Goal: Task Accomplishment & Management: Manage account settings

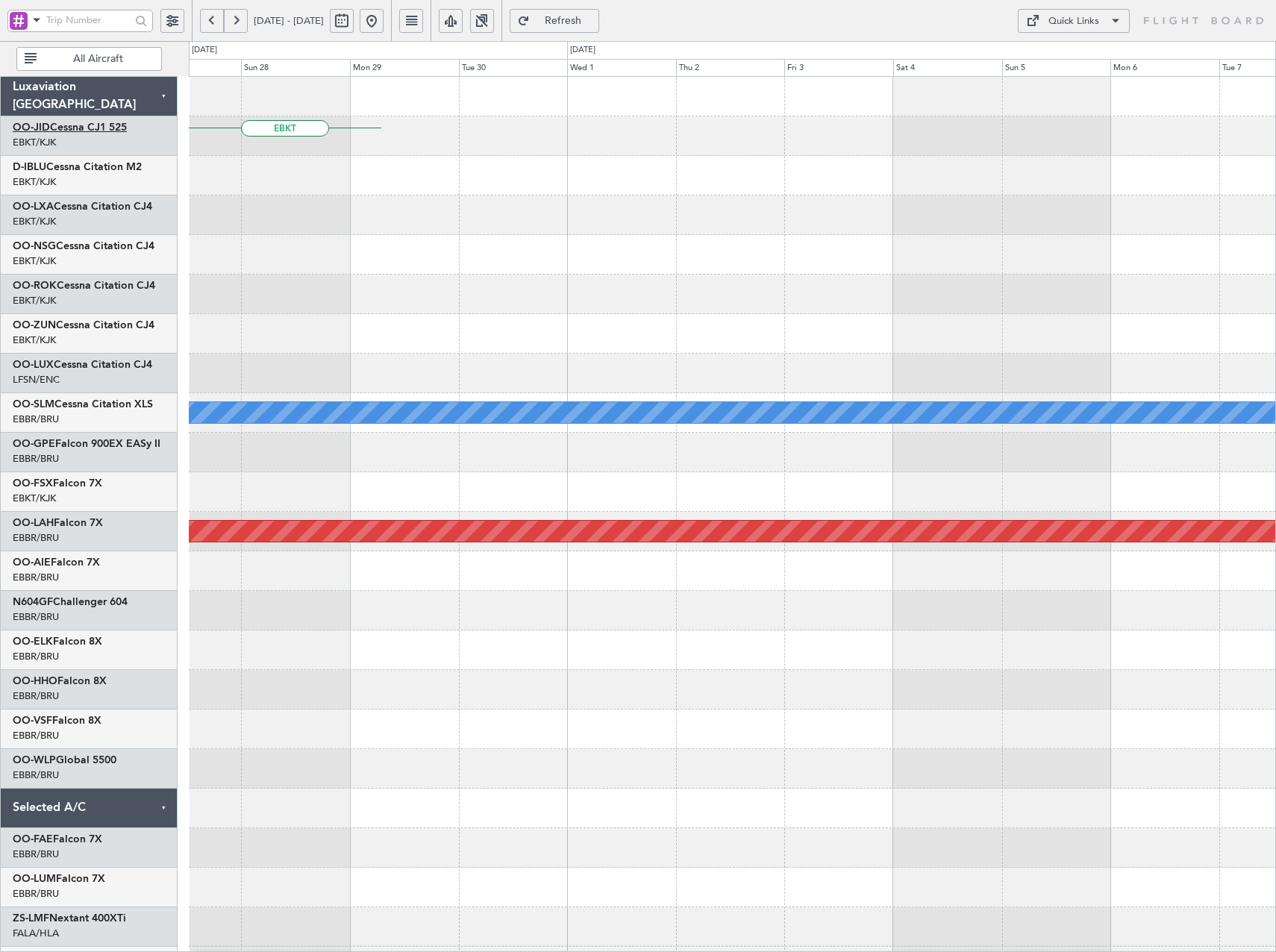
click at [90, 123] on link "OO-JID Cessna CJ1 525" at bounding box center [69, 127] width 114 height 10
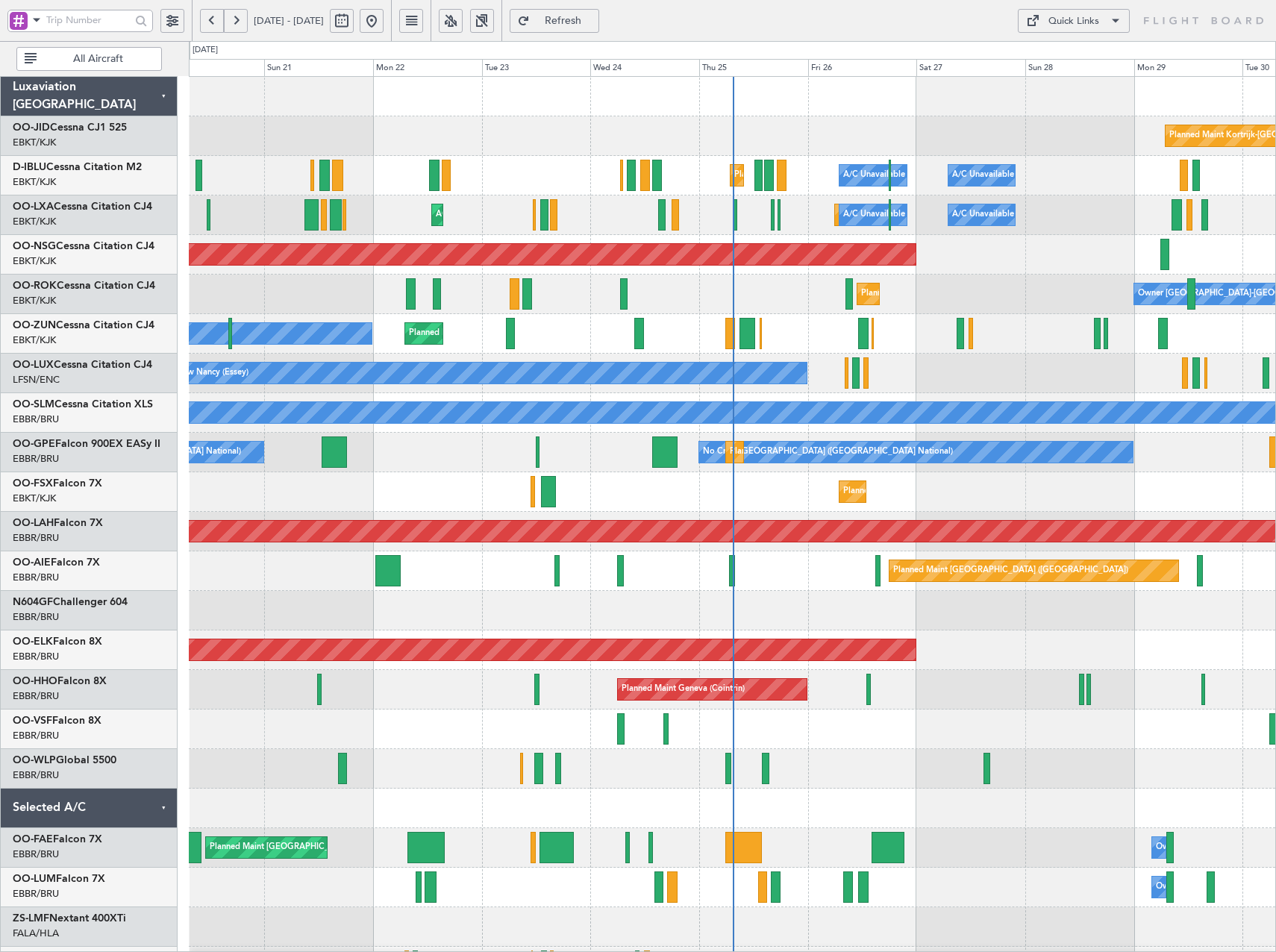
click at [463, 15] on button at bounding box center [451, 21] width 24 height 24
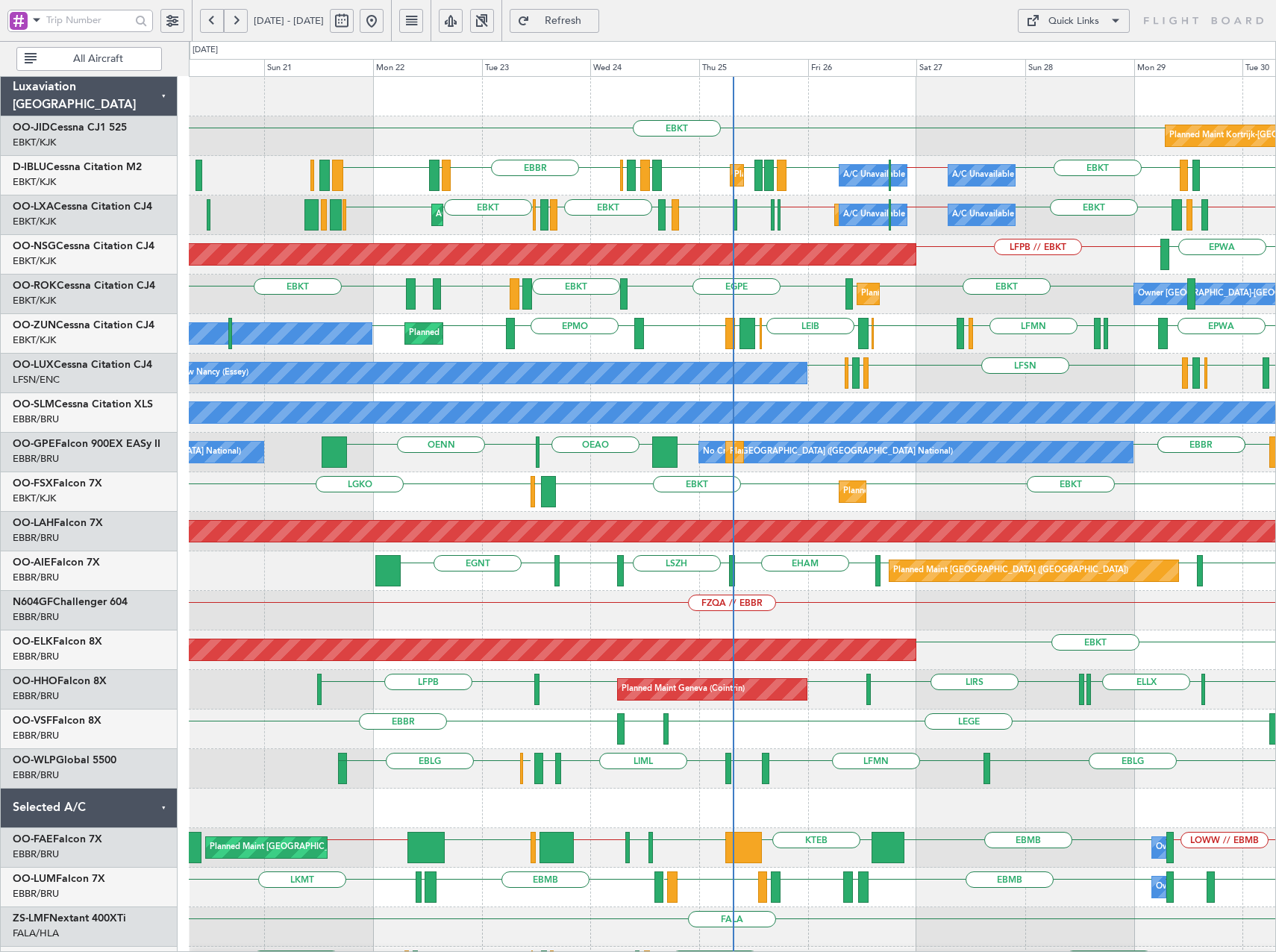
click at [1092, 14] on button "Quick Links" at bounding box center [1073, 21] width 112 height 24
click at [1070, 48] on button "Trip Builder" at bounding box center [1073, 56] width 112 height 36
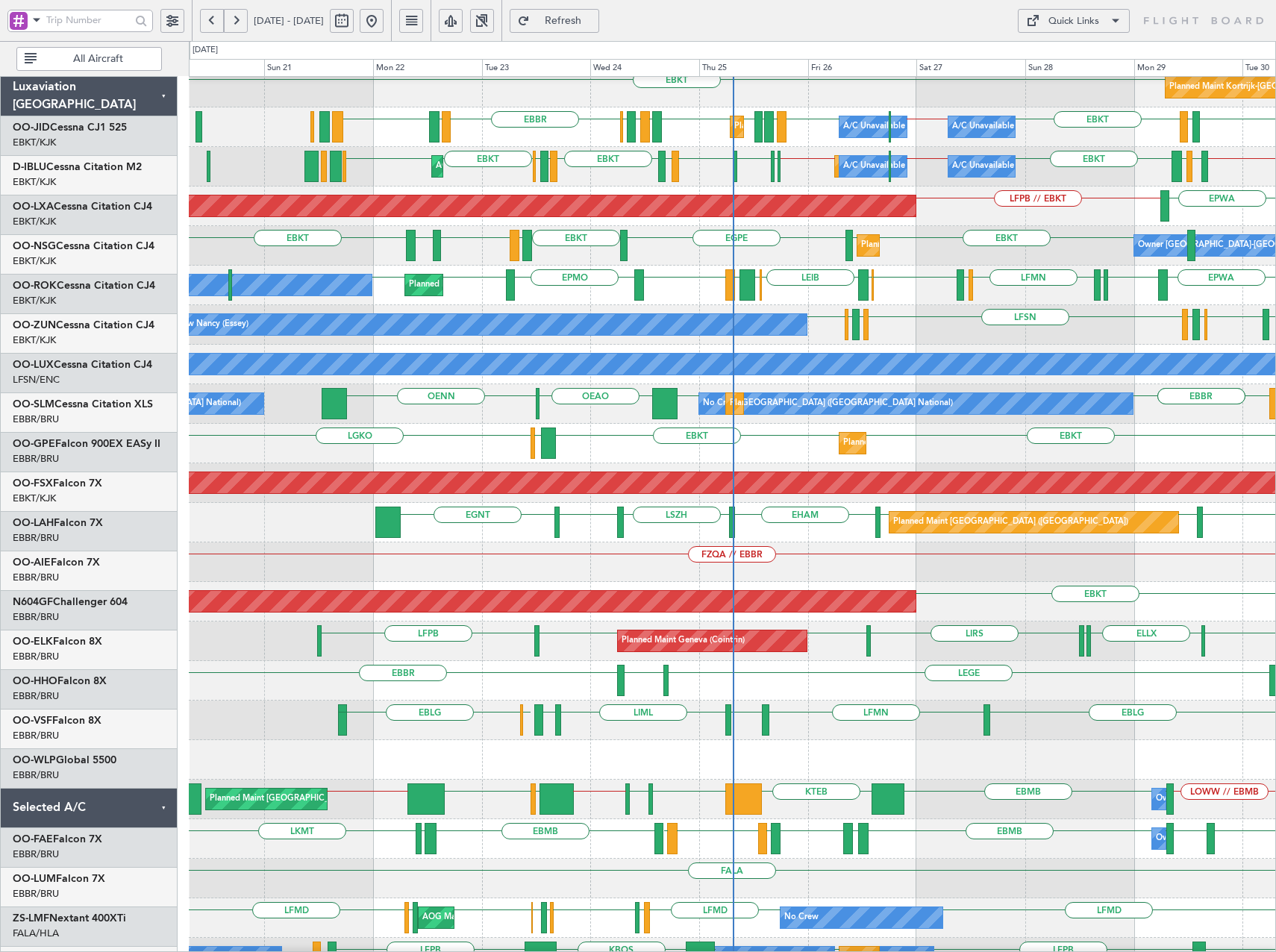
scroll to position [74, 0]
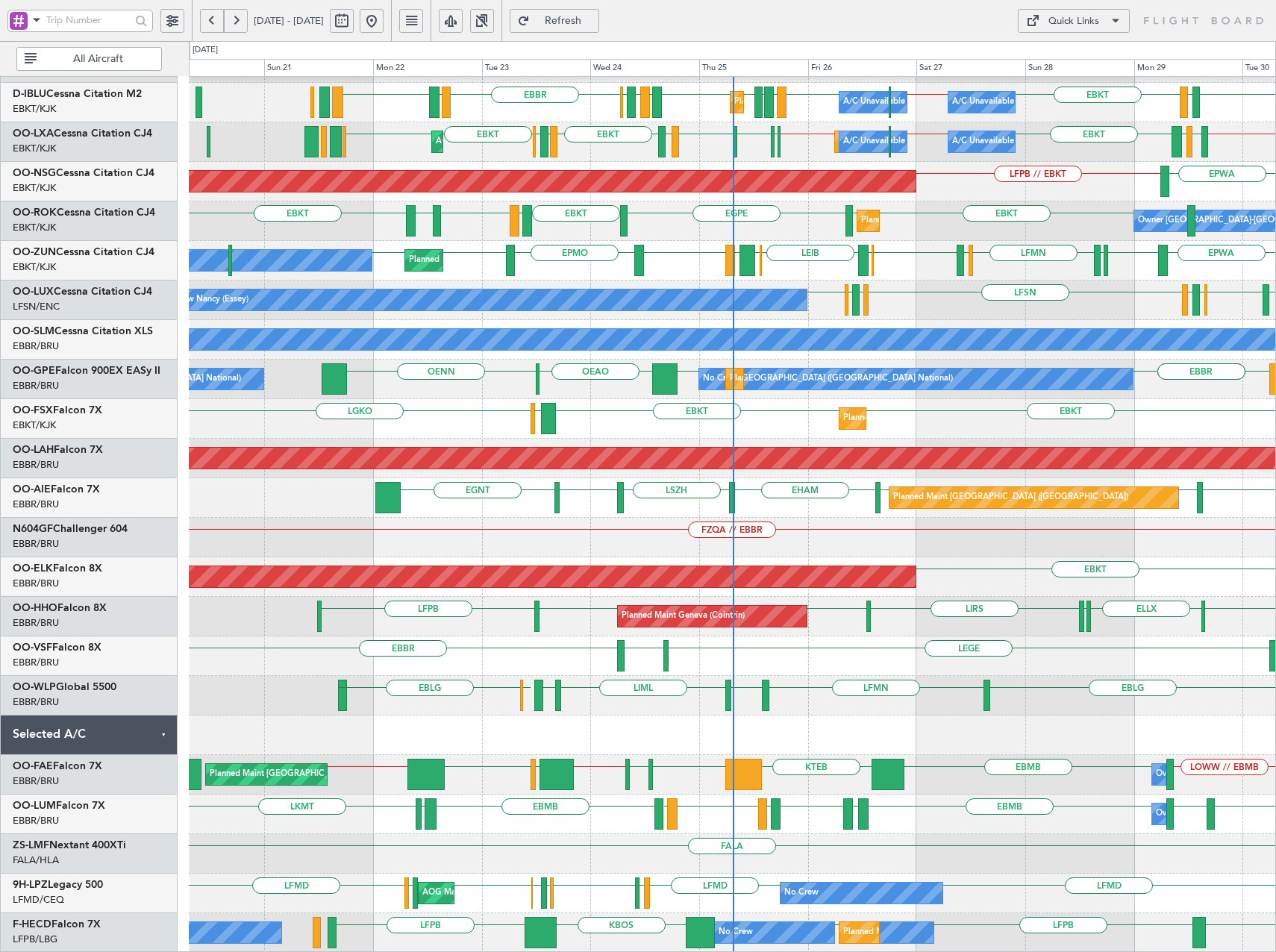
click at [183, 21] on button at bounding box center [173, 21] width 24 height 24
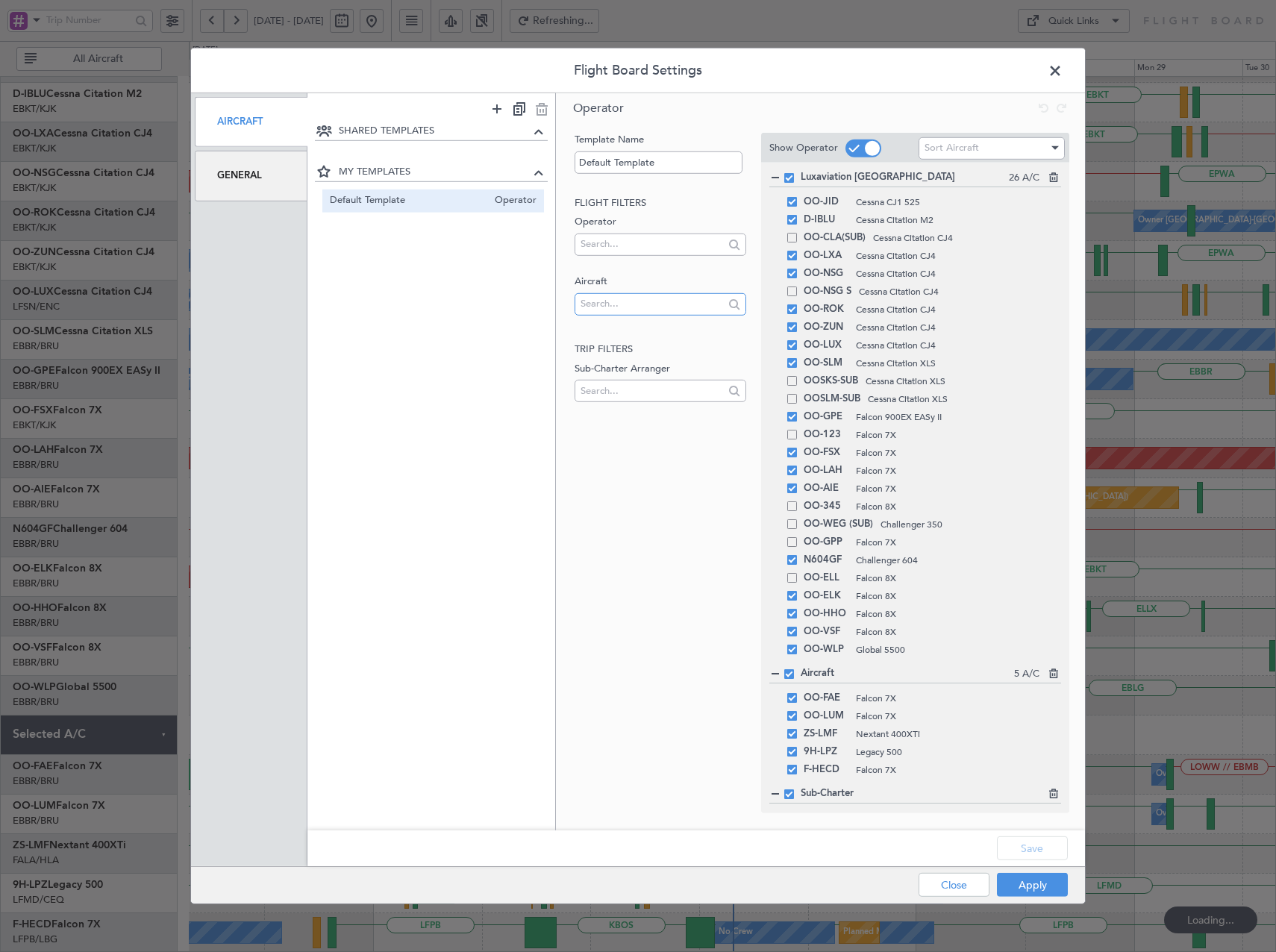
click at [614, 304] on input "text" at bounding box center [652, 304] width 143 height 22
type input "lx-aoa"
click at [616, 323] on span "LX-AOA" at bounding box center [660, 328] width 147 height 22
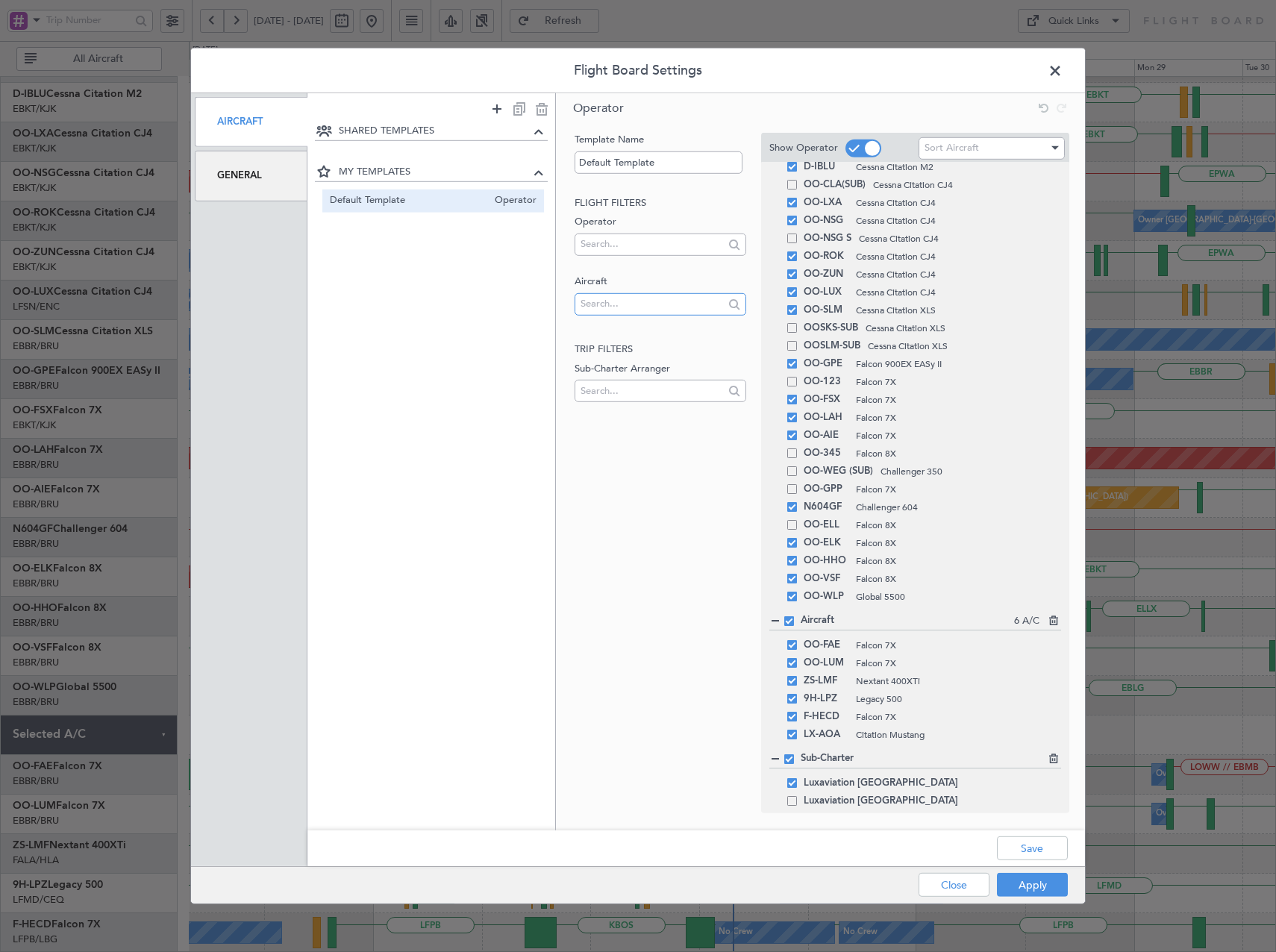
scroll to position [74, 0]
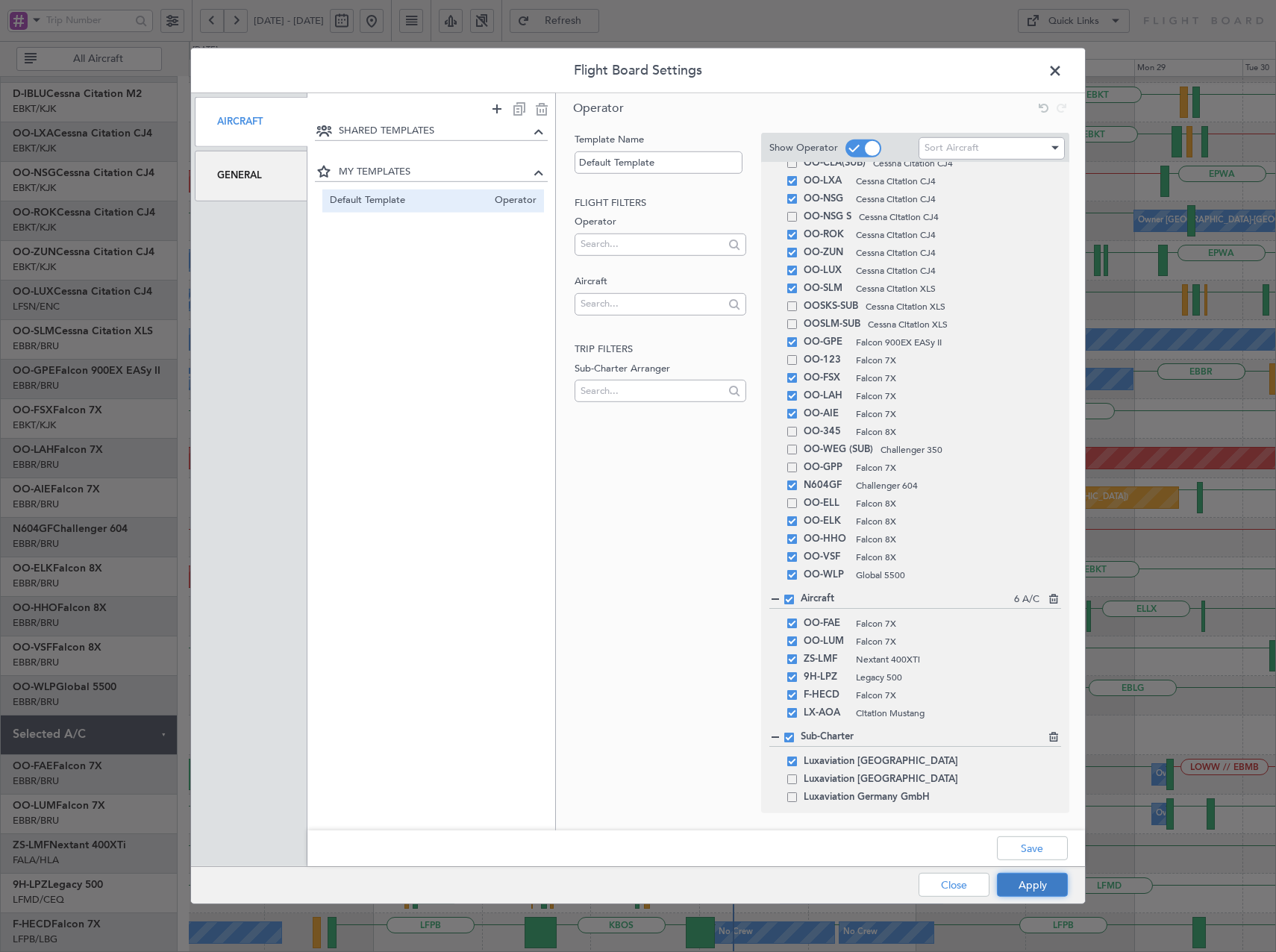
click at [1037, 884] on button "Apply" at bounding box center [1032, 885] width 71 height 24
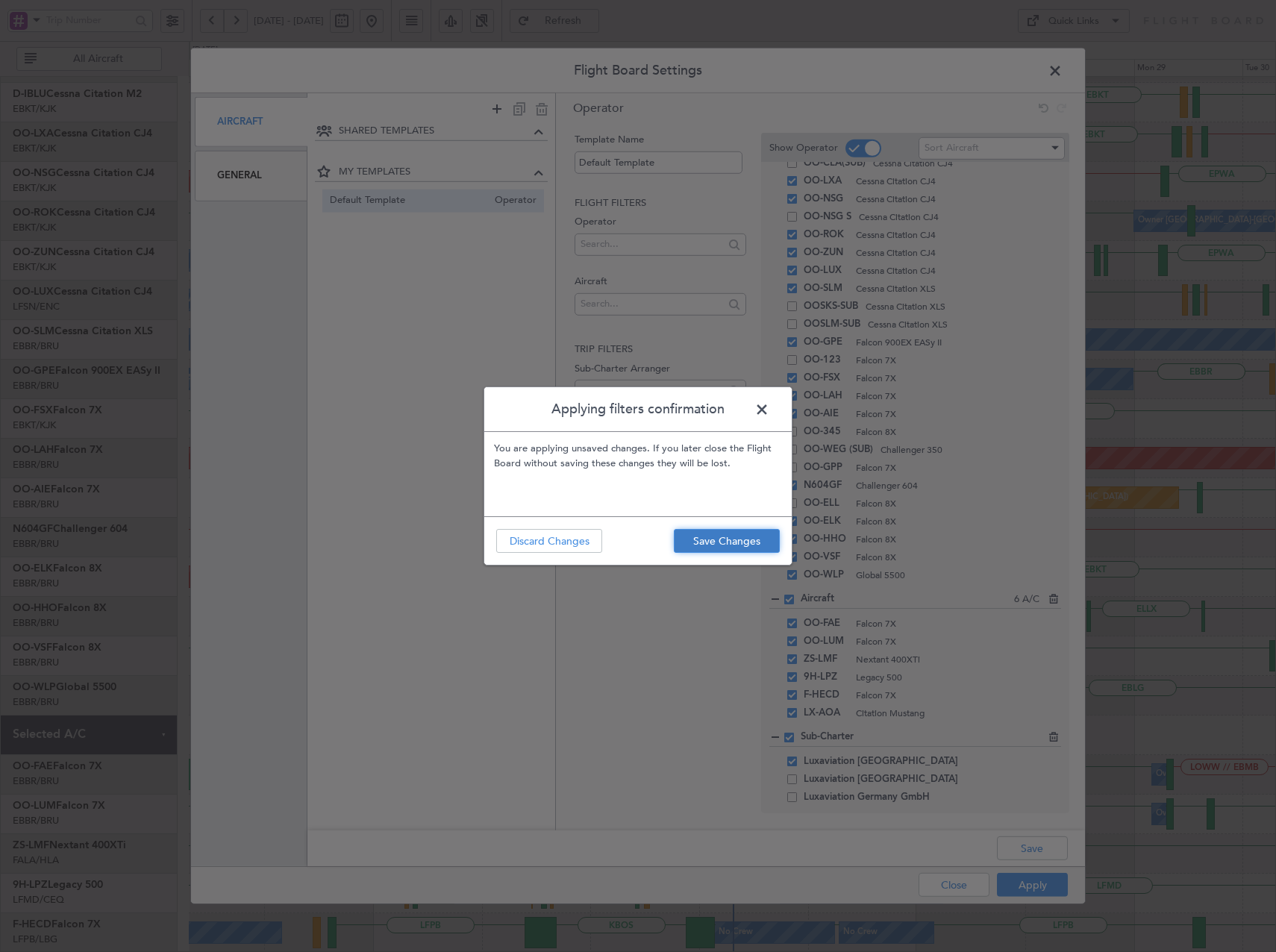
click at [706, 541] on button "Save Changes" at bounding box center [727, 541] width 106 height 24
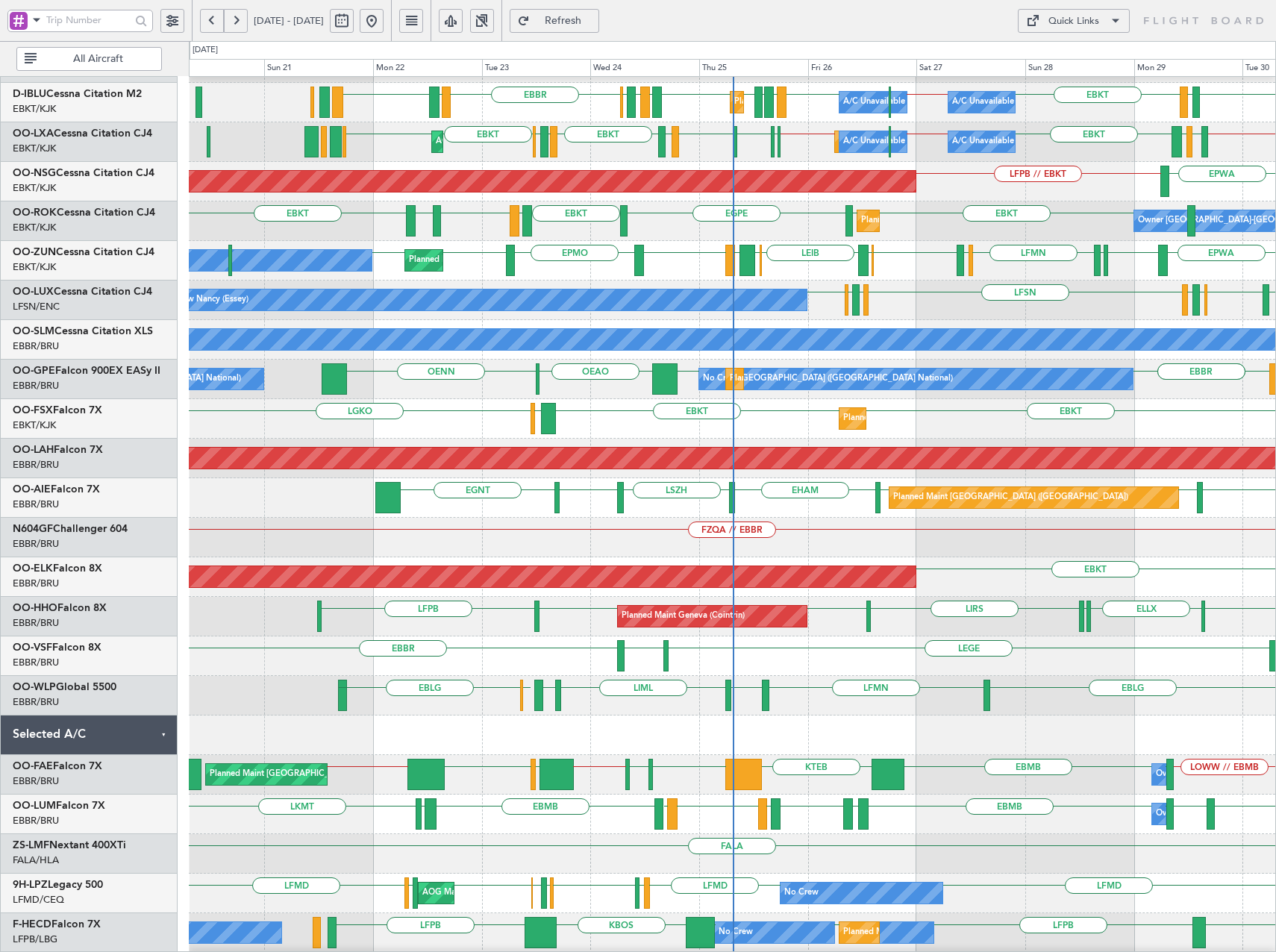
scroll to position [113, 0]
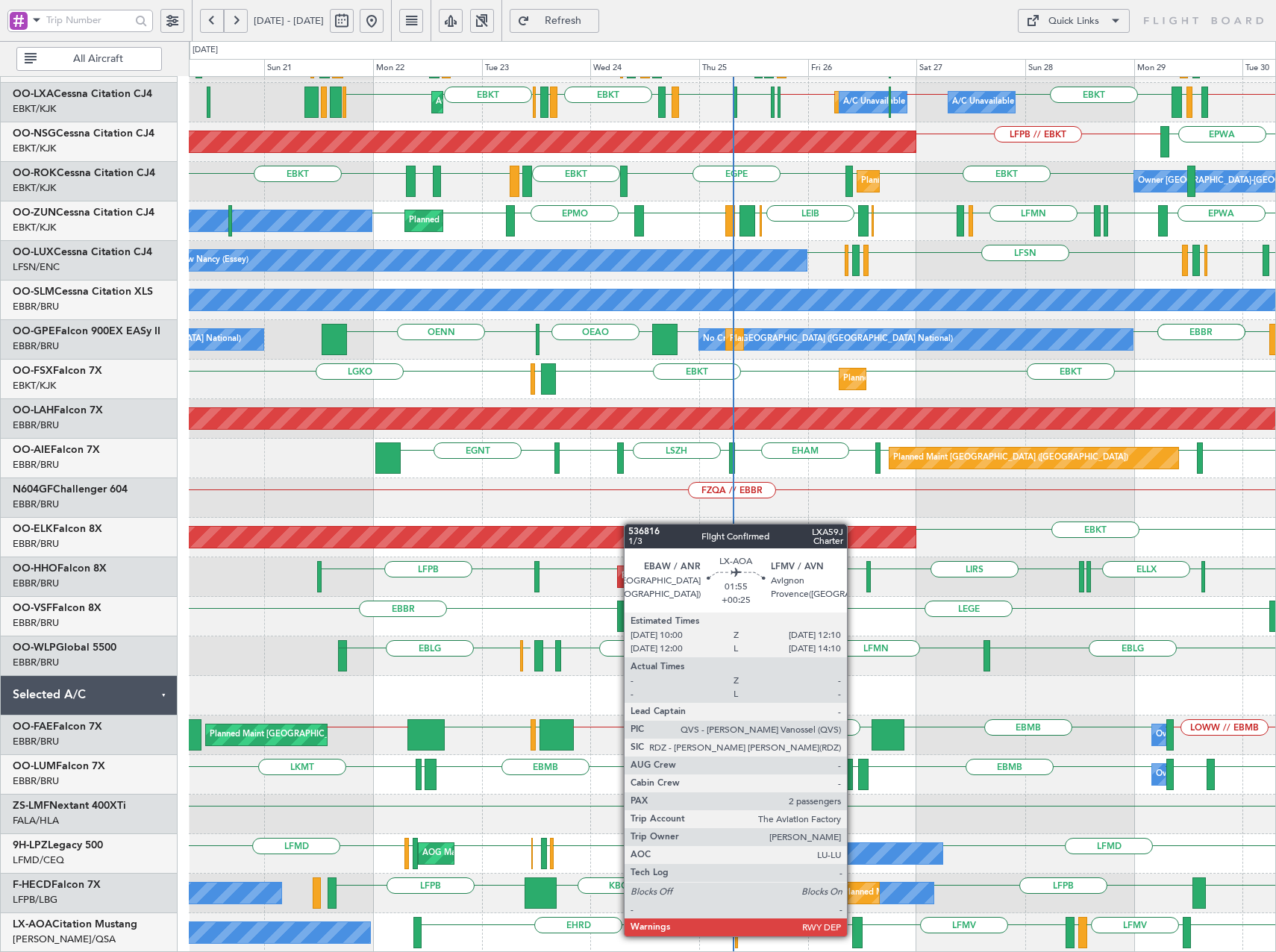
click at [854, 935] on div at bounding box center [857, 932] width 10 height 32
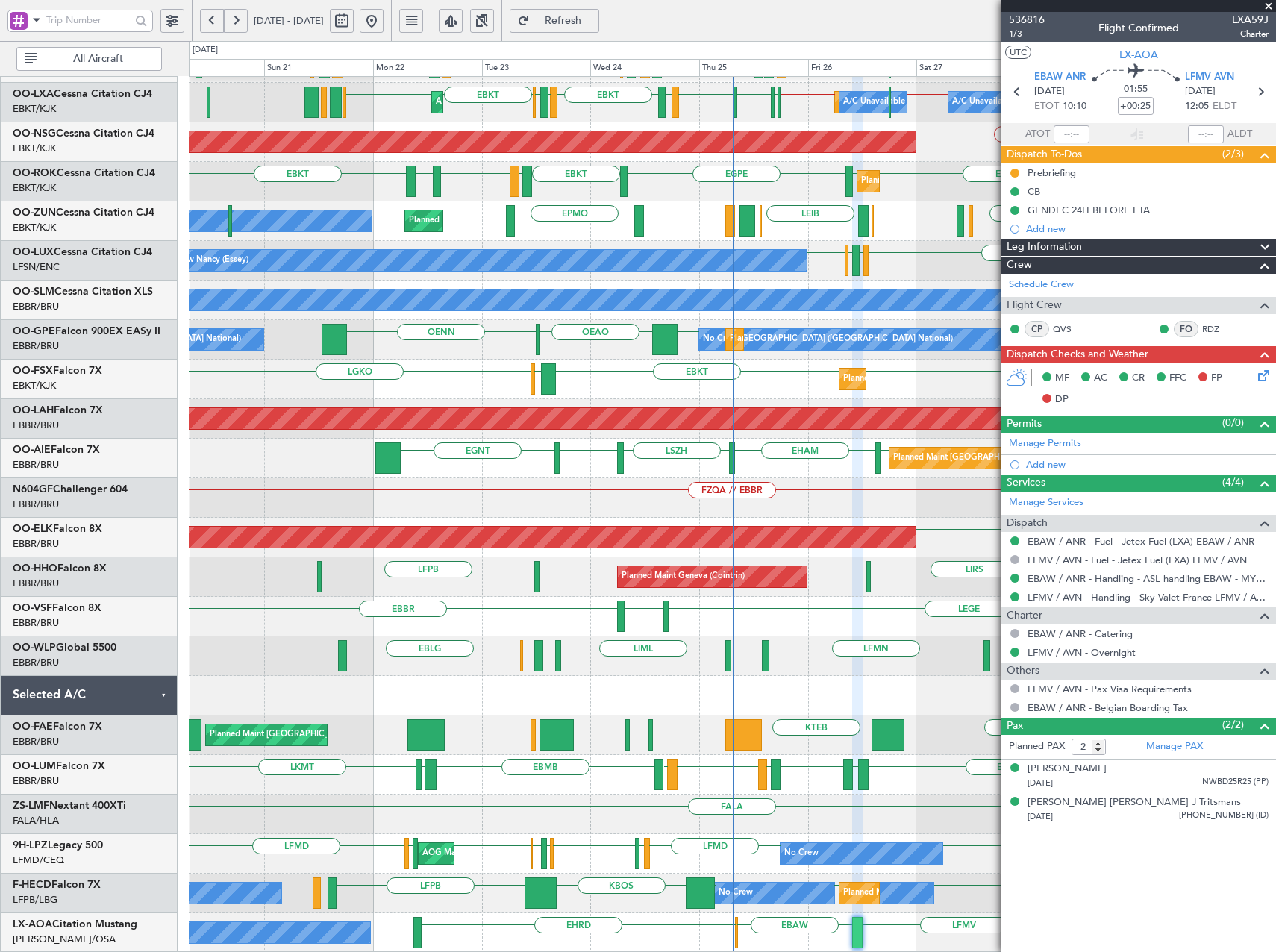
click at [1269, 7] on span at bounding box center [1268, 7] width 15 height 14
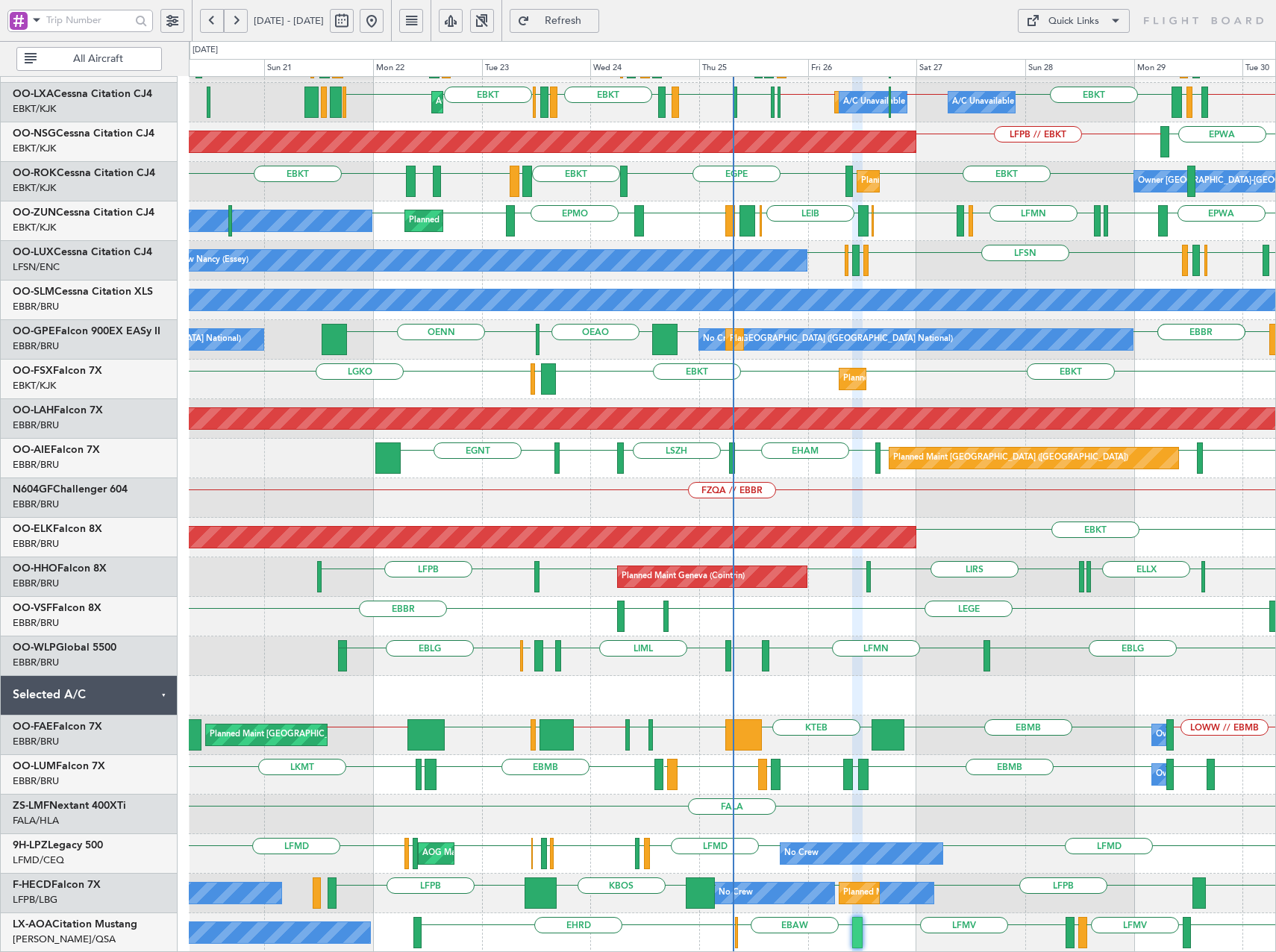
type input "0"
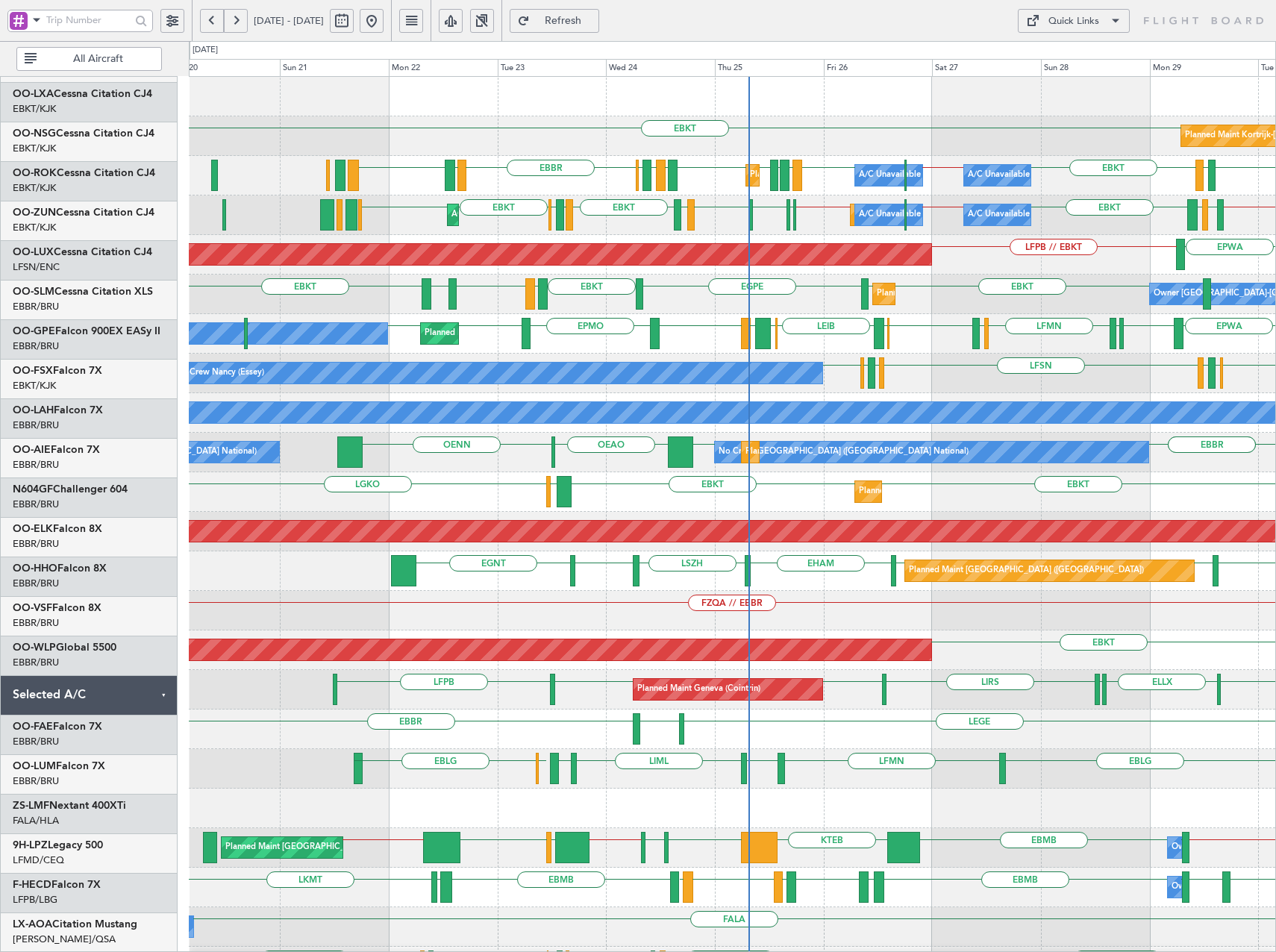
scroll to position [0, 0]
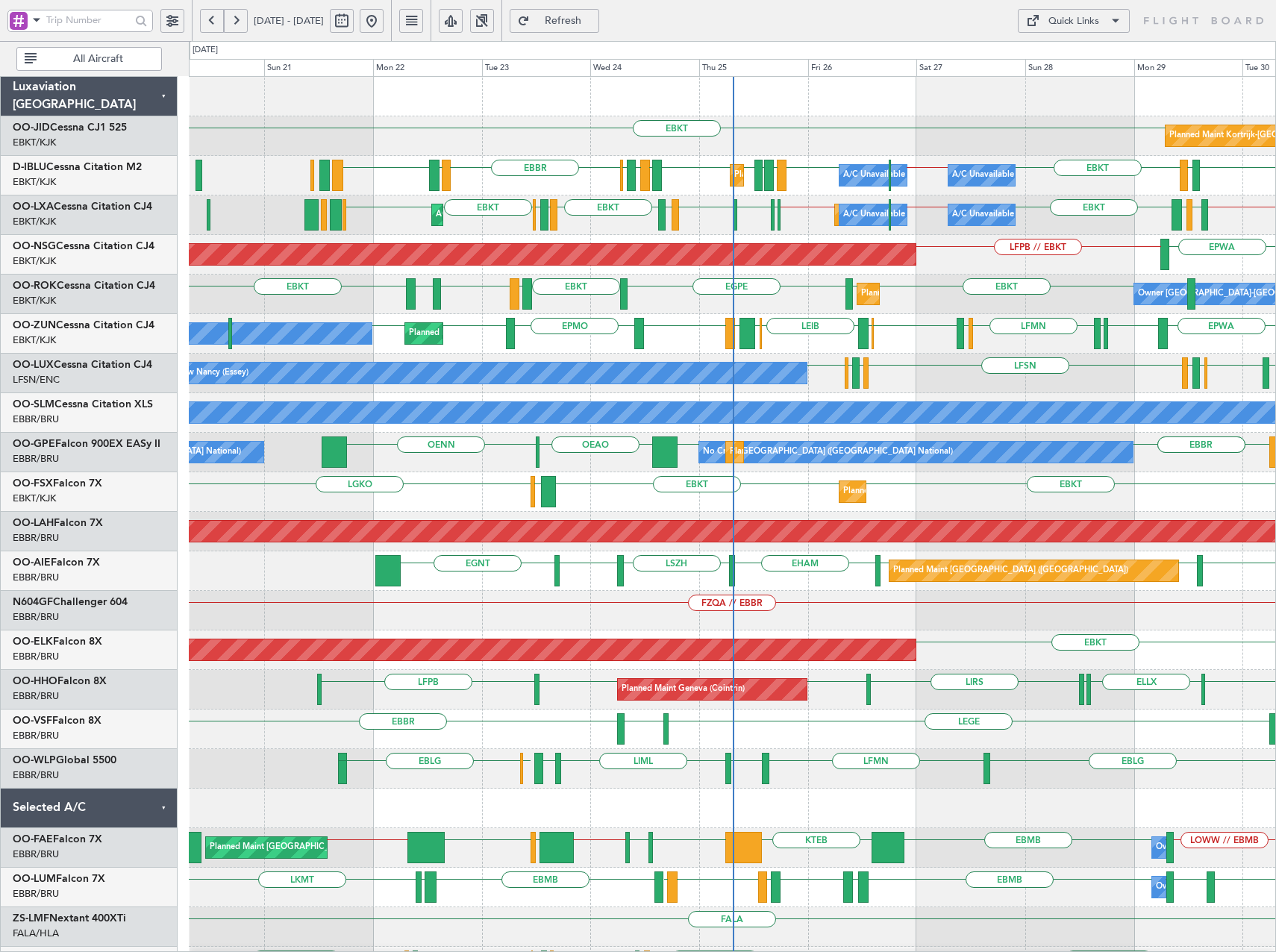
click at [583, 484] on div "EBKT Planned Maint Kortrijk-Wevelgem EBKT LFTH EBKT EBBR // EBKT EBBR EPMO EHEH…" at bounding box center [732, 571] width 1086 height 989
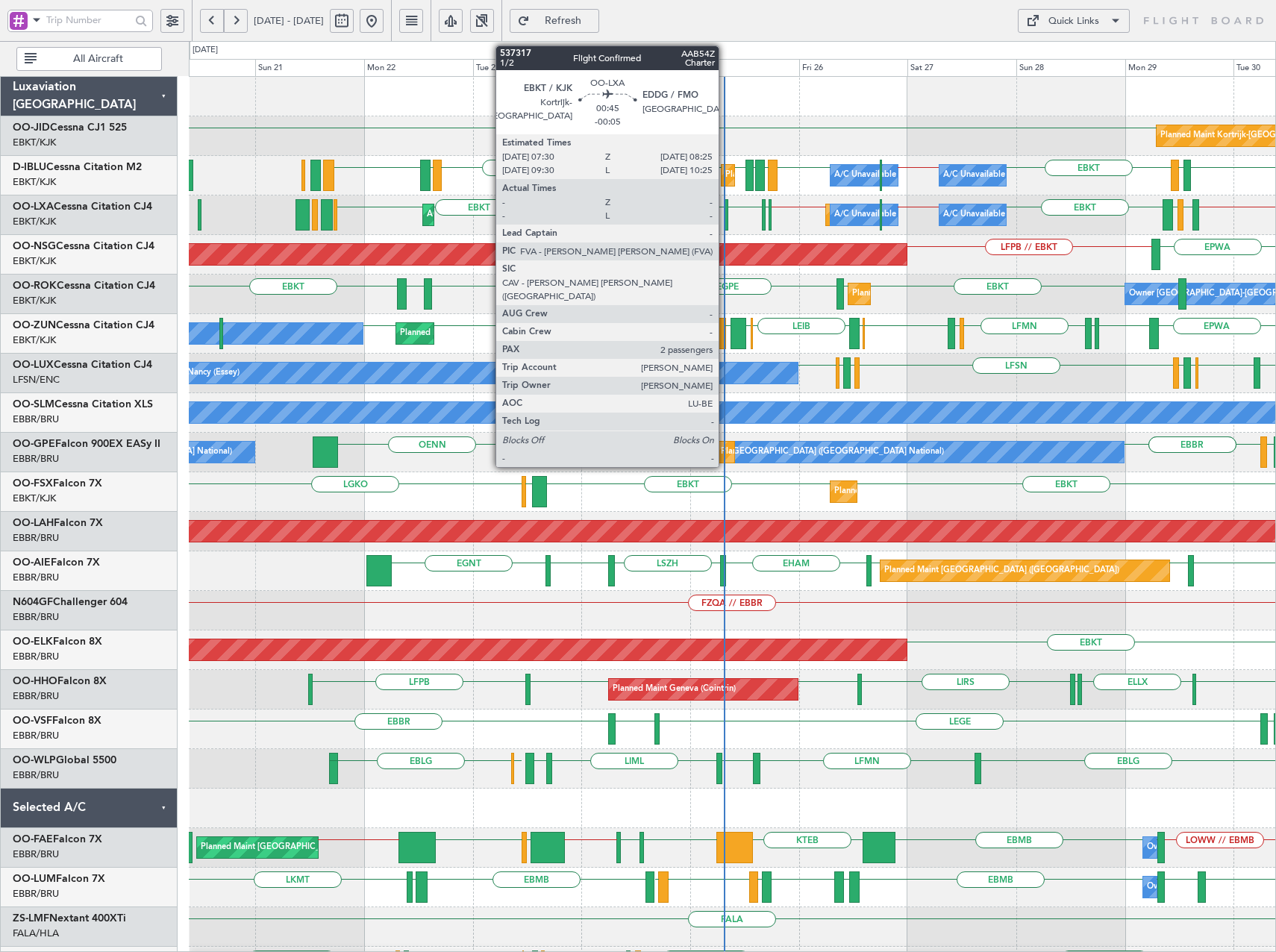
click at [725, 219] on div at bounding box center [725, 215] width 4 height 32
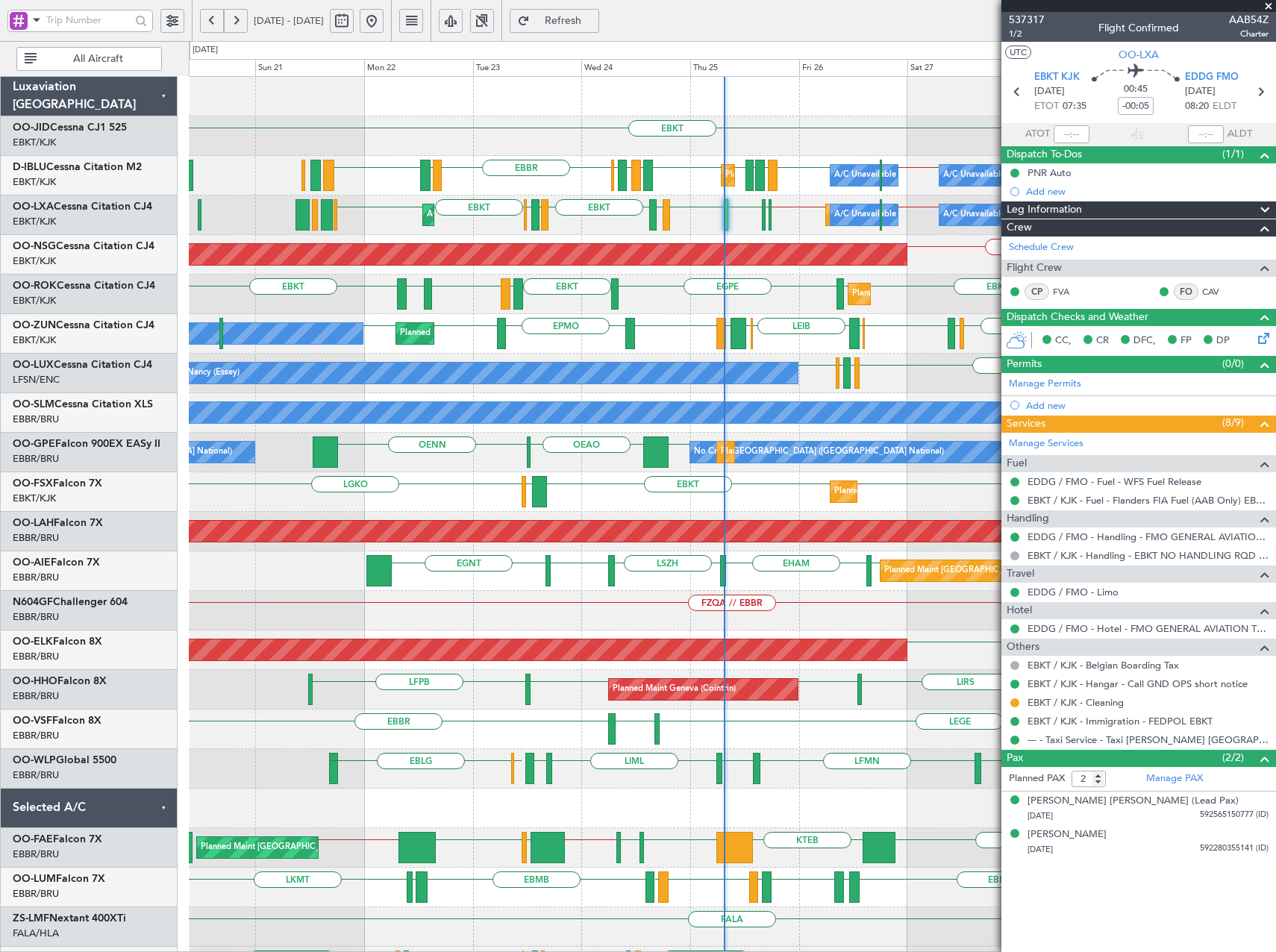
click at [1273, 4] on span at bounding box center [1268, 7] width 15 height 14
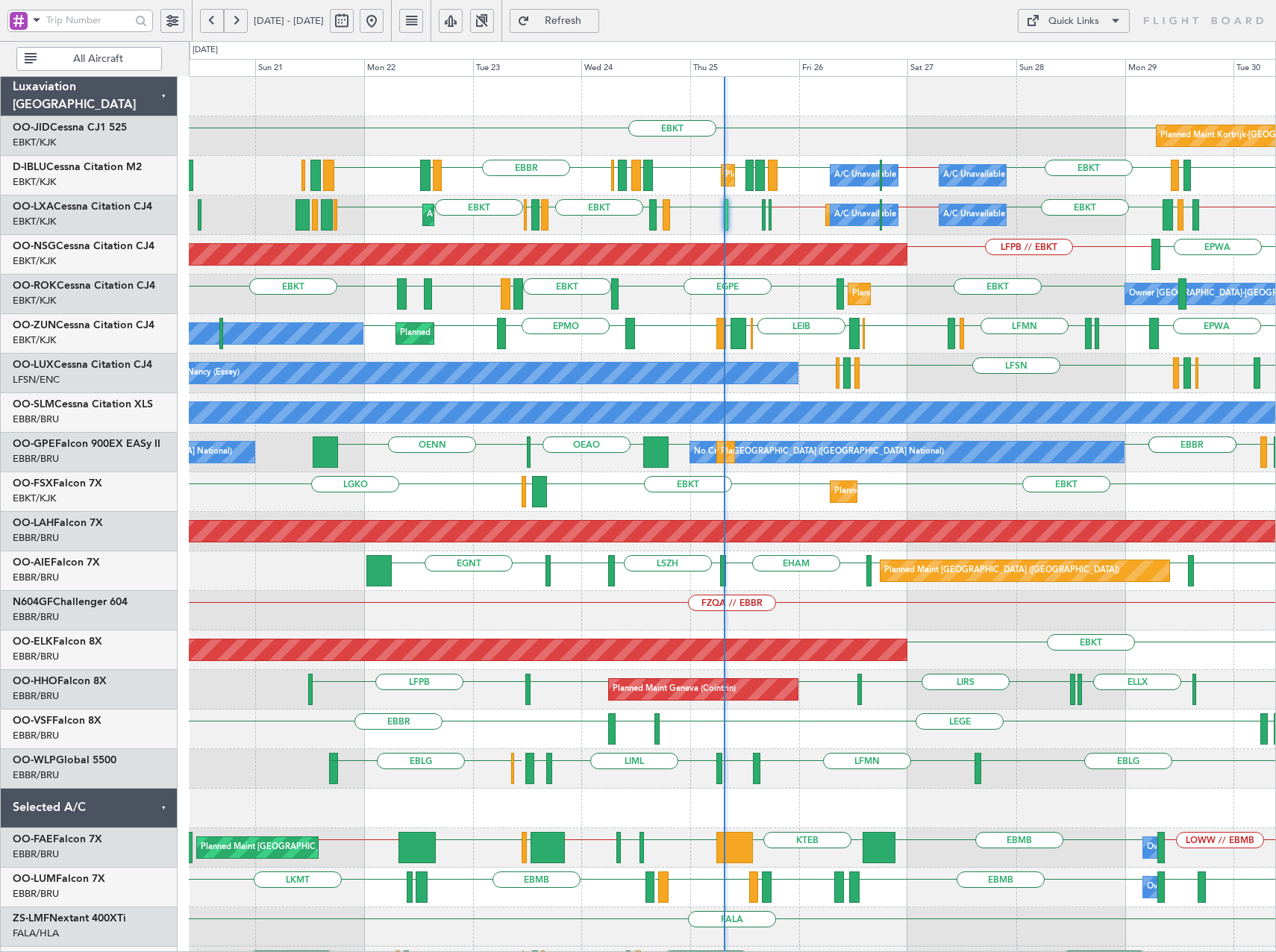
type input "0"
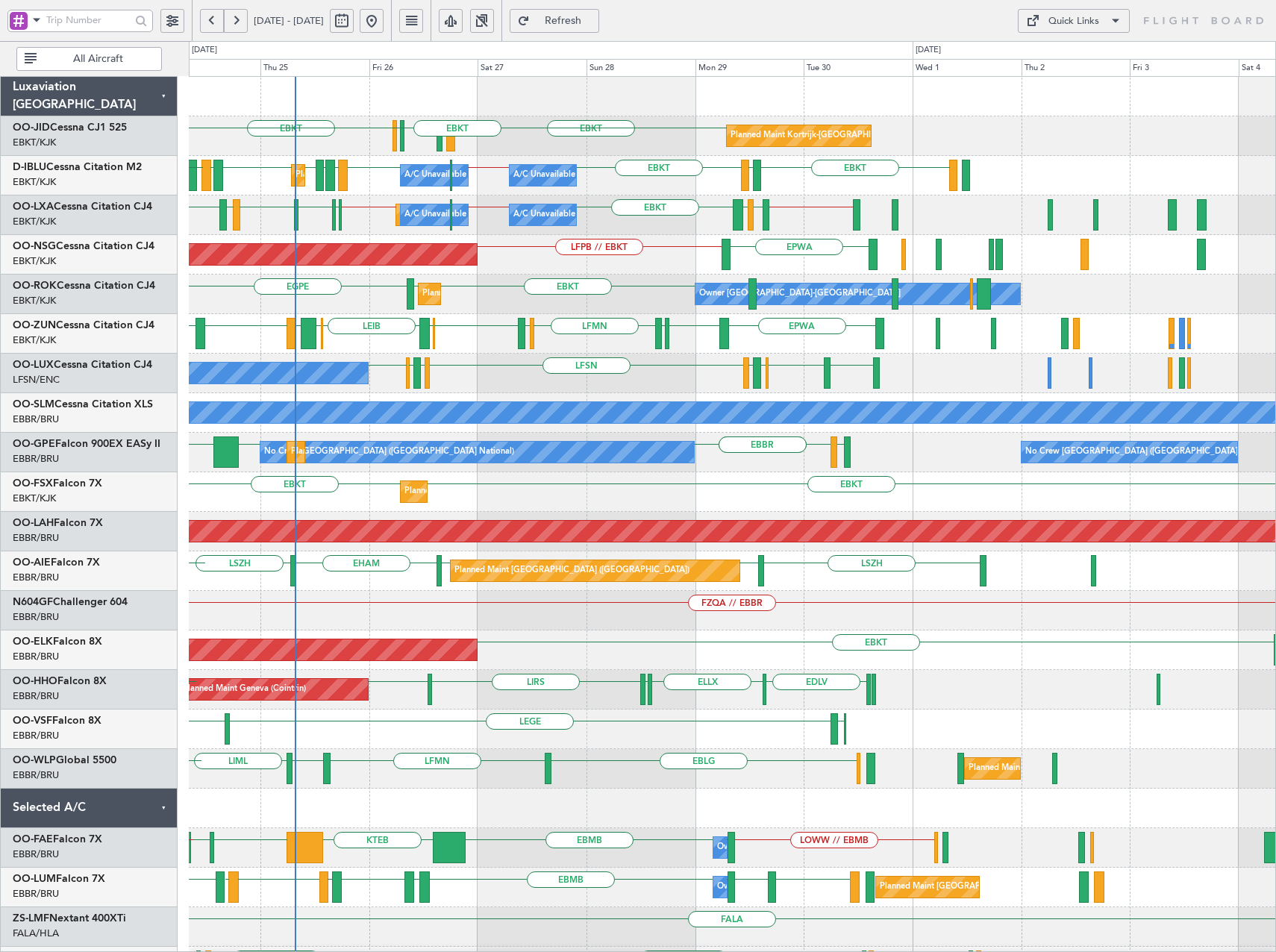
click at [630, 377] on div "EBKT EBKT LFMN LFBE LFOZ EBKT Planned Maint Kortrijk-Wevelgem EBKT LFTH EBKT EB…" at bounding box center [732, 571] width 1086 height 989
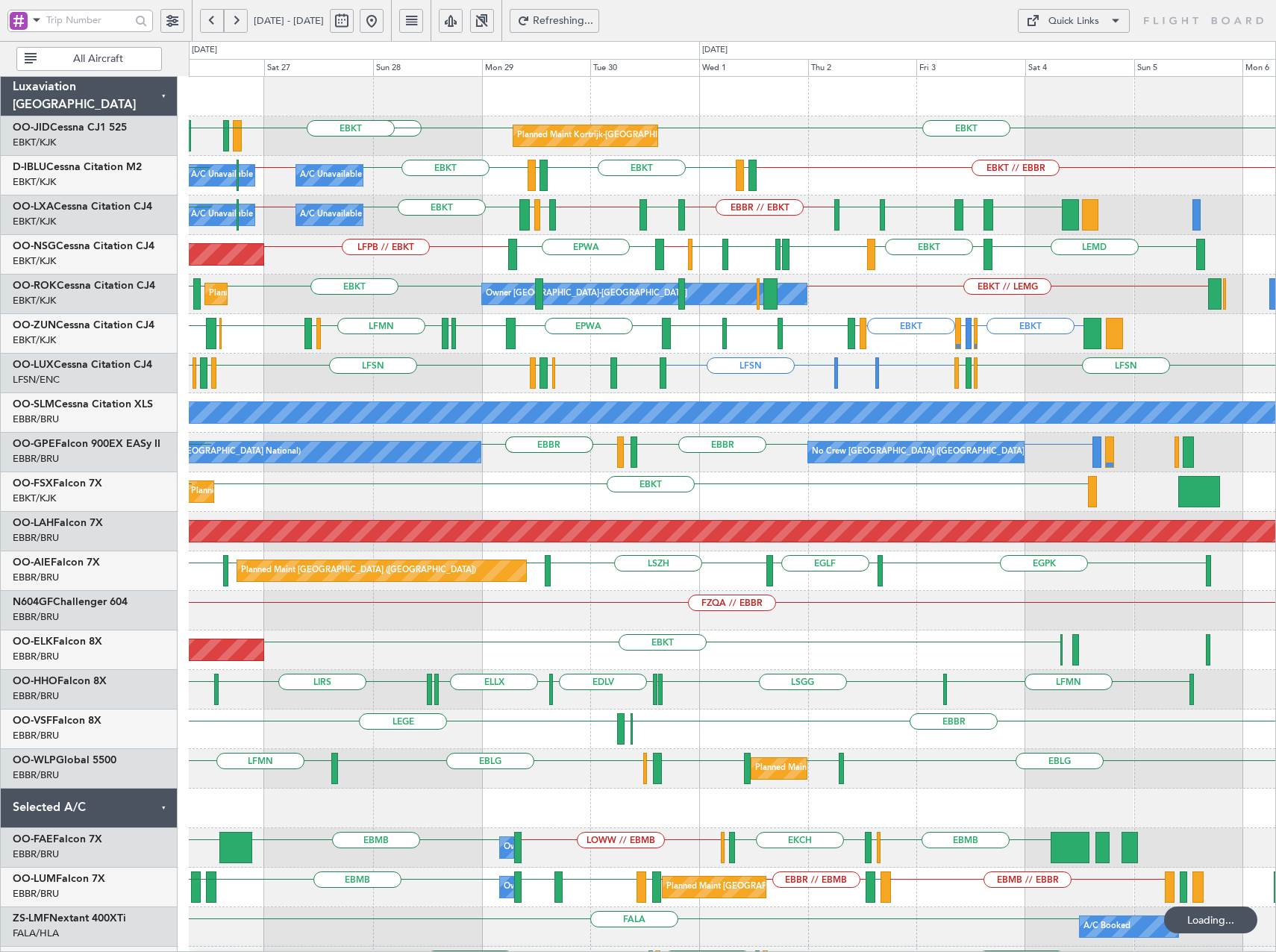
click at [639, 269] on div "Planned Maint Paris (Le Bourget) LEMD EBKT LIPR EBKT EGNV LFPB EBKT // EBBR EPW…" at bounding box center [732, 255] width 1086 height 39
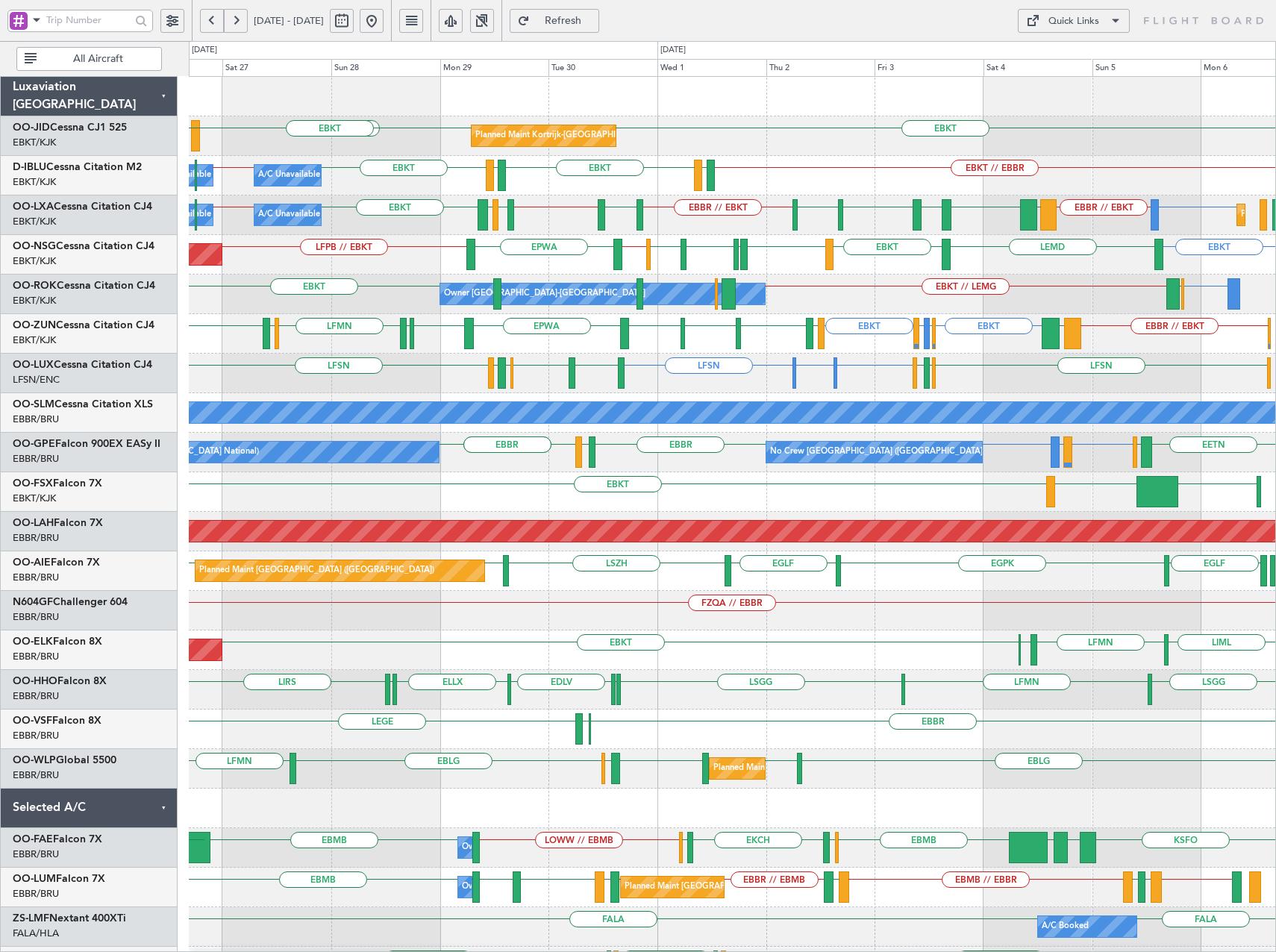
click at [582, 255] on div "EBKT LEMD EBKT LIPR EBKT EGNV LFPB EBKT // EBBR EPWA LFPB // EBKT Planned Maint…" at bounding box center [732, 255] width 1086 height 39
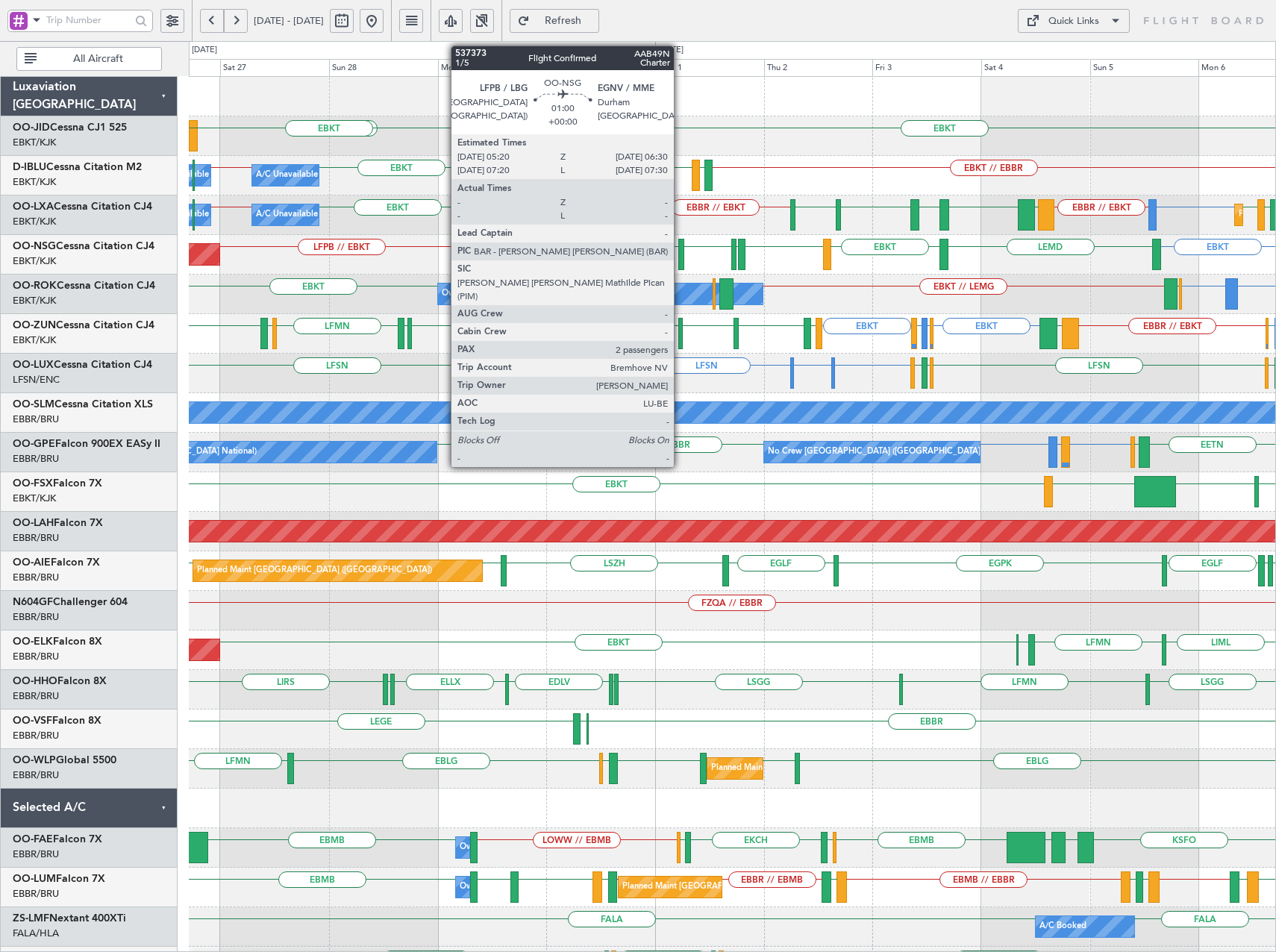
click at [681, 255] on div at bounding box center [681, 254] width 6 height 32
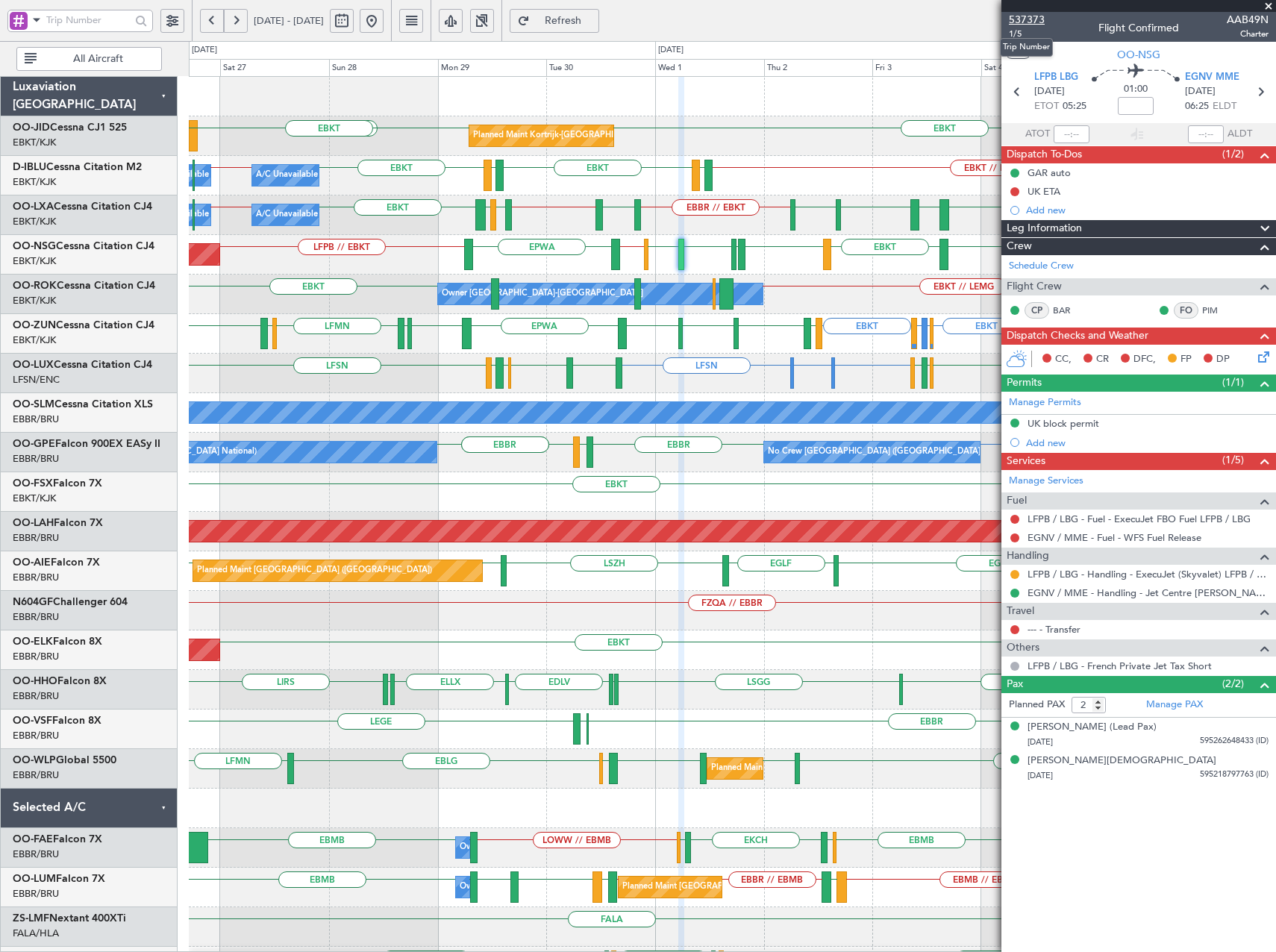
click at [1035, 22] on span "537373" at bounding box center [1027, 20] width 36 height 15
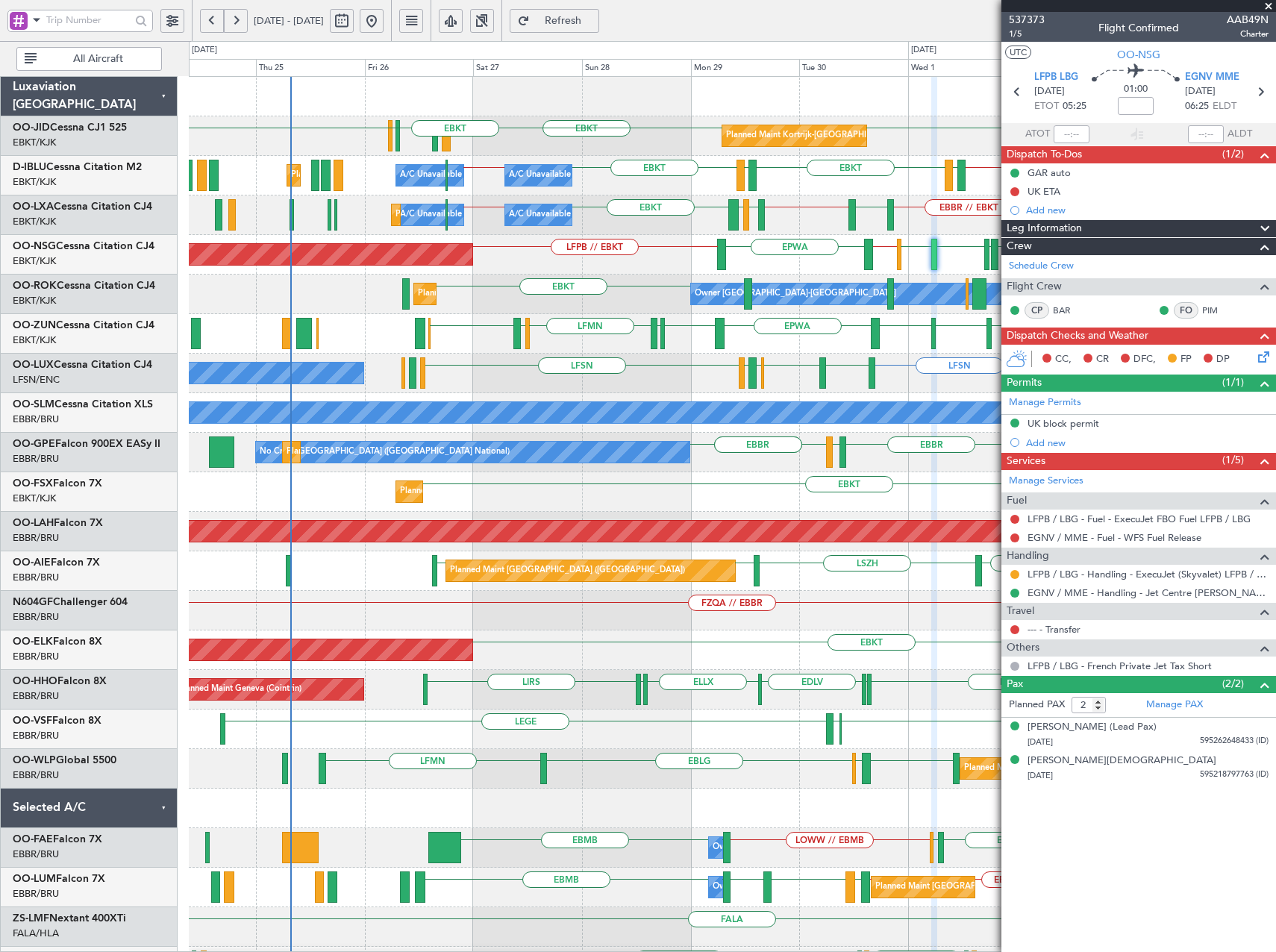
click at [683, 465] on div "EBKT EBKT LFMN EBKT Planned Maint Kortrijk-Wevelgem EBKT // EBBR LFTH EBKT LFTH…" at bounding box center [732, 571] width 1086 height 989
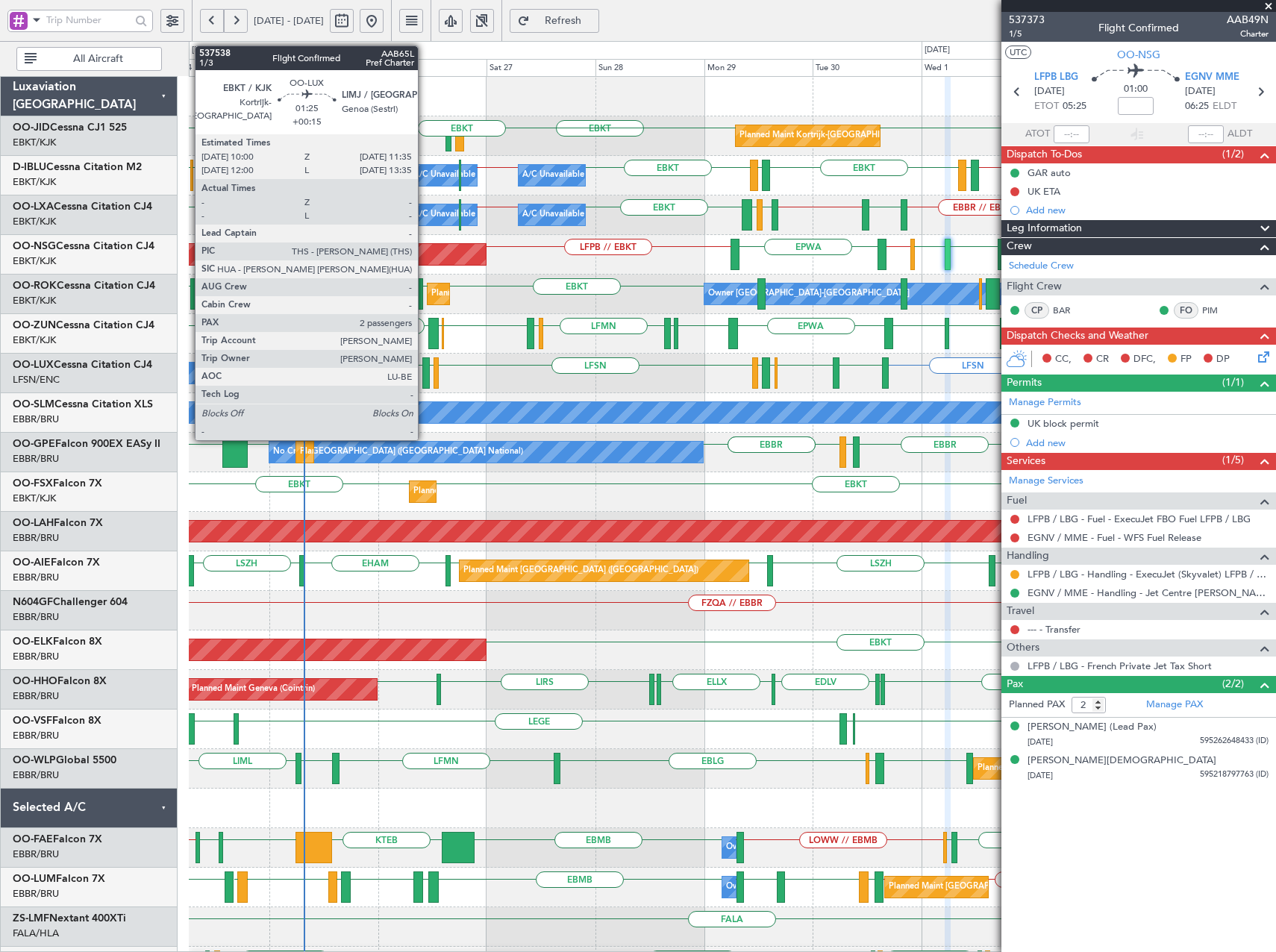
click at [424, 376] on div at bounding box center [426, 373] width 8 height 32
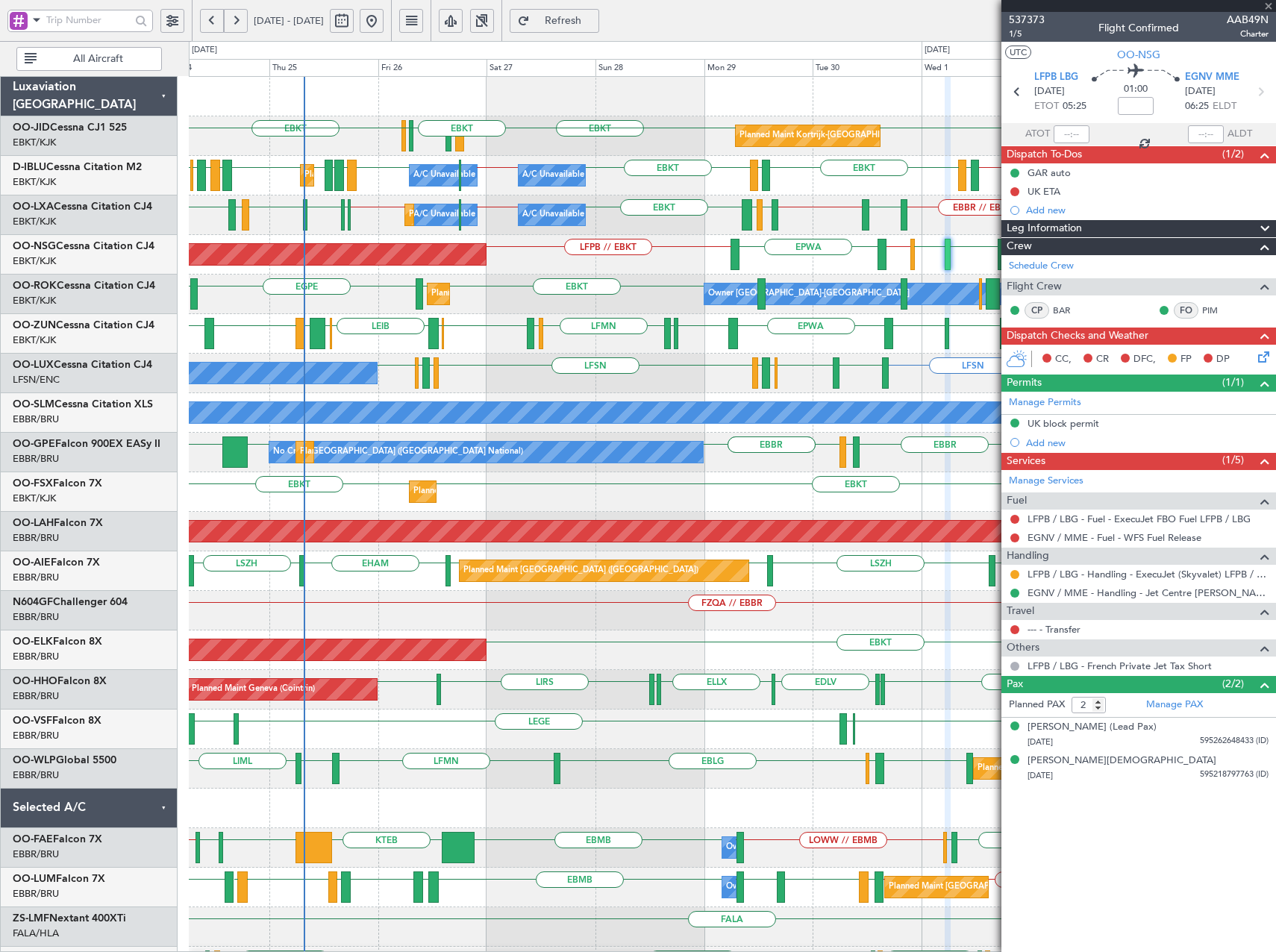
type input "+00:15"
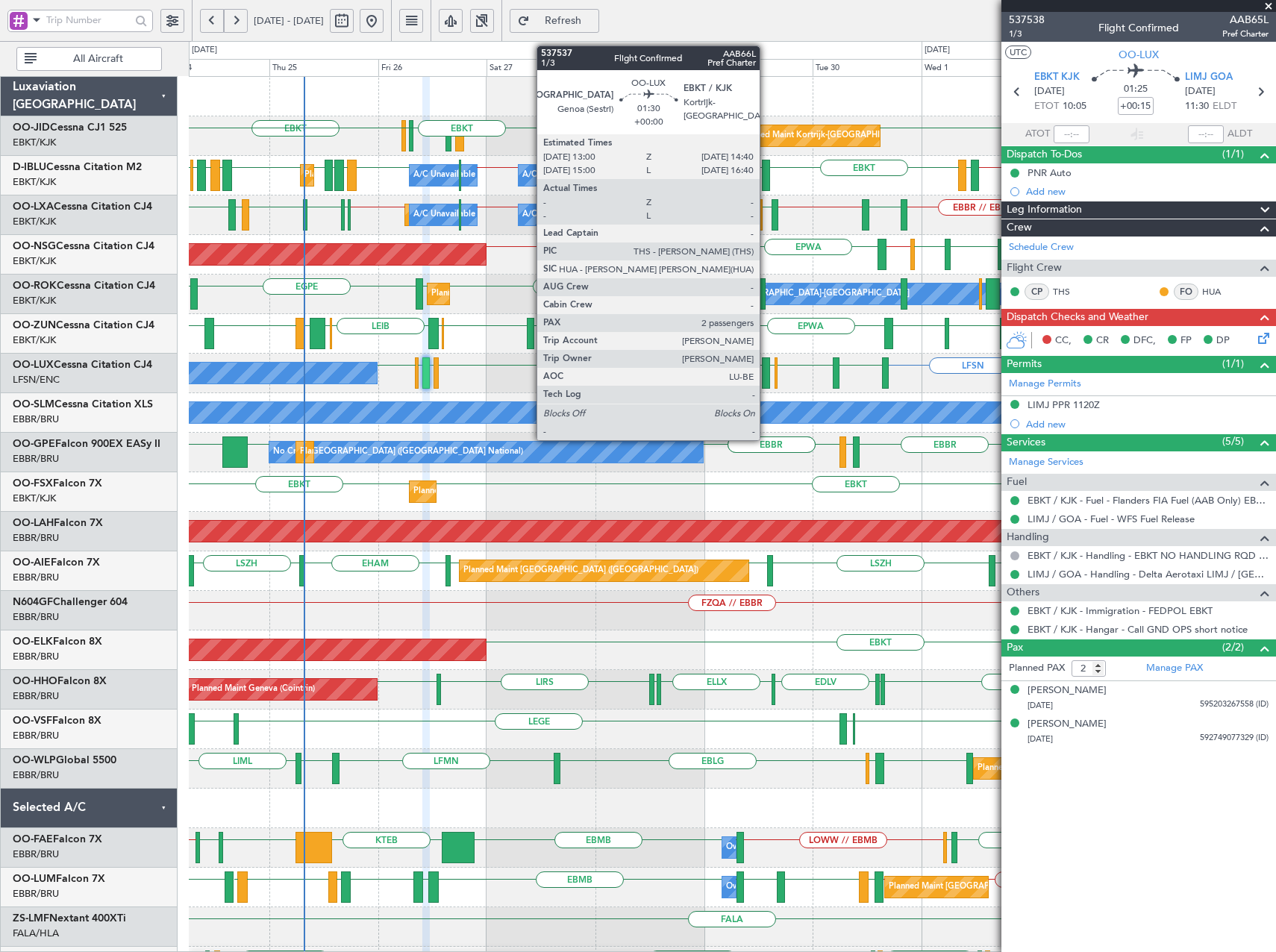
click at [766, 375] on div at bounding box center [766, 373] width 9 height 32
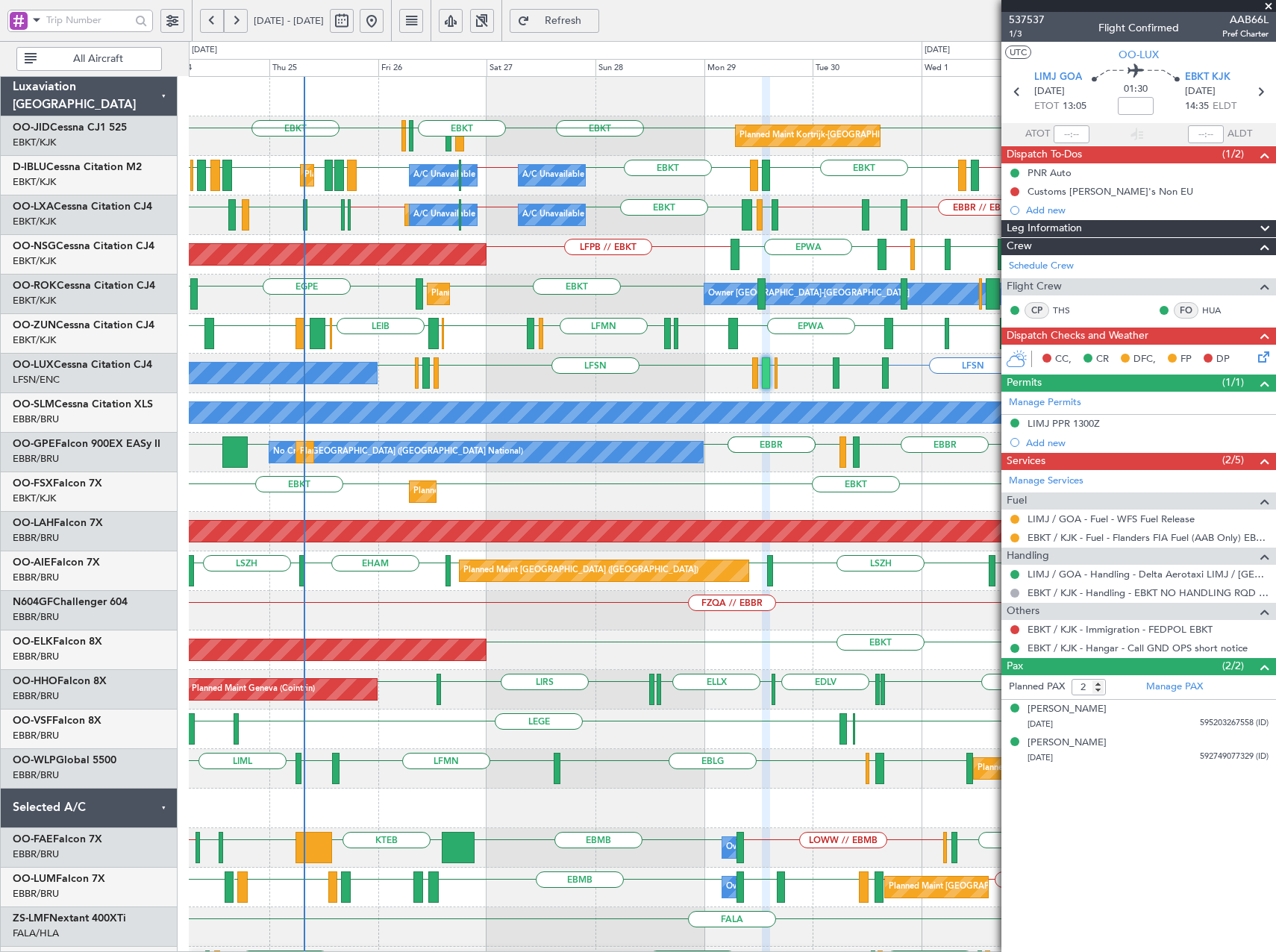
click at [557, 361] on div "LFSN LIMC or LFSN LFSN LFSN LFPB LFMN LEBL LFSN EBKT LIMJ LFSN LIMJ EBKT LFSN N…" at bounding box center [732, 374] width 1086 height 39
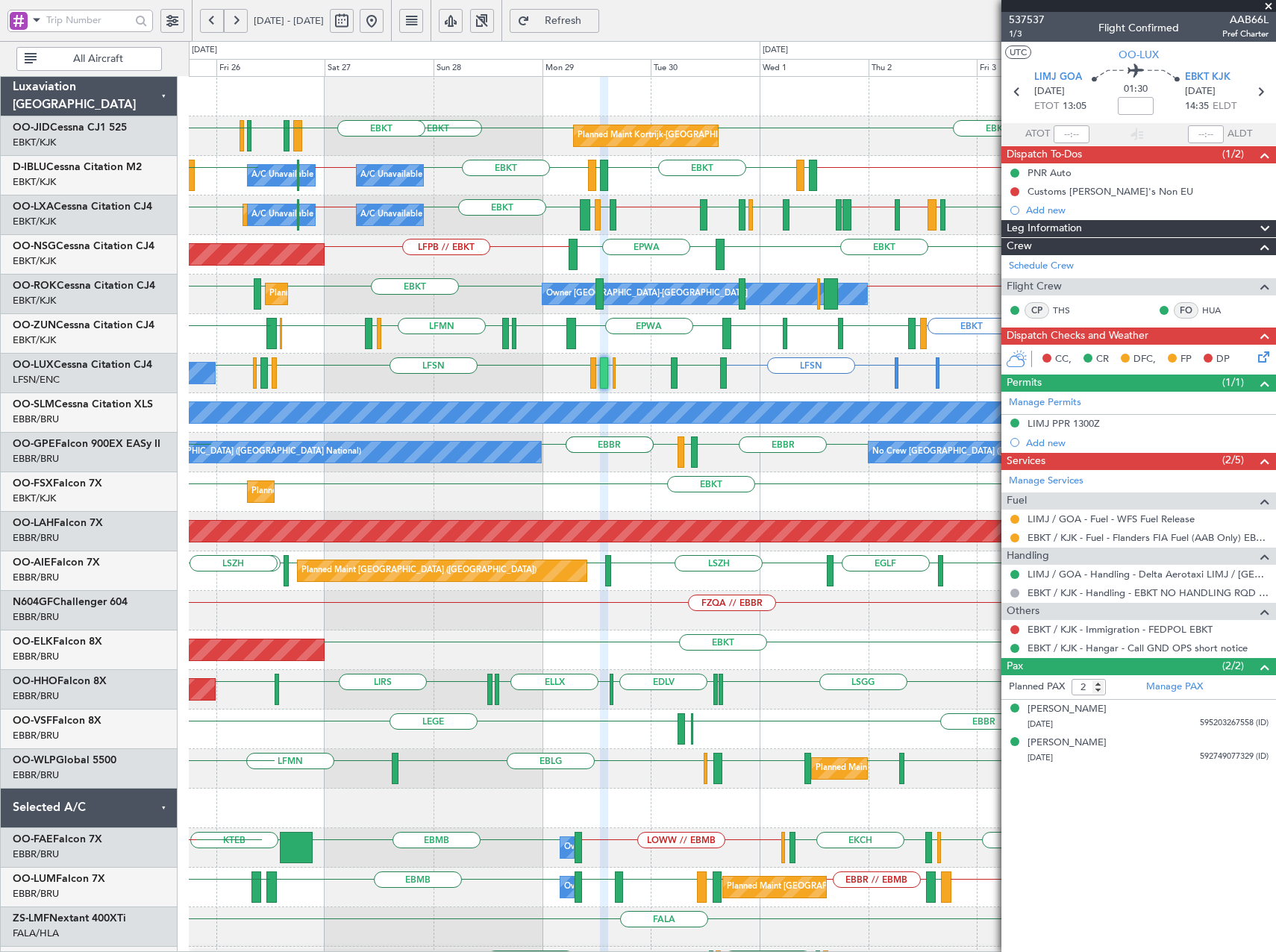
click at [753, 382] on div "LIMC or LFSN LFSN LFSN LEBL LFSN EBKT LIMJ LFSN LIMJ EBKT LFSN LFSN LFPB LFMN N…" at bounding box center [732, 374] width 1086 height 39
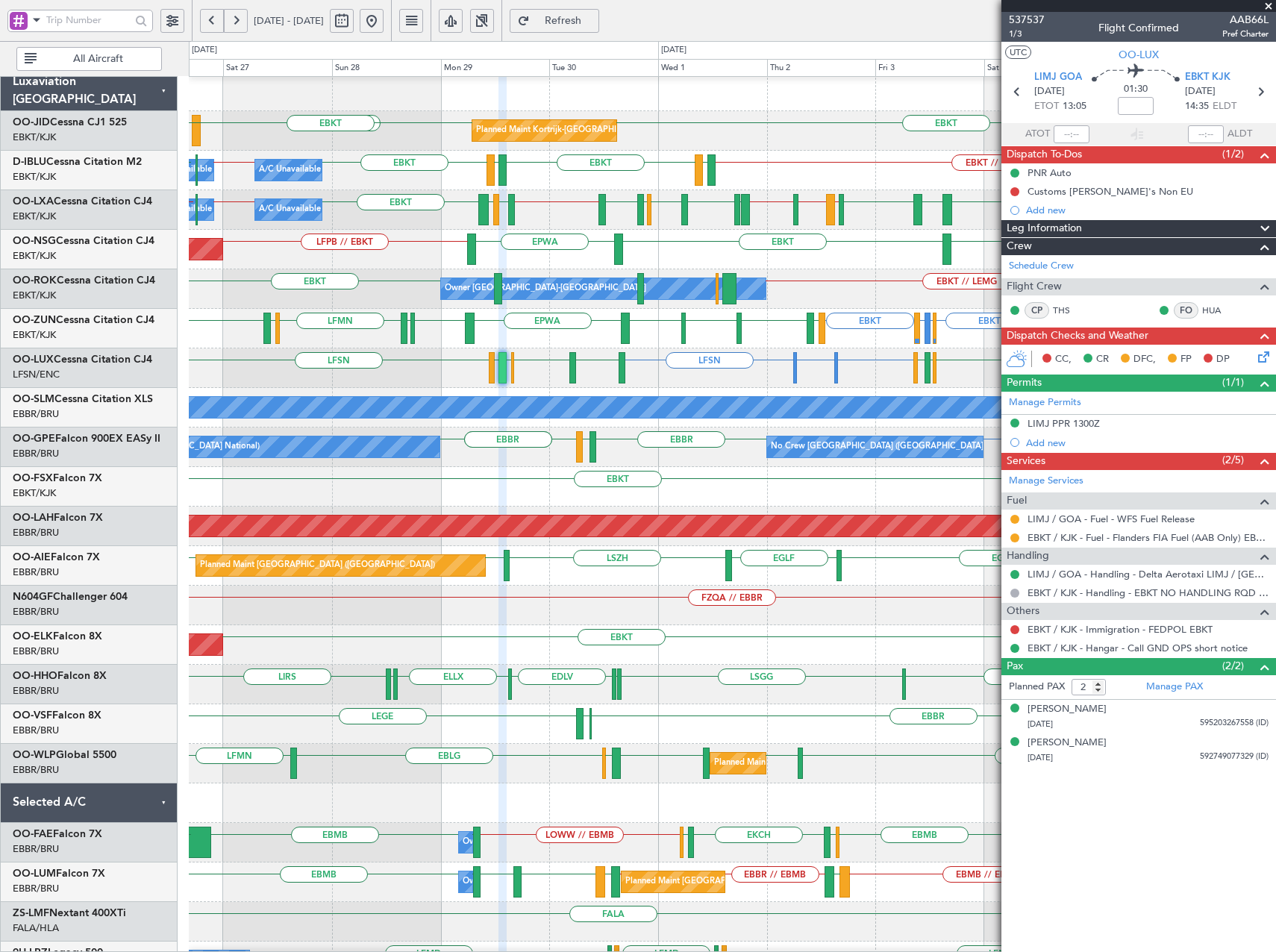
click at [715, 256] on div "Planned Maint Paris (Le Bourget) EBKT EBKT EPWA LFPB // EBKT LEMD" at bounding box center [732, 250] width 1086 height 39
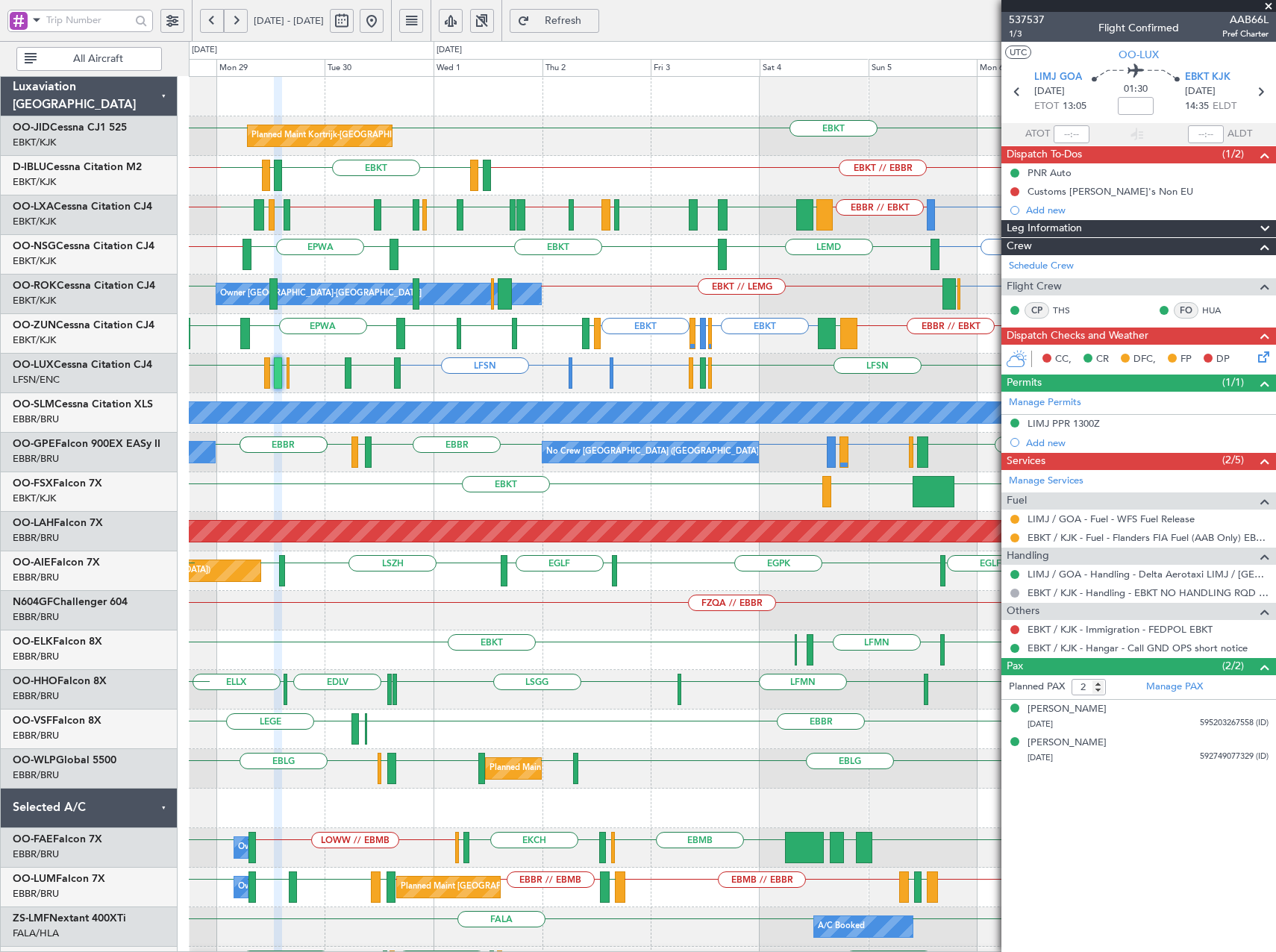
click at [541, 361] on div "Planned Maint Kortrijk-Wevelgem EBKT EBKT EBKT LFMN EBKT // EBBR LFTH EBKT LFTH…" at bounding box center [732, 571] width 1086 height 989
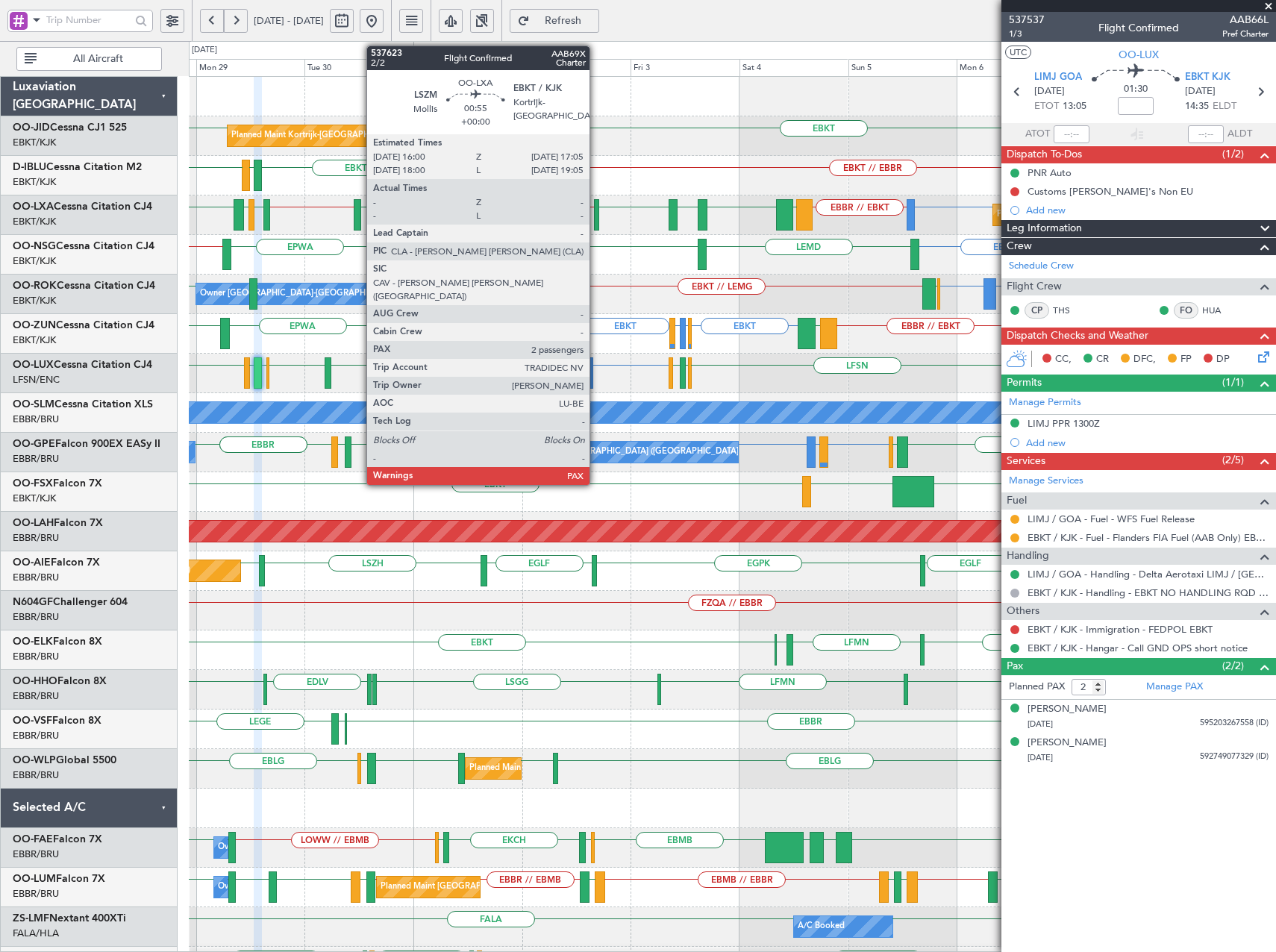
click at [596, 216] on div at bounding box center [596, 215] width 5 height 32
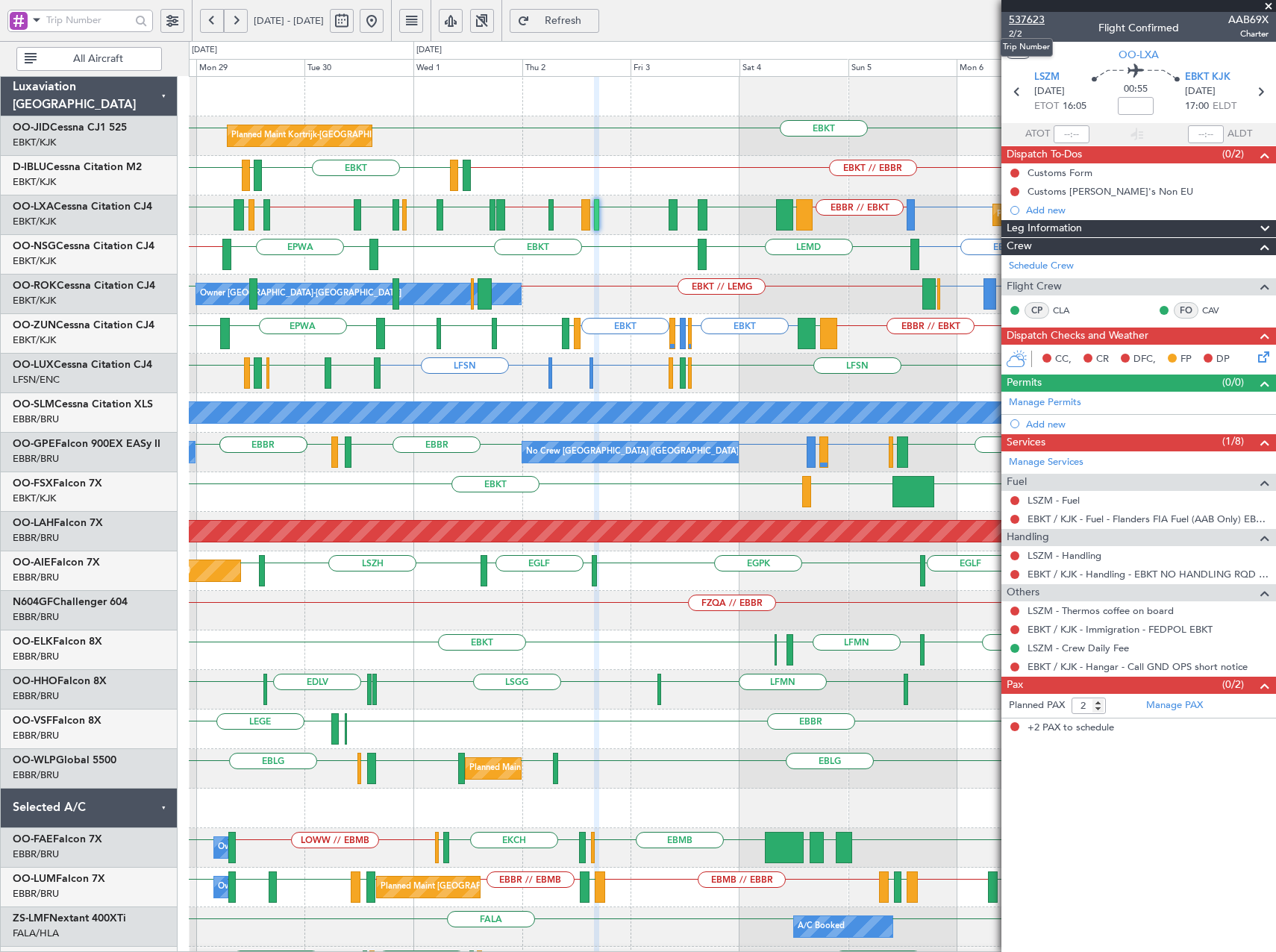
click at [1031, 12] on span "537623" at bounding box center [1027, 20] width 36 height 15
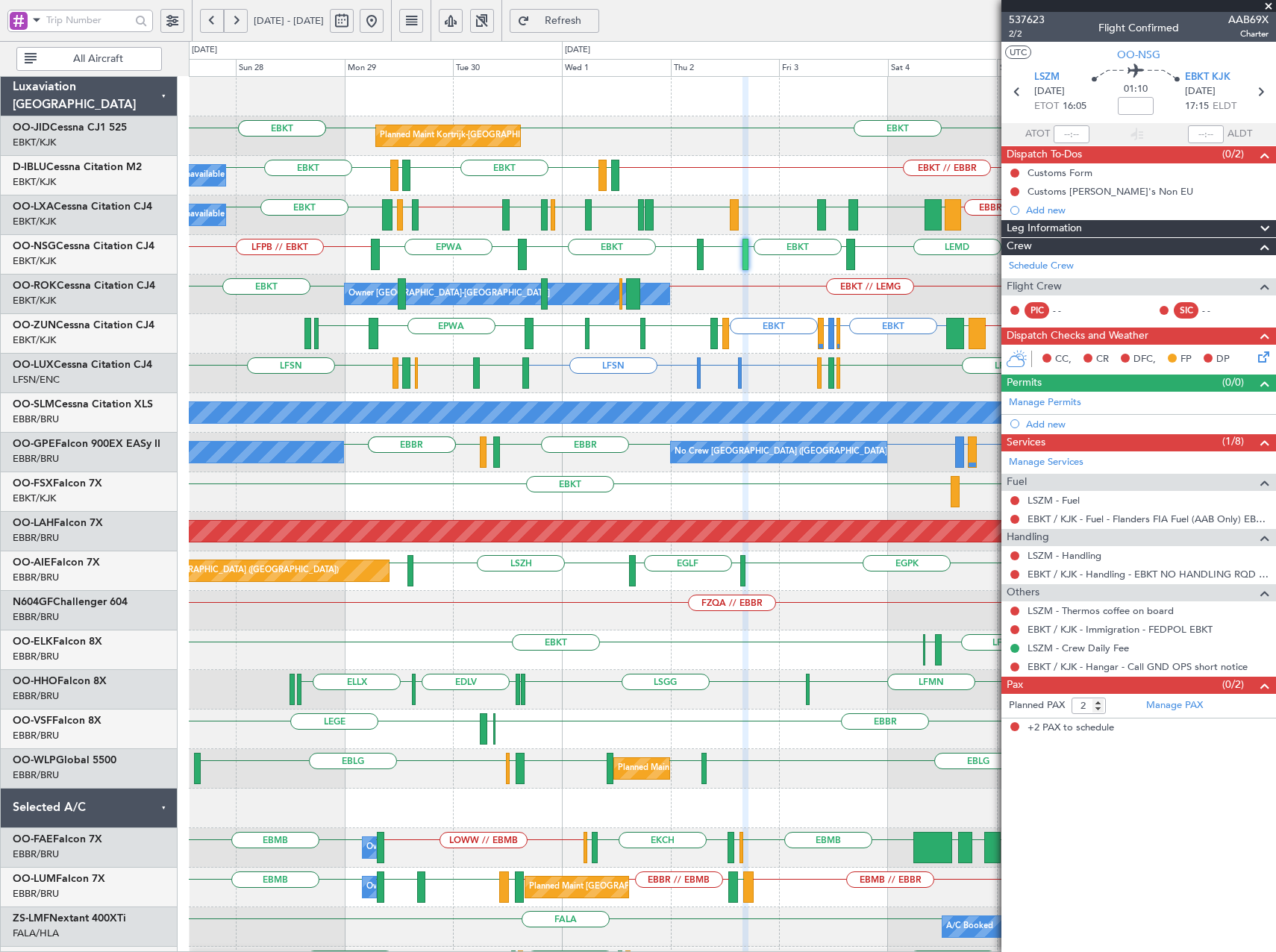
click at [459, 260] on div "EBKT EBKT EBKT Planned Maint Kortrijk-Wevelgem EBKT // EBBR LFTH EBKT LFTH EBKT…" at bounding box center [732, 571] width 1086 height 989
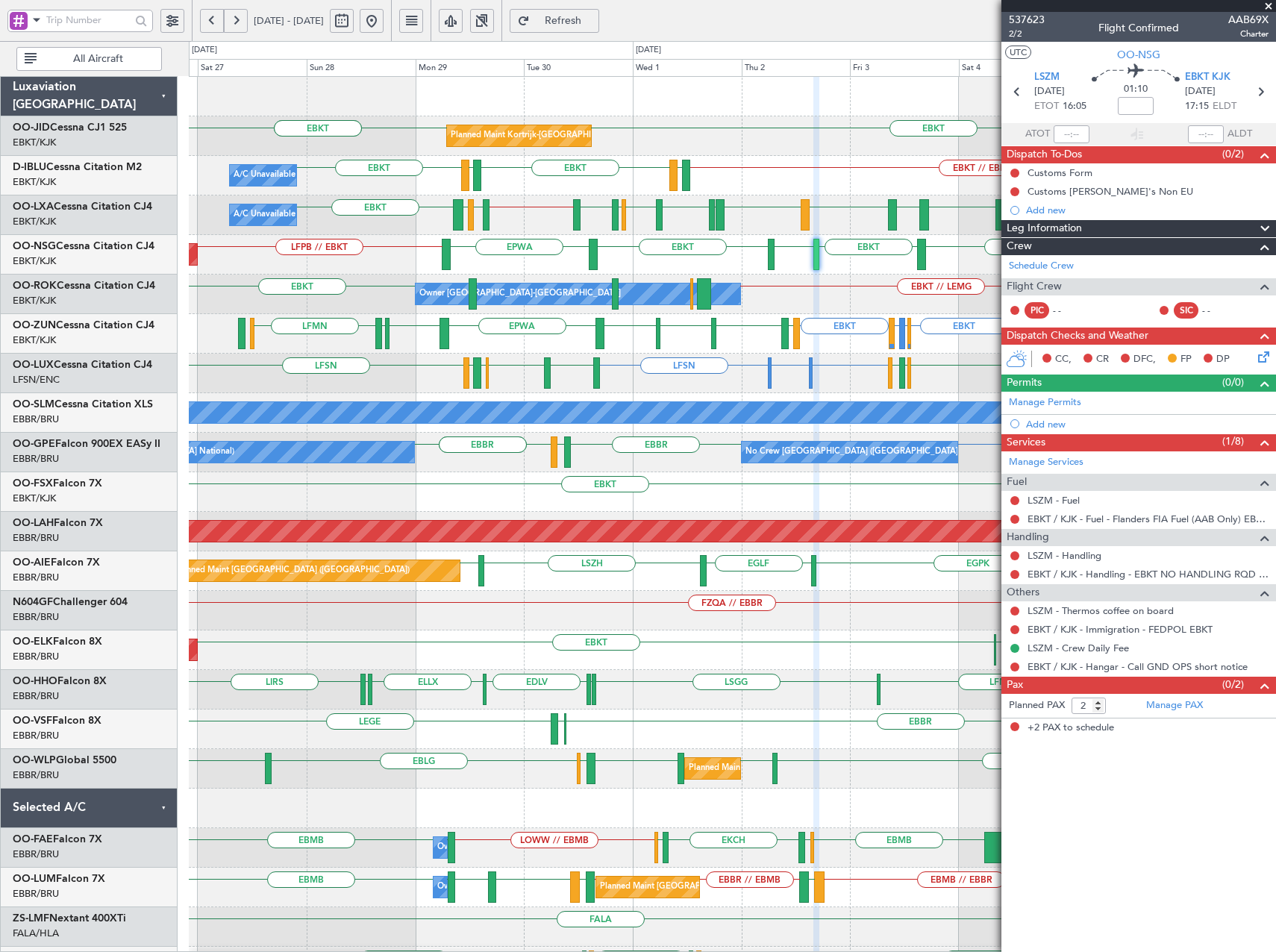
click at [835, 281] on div "Planned Maint Kortrijk-Wevelgem EBKT EBKT EBKT A/C Unavailable Kortrijk-Wevelge…" at bounding box center [732, 571] width 1086 height 989
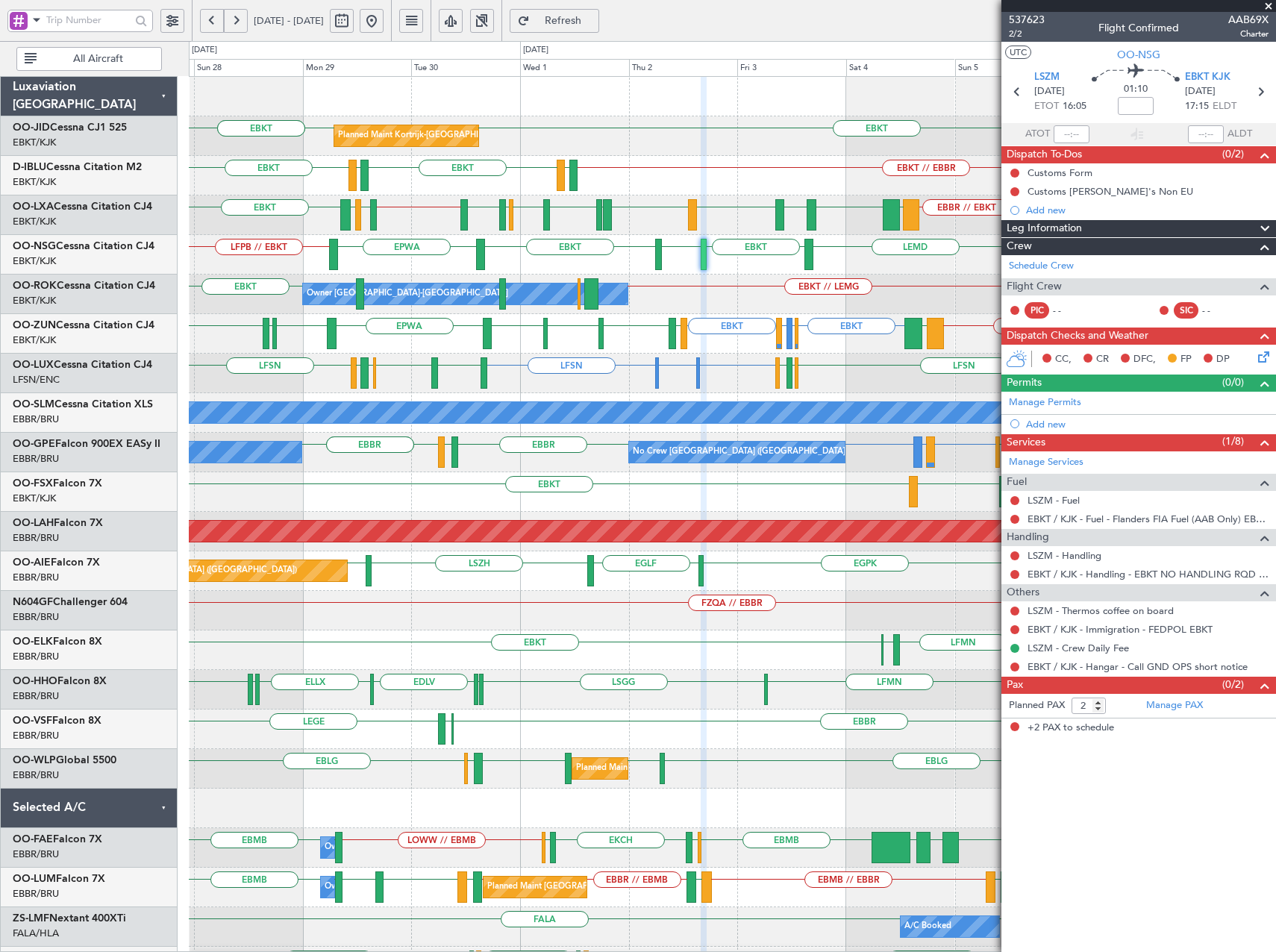
click at [759, 299] on div "Owner Kortrijk-Wevelgem LRIA or EBKT EBKT EBBR EBKT // LEMG EBKT Planned Maint …" at bounding box center [732, 294] width 1086 height 39
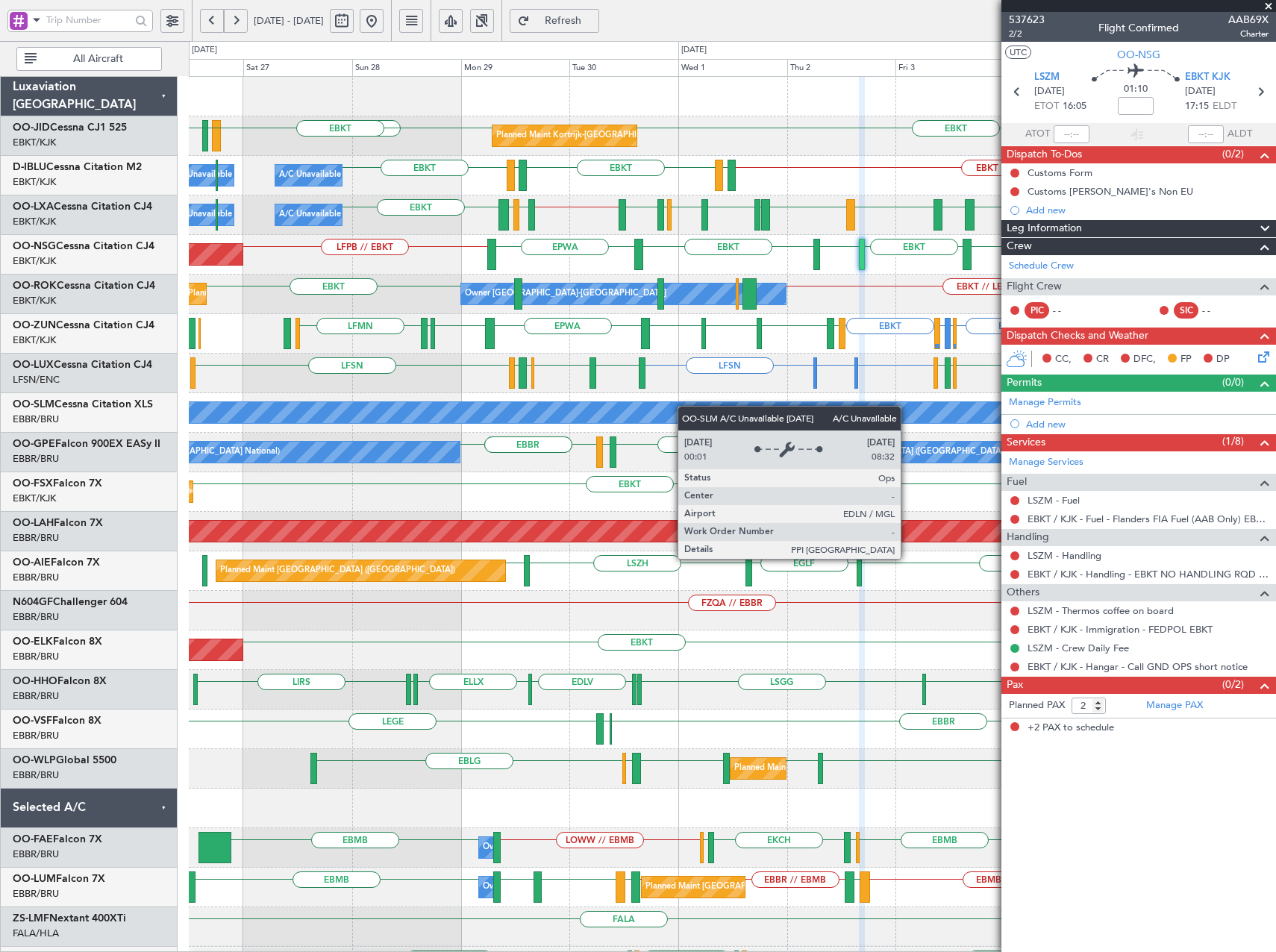
click at [685, 406] on div "Planned Maint Kortrijk-Wevelgem EBKT EBKT EBKT EBKT // EBBR LFTH EBKT LFTH EBKT…" at bounding box center [732, 571] width 1086 height 989
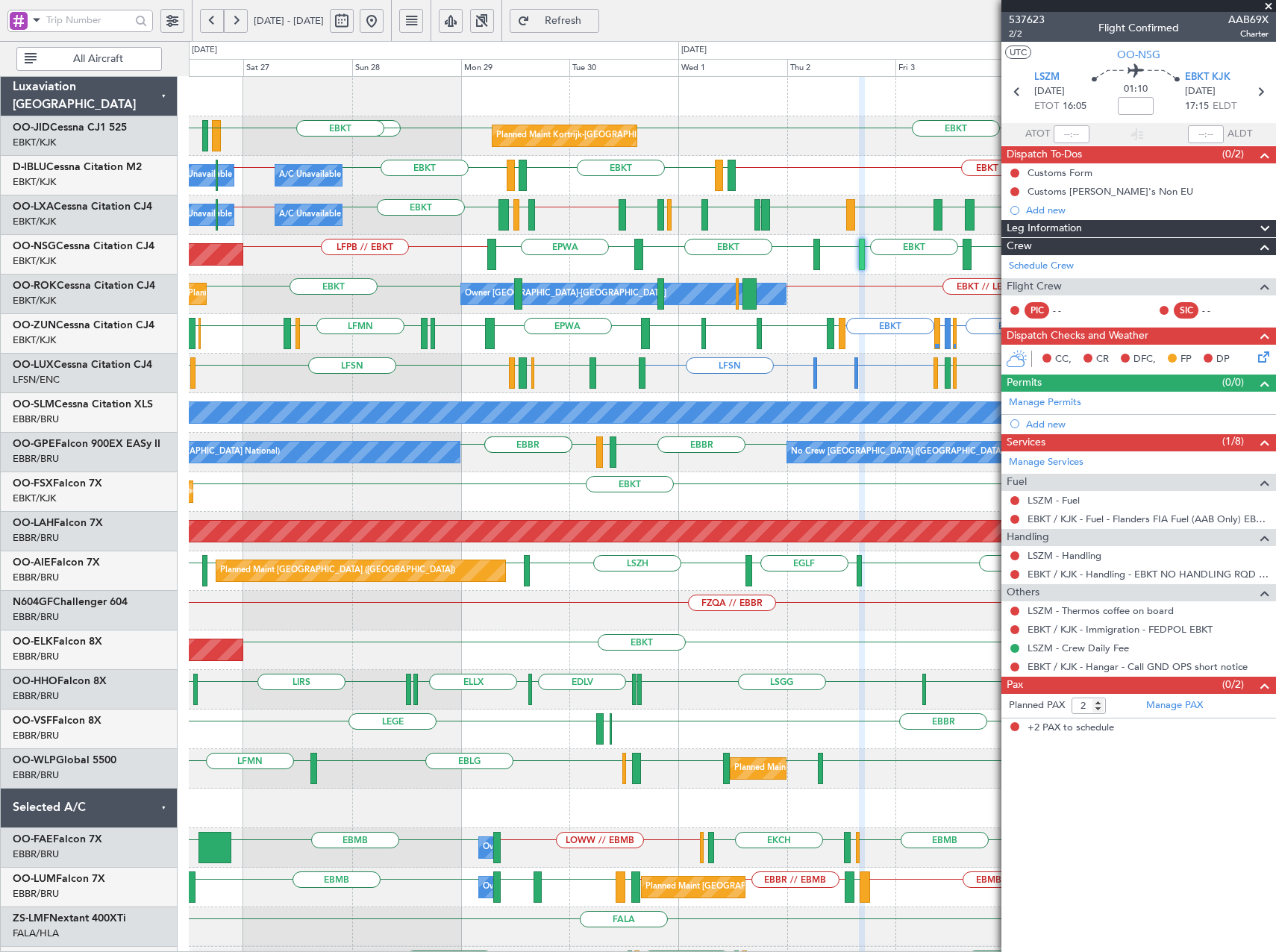
click at [1269, 4] on span at bounding box center [1268, 7] width 15 height 14
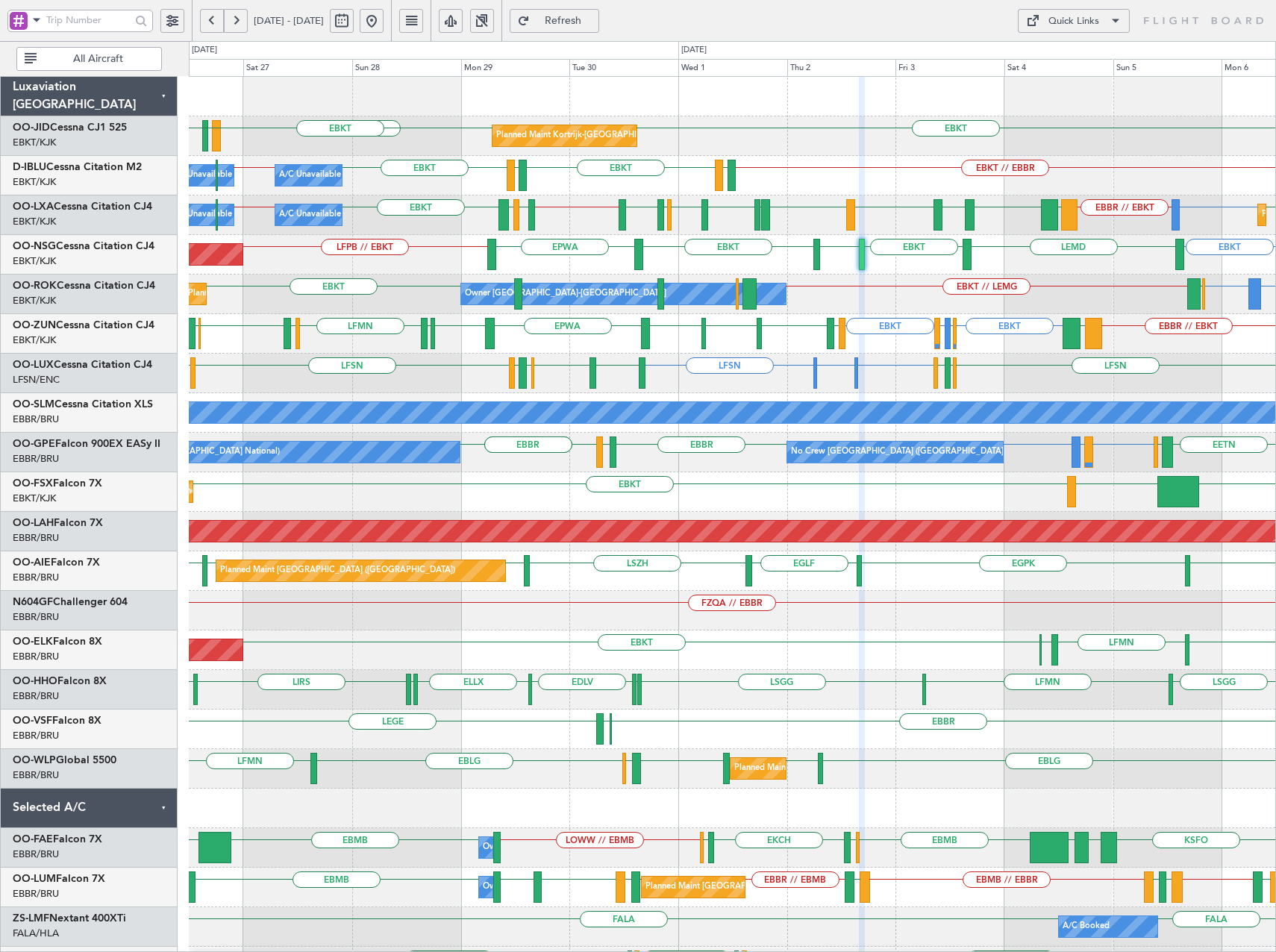
type input "0"
click at [1091, 26] on div "Quick Links" at bounding box center [1073, 21] width 50 height 15
click at [1074, 57] on button "Trip Builder" at bounding box center [1073, 56] width 112 height 36
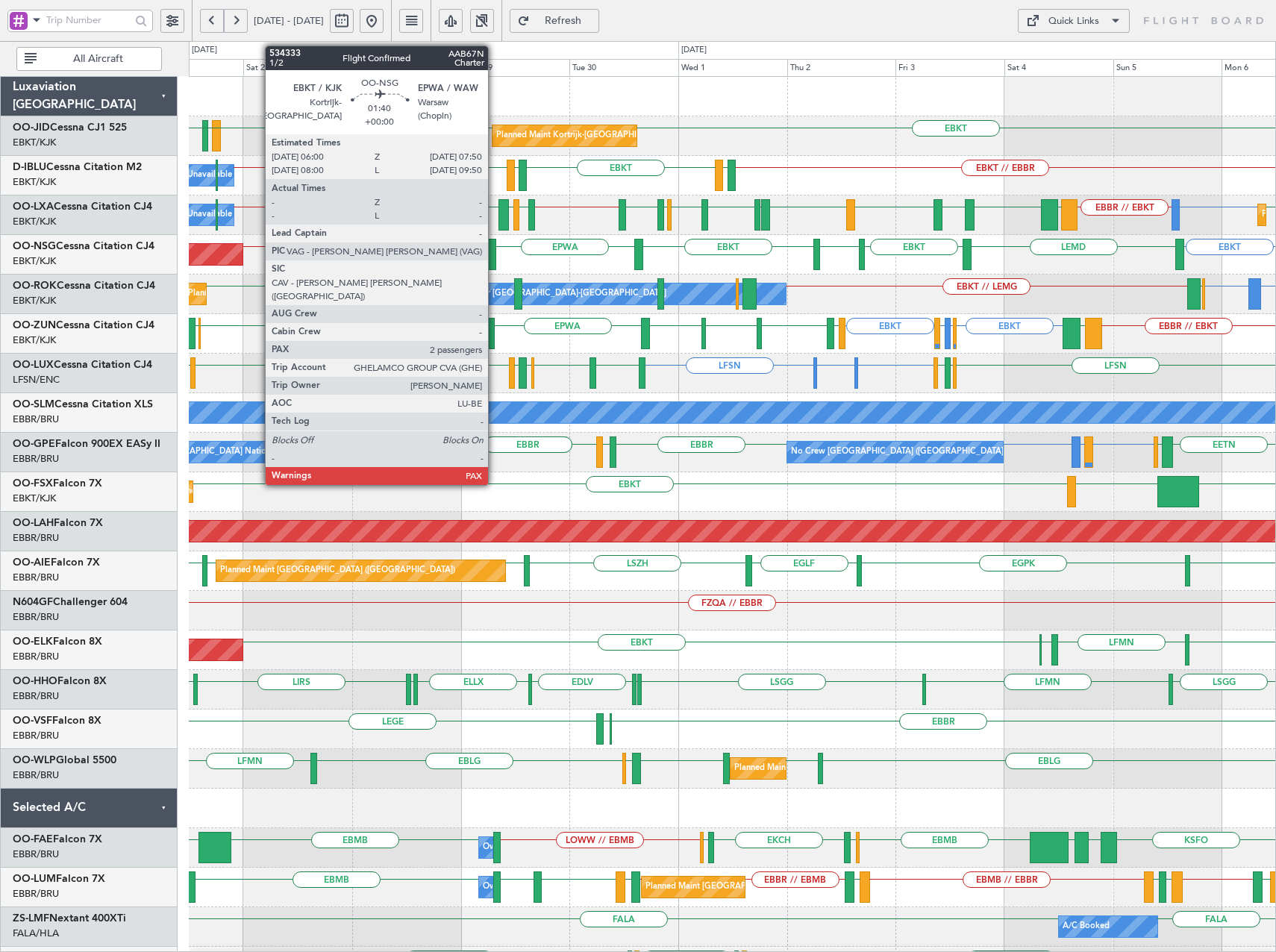
click at [494, 255] on div at bounding box center [492, 254] width 9 height 32
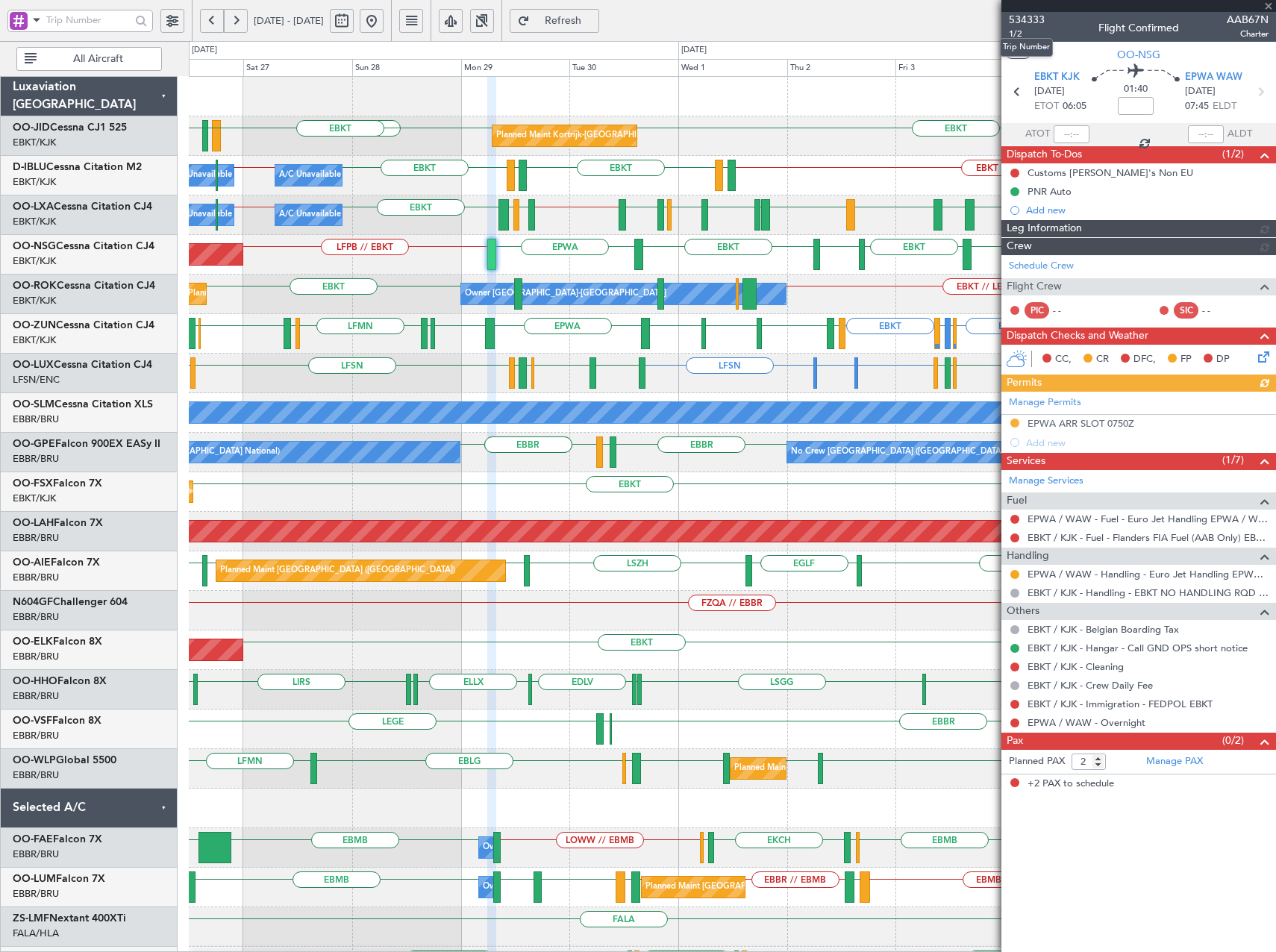
click at [1021, 19] on span "534333" at bounding box center [1027, 20] width 36 height 15
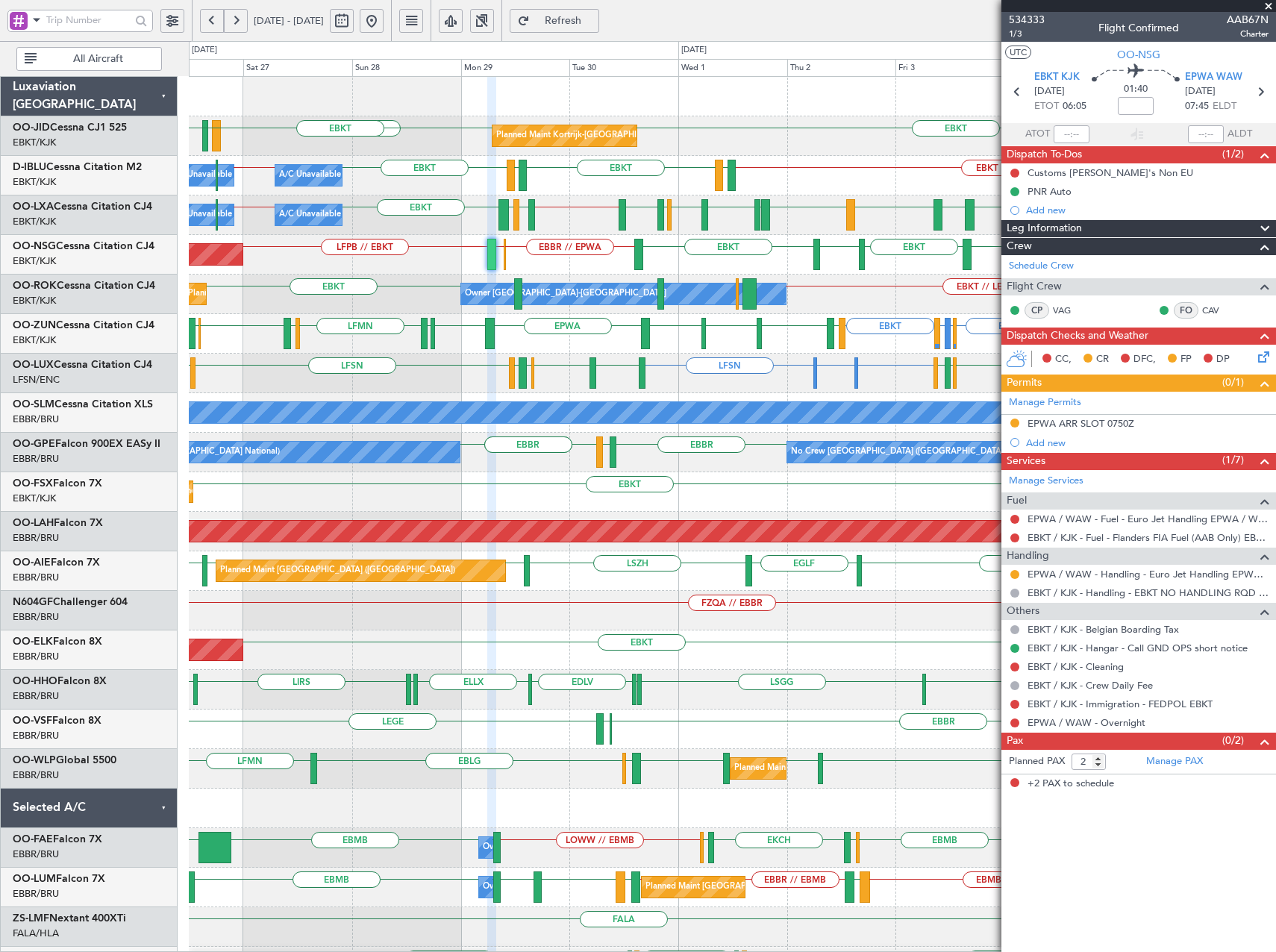
drag, startPoint x: 620, startPoint y: 21, endPoint x: 628, endPoint y: 43, distance: 23.4
click at [594, 21] on span "Refresh" at bounding box center [564, 21] width 62 height 10
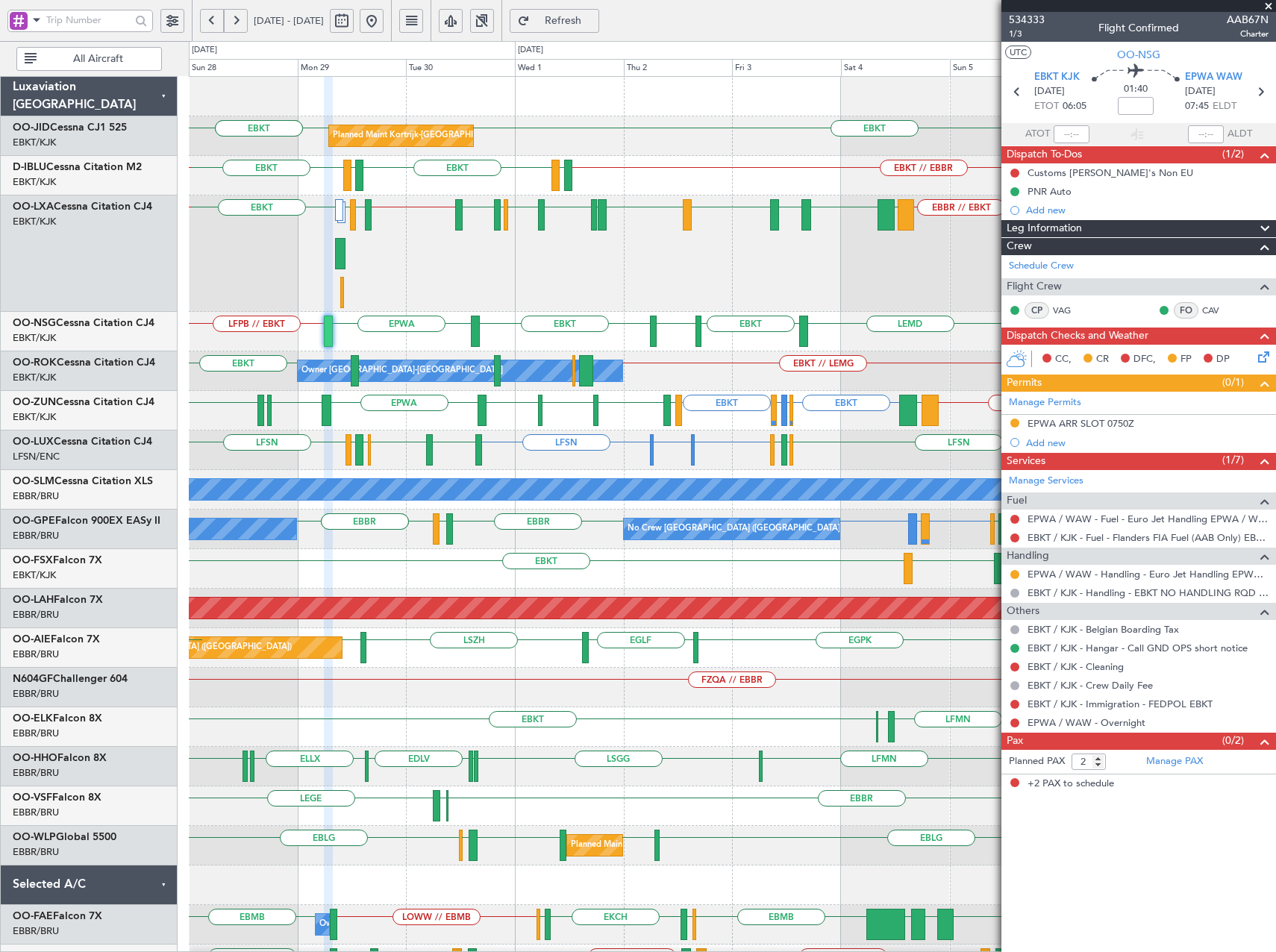
click at [704, 294] on div "LFMN or EBBR EBBR // EBKT LIPR EBKT EGNV LFPB EBBR LIME EBKT // EBBR LIPZ LIBD …" at bounding box center [732, 254] width 1086 height 116
click at [594, 27] on button "Refresh" at bounding box center [554, 21] width 90 height 24
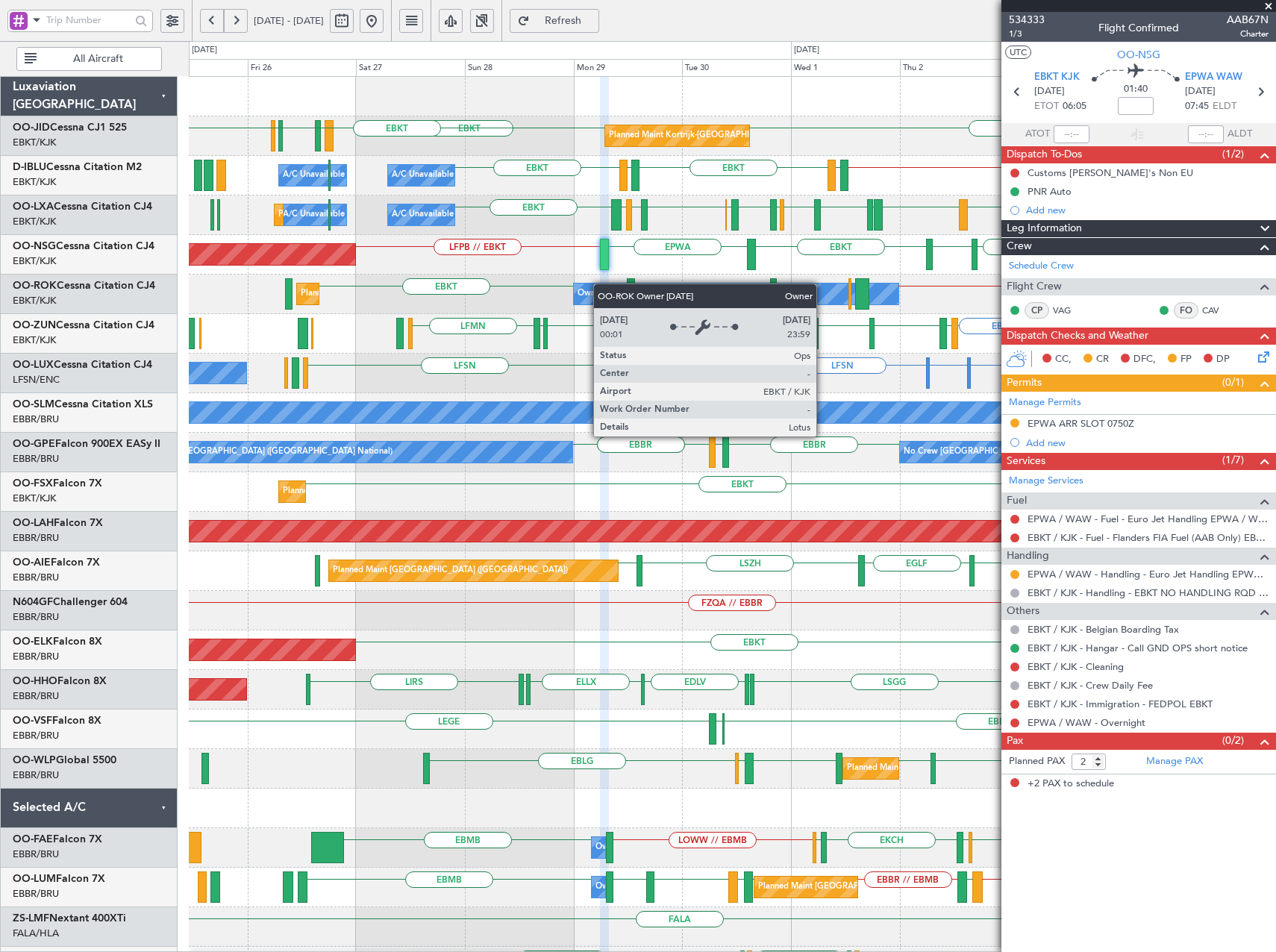
click at [655, 290] on div "EBKT EBKT EBKT Planned Maint Kortrijk-Wevelgem EBKT // EBBR LFTH EBKT LFTH EBKT…" at bounding box center [732, 571] width 1086 height 989
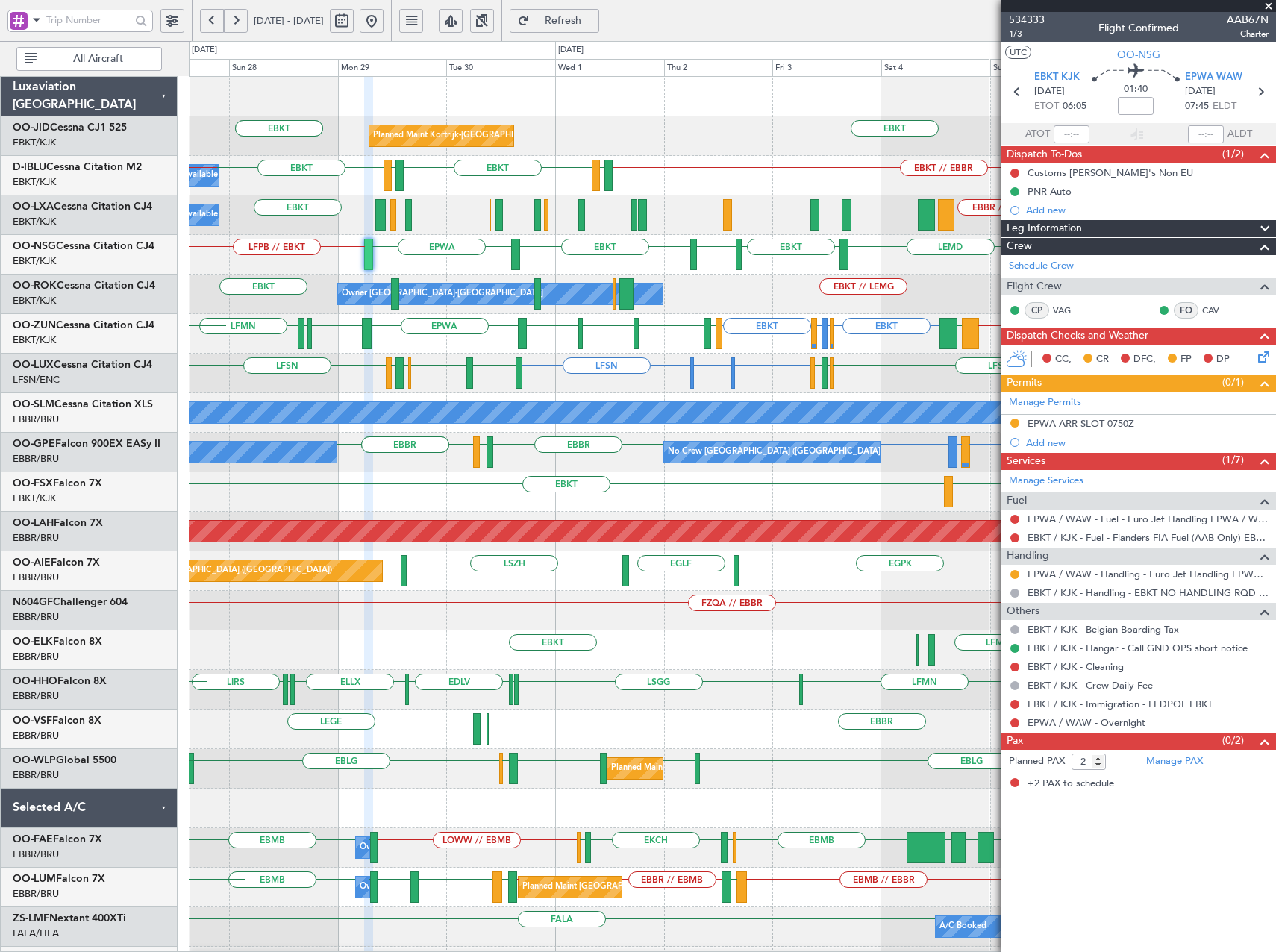
click at [684, 428] on div "Planned Maint Kortrijk-Wevelgem EBKT EBKT EBKT LFBE LFOZ LFMN EBKT A/C Unavaila…" at bounding box center [732, 571] width 1086 height 989
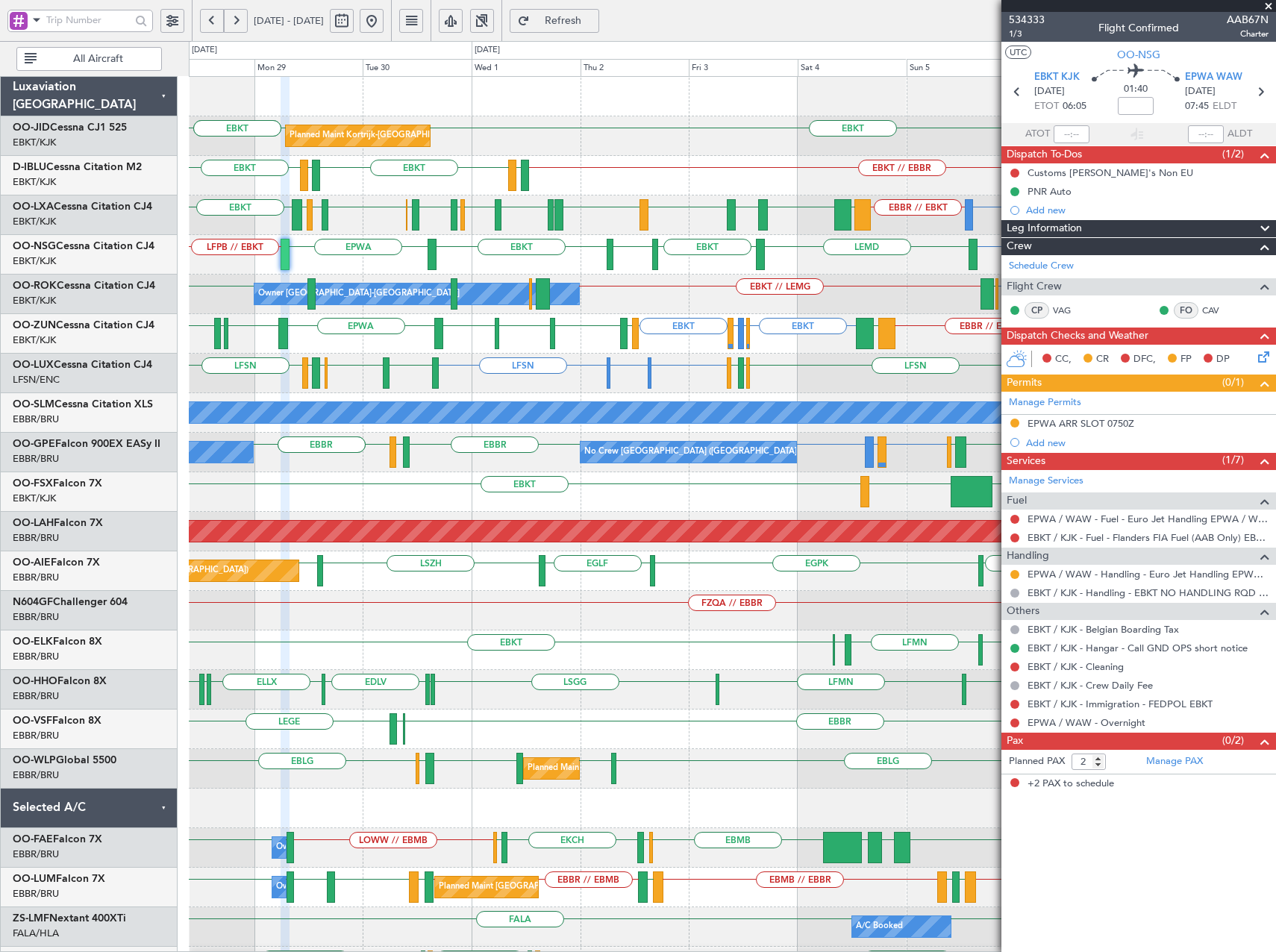
click at [680, 306] on div "Owner Kortrijk-Wevelgem LRIA or EBKT EBKT EBKT // LEMG EBKT EBBR Planned Maint …" at bounding box center [732, 294] width 1086 height 39
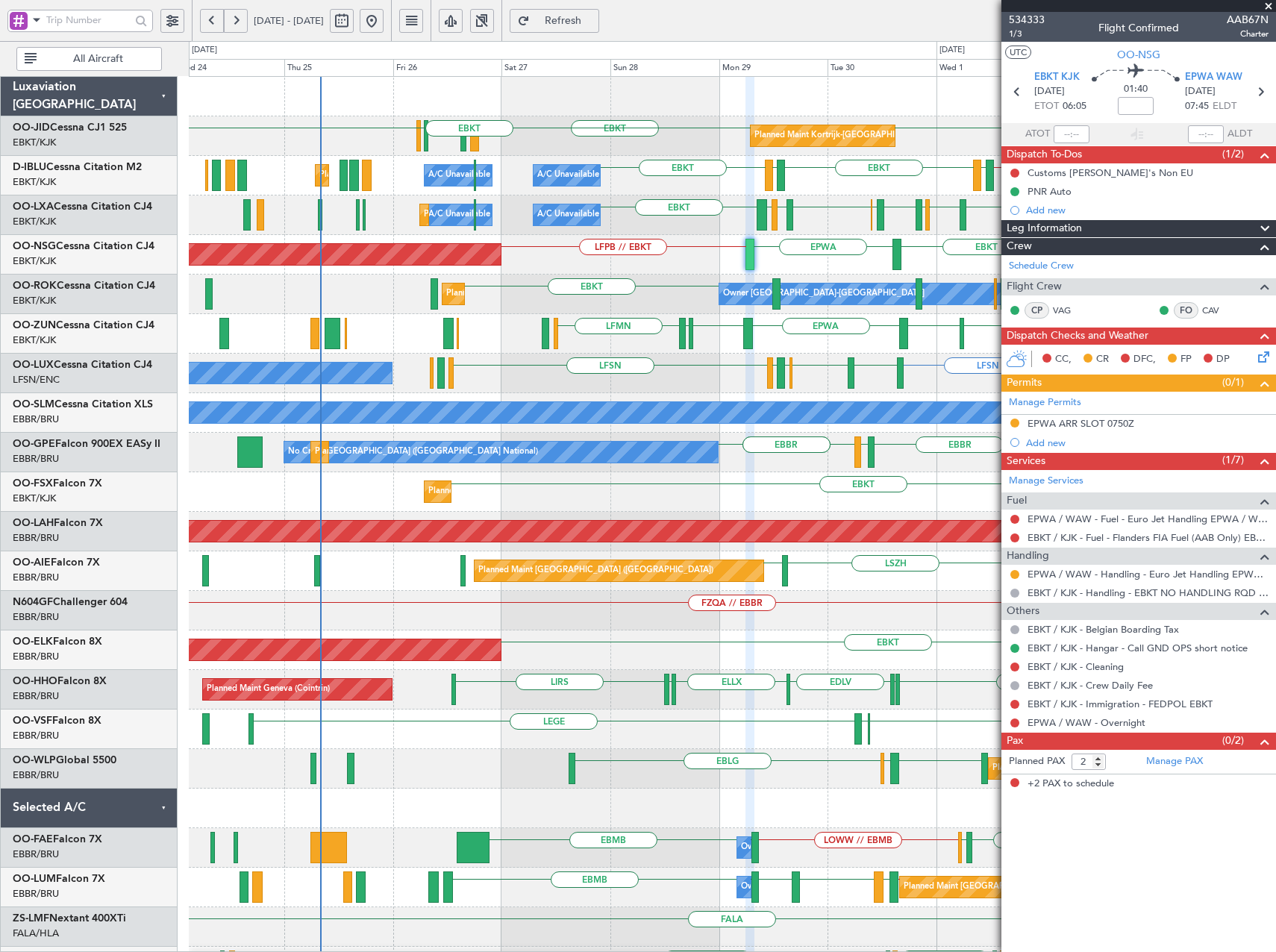
click at [827, 255] on div "Planned Maint Kortrijk-Wevelgem EBKT EBKT EBKT EBKT // EBBR LFTH EBKT LFTH EBKT…" at bounding box center [732, 571] width 1086 height 989
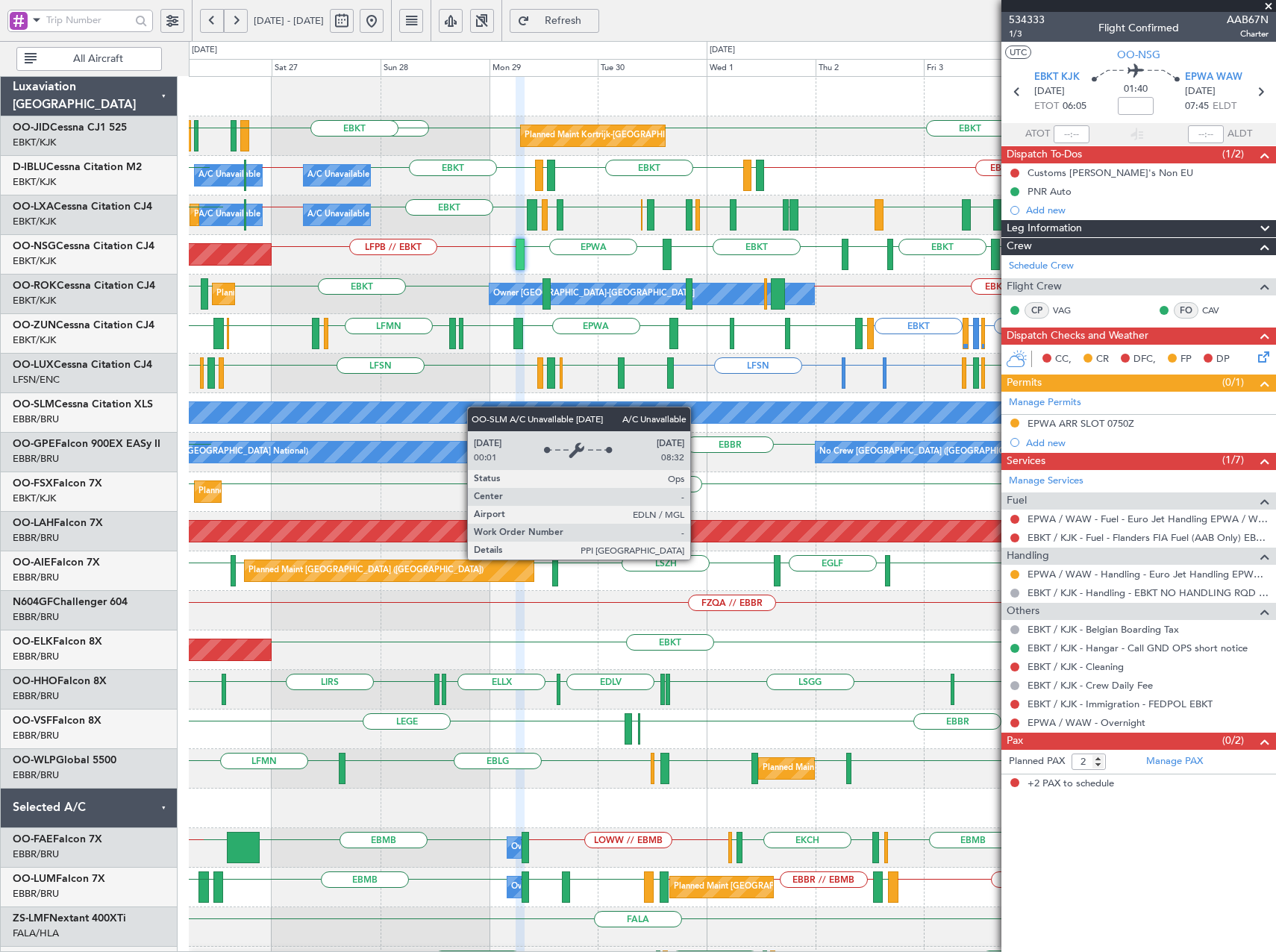
click at [441, 422] on div "Planned Maint Kortrijk-Wevelgem EBKT EBKT LFMN LFBE LFOZ EBKT EBKT A/C Unavaila…" at bounding box center [732, 571] width 1086 height 989
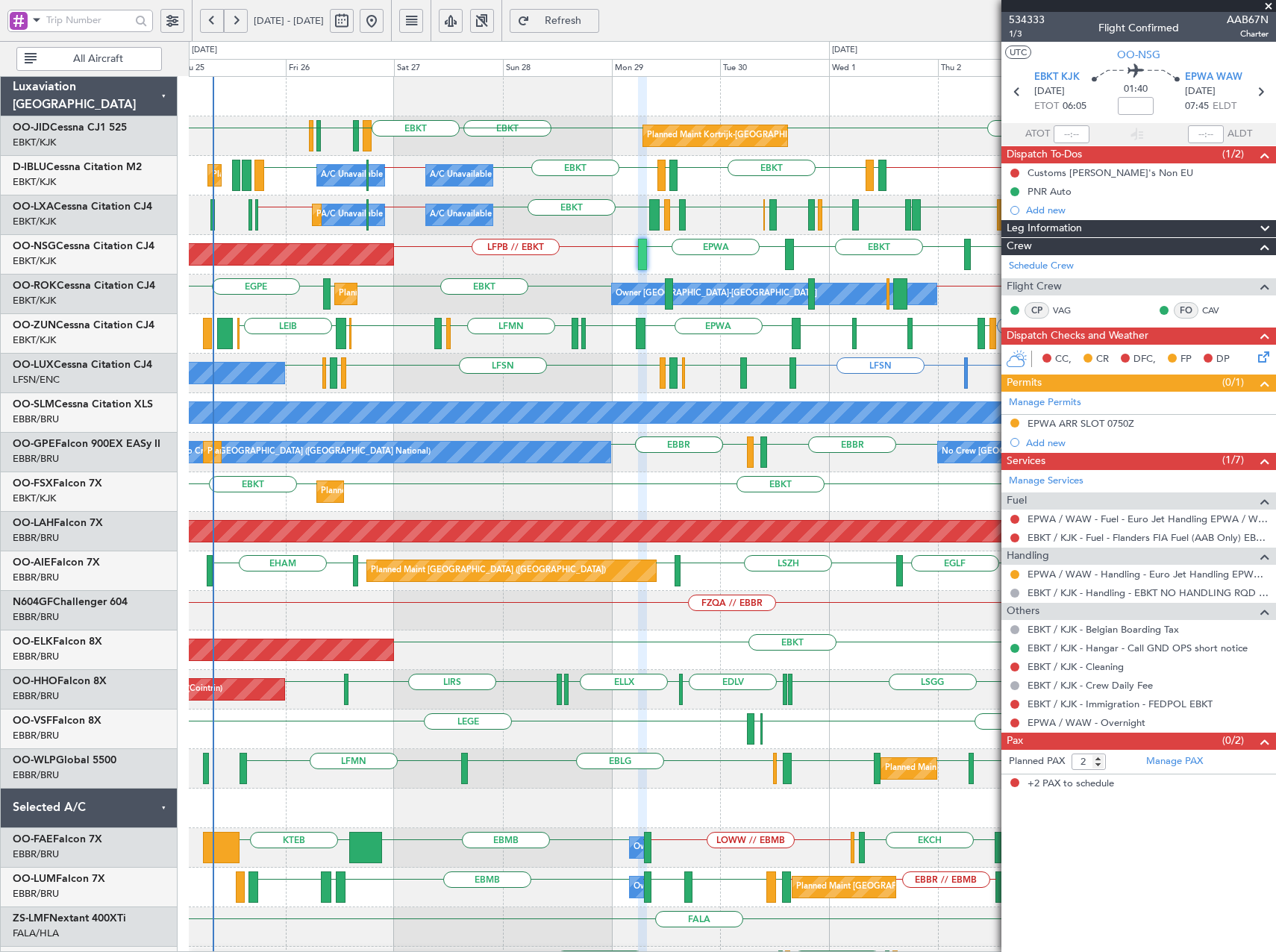
click at [481, 470] on div "Planned Maint Kortrijk-Wevelgem EBKT EBKT LFMN LFBE LFOZ EBKT A/C Unavailable K…" at bounding box center [732, 571] width 1086 height 989
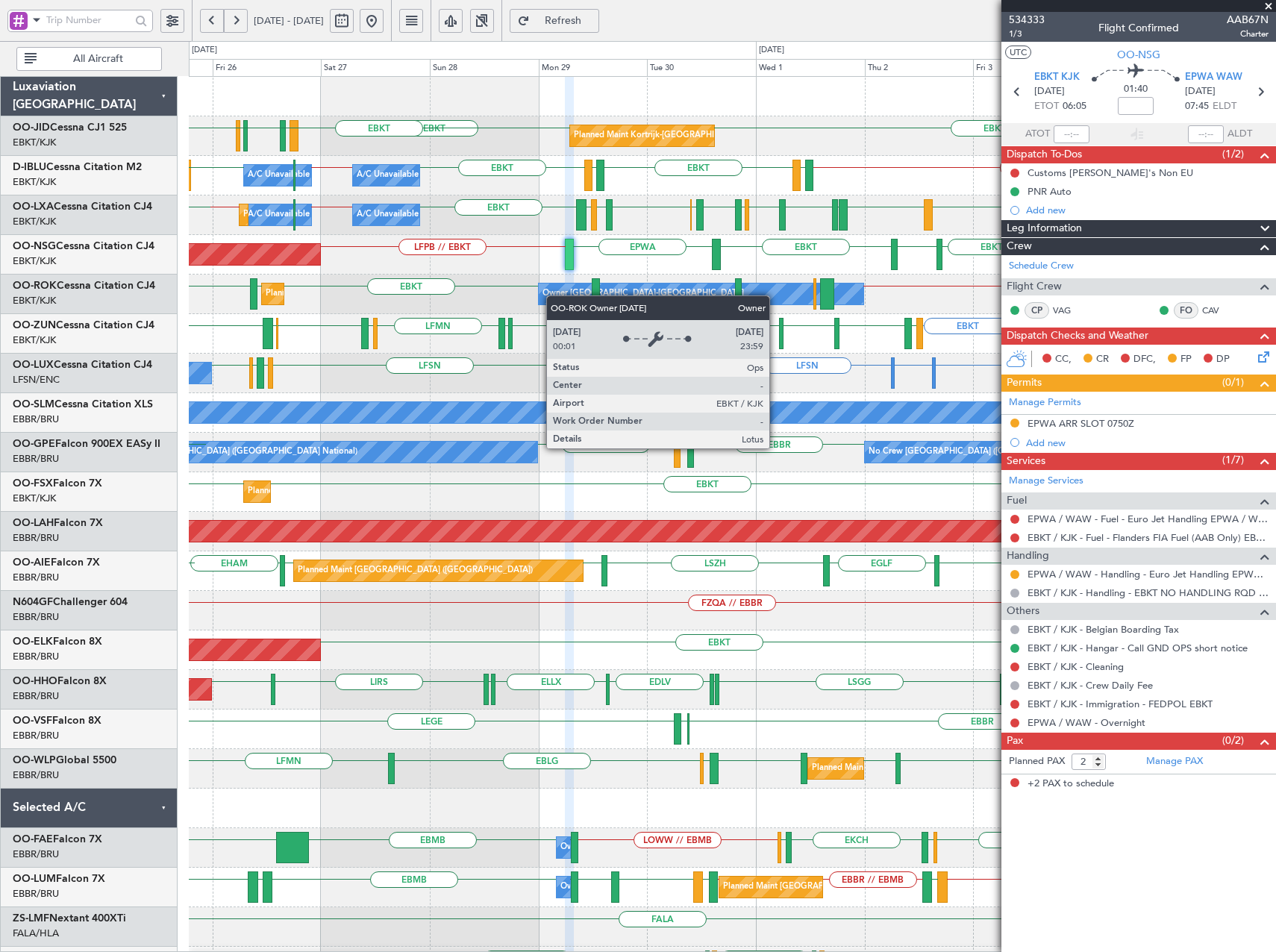
click at [550, 297] on div "Planned Maint Kortrijk-Wevelgem EBKT EBKT LFMN LFBE LFOZ EBKT EBKT A/C Unavaila…" at bounding box center [732, 571] width 1086 height 989
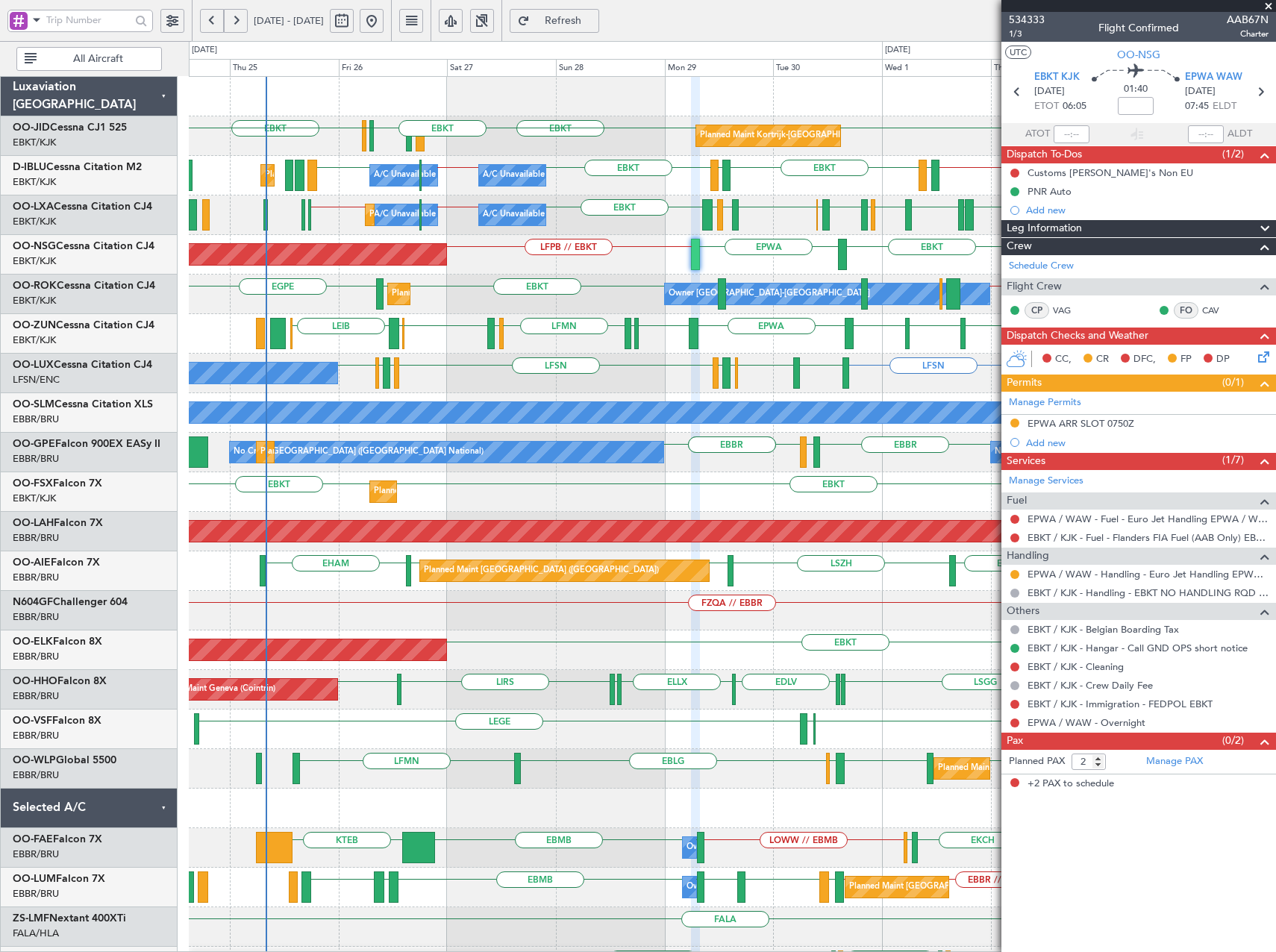
click at [444, 305] on div "Owner Kortrijk-Wevelgem Planned Maint Kortrijk-Wevelgem EBKT // LEMG EBKT EBKT …" at bounding box center [732, 294] width 1086 height 39
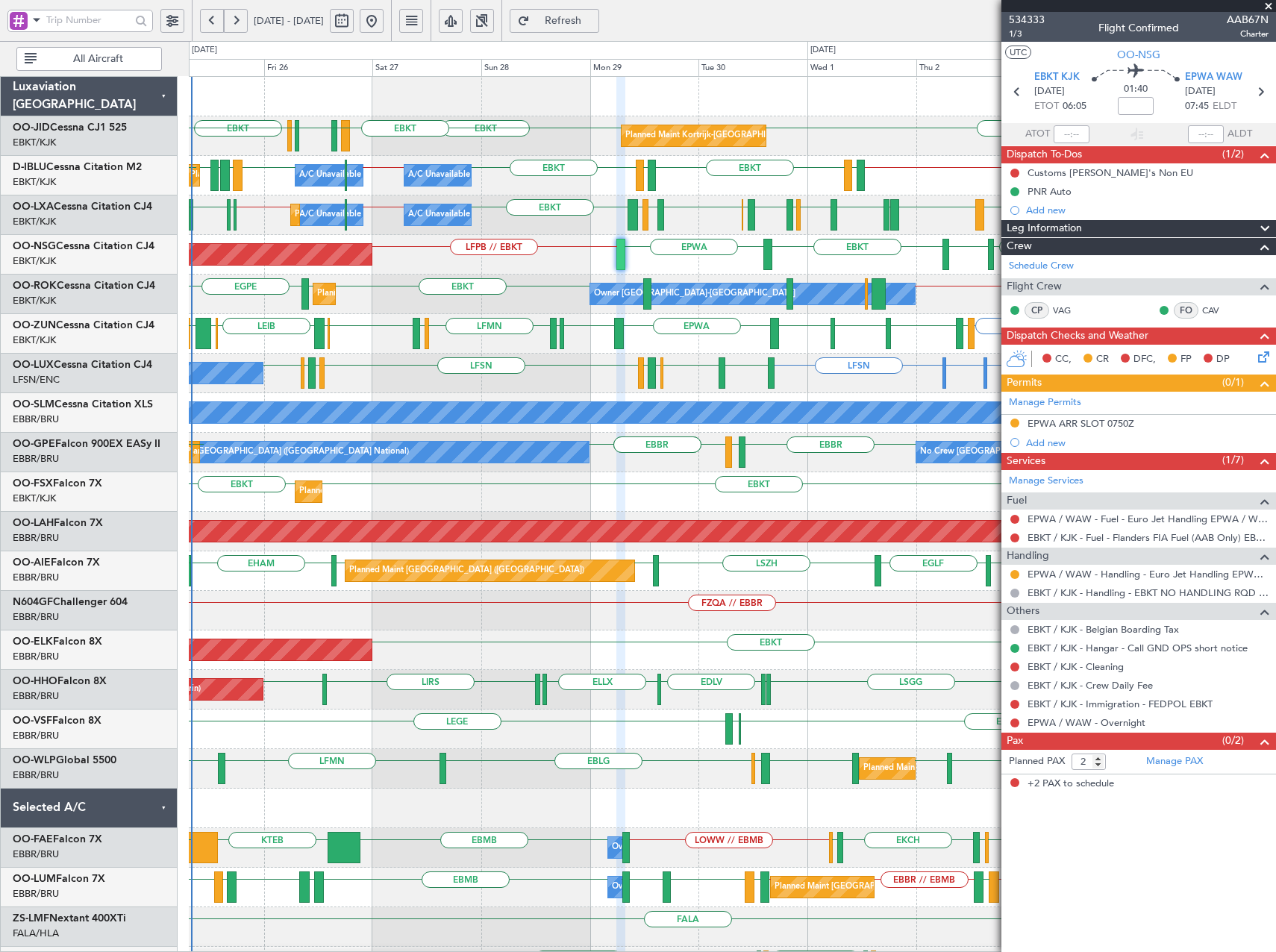
click at [541, 377] on div "No Crew Nancy (Essey) LIMC or LFSN LFSN LFSN LEBL LFSN EBKT LIMJ LFSN LIMJ EBKT…" at bounding box center [732, 374] width 1086 height 39
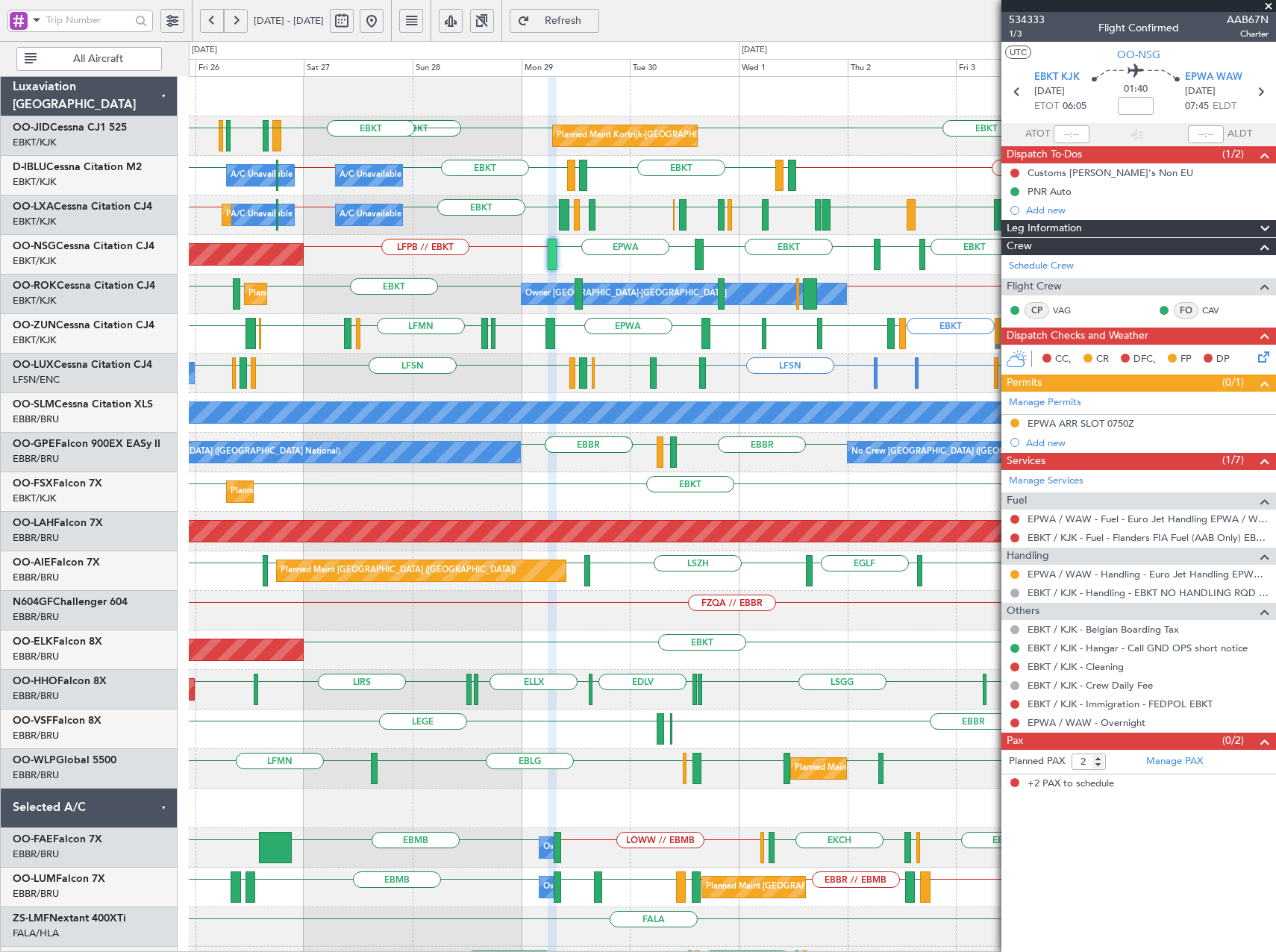
click at [660, 390] on div "No Crew Nancy (Essey) LIMC or LFSN LFSN LFSN LEBL LFSN EBKT LIMJ LFSN LIMJ EBKT…" at bounding box center [732, 374] width 1086 height 39
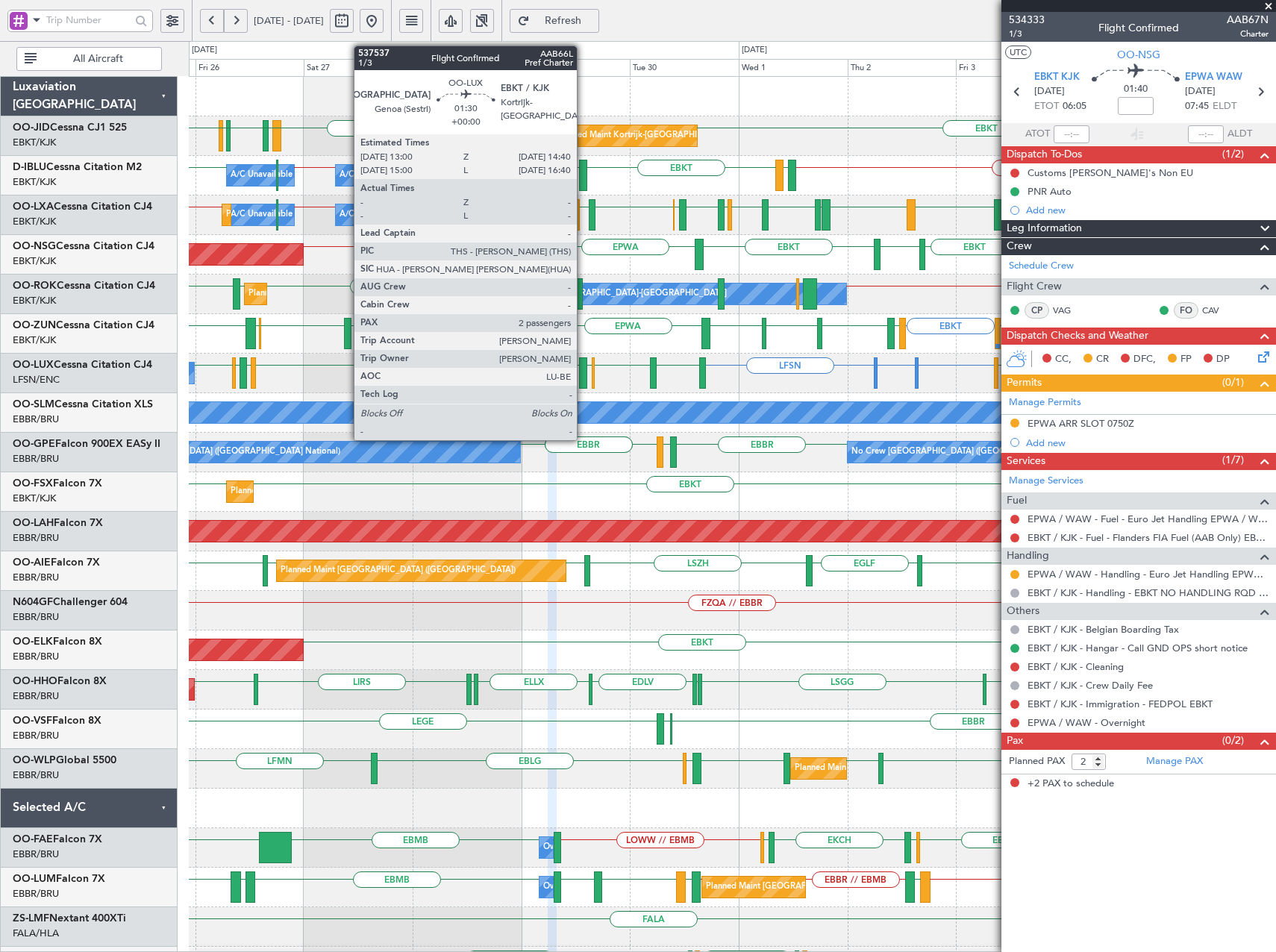
click at [583, 371] on div at bounding box center [583, 373] width 9 height 32
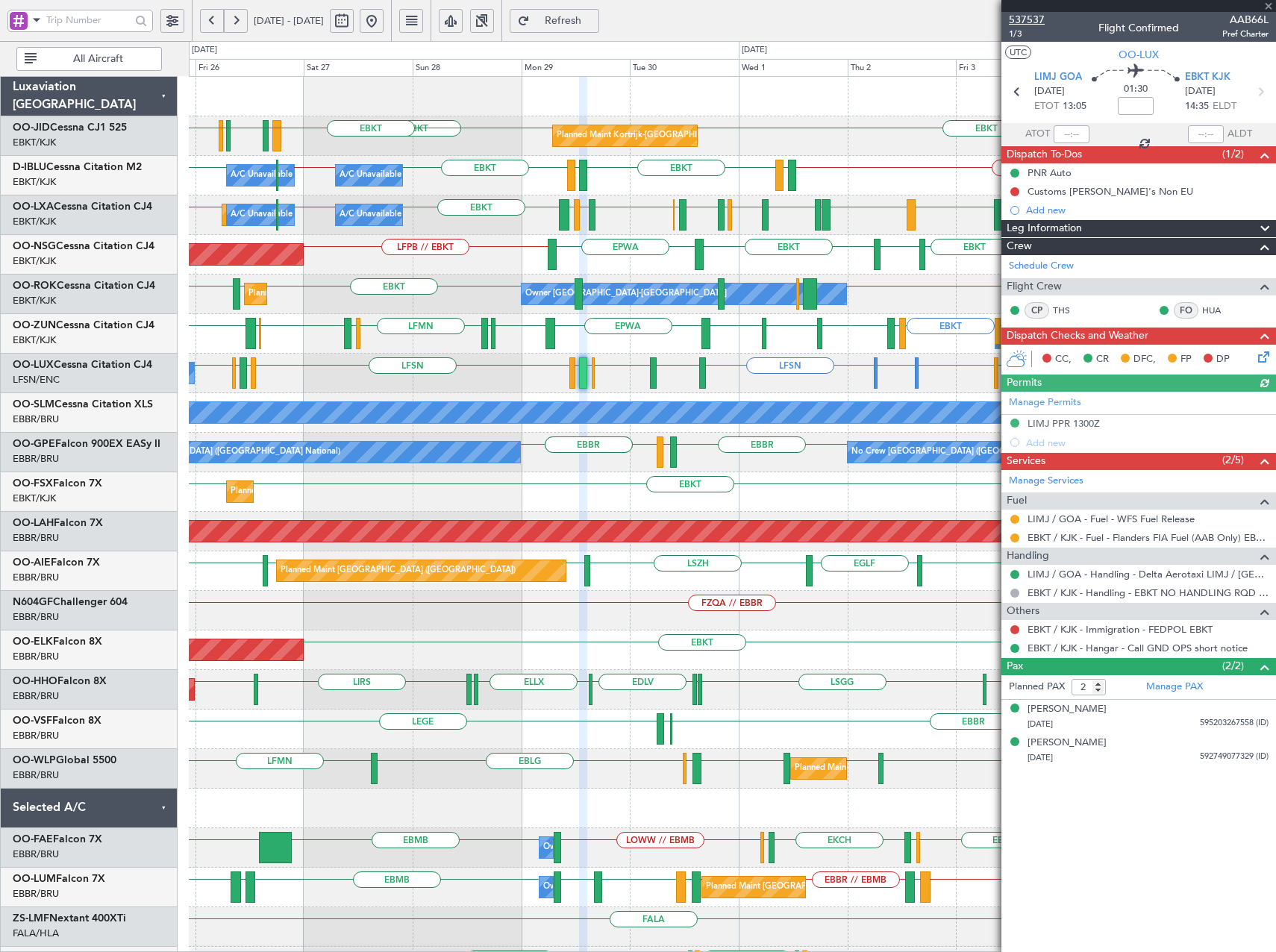
click at [1039, 19] on span "537537" at bounding box center [1027, 20] width 36 height 15
click at [591, 14] on button "Refresh" at bounding box center [554, 21] width 90 height 24
click at [1269, 4] on span at bounding box center [1268, 7] width 15 height 14
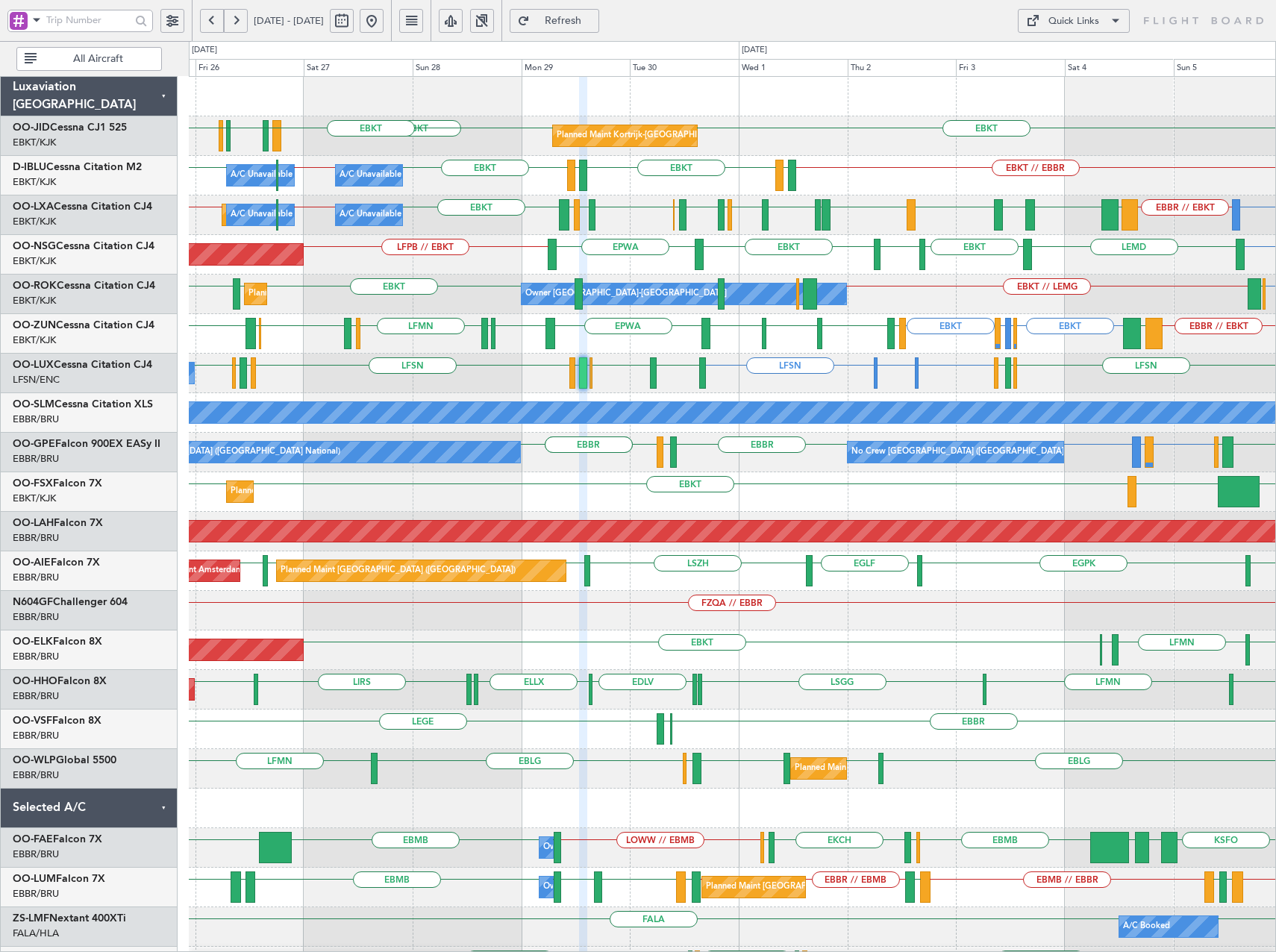
type input "0"
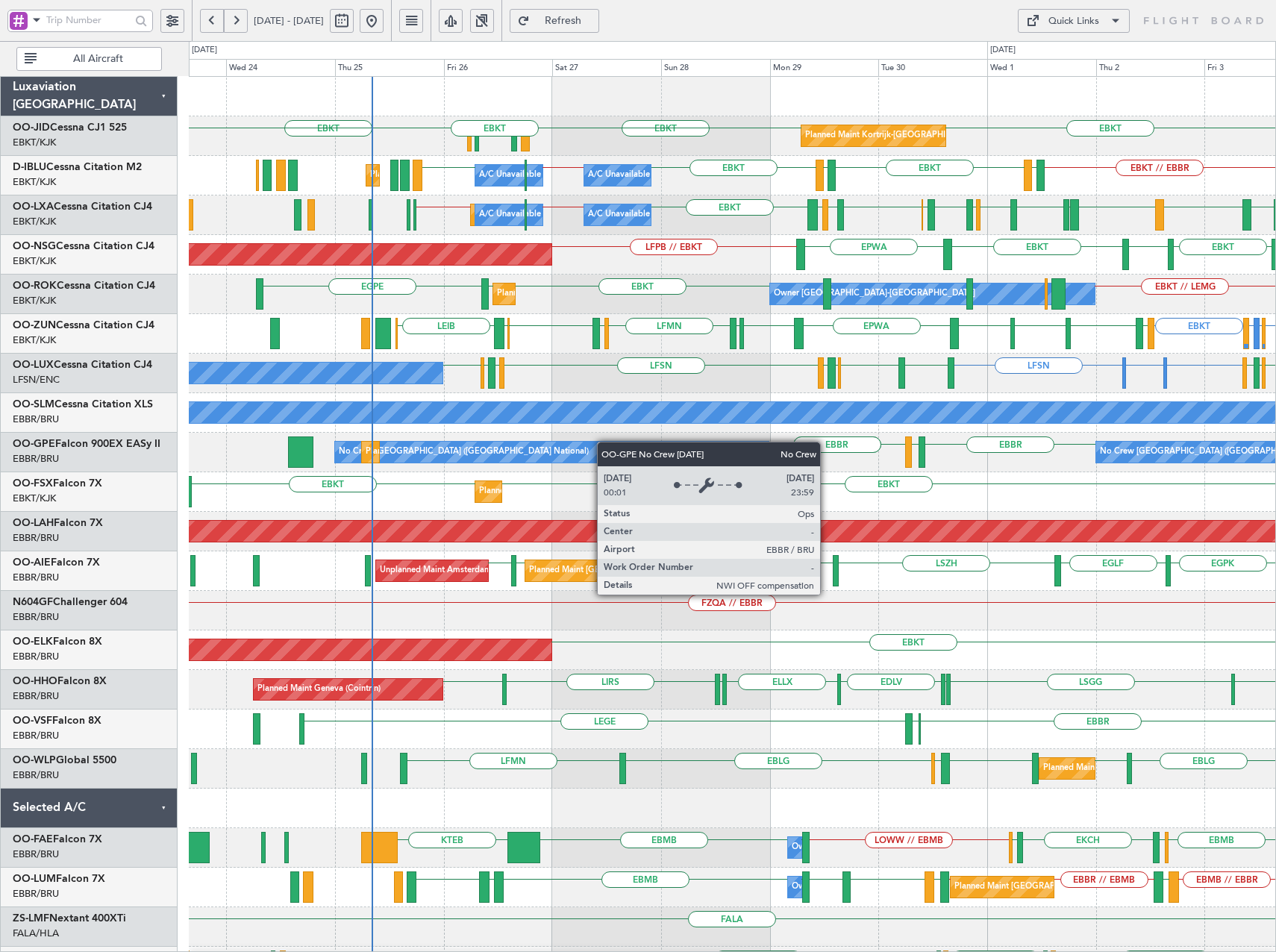
click at [605, 442] on div "EBKT EBKT EBKT LFMN LFBE LFOZ EBKT Planned Maint Kortrijk-Wevelgem EBKT // EBBR…" at bounding box center [732, 571] width 1086 height 989
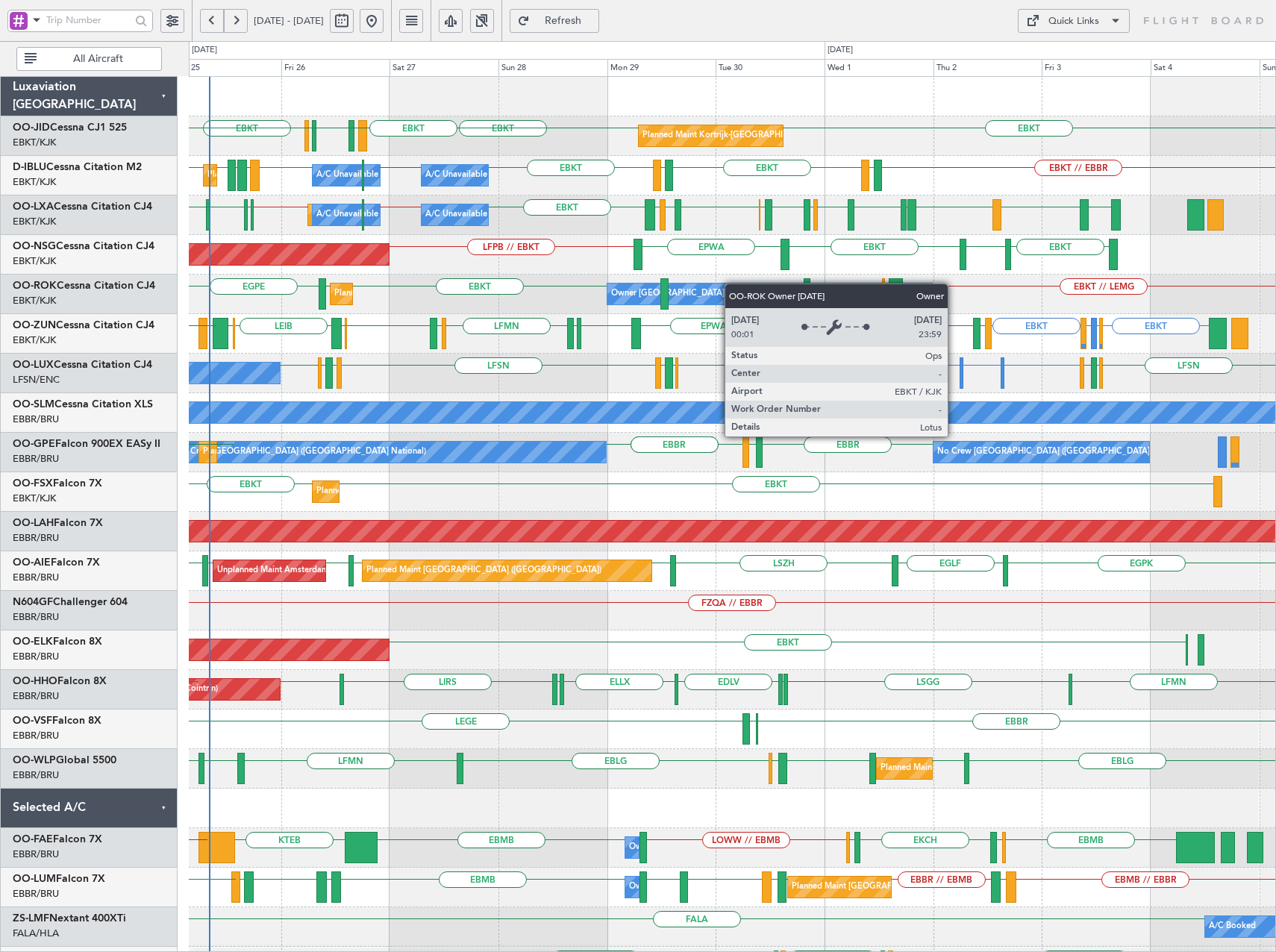
click at [729, 284] on div "Planned Maint Kortrijk-Wevelgem EBKT EBKT EBKT LFMN LFBE LFOZ EBKT A/C Unavaila…" at bounding box center [732, 571] width 1086 height 989
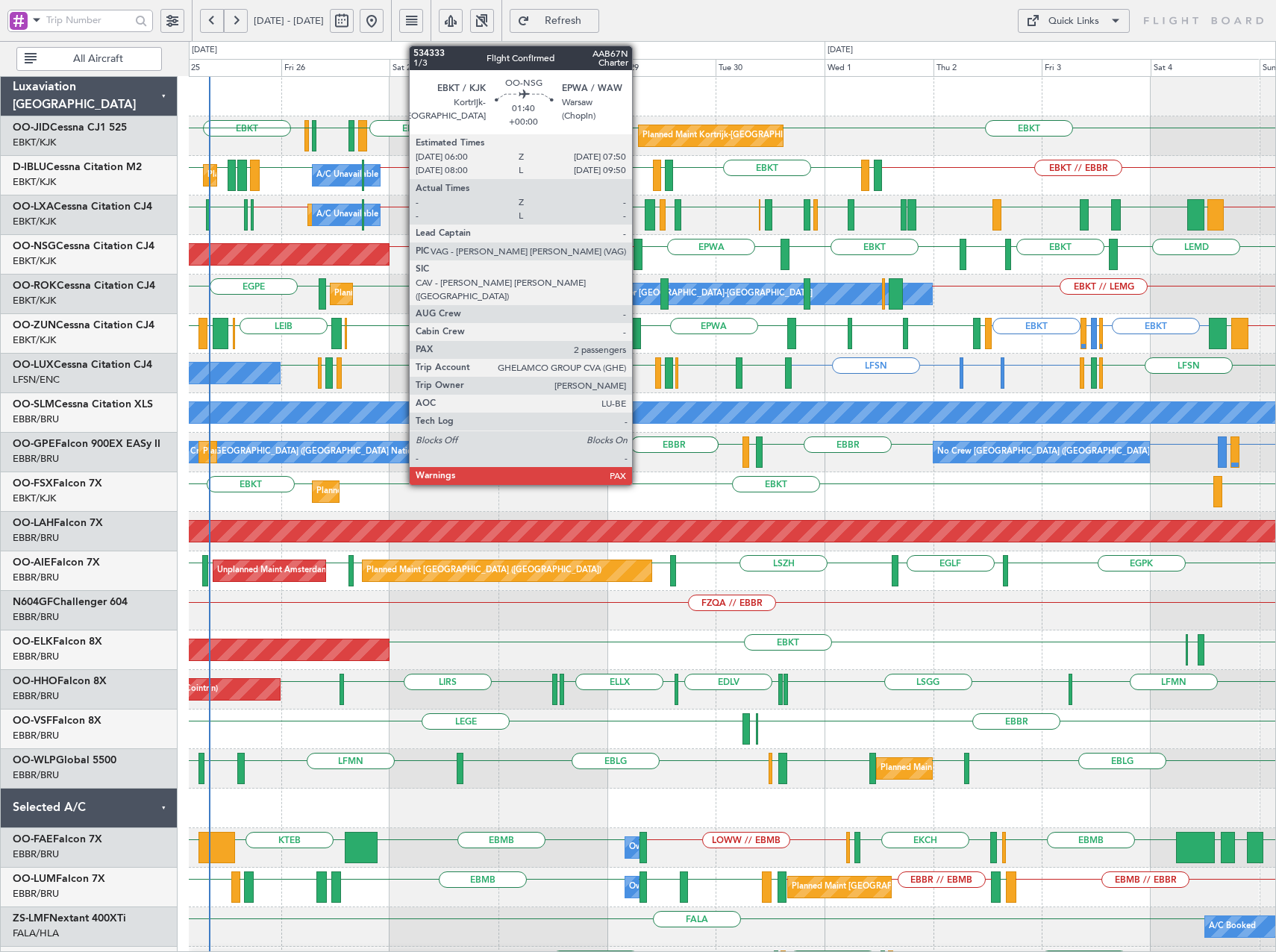
click at [639, 258] on div at bounding box center [638, 254] width 9 height 32
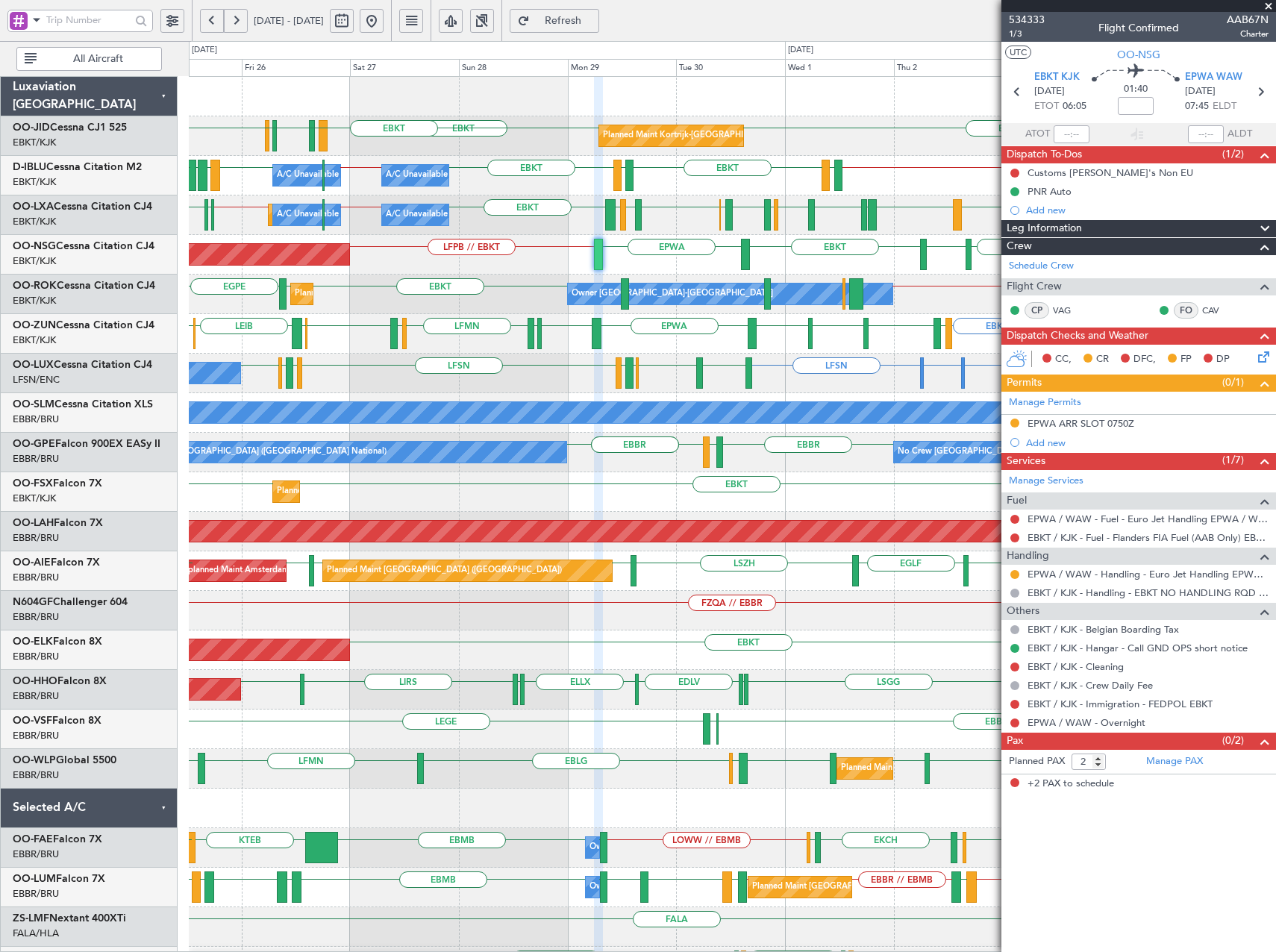
click at [801, 272] on div "LFPB // EBKT LEMD EBKT LSZM EBKT EPWA Planned Maint Paris (Le Bourget)" at bounding box center [732, 255] width 1086 height 39
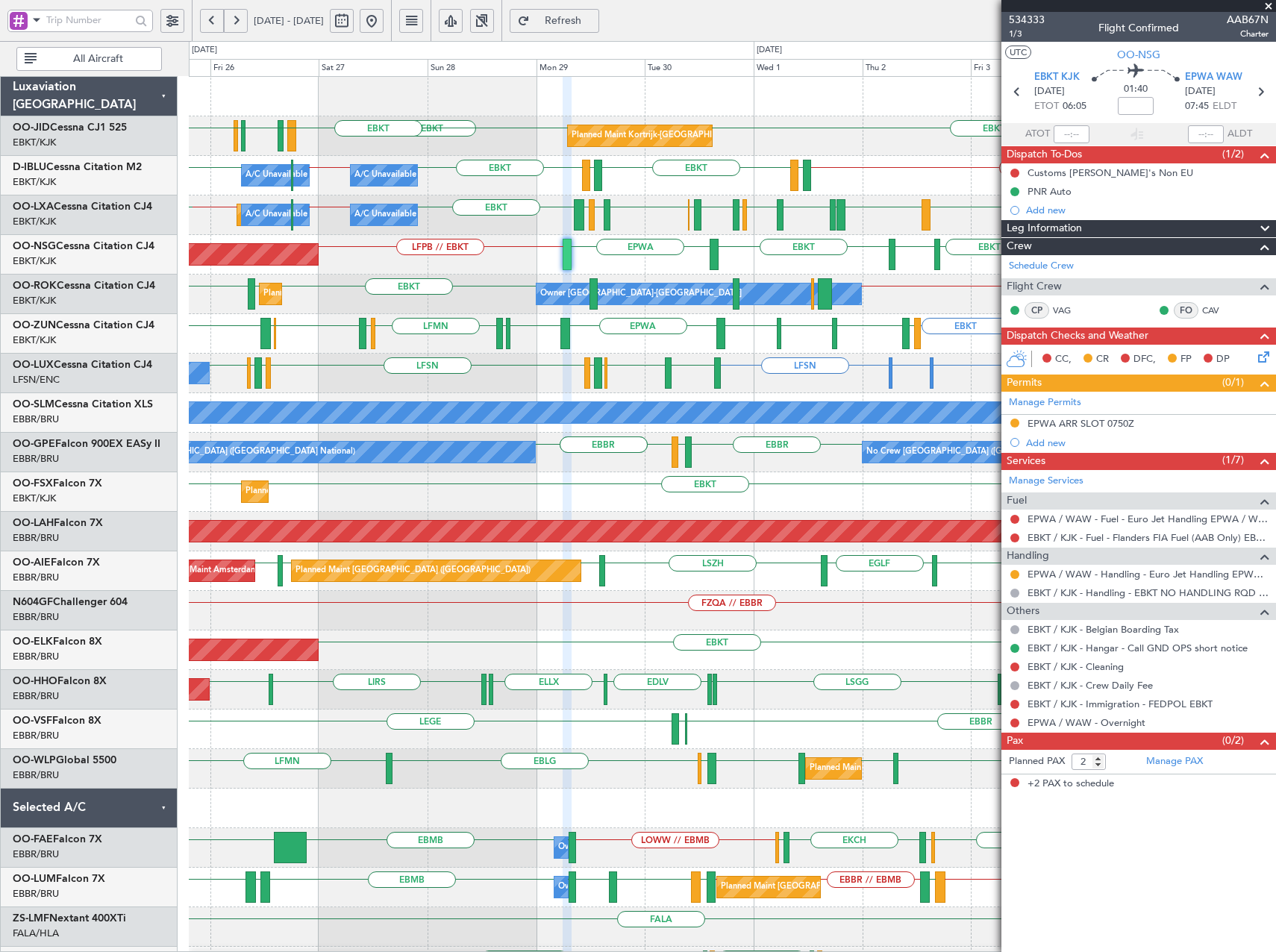
click at [783, 273] on div "Planned Maint Paris (Le Bourget) LFPB // EBKT LEMD EBKT LSZM EBKT EPWA" at bounding box center [732, 255] width 1086 height 39
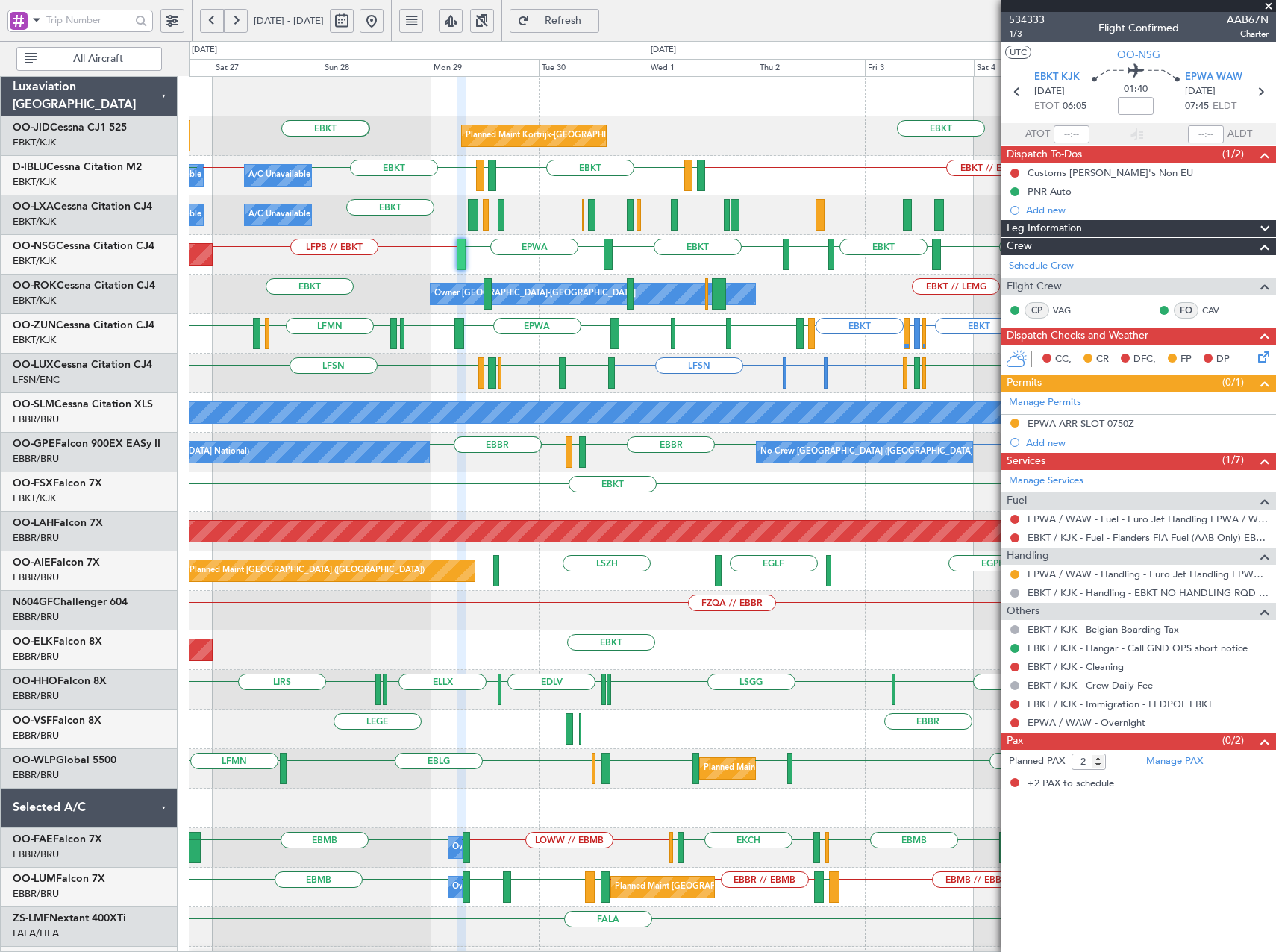
click at [650, 271] on div "Planned Maint Paris (Le Bourget) EBKT LFPB // EBKT LEMD EBKT LSZM EBKT EPWA" at bounding box center [732, 255] width 1086 height 39
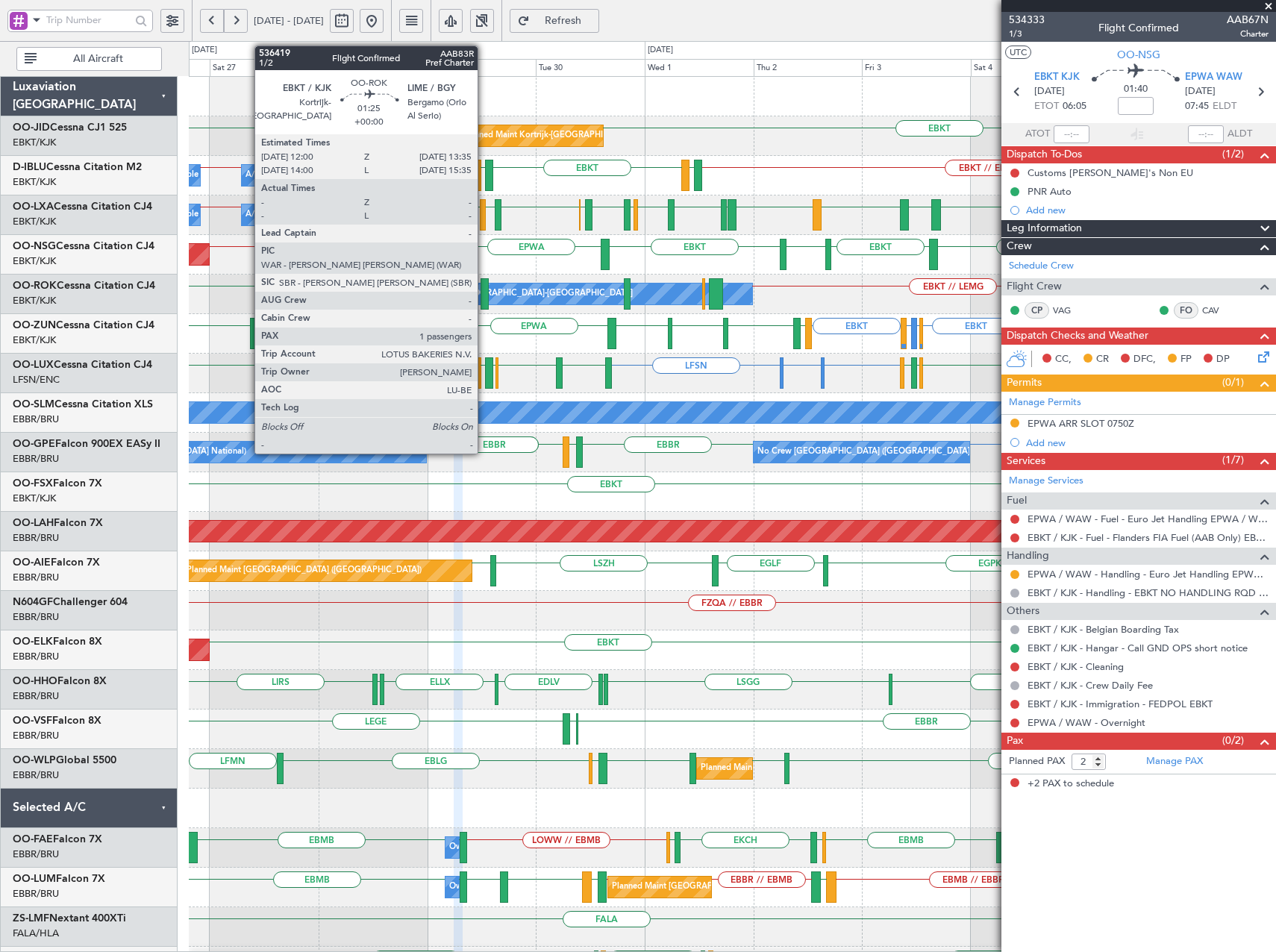
click at [484, 294] on div at bounding box center [484, 293] width 8 height 32
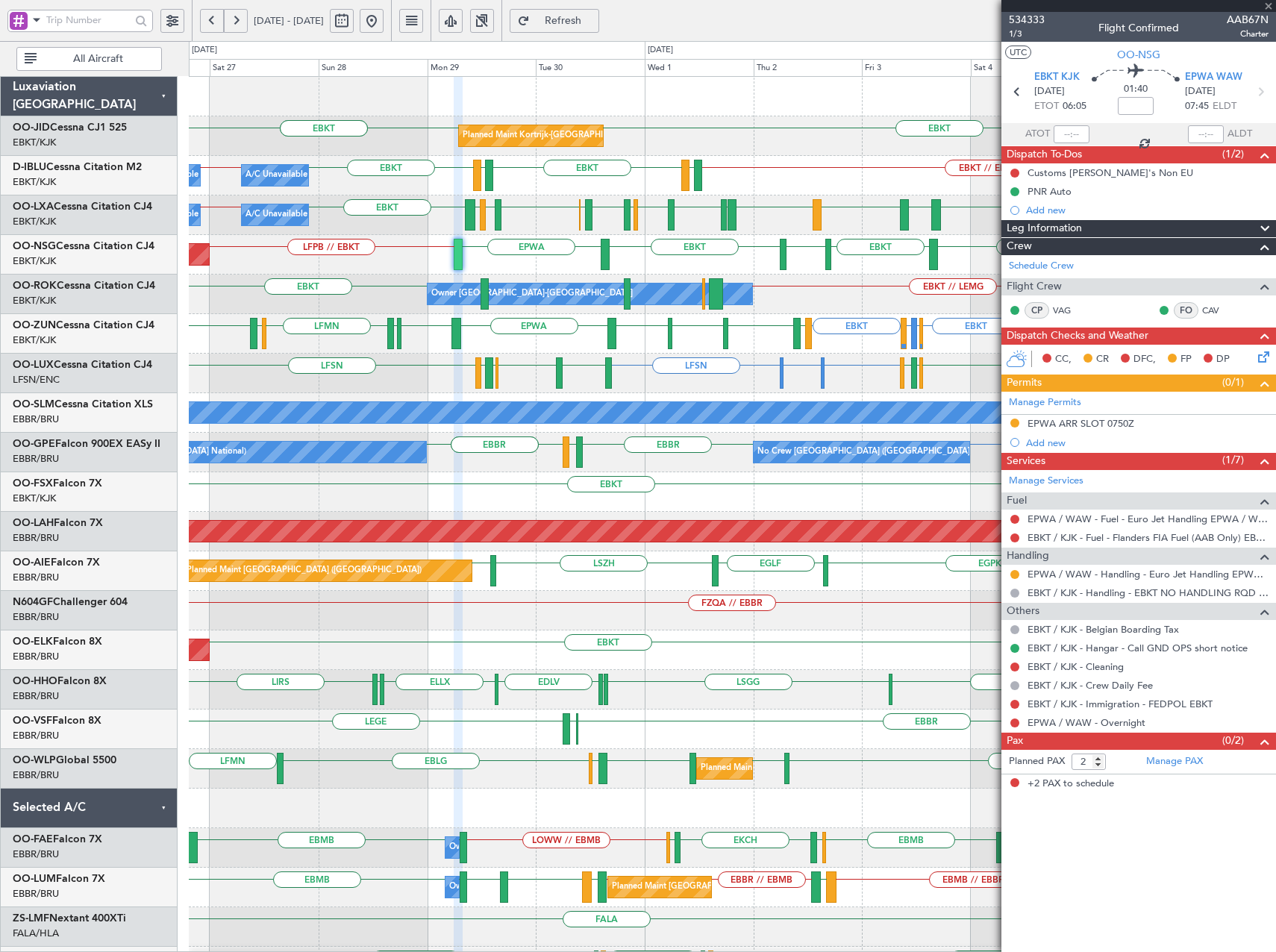
type input "1"
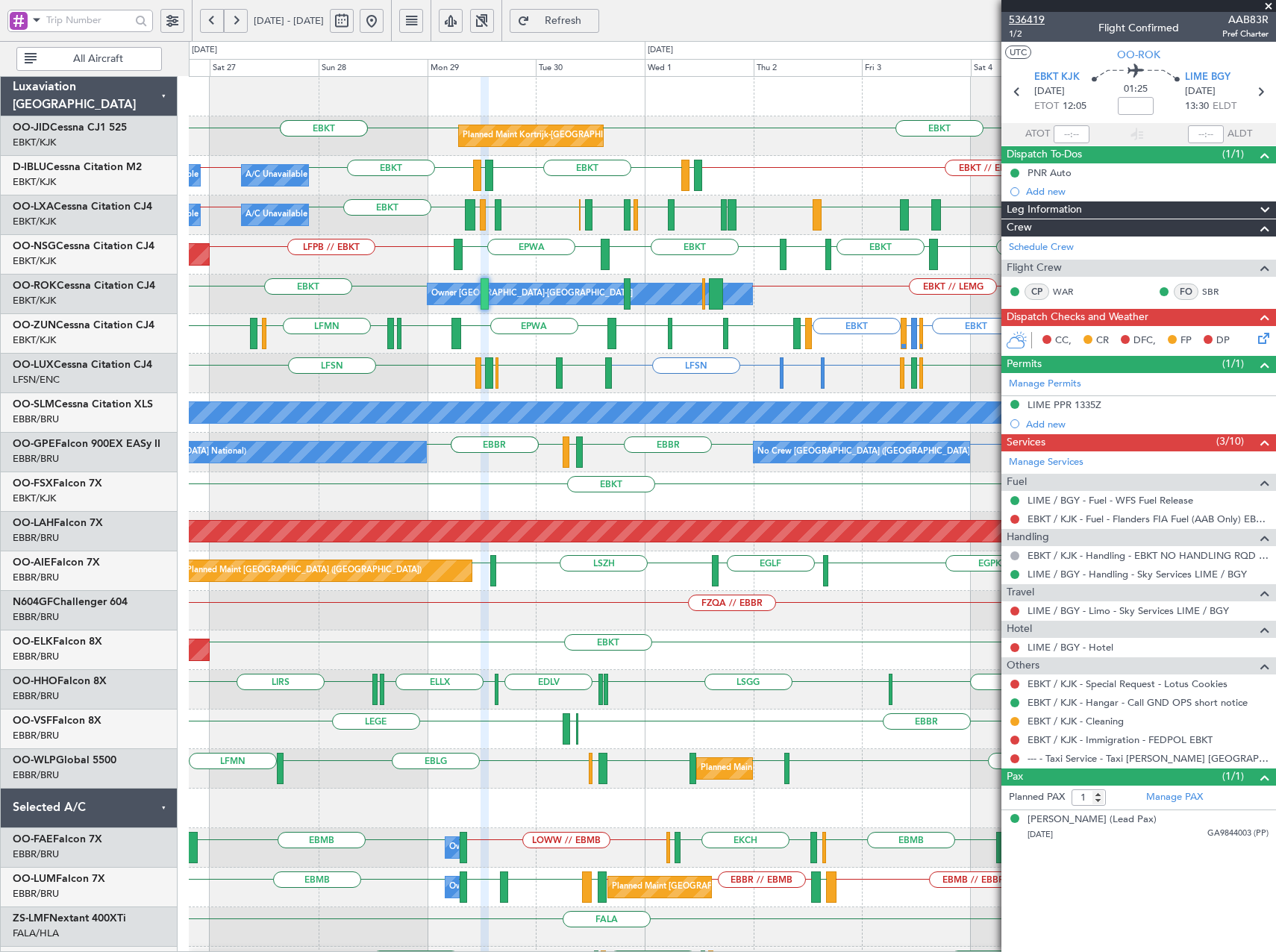
click at [1030, 20] on span "536419" at bounding box center [1027, 20] width 36 height 15
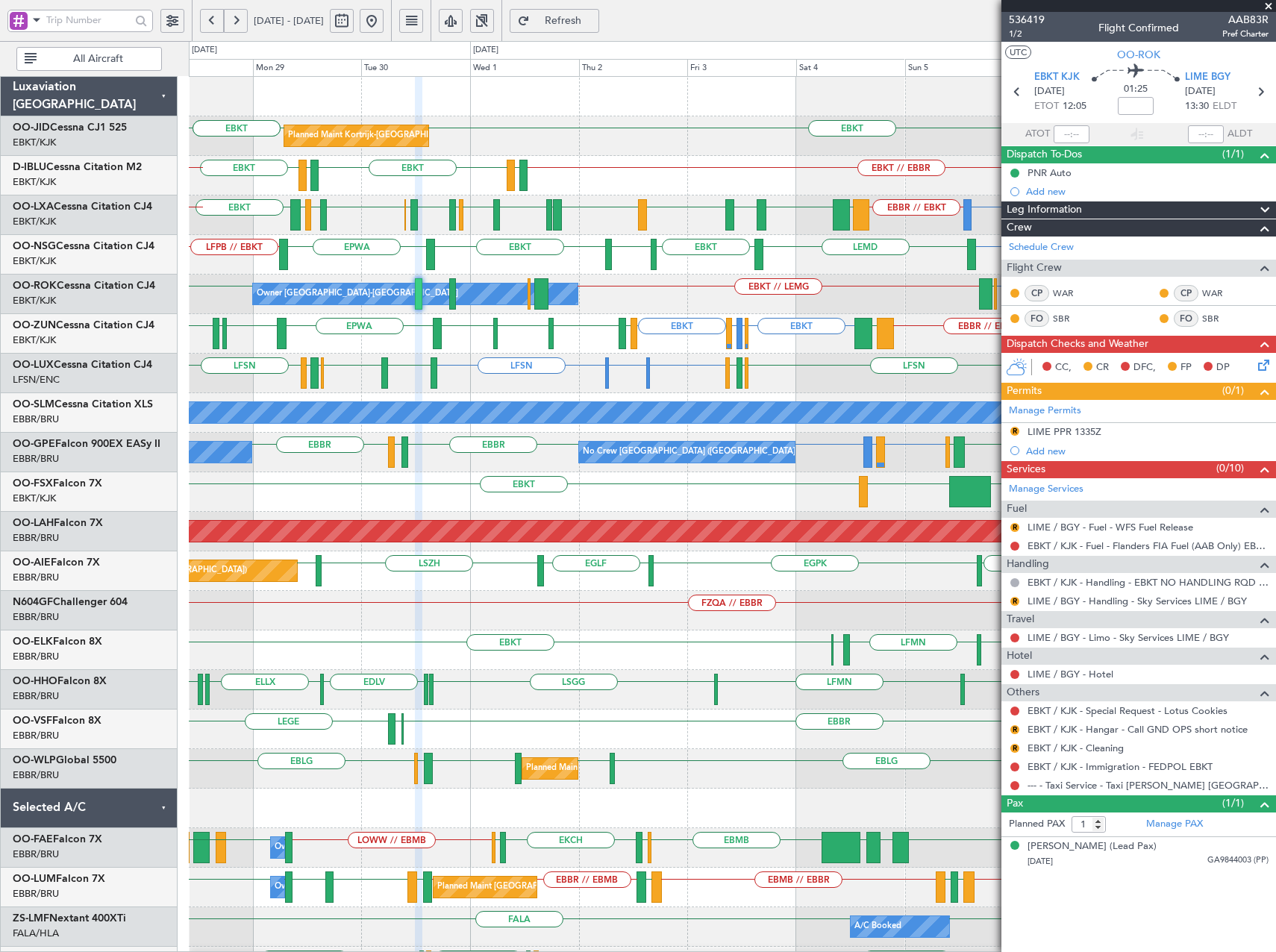
click at [553, 424] on div "A/C Unavailable [GEOGRAPHIC_DATA]" at bounding box center [732, 413] width 1086 height 39
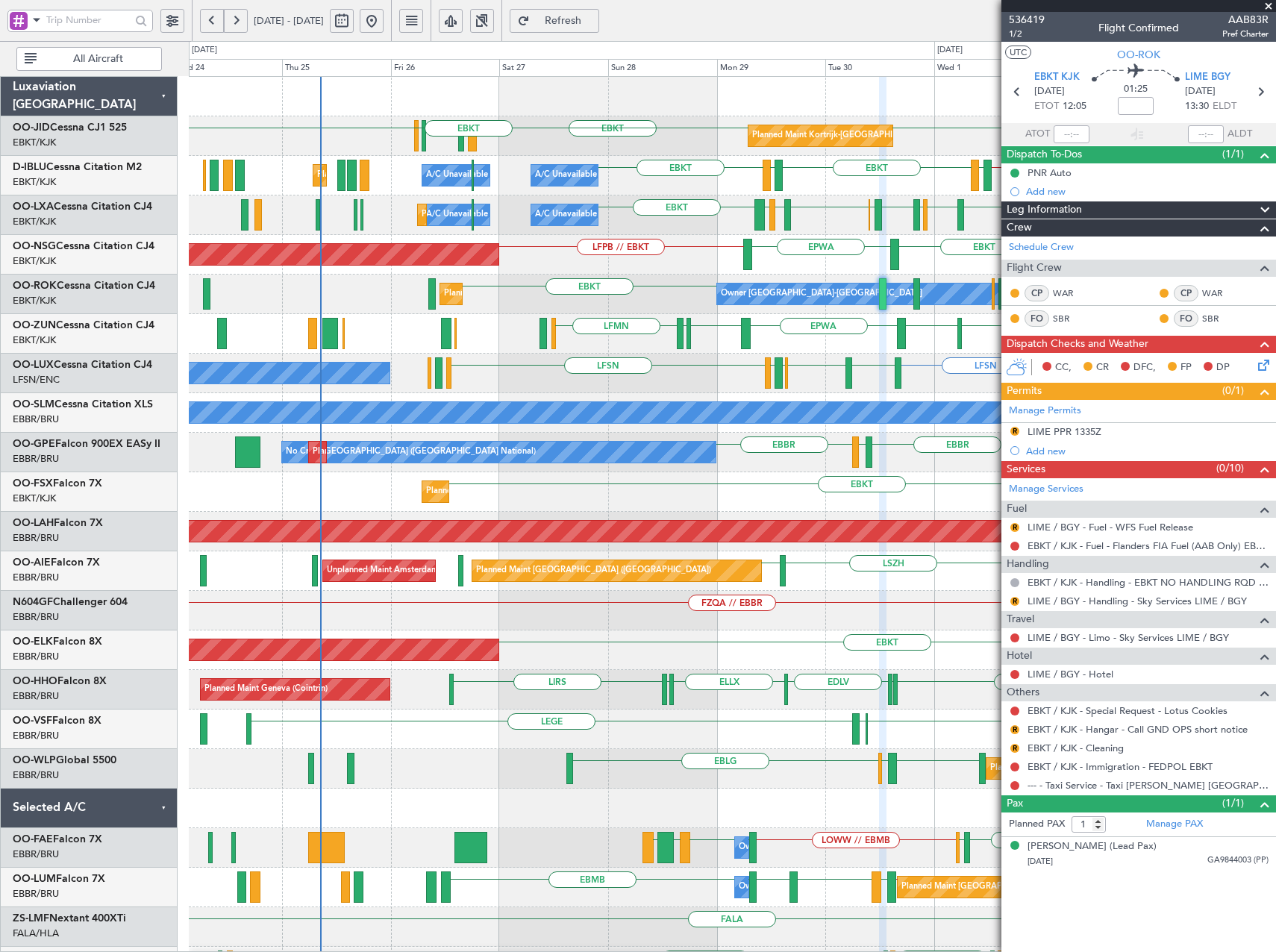
click at [767, 240] on div "Planned Maint Kortrijk-Wevelgem EBKT EBKT EBKT EBKT // EBBR LFTH EBKT LFTH EBKT…" at bounding box center [732, 571] width 1086 height 989
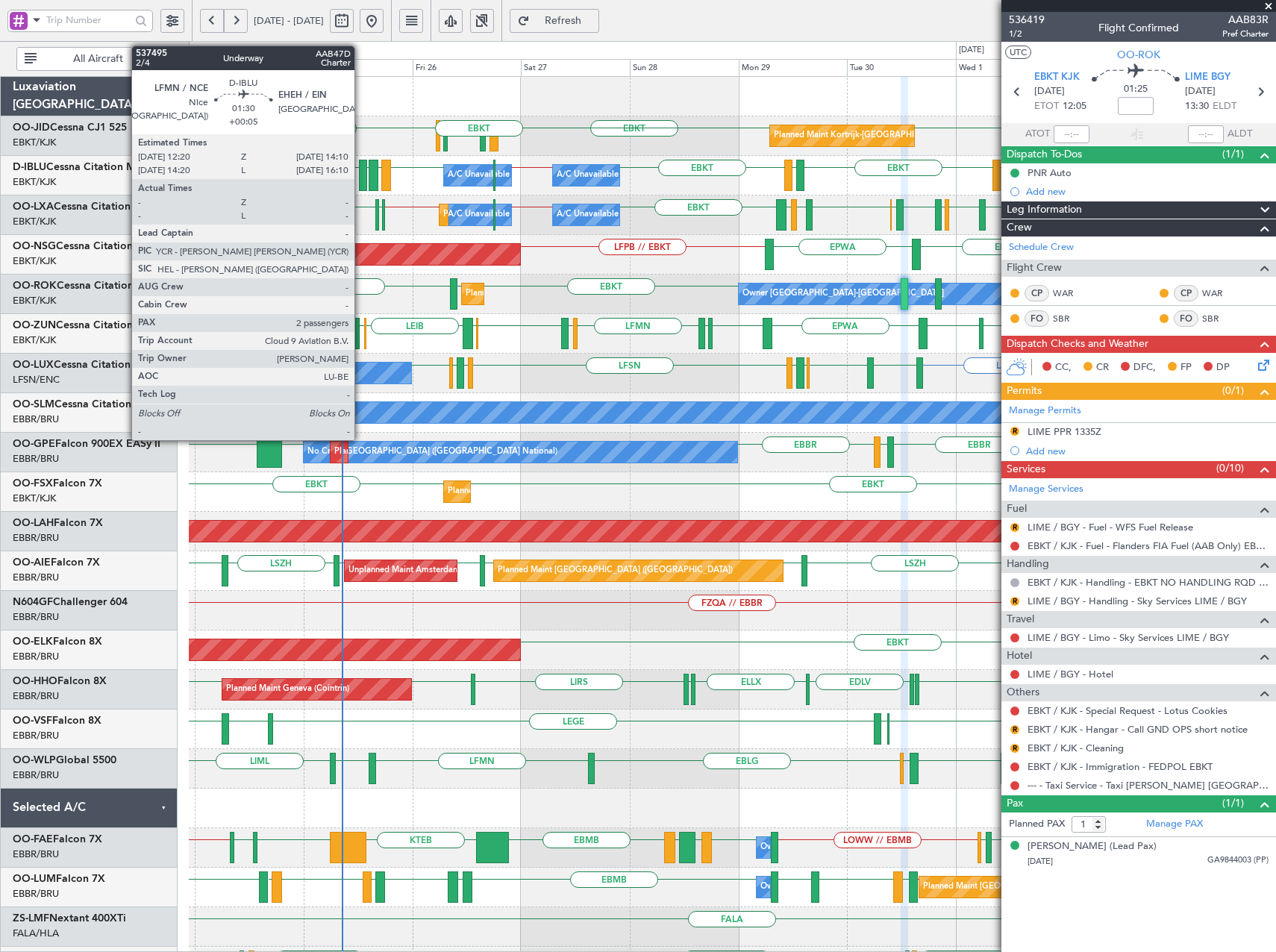
click at [361, 174] on div at bounding box center [363, 175] width 9 height 32
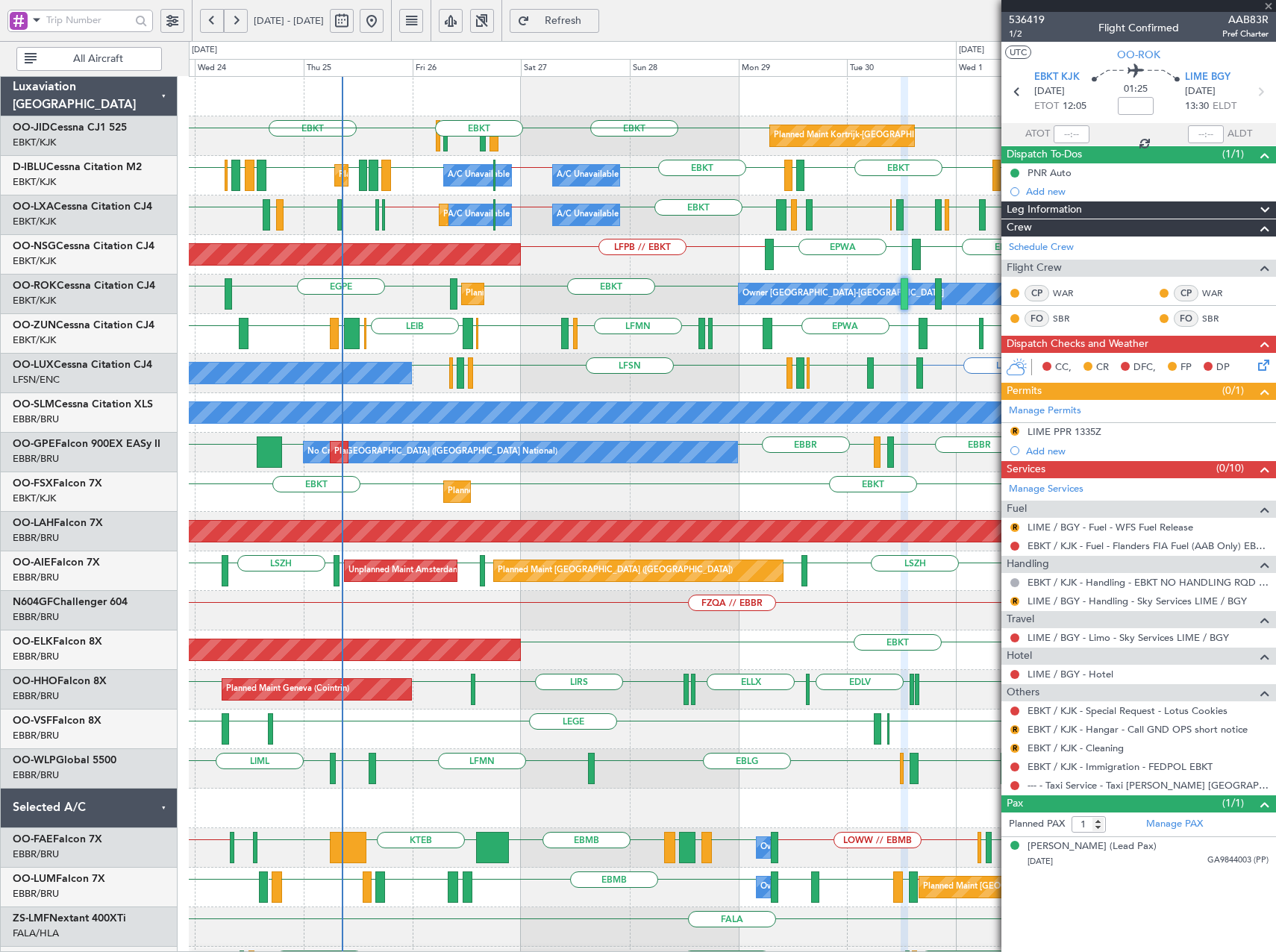
type input "+00:05"
type input "2"
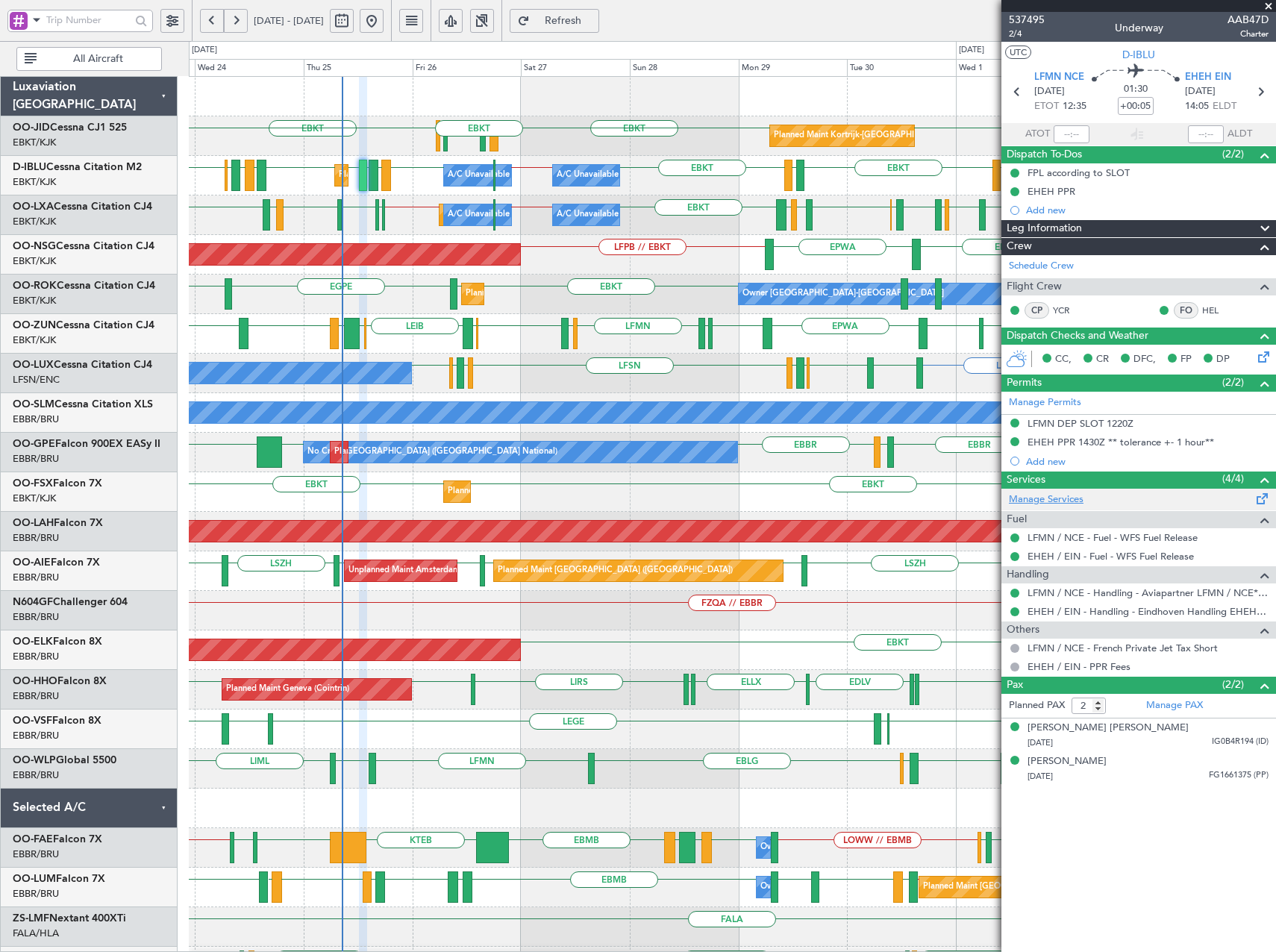
click at [1037, 499] on link "Manage Services" at bounding box center [1046, 500] width 74 height 15
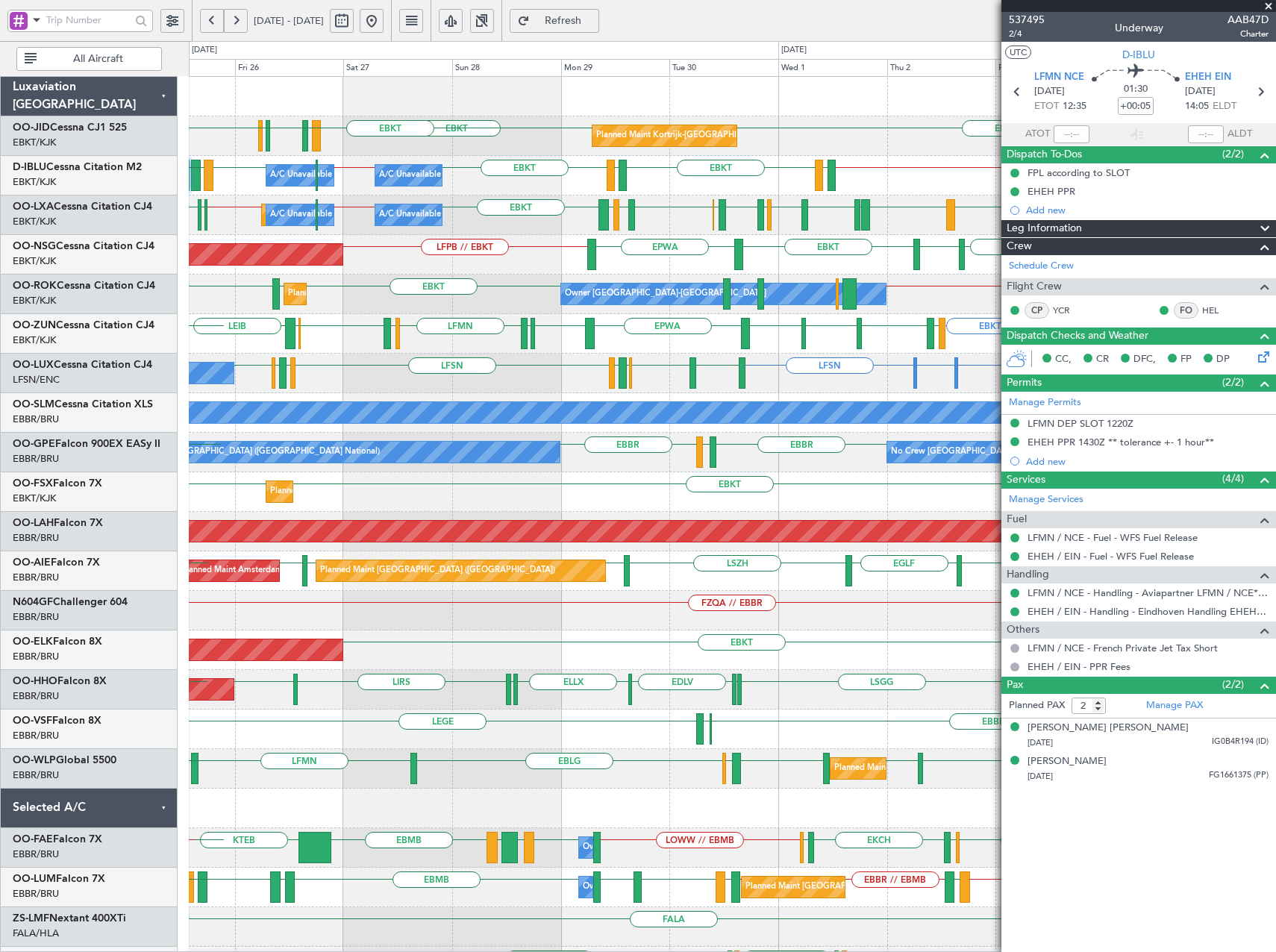
click at [394, 380] on div "LIMC or LFSN LFSN LFSN LEBL LFSN EBKT LIMJ LFSN LIMJ EBKT LFSN LFSN LFPB LFMN N…" at bounding box center [732, 374] width 1086 height 39
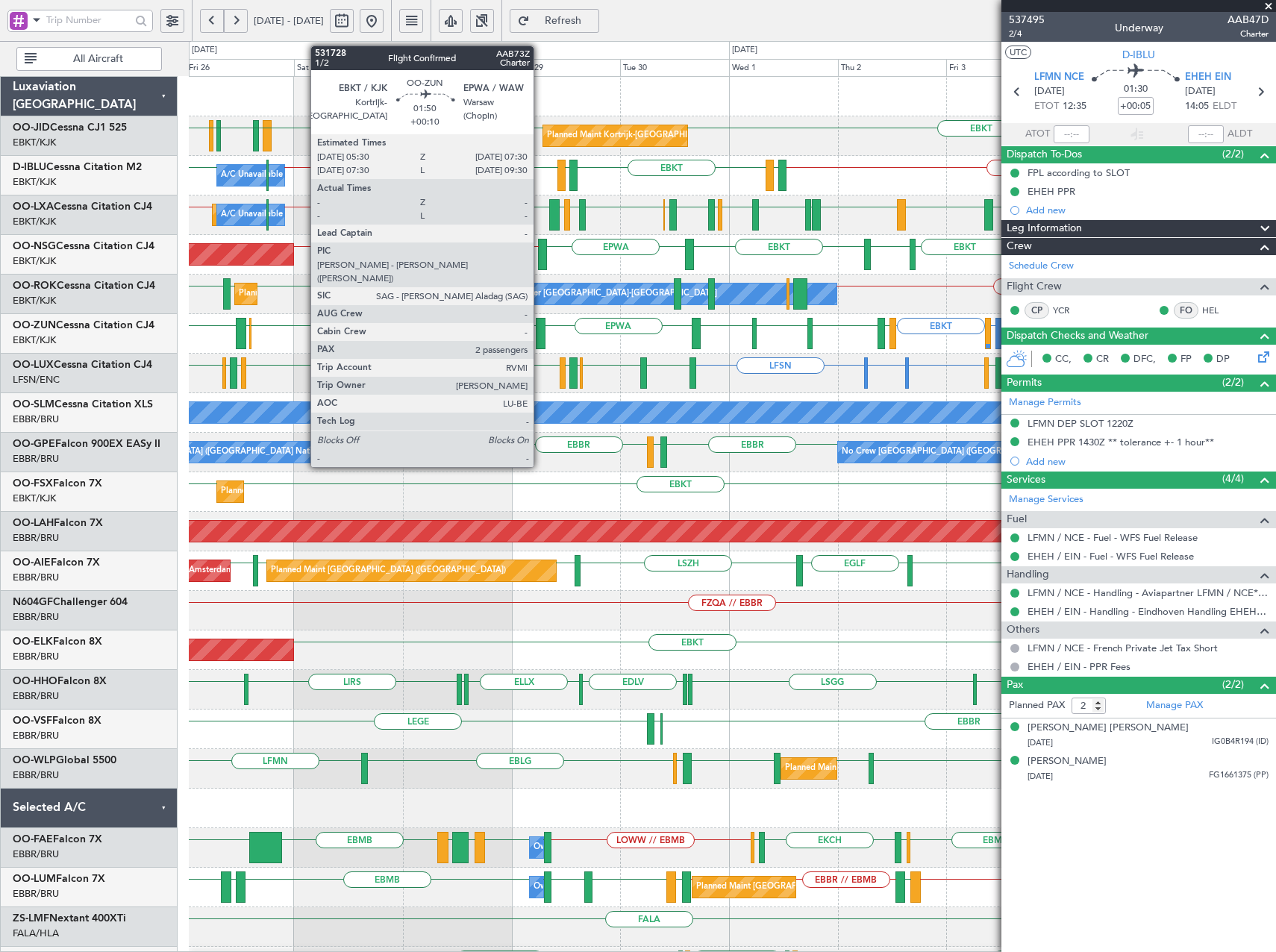
click at [541, 342] on div at bounding box center [540, 334] width 9 height 32
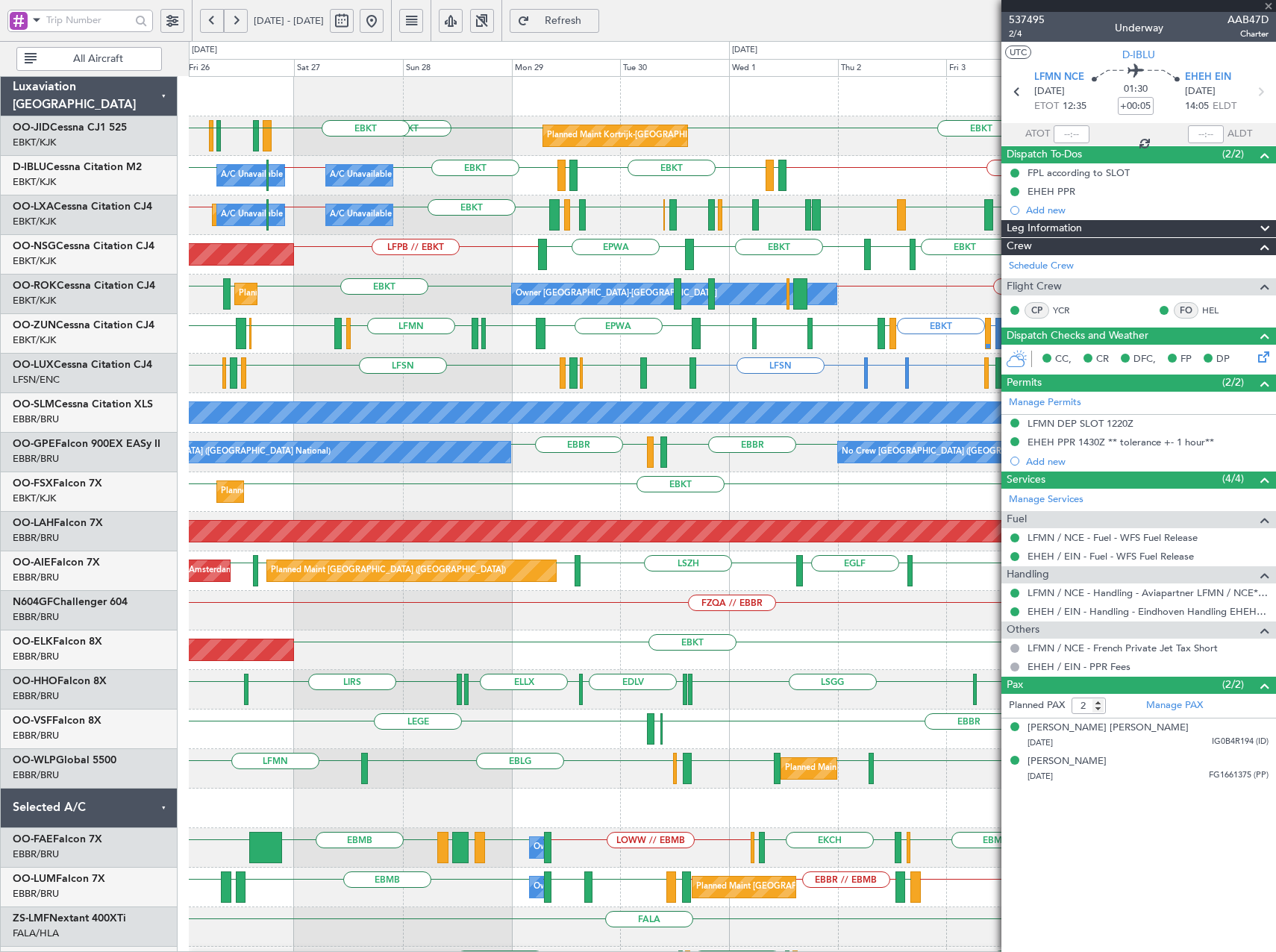
type input "+00:10"
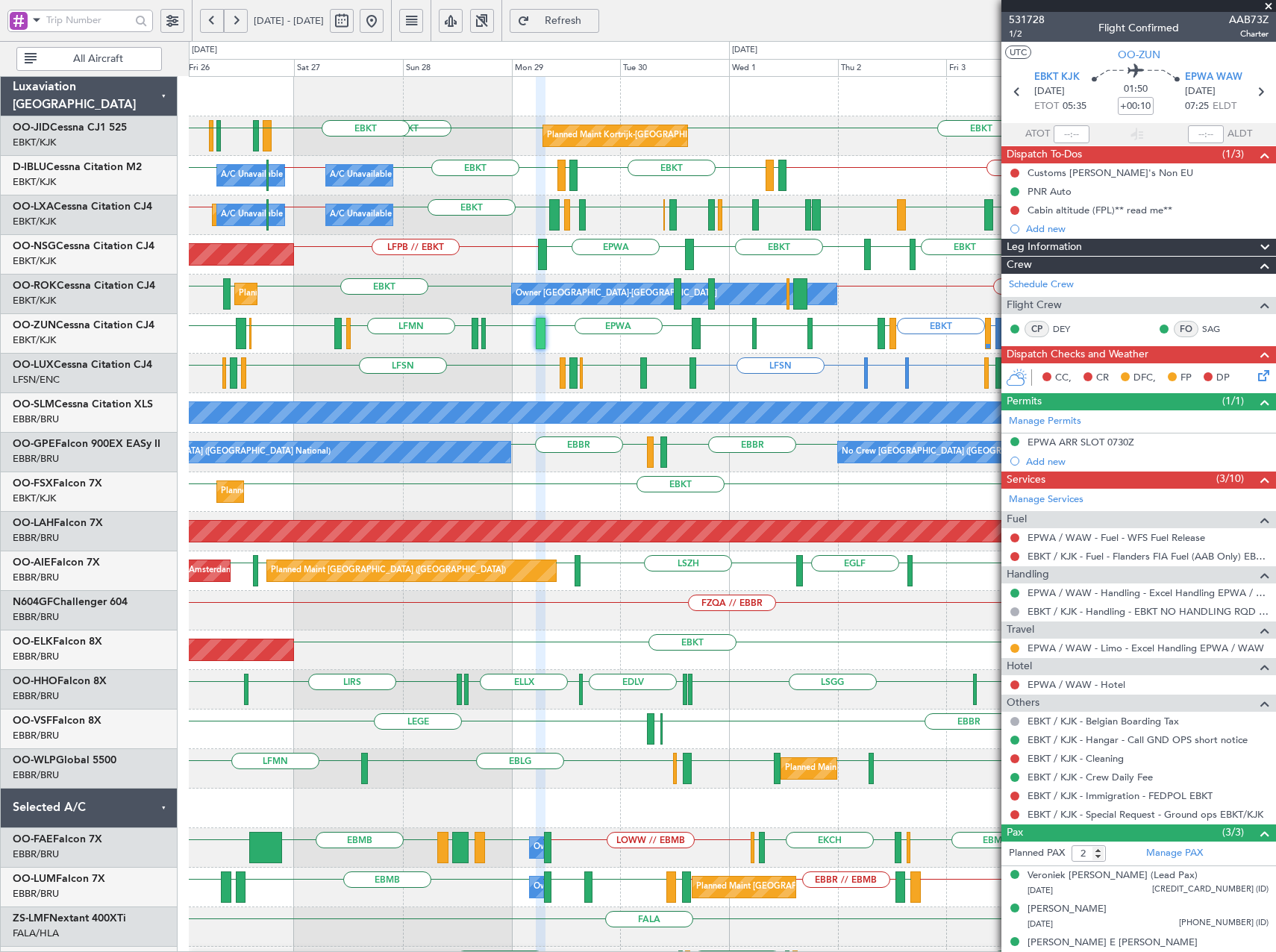
click at [594, 16] on span "Refresh" at bounding box center [564, 21] width 62 height 10
type input "3"
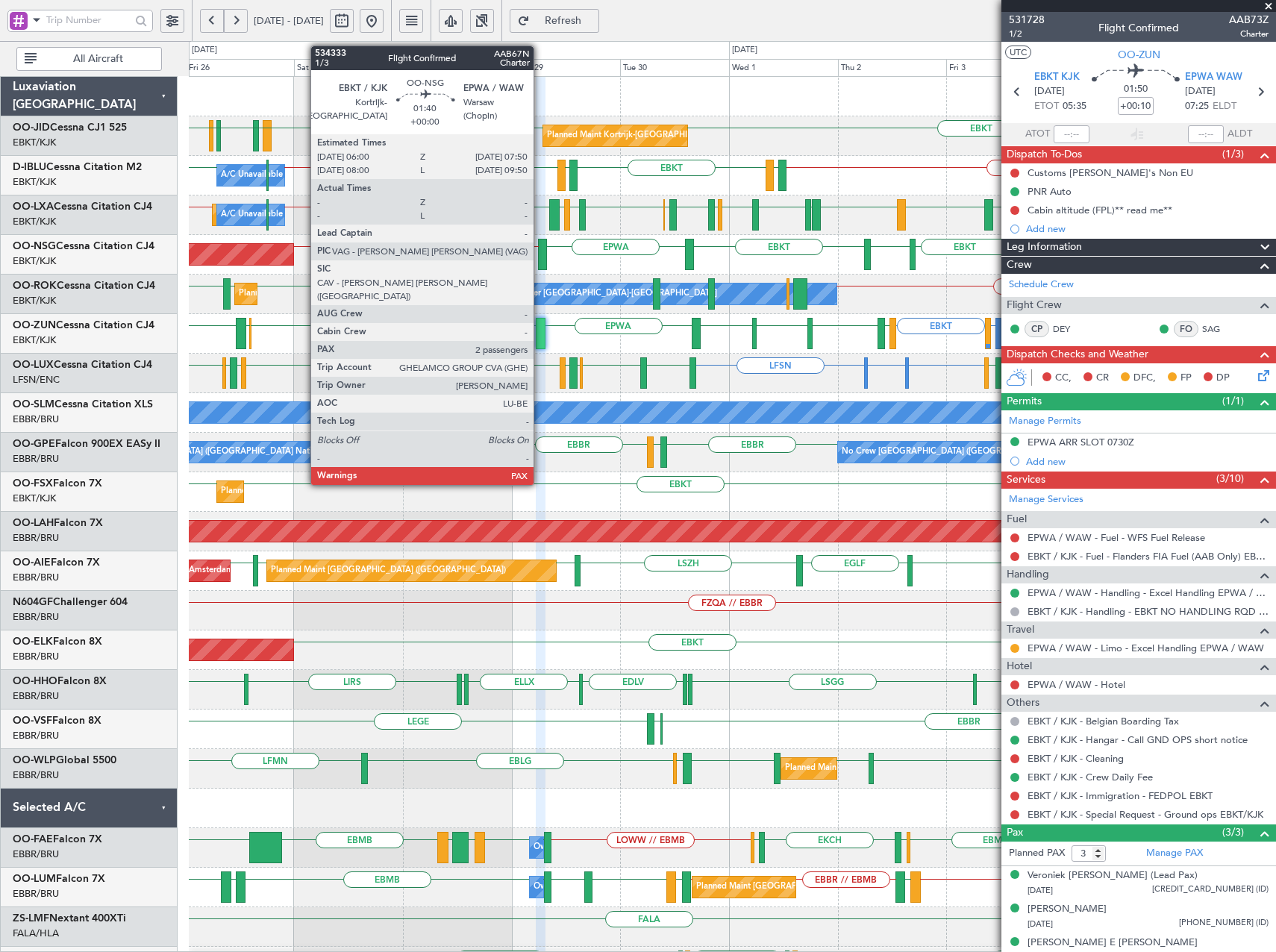
click at [541, 254] on div at bounding box center [542, 254] width 9 height 32
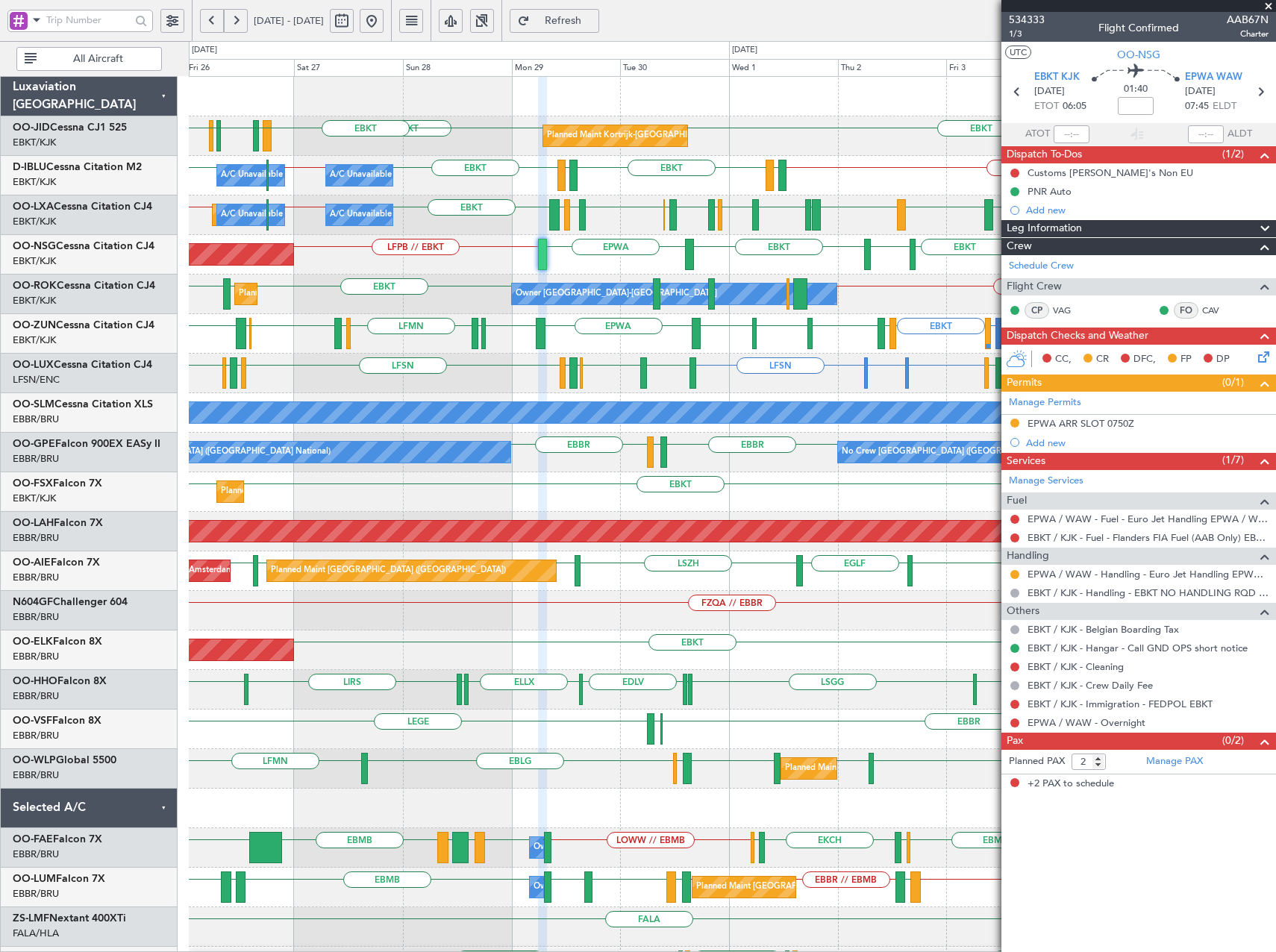
click at [1269, 3] on span at bounding box center [1268, 7] width 15 height 14
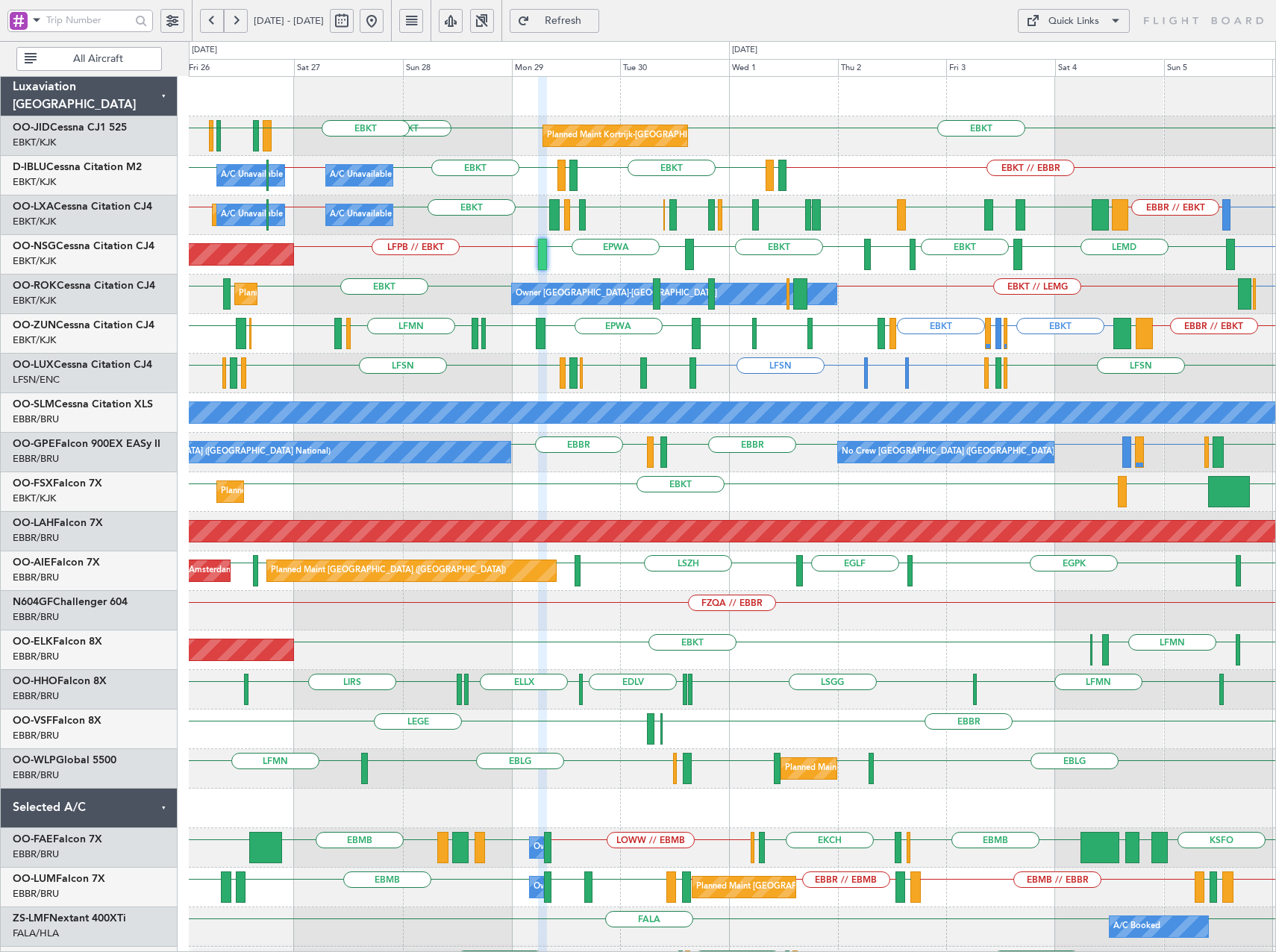
type input "0"
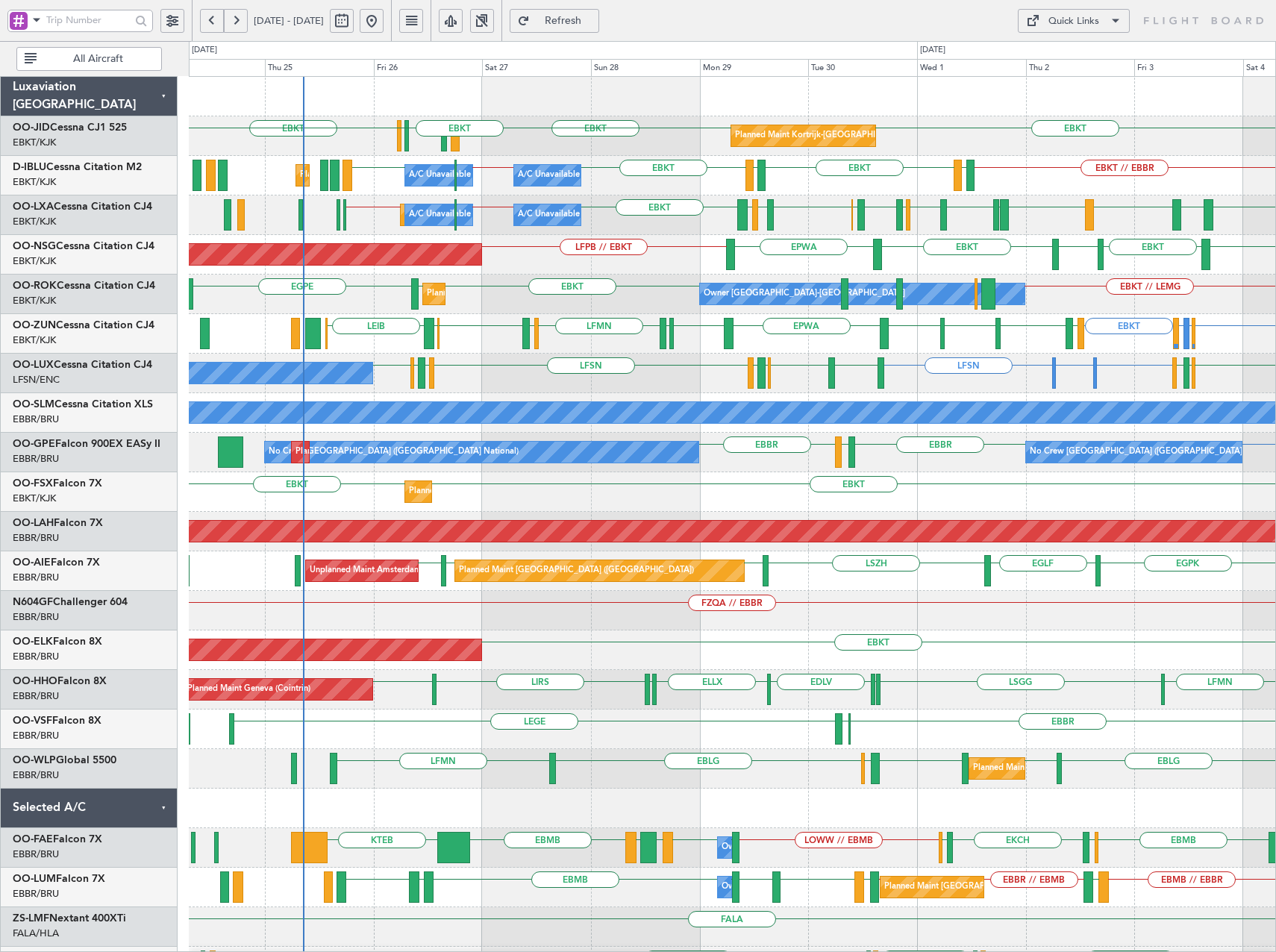
click at [601, 360] on div "EBKT EBKT EBKT LFMN LFBE LFOZ EBKT Planned Maint Kortrijk-Wevelgem EBKT // EBBR…" at bounding box center [732, 571] width 1086 height 989
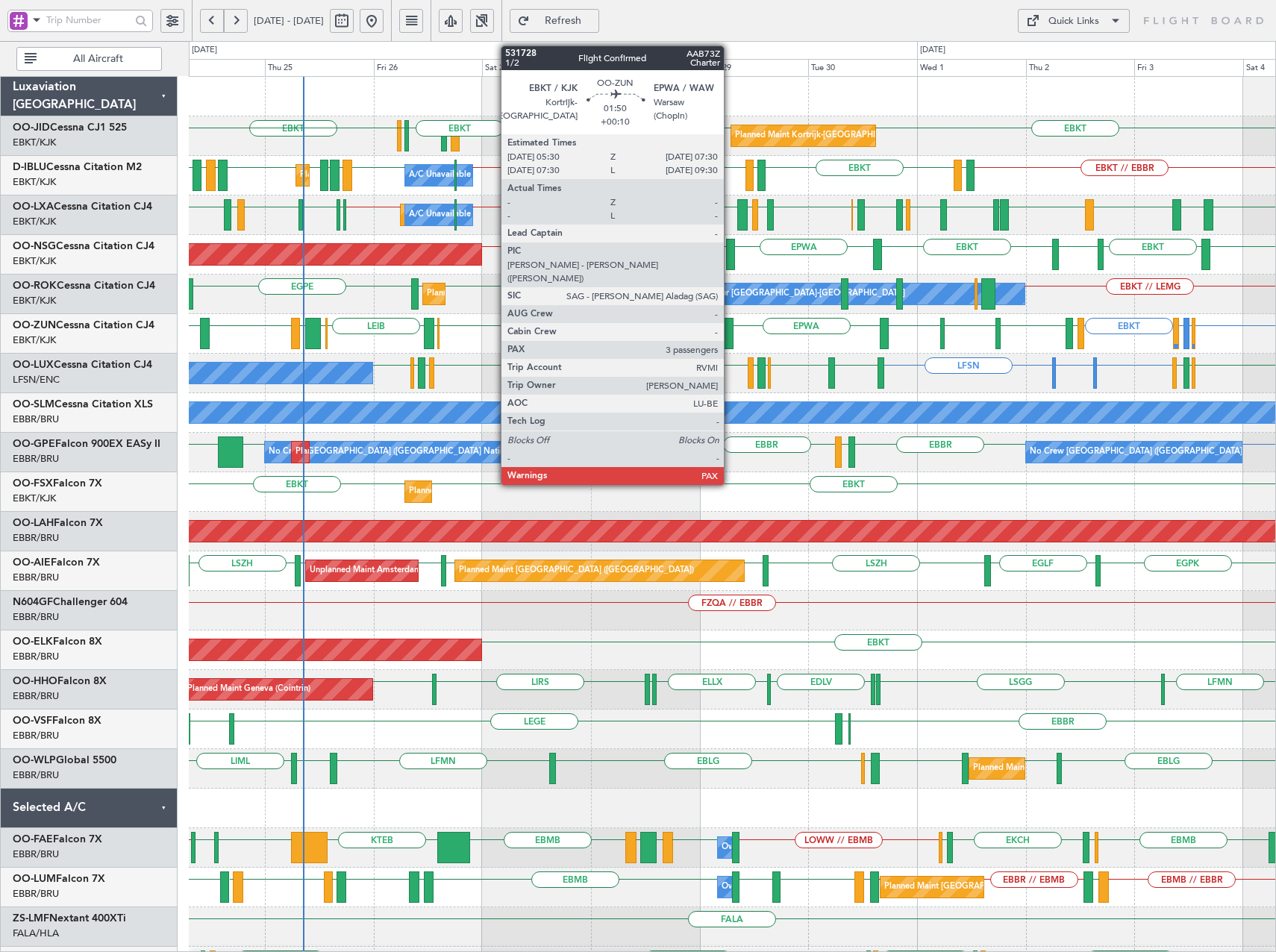
click at [730, 334] on div at bounding box center [728, 334] width 9 height 32
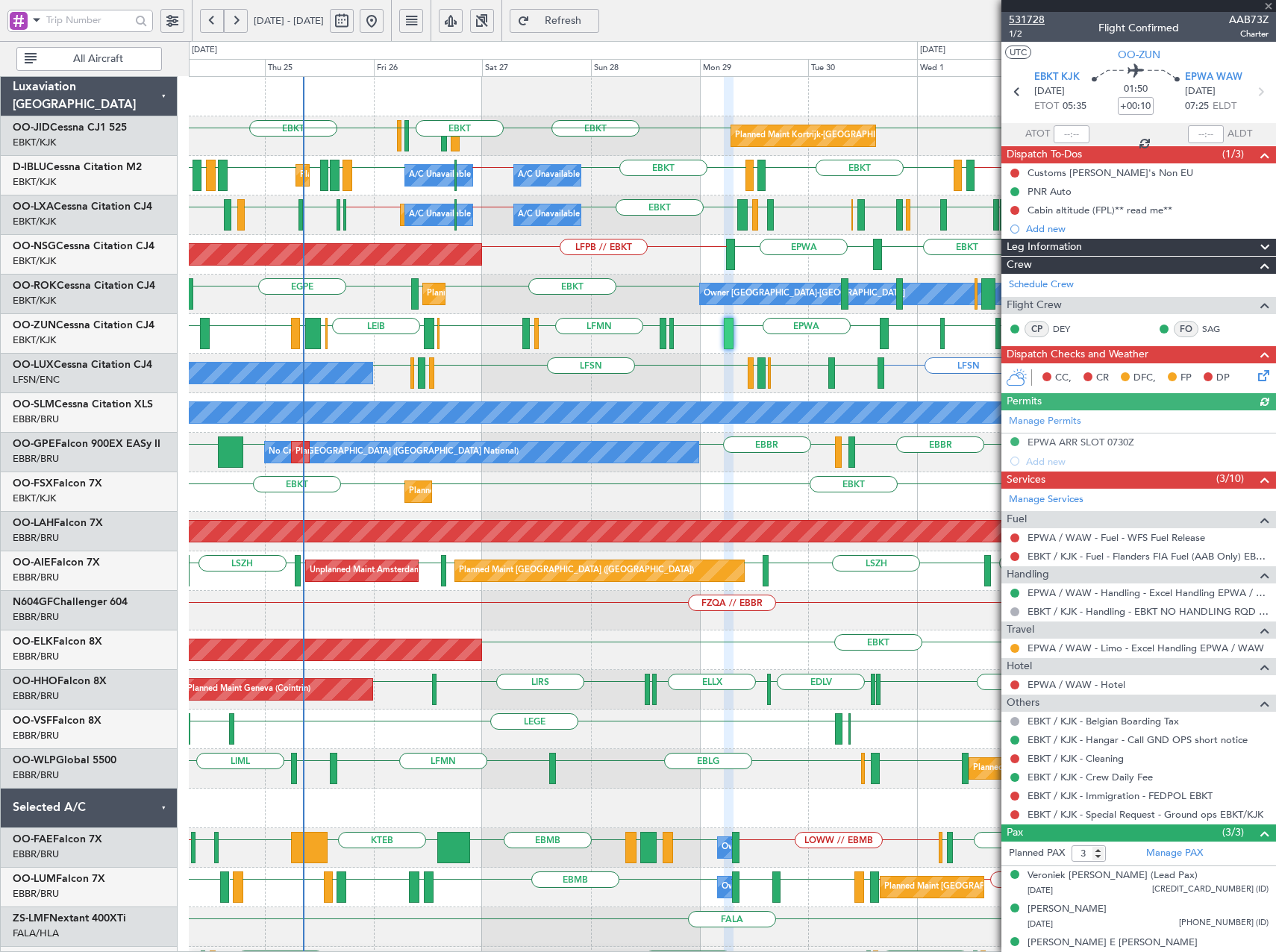
click at [1031, 23] on span "531728" at bounding box center [1027, 20] width 36 height 15
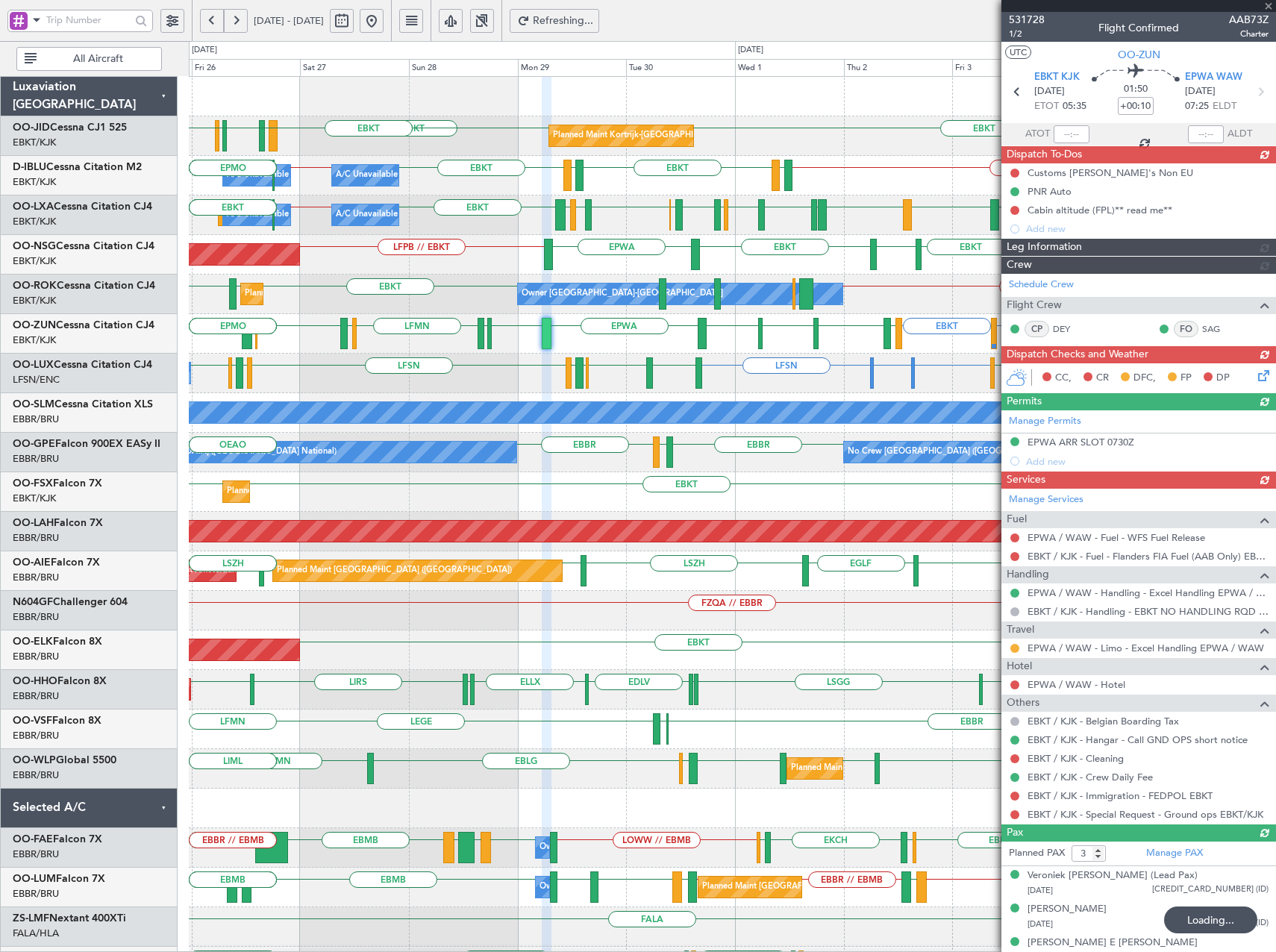
click at [558, 377] on div "Planned Maint Kortrijk-Wevelgem EBKT EBKT EBKT LFMN LFBE LFOZ EBKT A/C Unavaila…" at bounding box center [732, 571] width 1086 height 989
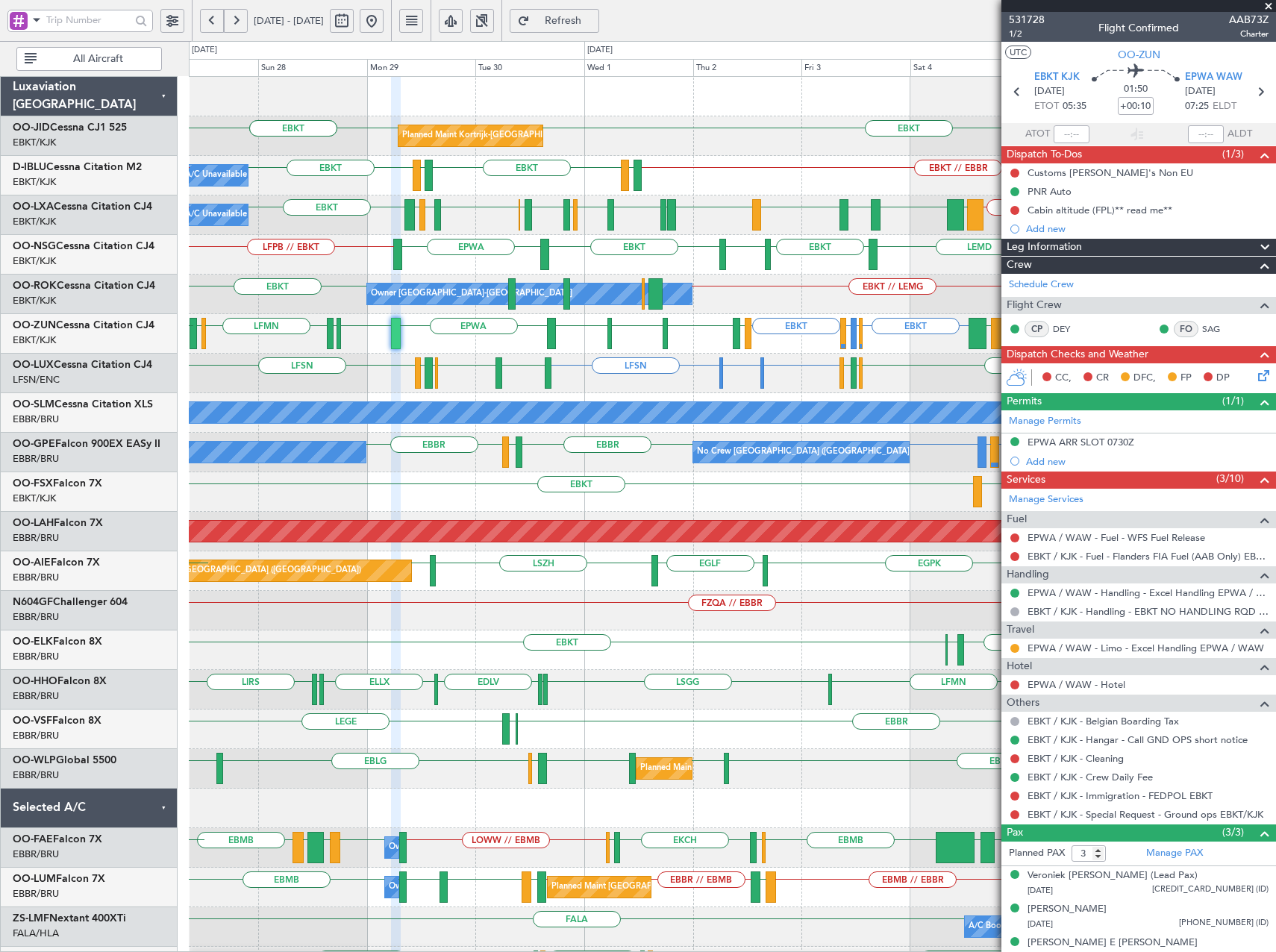
click at [512, 382] on div "Planned Maint Kortrijk-Wevelgem EBKT EBKT EBKT LFMN LFBE A/C Unavailable Kortri…" at bounding box center [732, 571] width 1086 height 989
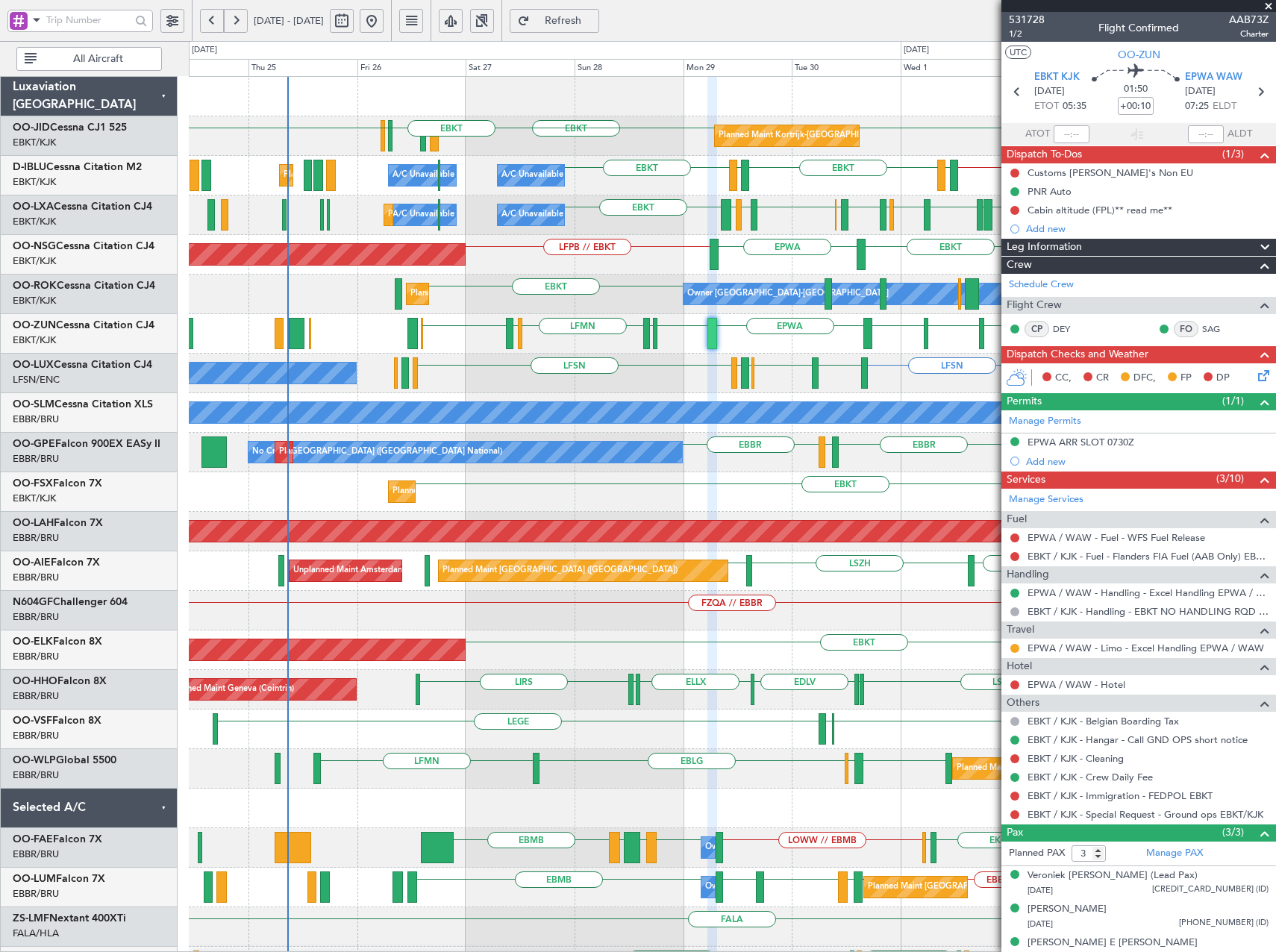
click at [685, 357] on div "Planned Maint Kortrijk-Wevelgem EBKT EBKT EBKT A/C Unavailable Kortrijk-Wevelge…" at bounding box center [732, 571] width 1086 height 989
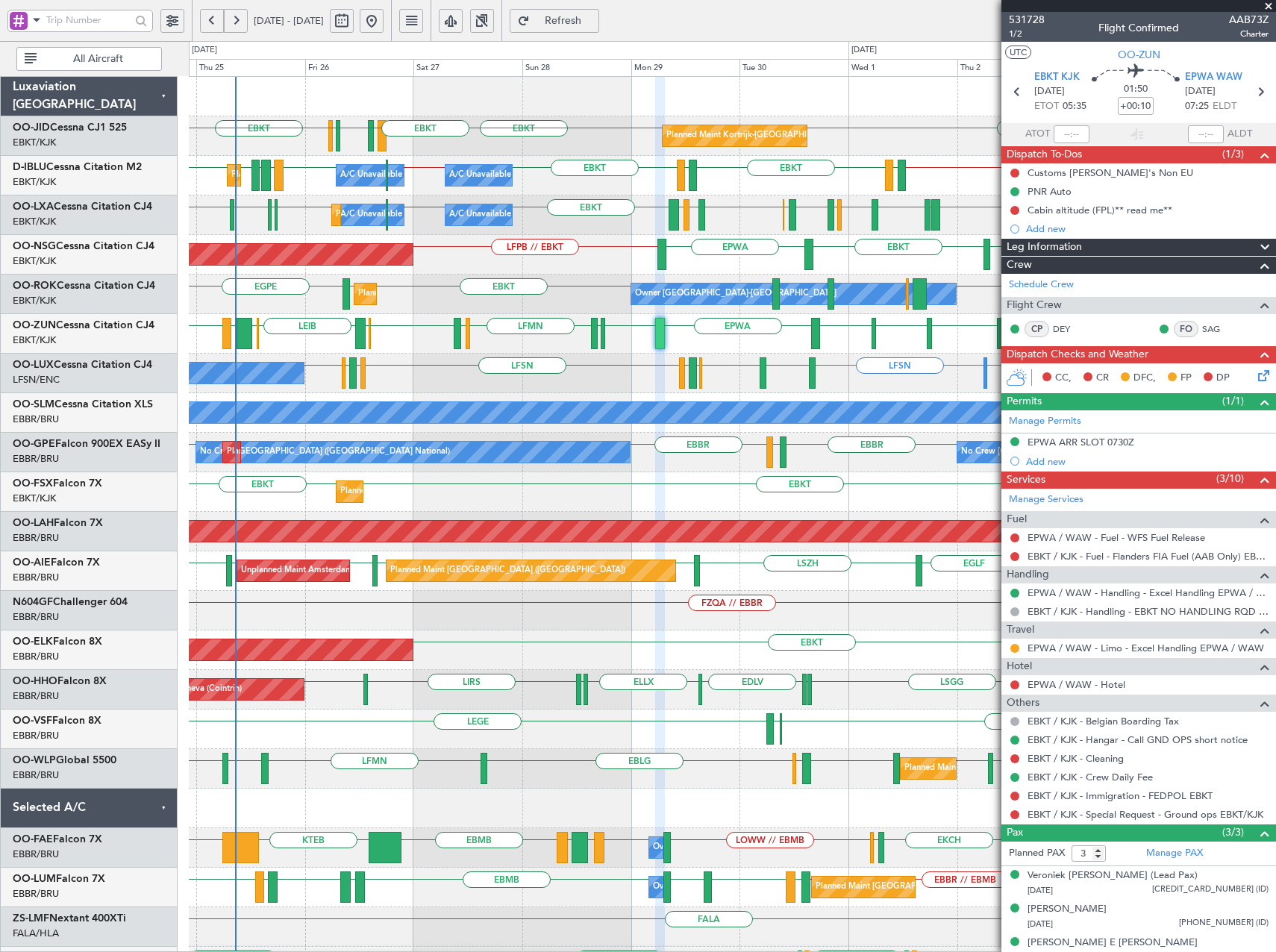
click at [691, 327] on div "EBKT LFPB or EBKT LFMN or EBKT EBKT EBKT EGNV EBKT EPWA EBKT LFPG LFMN LIPZ EBK…" at bounding box center [732, 334] width 1086 height 39
click at [1273, 10] on span at bounding box center [1268, 7] width 15 height 14
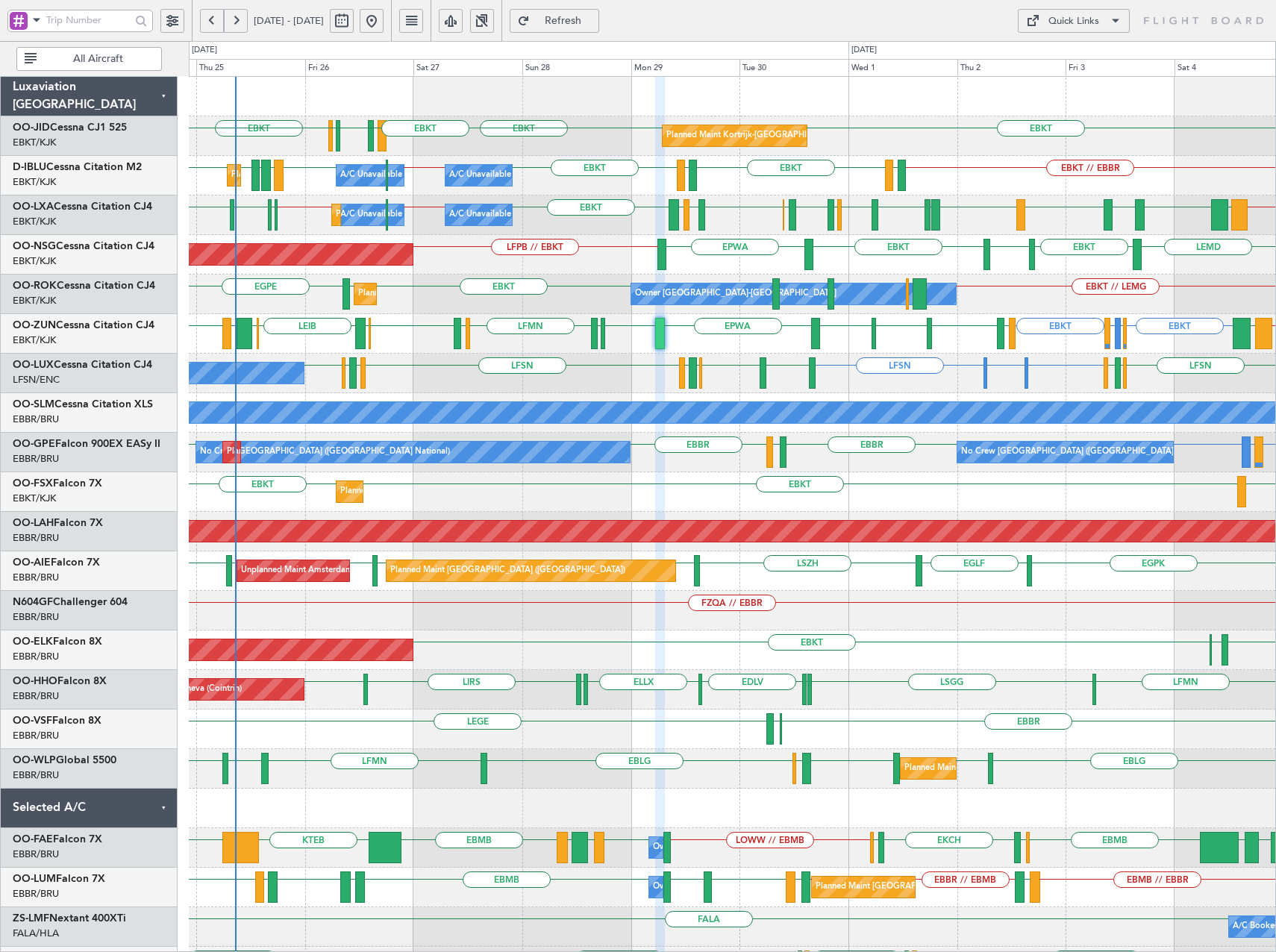
type input "0"
click at [1052, 21] on div "Quick Links" at bounding box center [1073, 21] width 50 height 15
click at [1063, 50] on button "Trip Builder" at bounding box center [1073, 56] width 112 height 36
click at [38, 21] on span at bounding box center [36, 20] width 18 height 19
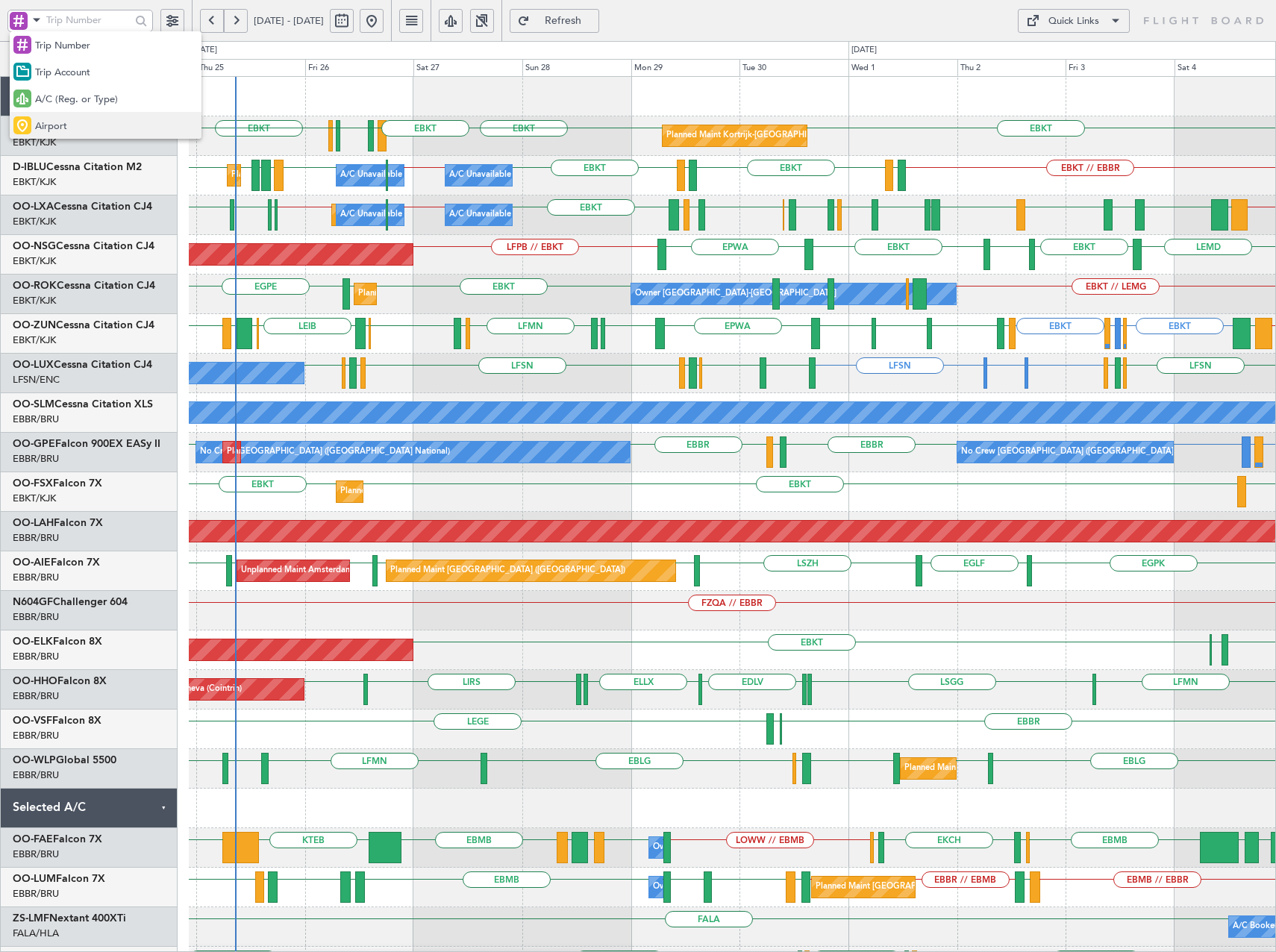
click at [65, 121] on span "Airport" at bounding box center [51, 127] width 32 height 15
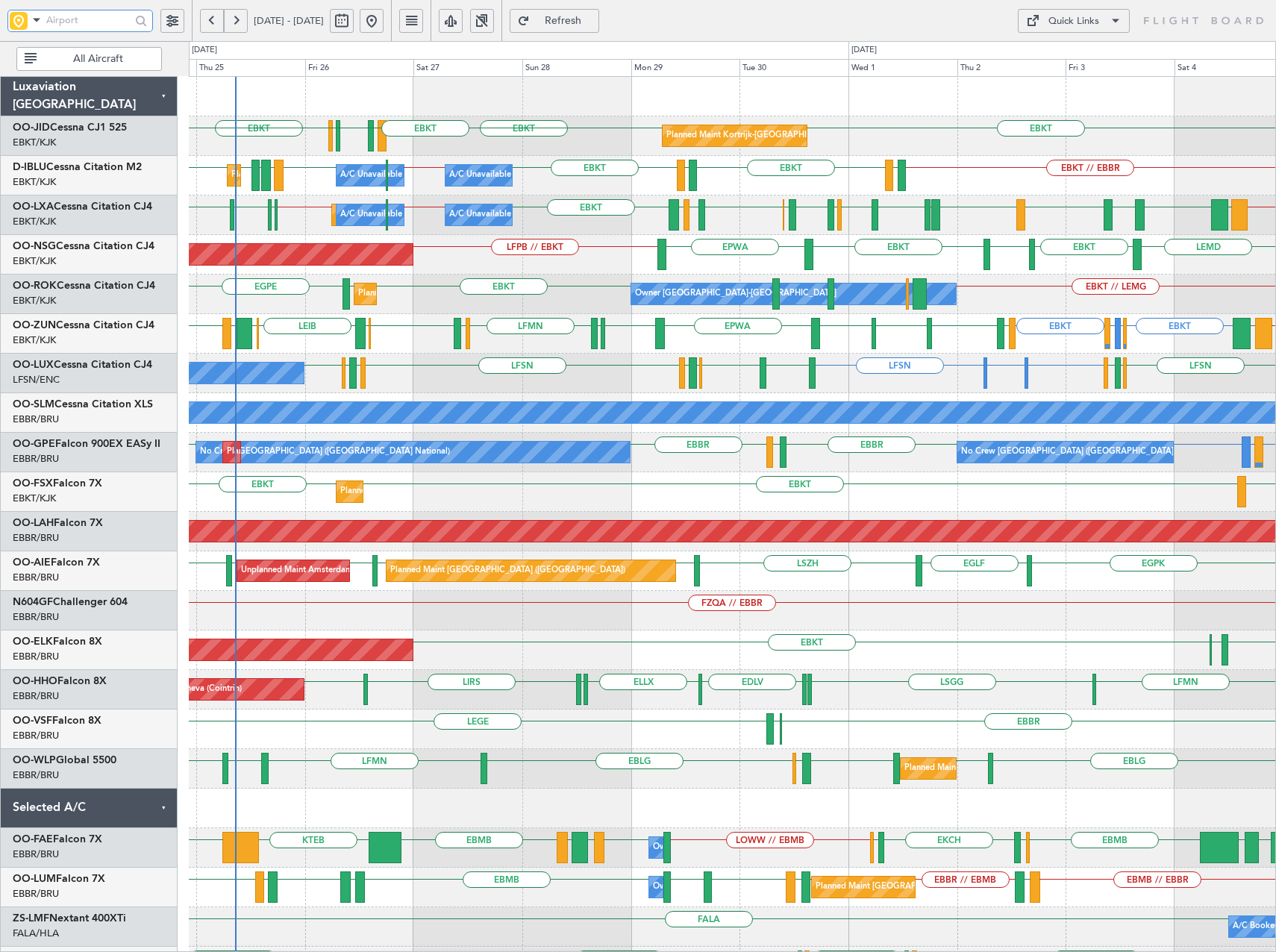
click at [63, 15] on input "text" at bounding box center [88, 20] width 85 height 22
click at [92, 18] on input "text" at bounding box center [88, 20] width 85 height 22
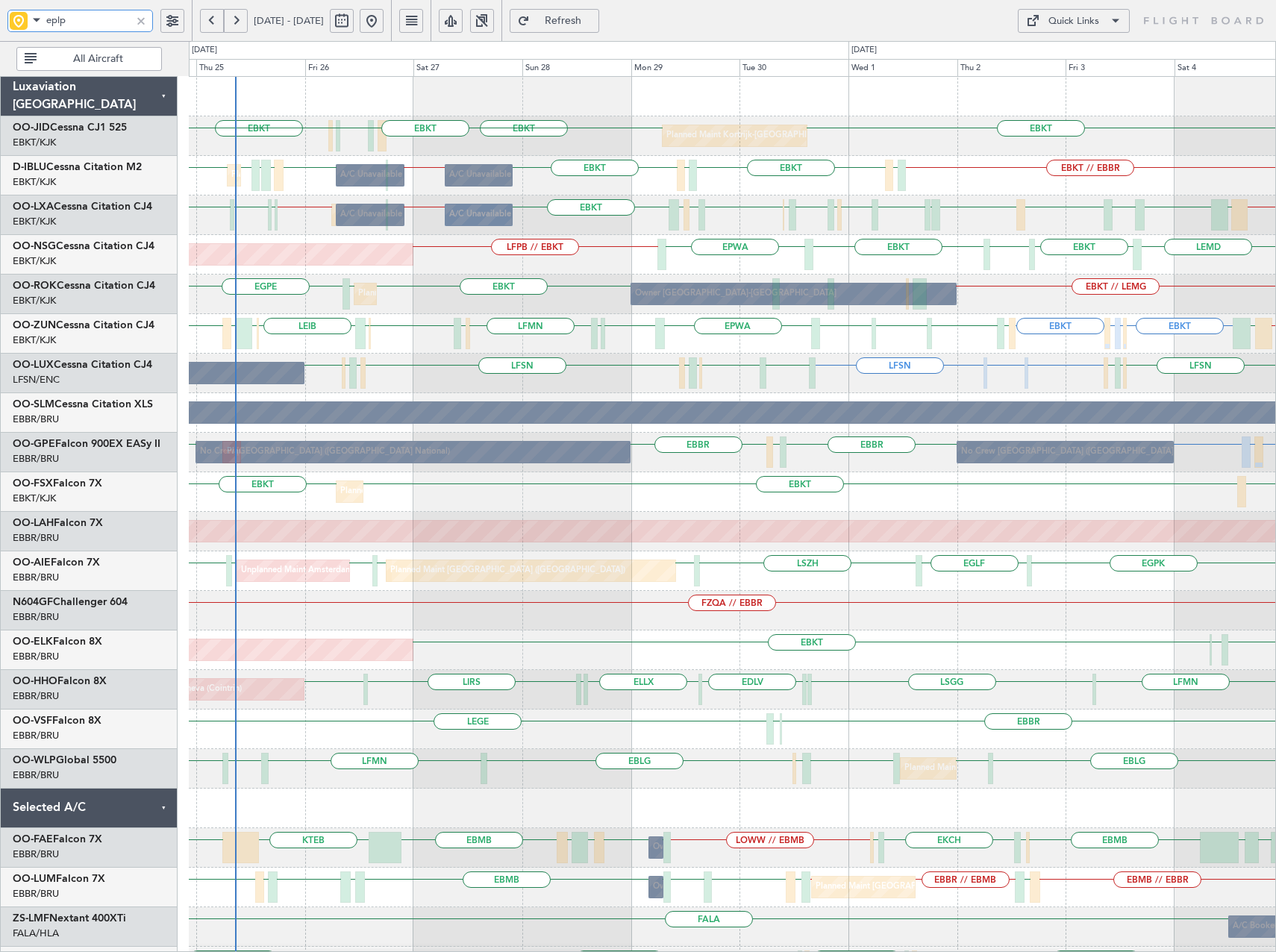
click at [1102, 254] on div "EBKT EBKT EBKT LFMN LFBE LFOZ EBKT Planned Maint Kortrijk-Wevelgem EBKT // EBBR…" at bounding box center [732, 571] width 1086 height 989
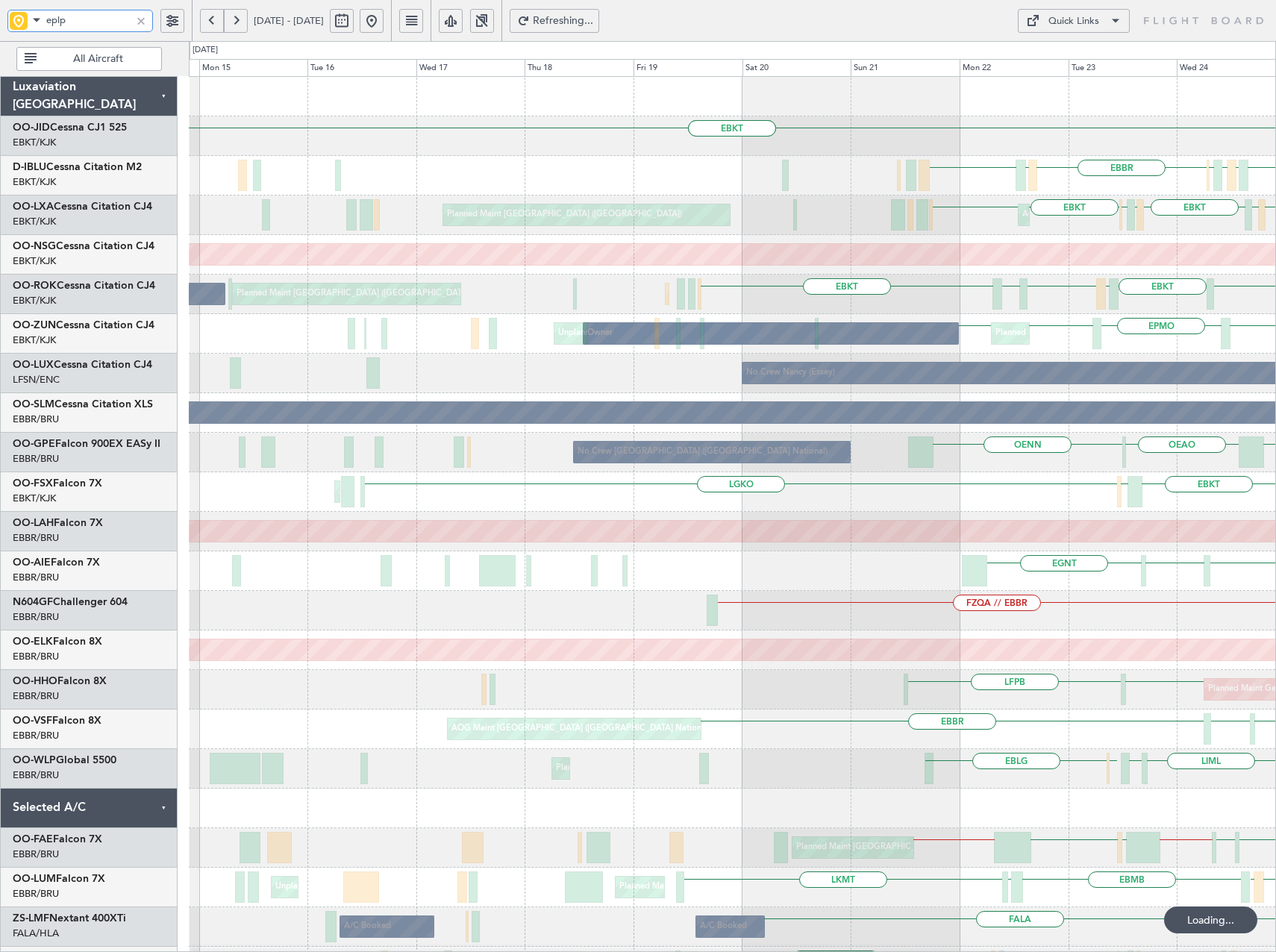
click at [966, 386] on div "EBKT EBKT LFBE LFOZ LFMN EBKT EBBR LFMN EHEH LFMN EHBK EBBR LIRQ Planned Maint …" at bounding box center [732, 611] width 1086 height 1068
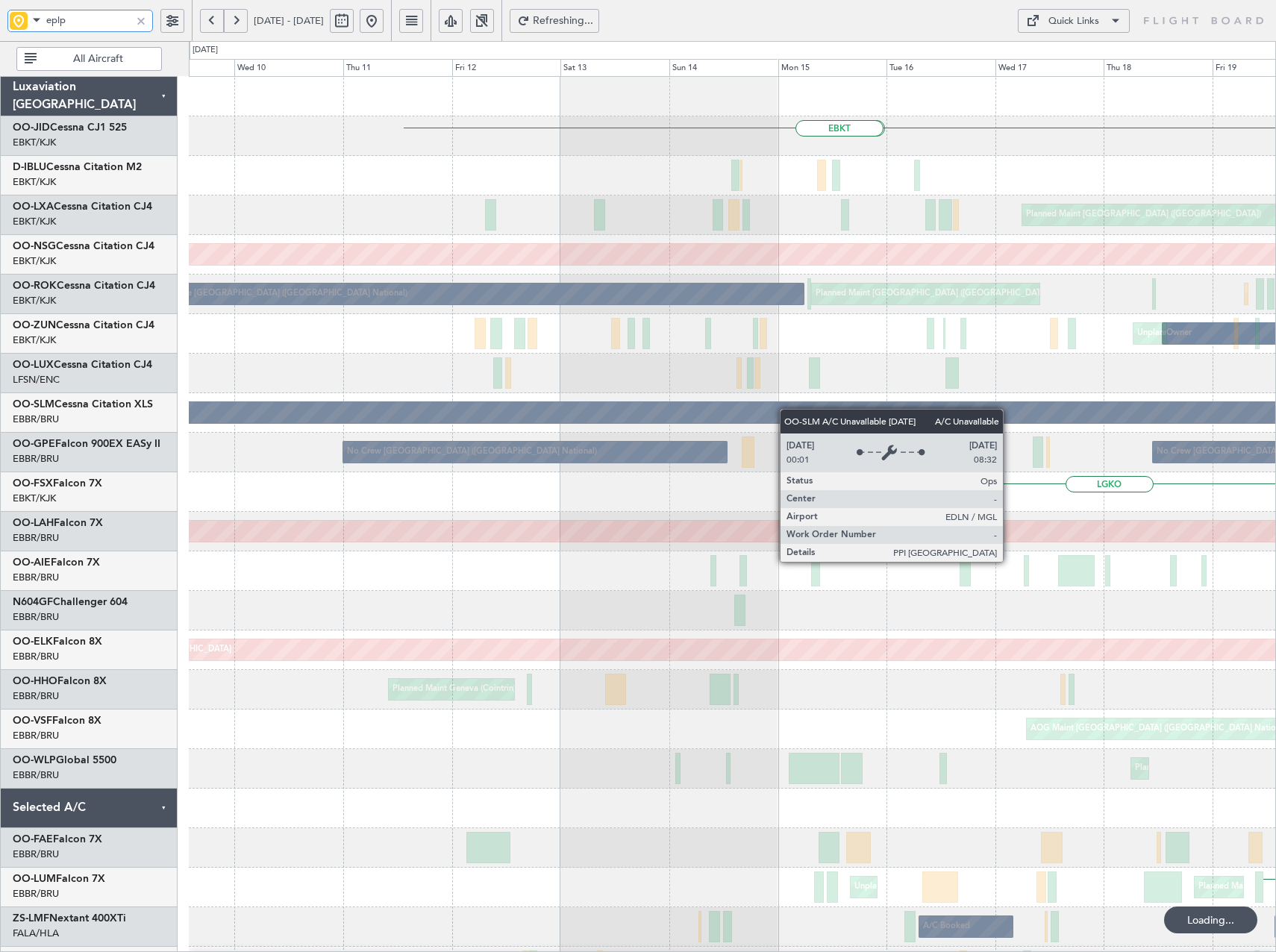
click at [950, 429] on div "EBKT EBKT EBBR Planned Maint Paris (Le Bourget) EBKT EBKT Planned Maint Paris (…" at bounding box center [732, 611] width 1086 height 1068
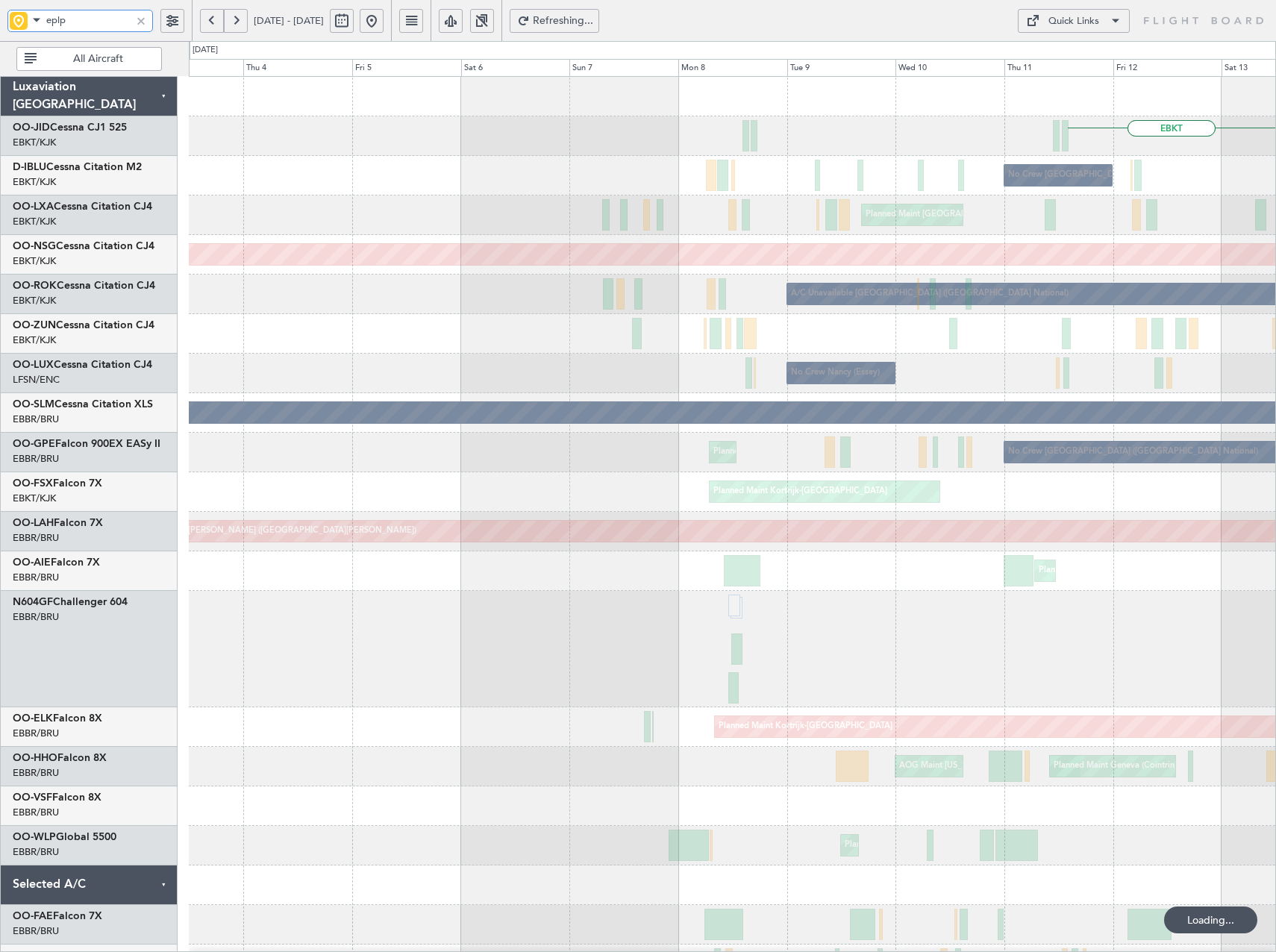
click at [902, 397] on div "EBKT EBKT No Crew Brussels (Brussels National) Planned Maint Brussels (Brussels…" at bounding box center [732, 669] width 1086 height 1185
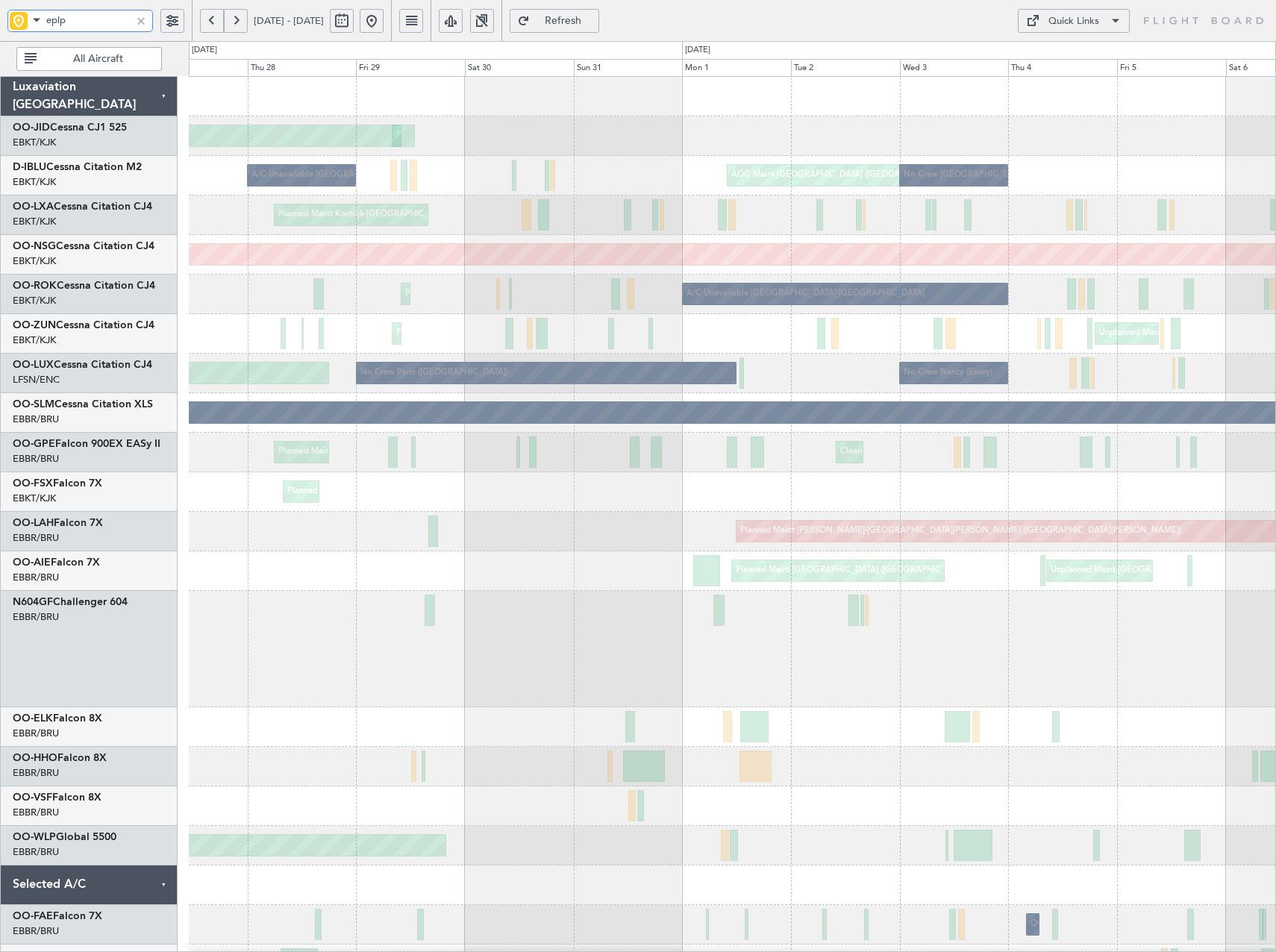
click at [1275, 427] on html "eplp 03 Sep 2025 - 13 Sep 2025 Refresh Quick Links All Aircraft Planned Maint K…" at bounding box center [638, 476] width 1276 height 952
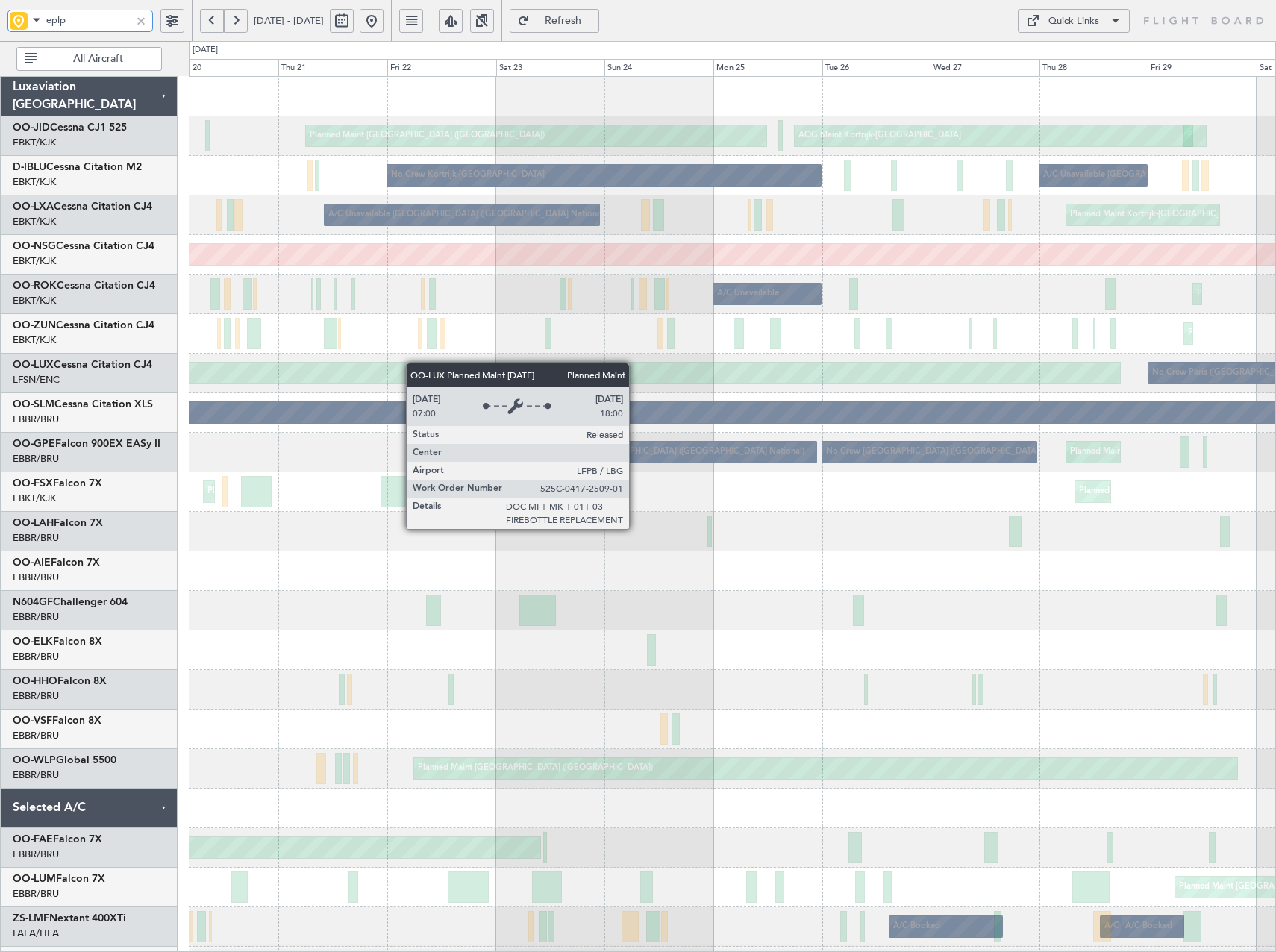
click at [487, 374] on div "Planned Maint Kortrijk-Wevelgem AOG Maint Kortrijk-Wevelgem Planned Maint Paris…" at bounding box center [732, 650] width 1086 height 1147
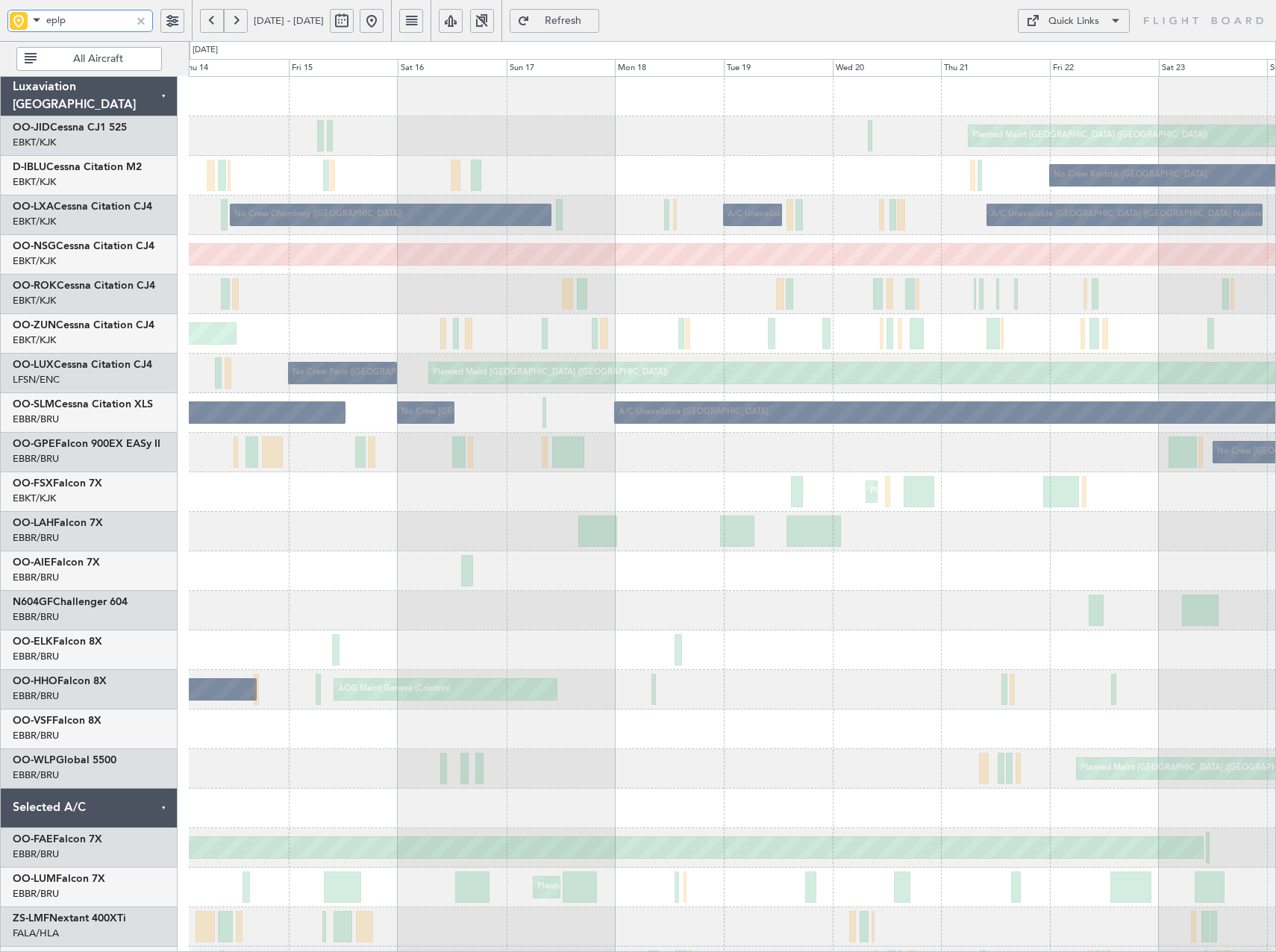
click at [924, 700] on div "Planned Maint Paris (Le Bourget) AOG Maint Kortrijk-Wevelgem No Crew Kortrijk-W…" at bounding box center [732, 630] width 1086 height 1108
type input "eplp"
click at [139, 23] on div at bounding box center [140, 21] width 16 height 16
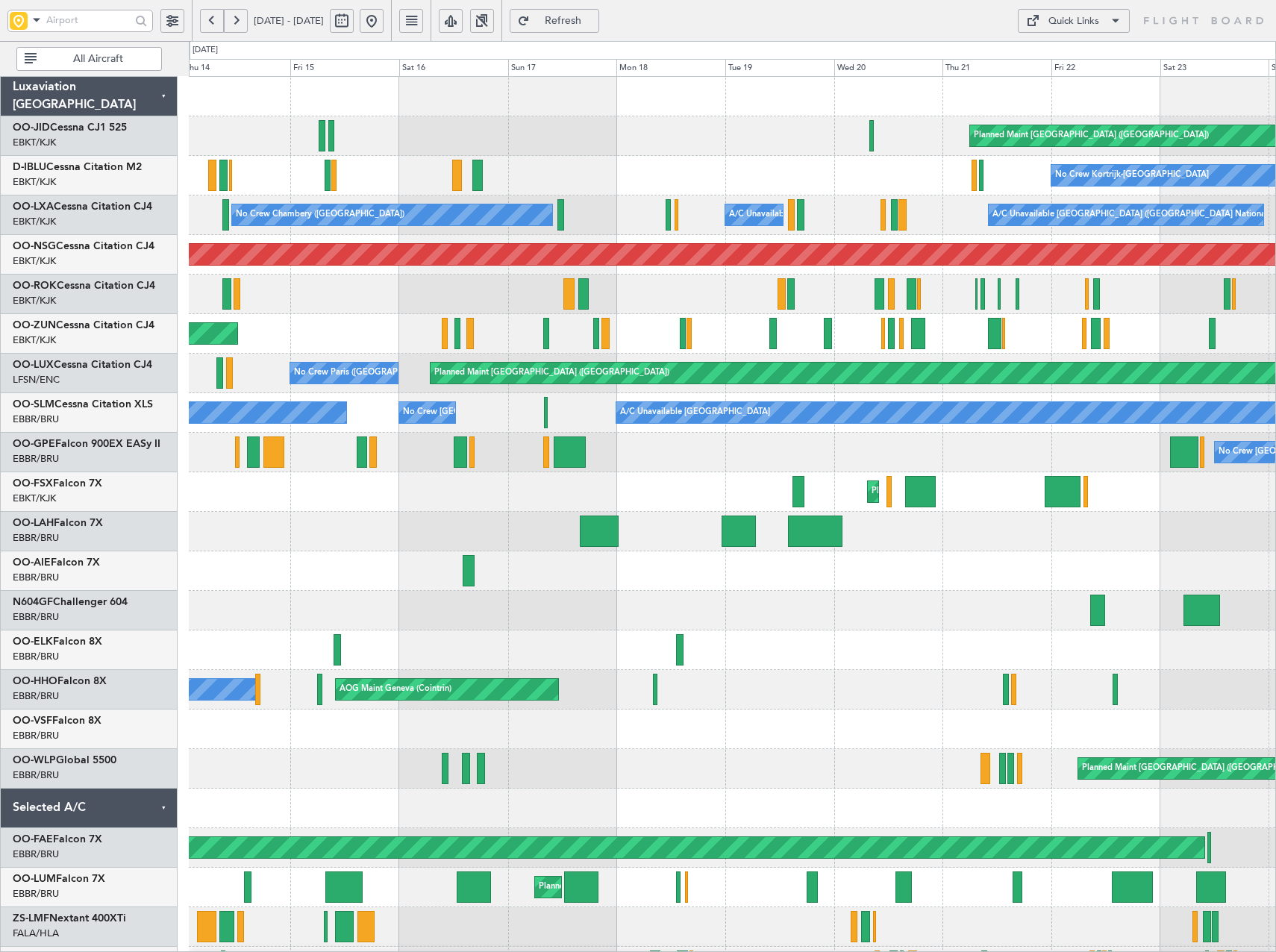
click at [383, 21] on button at bounding box center [372, 21] width 24 height 24
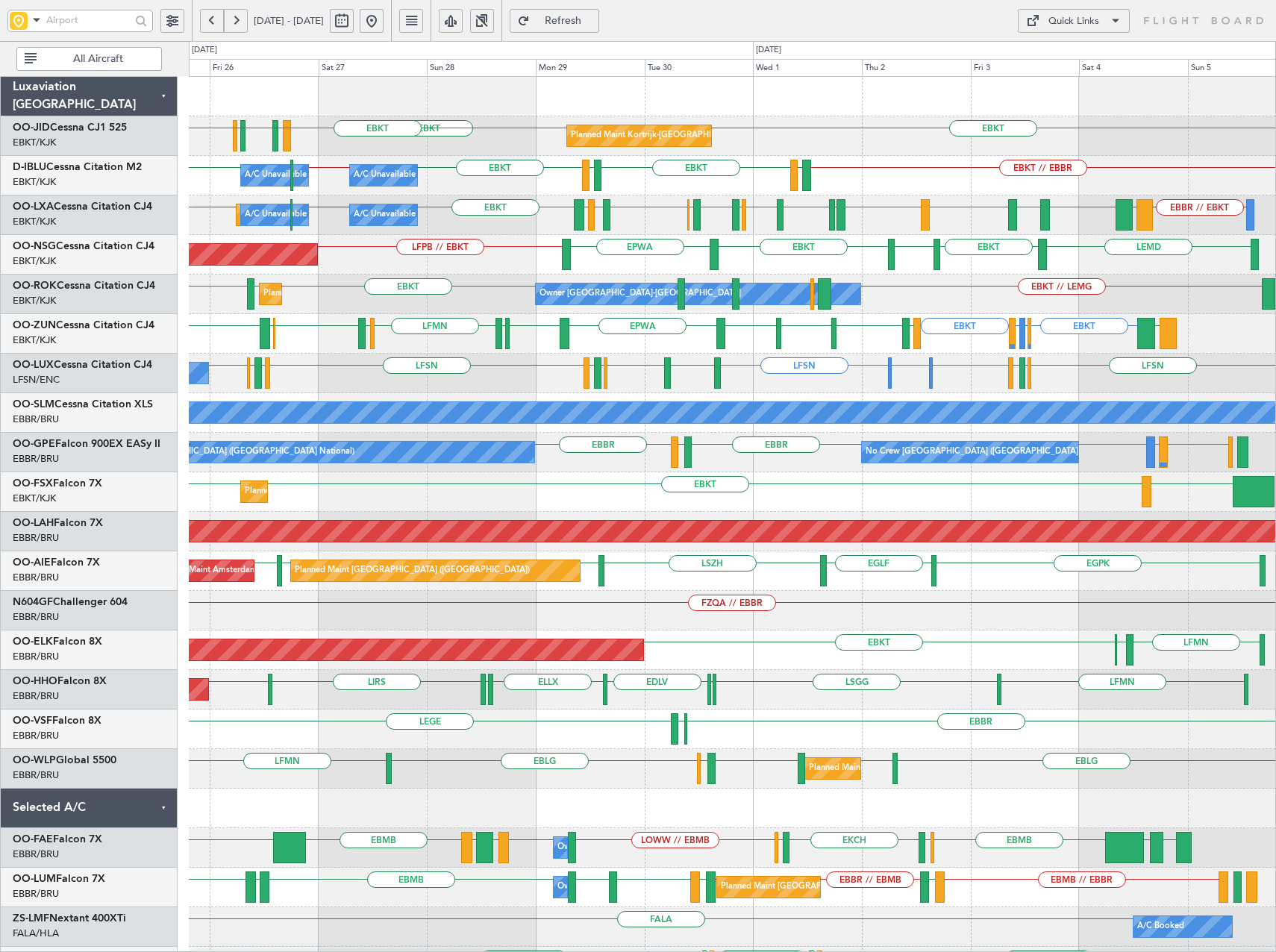
click at [659, 265] on div "LFPB // EBKT LSZM LEMD EBKT EBKT EPWA Planned Maint Paris (Le Bourget)" at bounding box center [732, 255] width 1086 height 39
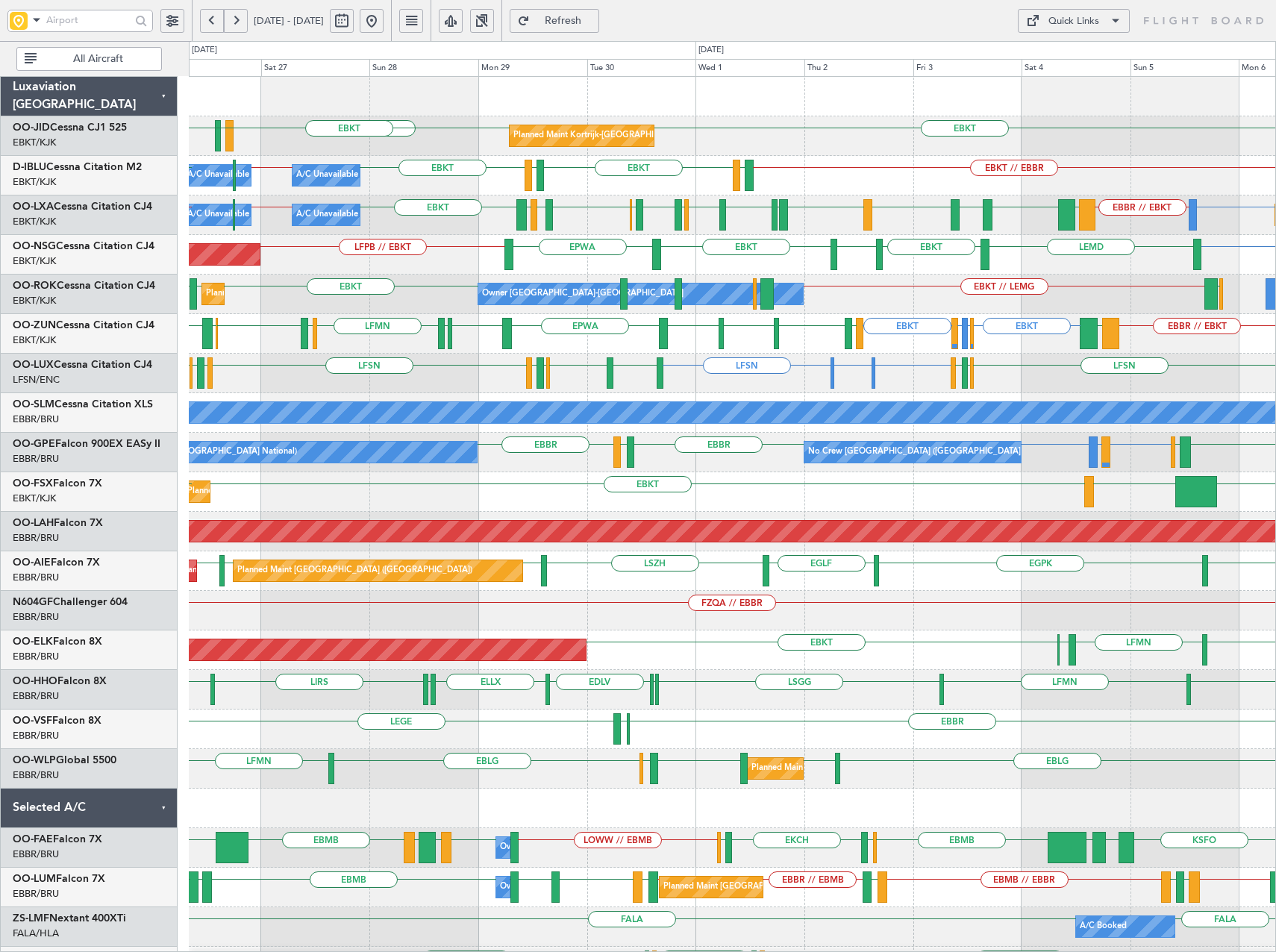
click at [570, 265] on div "Planned Maint Paris (Le Bourget) EBKT LFPB // EBKT LSZM LEMD EBKT EBKT EPWA" at bounding box center [732, 255] width 1086 height 39
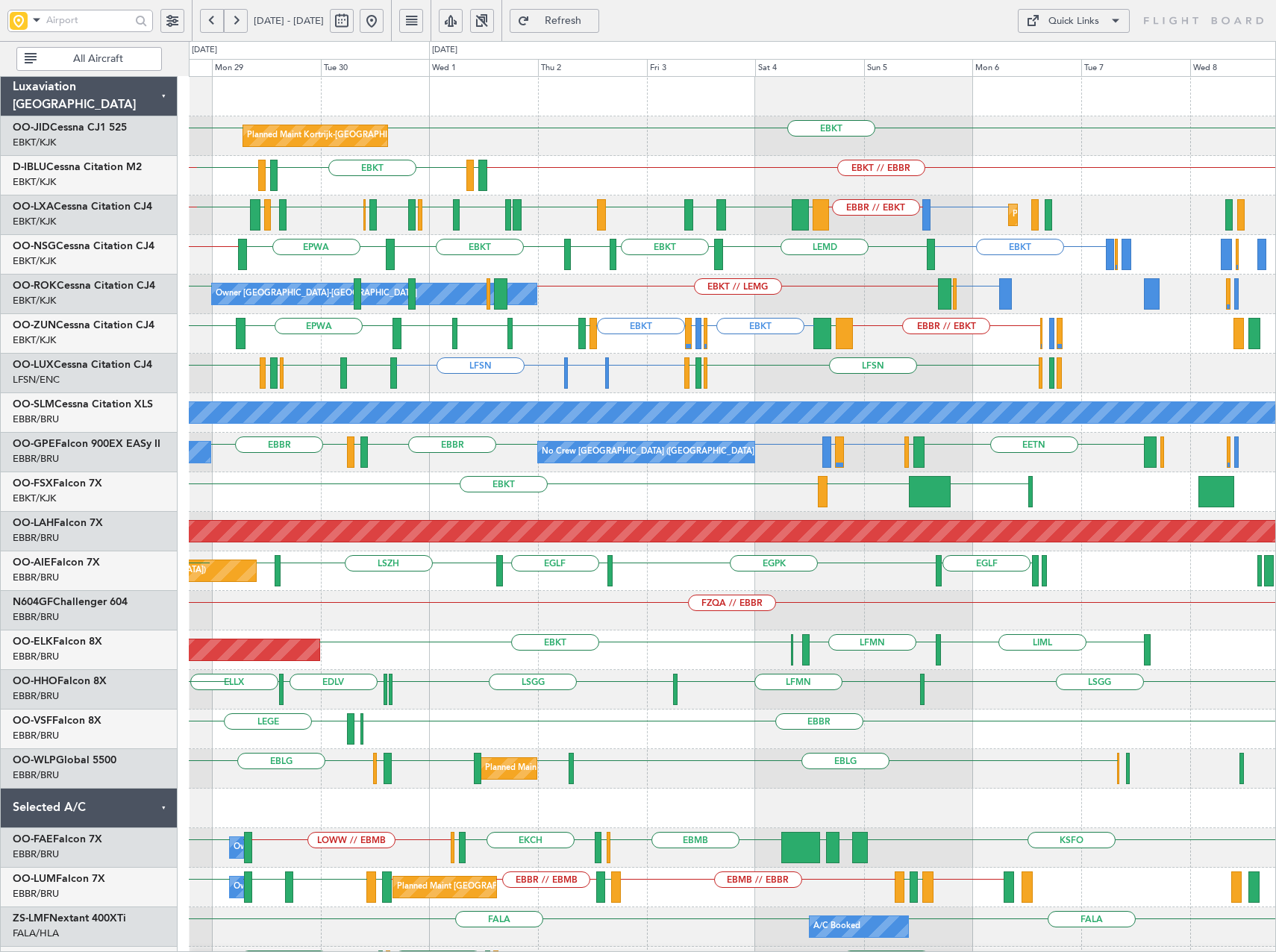
click at [789, 388] on div "Planned Maint Kortrijk-Wevelgem EBKT EBKT EBKT LFMN LFBE EBKT // EBBR LFTH EBKT…" at bounding box center [732, 571] width 1086 height 989
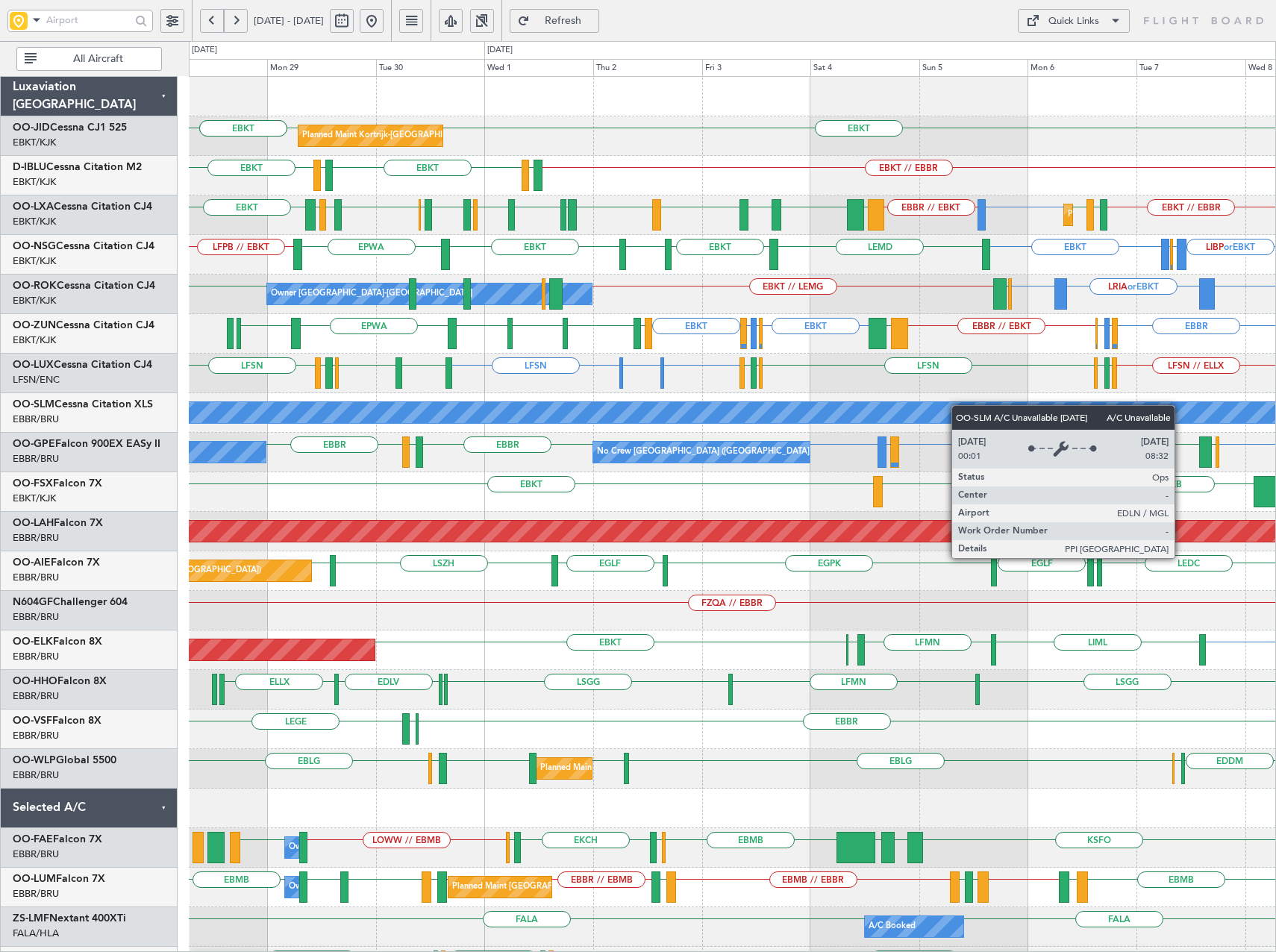
click at [872, 412] on div "EBKT EBKT EBKT Planned Maint Kortrijk-Wevelgem EBKT // EBBR LFTH EBKT LFTH EBKT…" at bounding box center [732, 571] width 1086 height 989
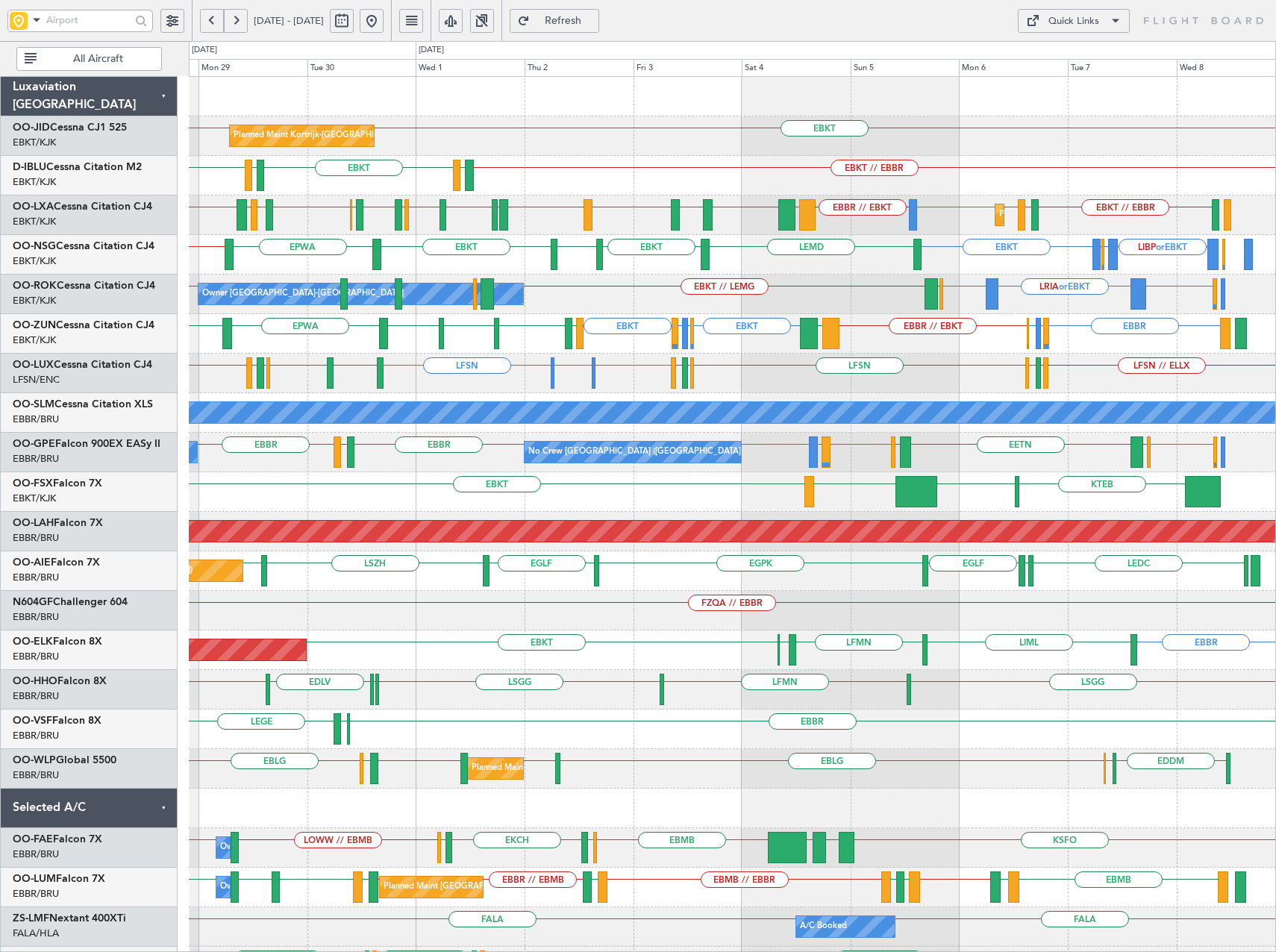
click at [819, 381] on div "LFSN // ELLX LIMC or LFSN LFSN LFSN LFSN LFMN LFPB LFSN LFPB LFMN LEBL LFSN EBK…" at bounding box center [732, 374] width 1086 height 39
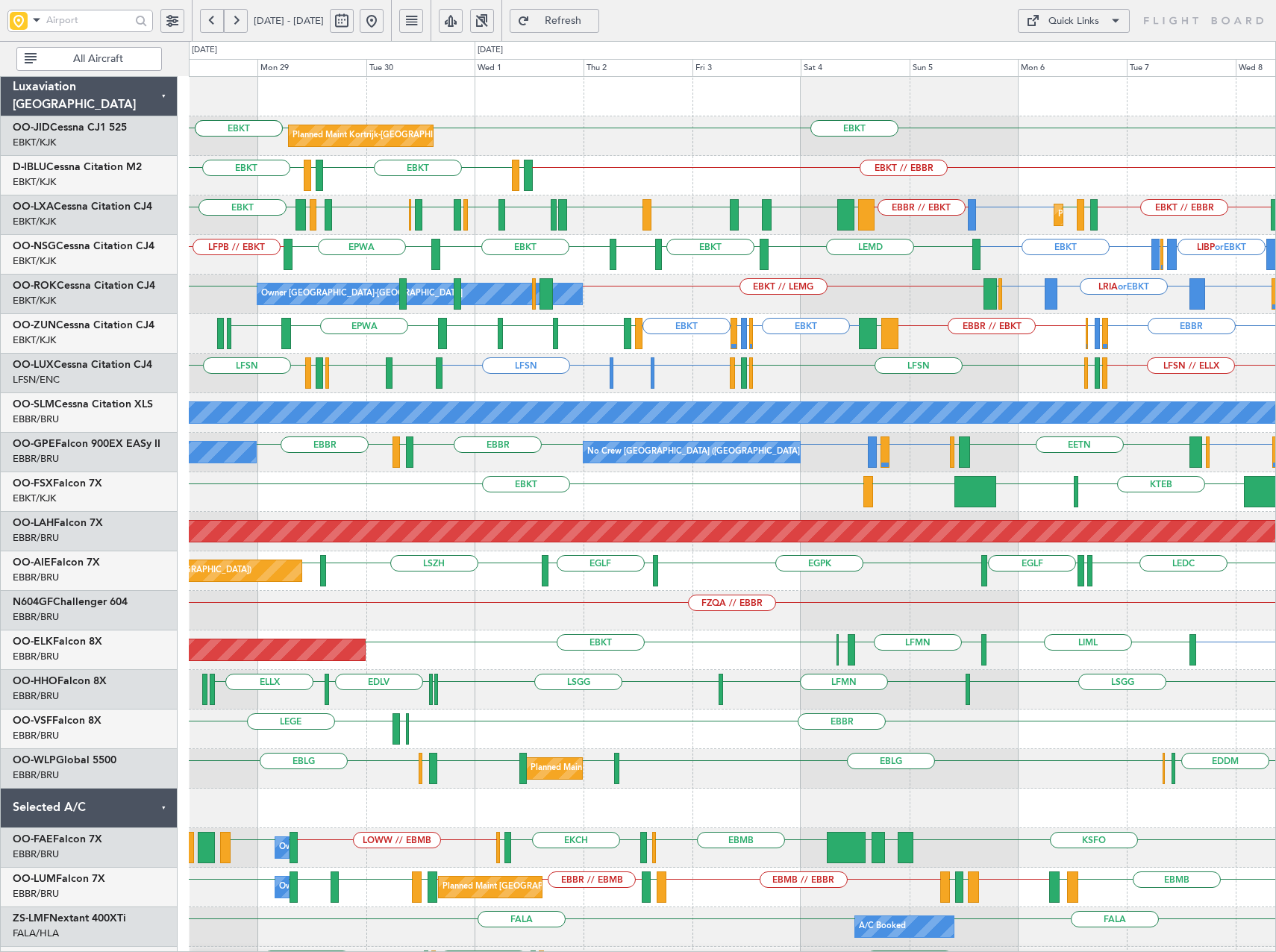
click at [638, 305] on div "Owner Kortrijk-Wevelgem LRIA or EBKT EBKT LFST or EBKT EBKT EBKT EBKT // LEMG E…" at bounding box center [732, 294] width 1086 height 39
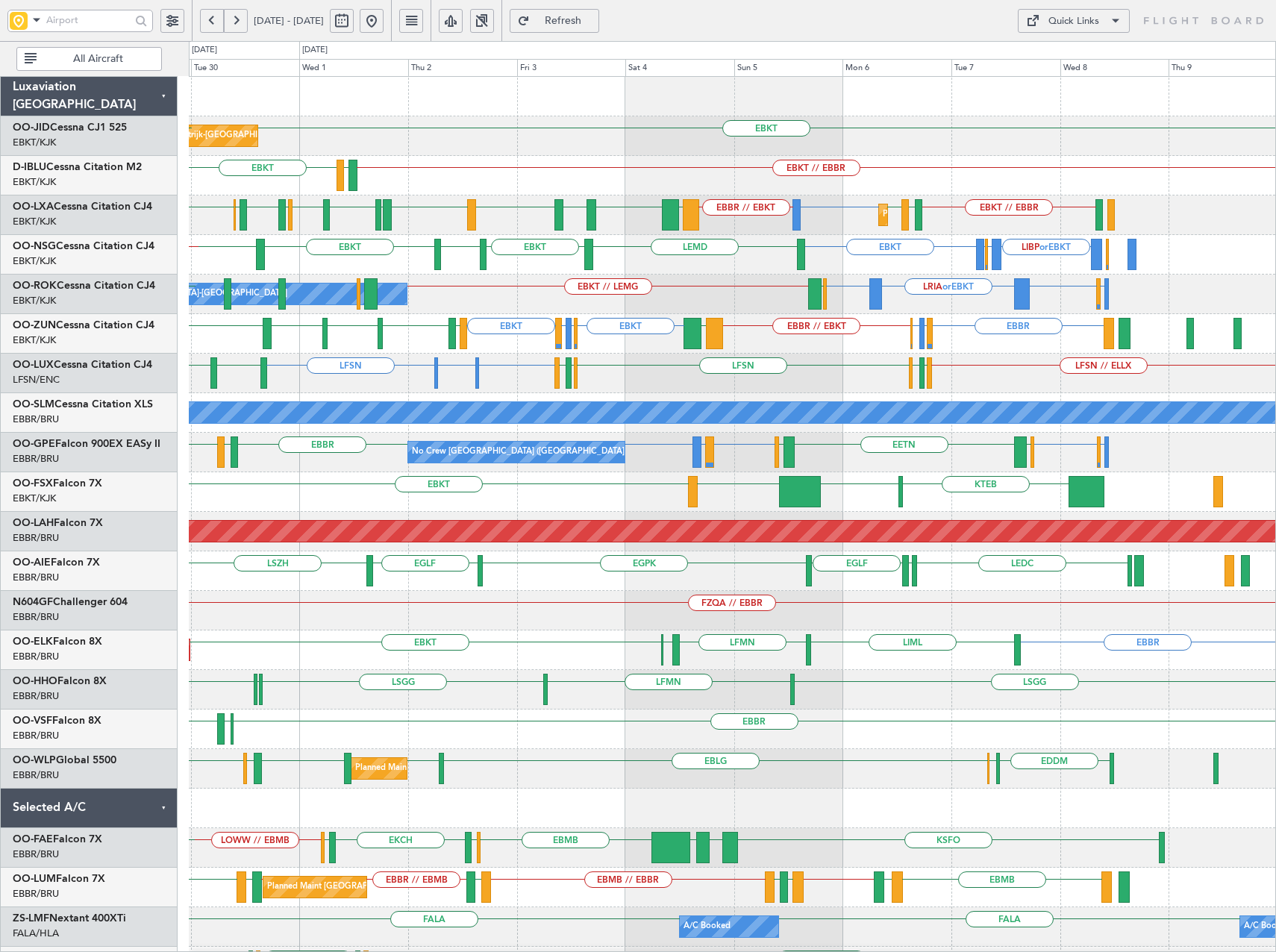
click at [675, 276] on div "Planned Maint Kortrijk-Wevelgem EBKT EBKT EBKT EBKT // EBBR LFTH EBKT LFTH EBKT…" at bounding box center [732, 571] width 1086 height 989
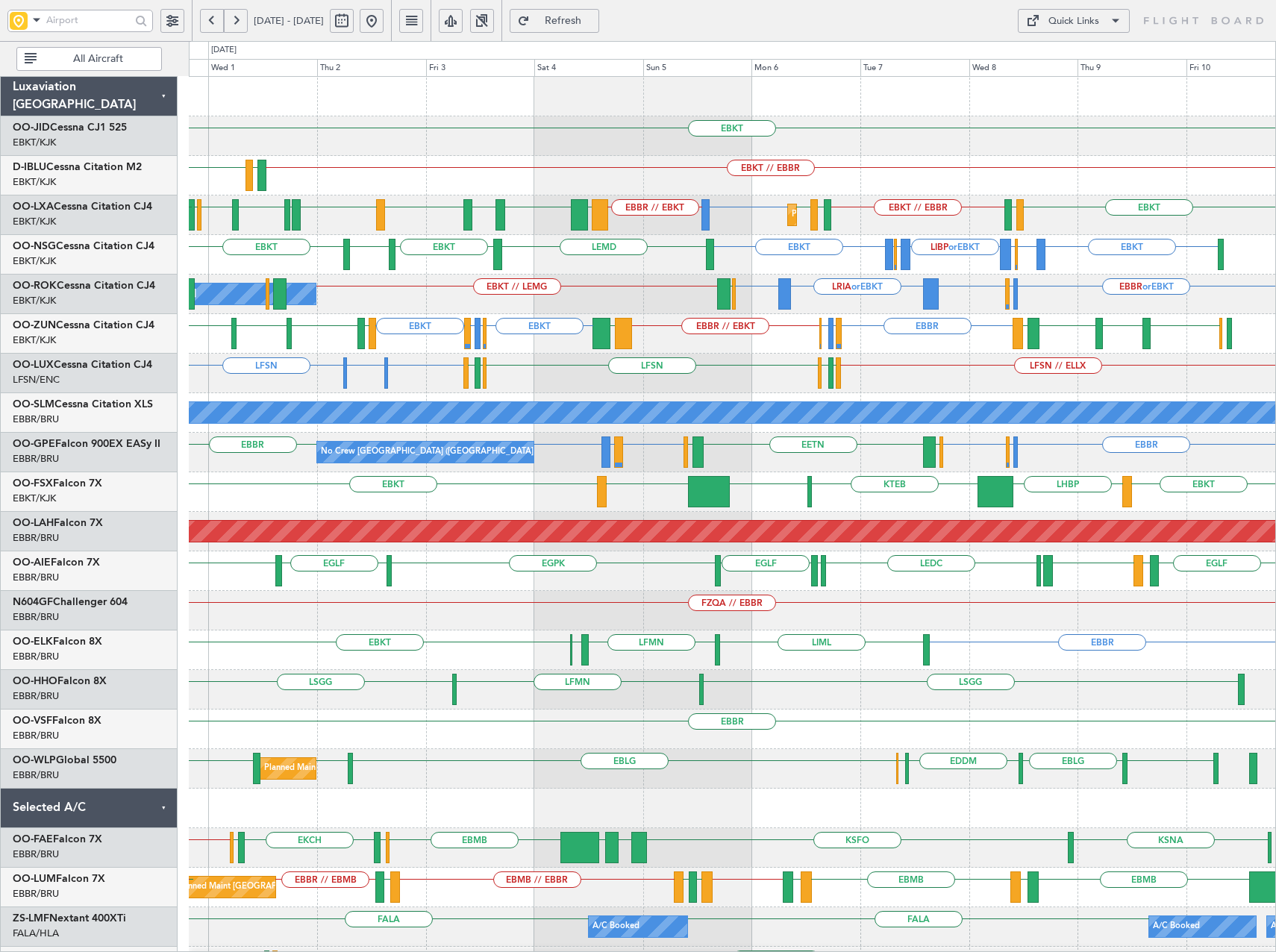
click at [800, 359] on div "EBKT Planned Maint Kortrijk-Wevelgem EBKT // EBBR LFTH EBKT Planned Maint Kortr…" at bounding box center [732, 571] width 1086 height 989
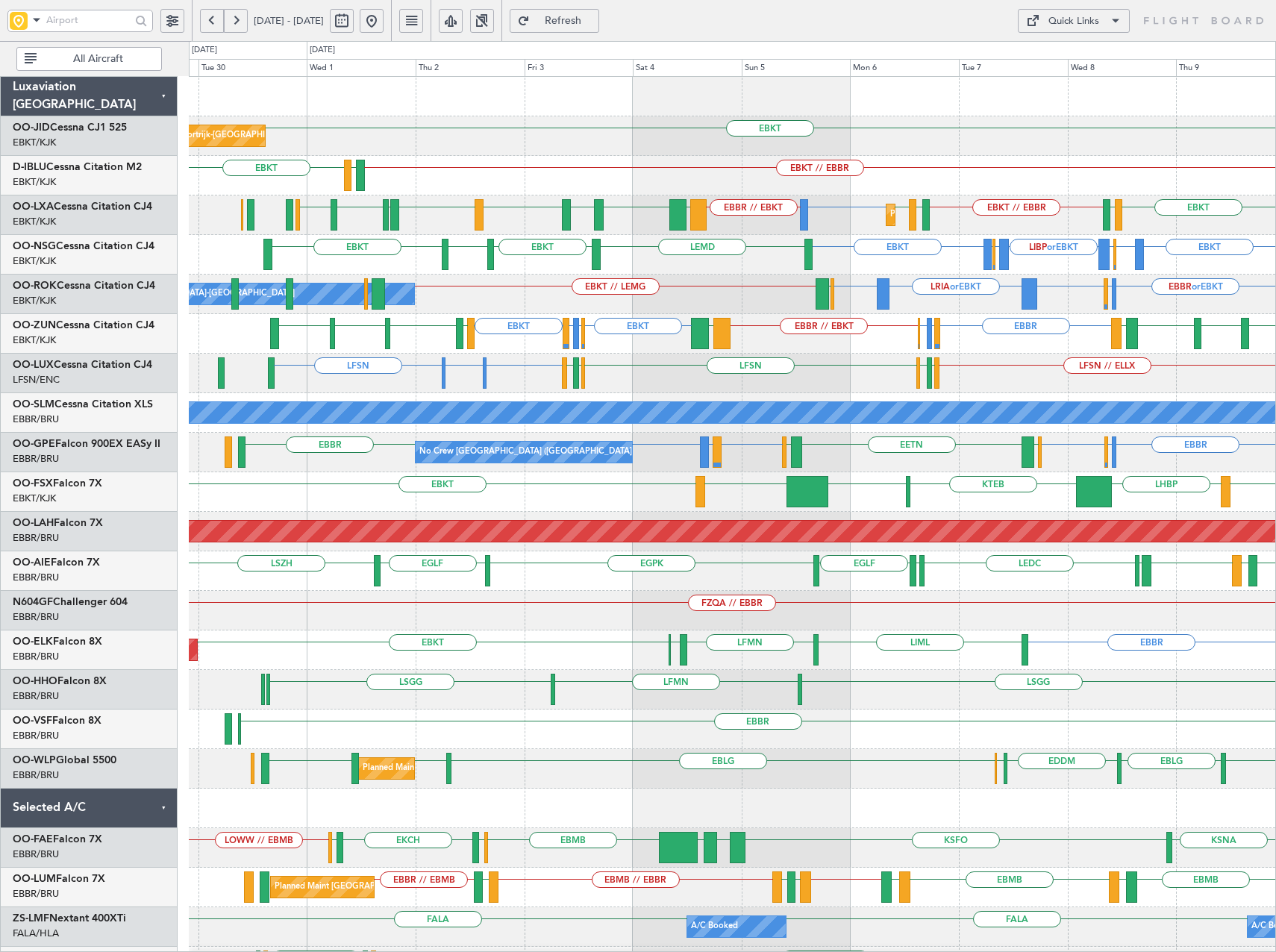
click at [419, 276] on div "EBKT Planned Maint Kortrijk-Wevelgem EBKT // EBBR LFTH EBKT A/C Unavailable Kor…" at bounding box center [732, 571] width 1086 height 989
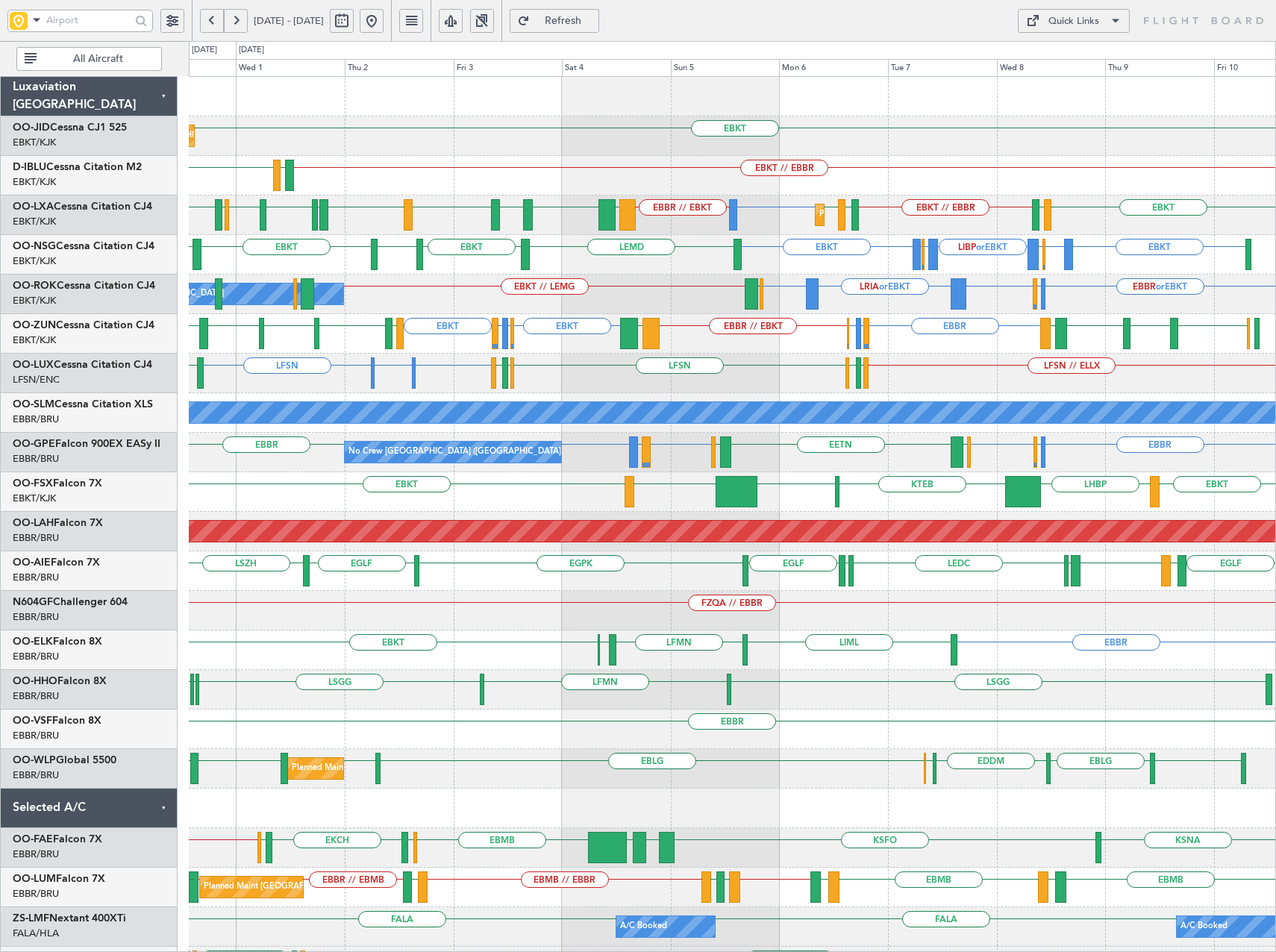
click at [582, 243] on div "Planned Maint Kortrijk-Wevelgem EBKT EBKT // EBBR LFTH EBKT Planned Maint Kortr…" at bounding box center [732, 571] width 1086 height 989
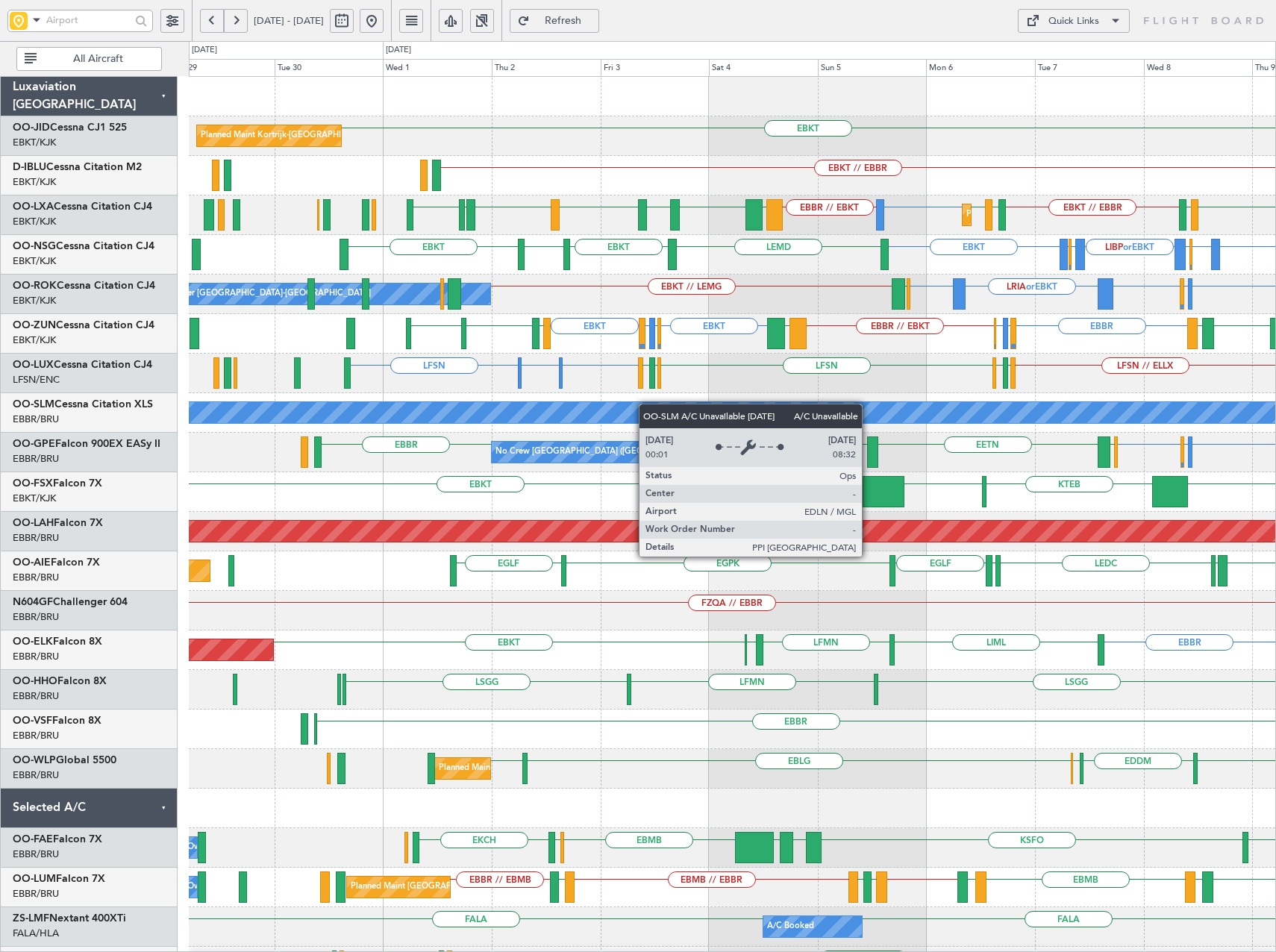
click at [659, 407] on div "EBKT Planned Maint Kortrijk-Wevelgem EBKT // EBBR A/C Unavailable Kortrijk-Weve…" at bounding box center [732, 571] width 1086 height 989
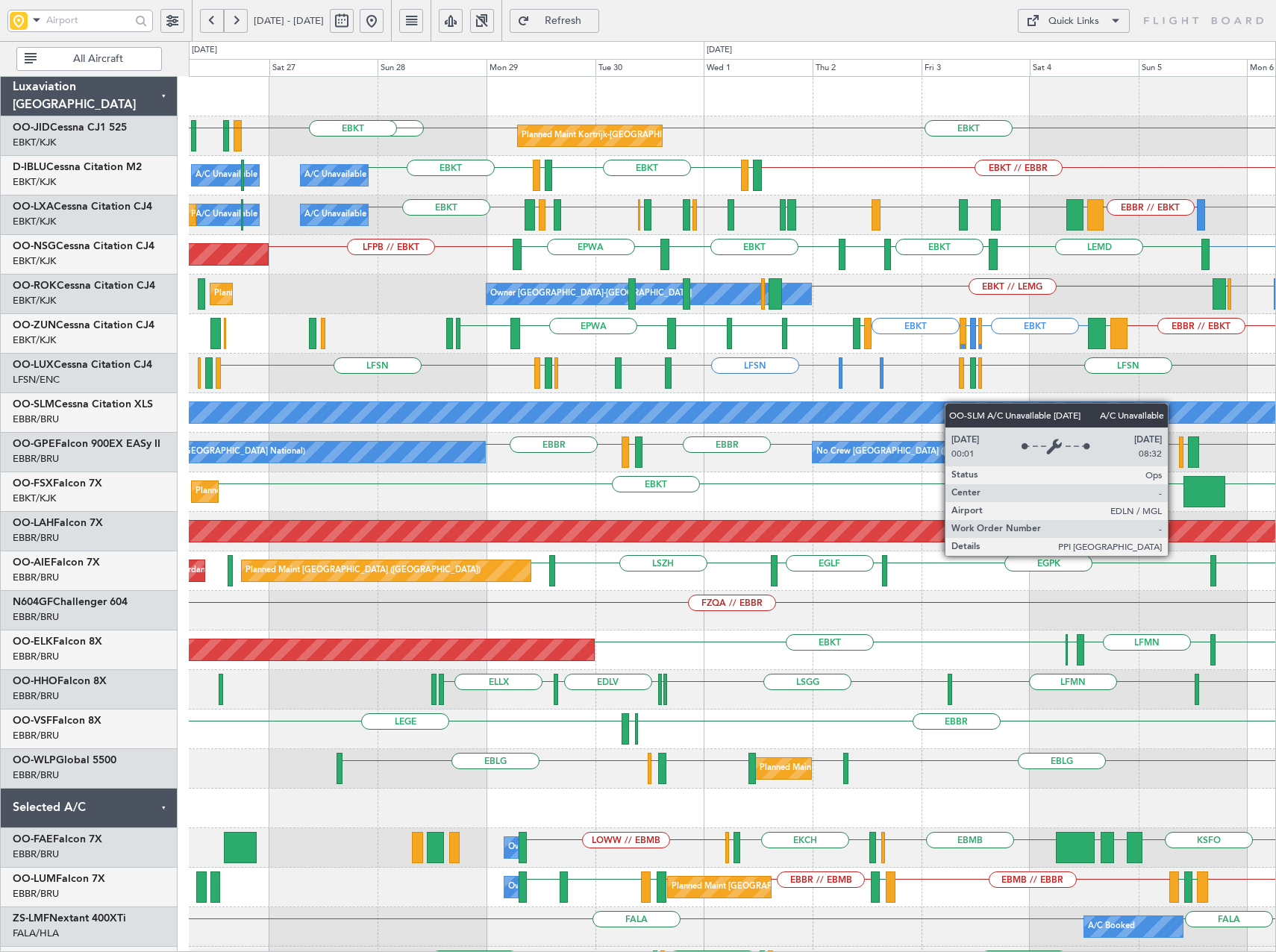
click at [1056, 418] on div "Planned Maint Kortrijk-Wevelgem EBKT EBKT EBKT EBKT // EBBR LFTH EBKT LFTH EBKT…" at bounding box center [732, 571] width 1086 height 989
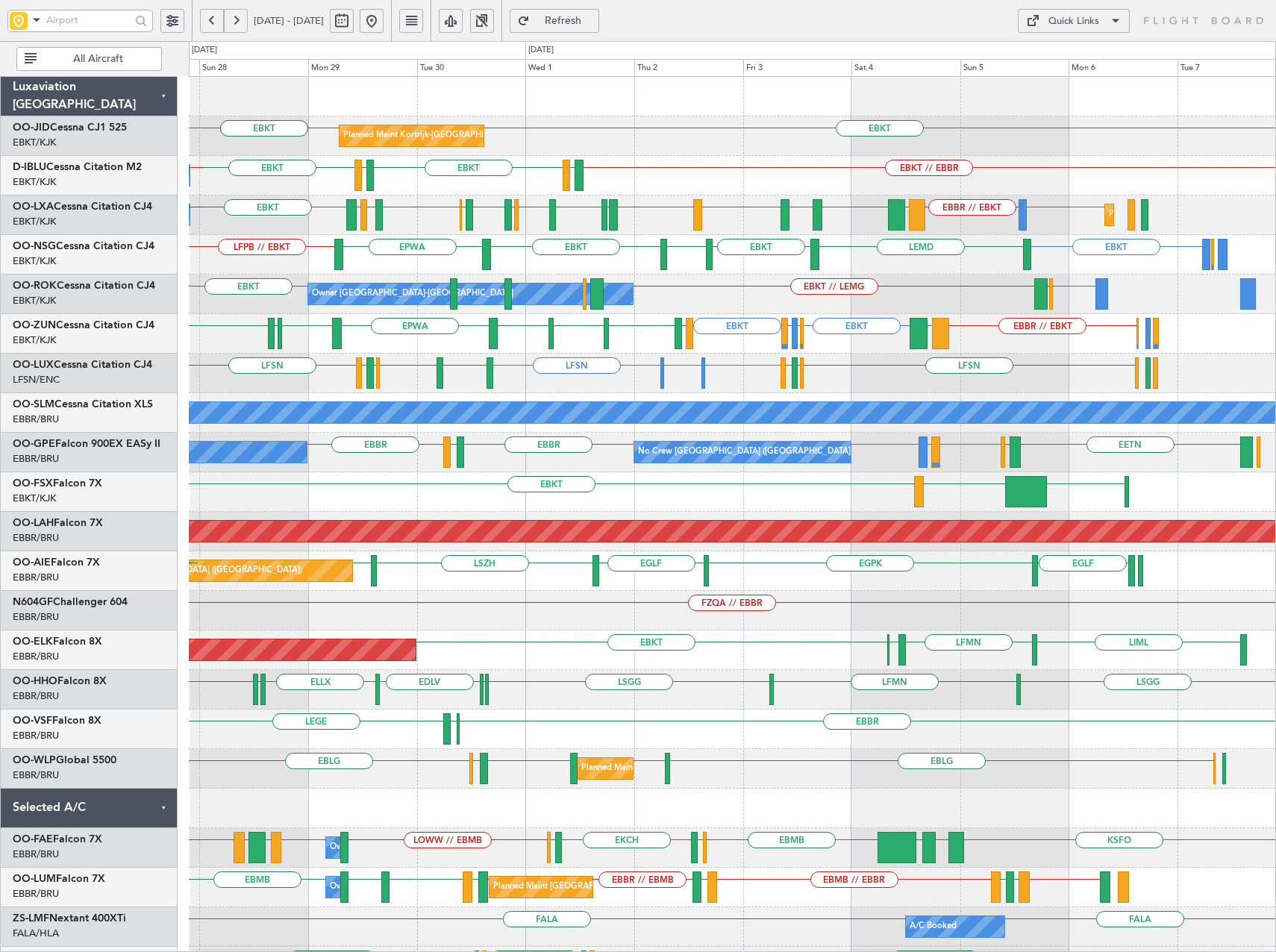
click at [621, 386] on div "LIMC or LFSN LFSN LFSN LFSN LFSN LFPB LFMN LEBL LFSN EBKT LIMJ LIMJ EBKT LFSN N…" at bounding box center [732, 374] width 1086 height 39
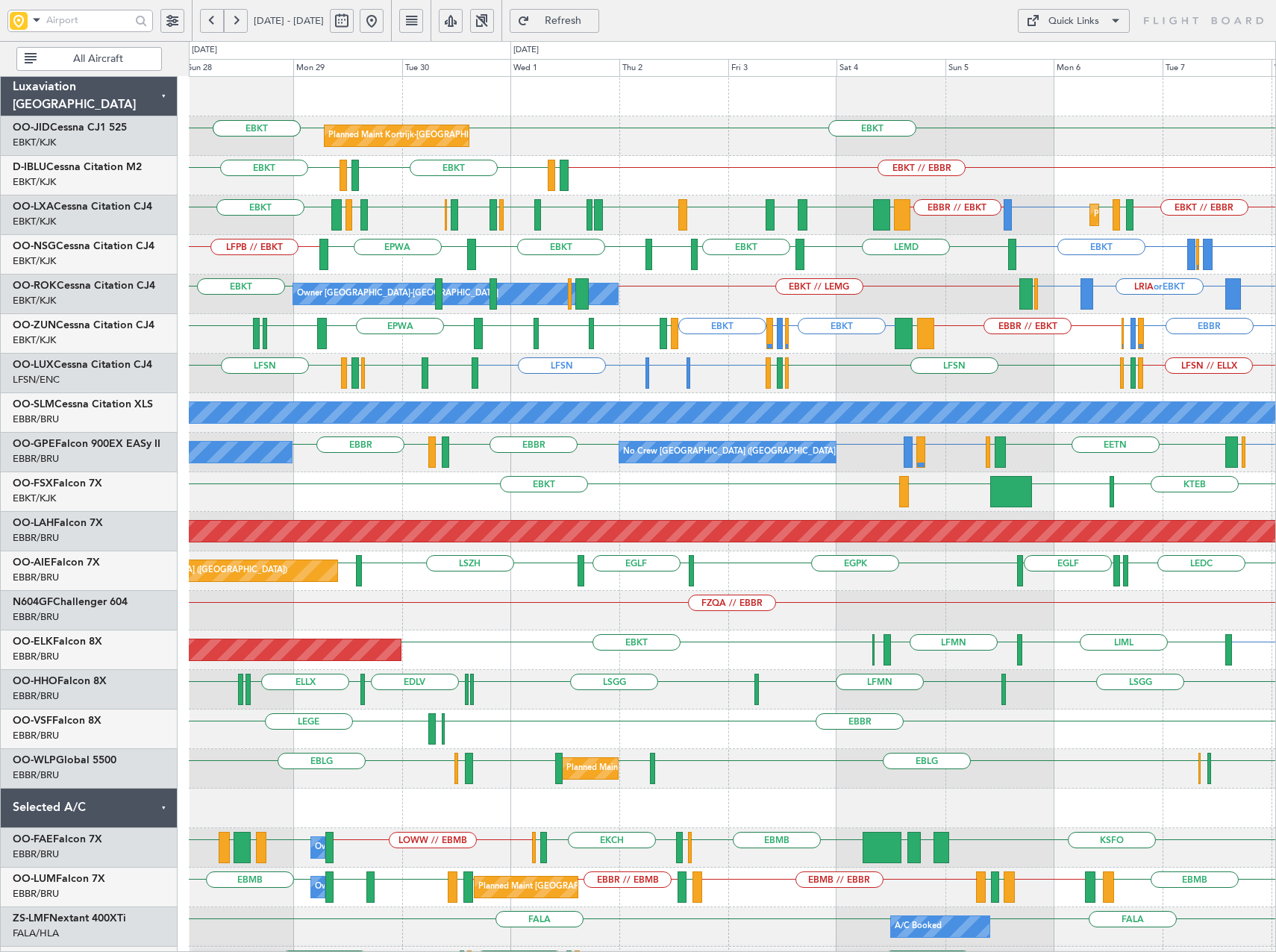
click at [904, 379] on div "LFSN // ELLX LIMC or LFSN LFSN LFSN LFSN LFMN LFPB LFSN LFPB LFMN LEBL LFSN EBK…" at bounding box center [732, 374] width 1086 height 39
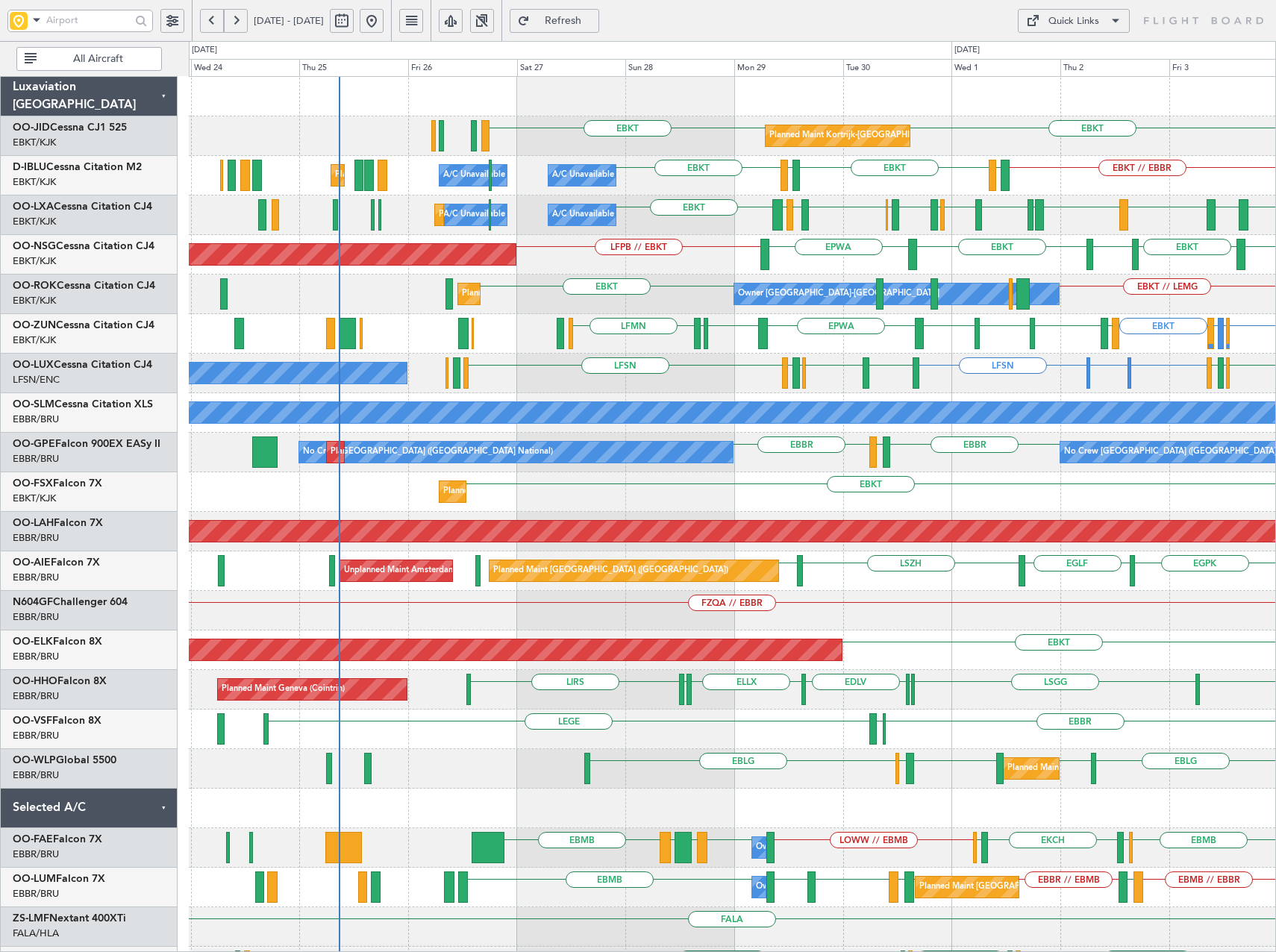
click at [753, 368] on div "EBKT EBKT Planned Maint Kortrijk-Wevelgem EBKT // EBBR LFTH EBKT LFTH EBKT A/C …" at bounding box center [732, 571] width 1086 height 989
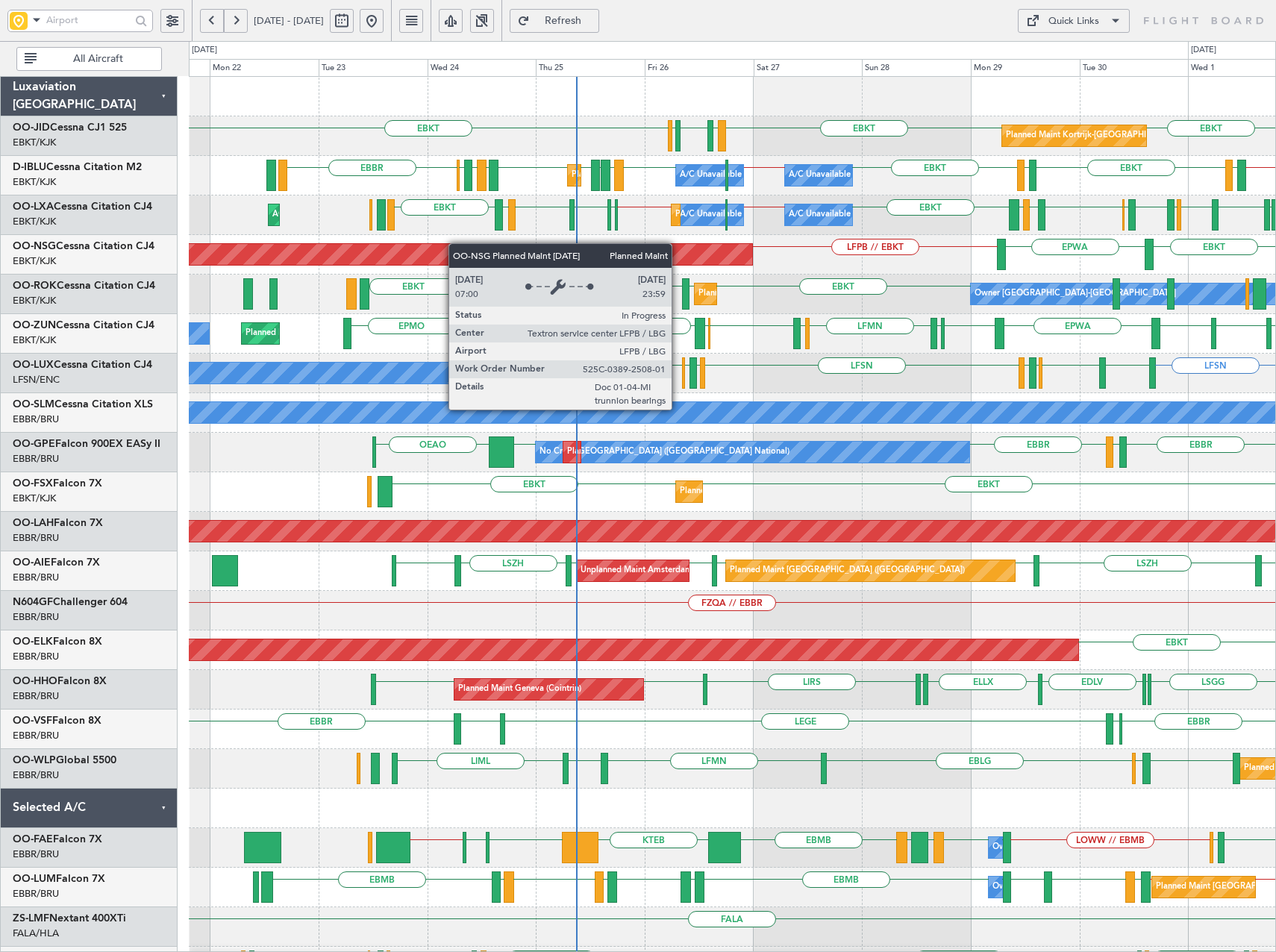
click at [582, 266] on div "Planned Maint Kortrijk-Wevelgem EBKT EBKT EBKT LFMN LFBE LFOZ A/C Unavailable K…" at bounding box center [732, 571] width 1086 height 989
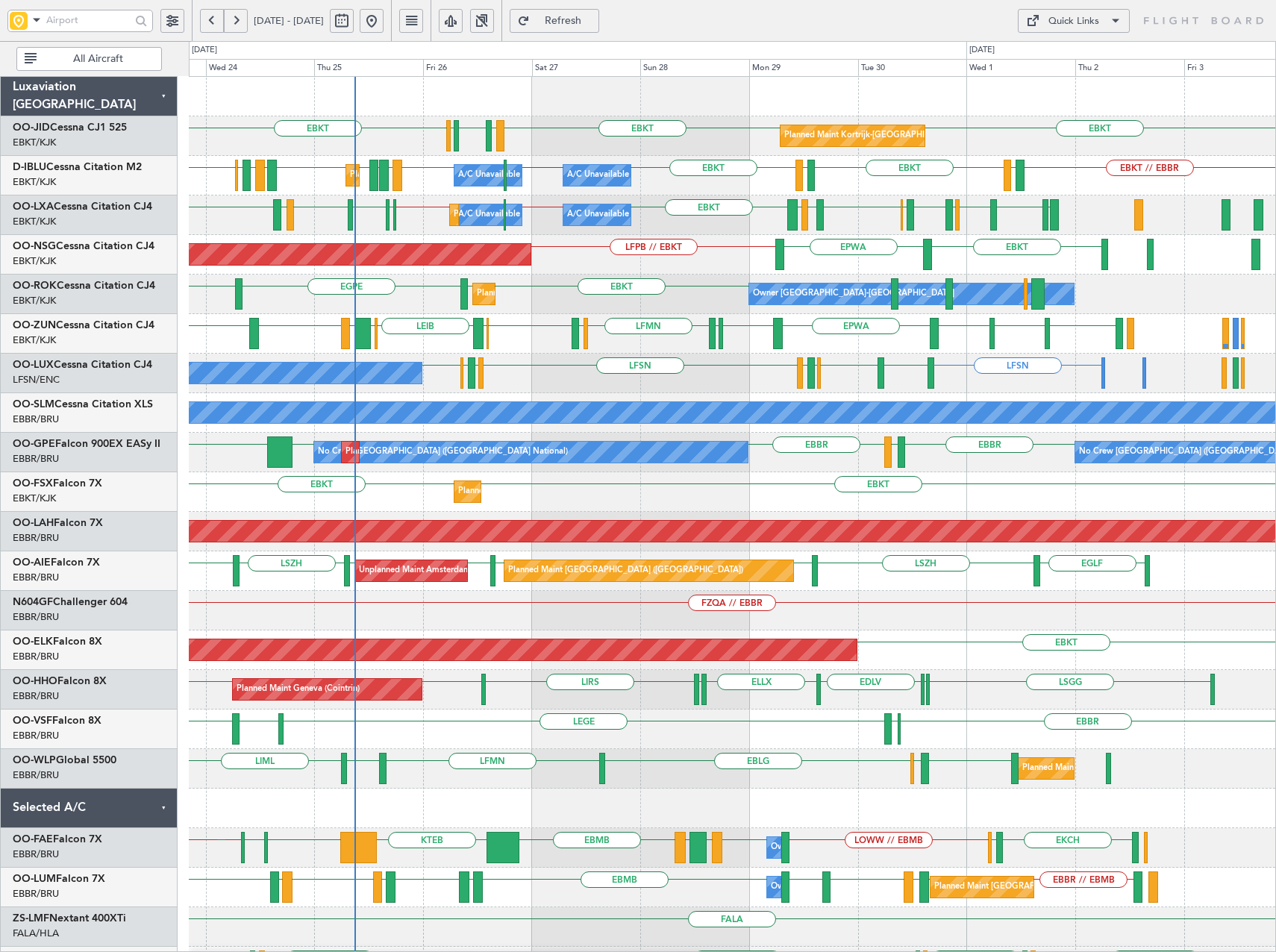
click at [926, 242] on div "Planned Maint Kortrijk-Wevelgem EBKT EBKT EBKT LFMN LFBE LFOZ A/C Unavailable K…" at bounding box center [732, 571] width 1086 height 989
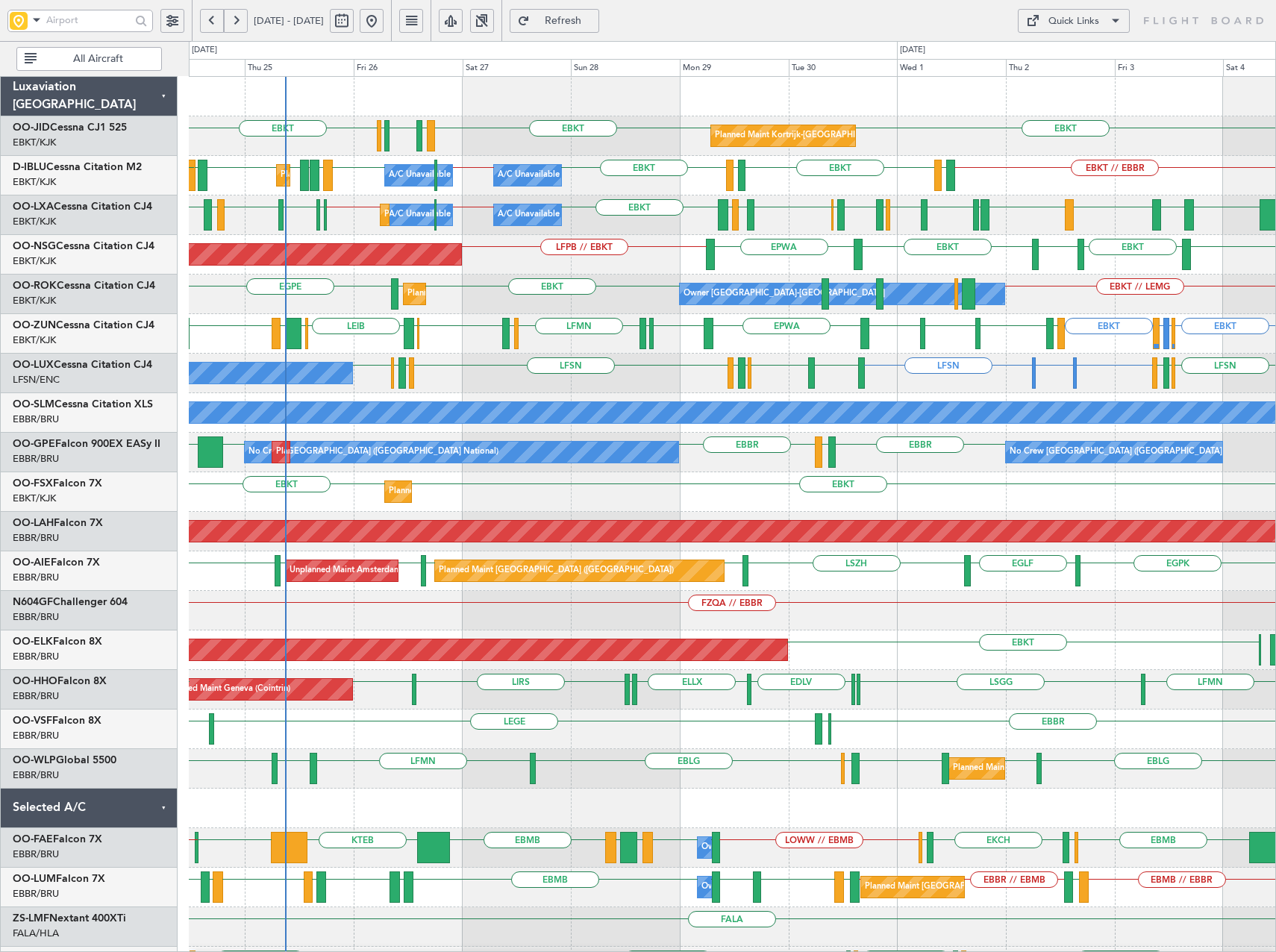
click at [658, 393] on div "Planned Maint Kortrijk-Wevelgem EBKT EBKT EBKT LFMN LFBE LFOZ A/C Unavailable K…" at bounding box center [732, 571] width 1086 height 989
click at [1067, 24] on div "Quick Links" at bounding box center [1073, 21] width 50 height 15
click at [1076, 58] on button "Trip Builder" at bounding box center [1073, 56] width 112 height 36
click at [1078, 19] on div "Quick Links" at bounding box center [1073, 21] width 50 height 15
click at [1058, 45] on button "Trip Builder" at bounding box center [1073, 56] width 112 height 36
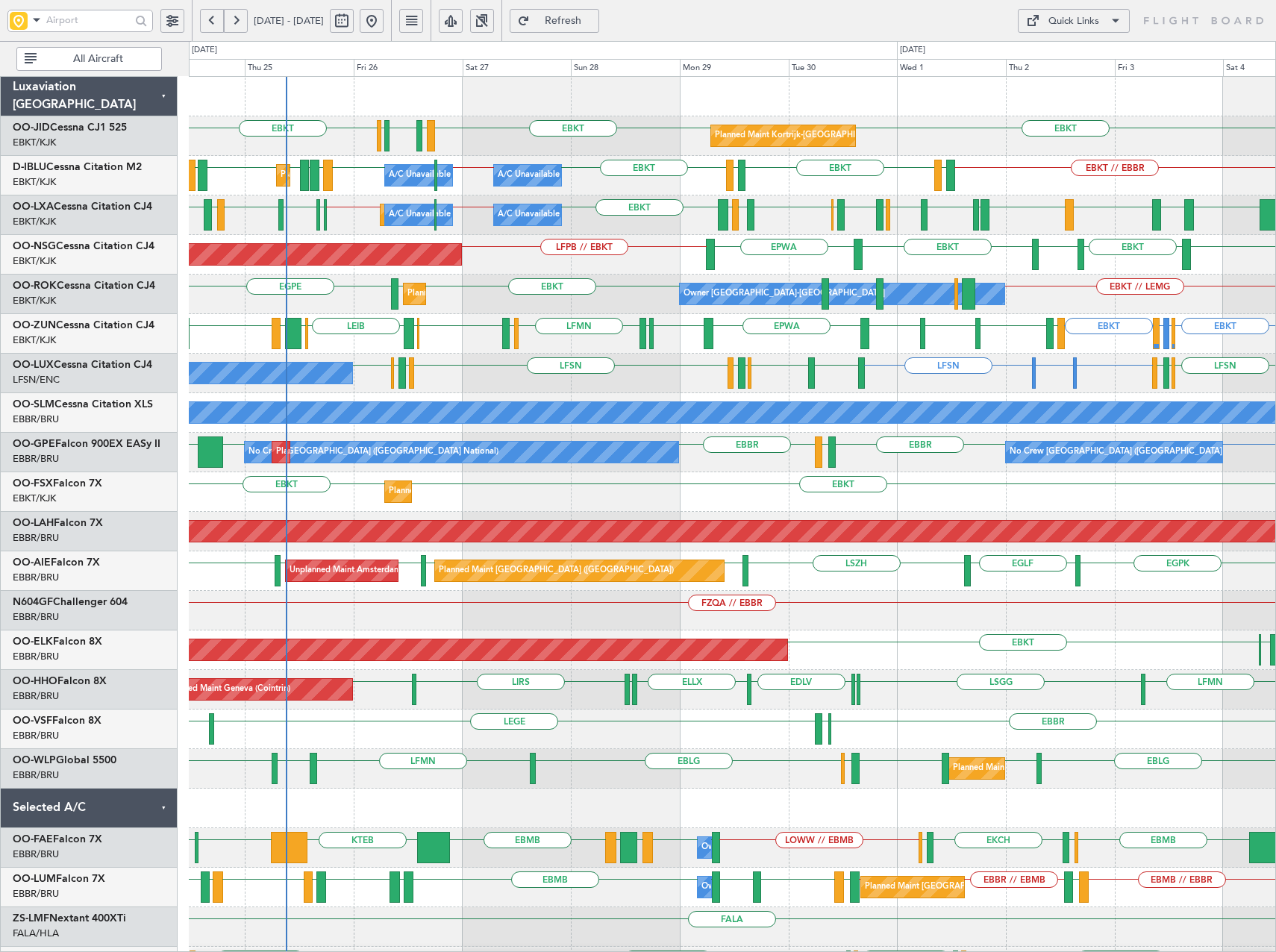
click at [1062, 27] on div "Quick Links" at bounding box center [1073, 21] width 50 height 15
click at [1096, 56] on button "Trip Builder" at bounding box center [1073, 56] width 112 height 36
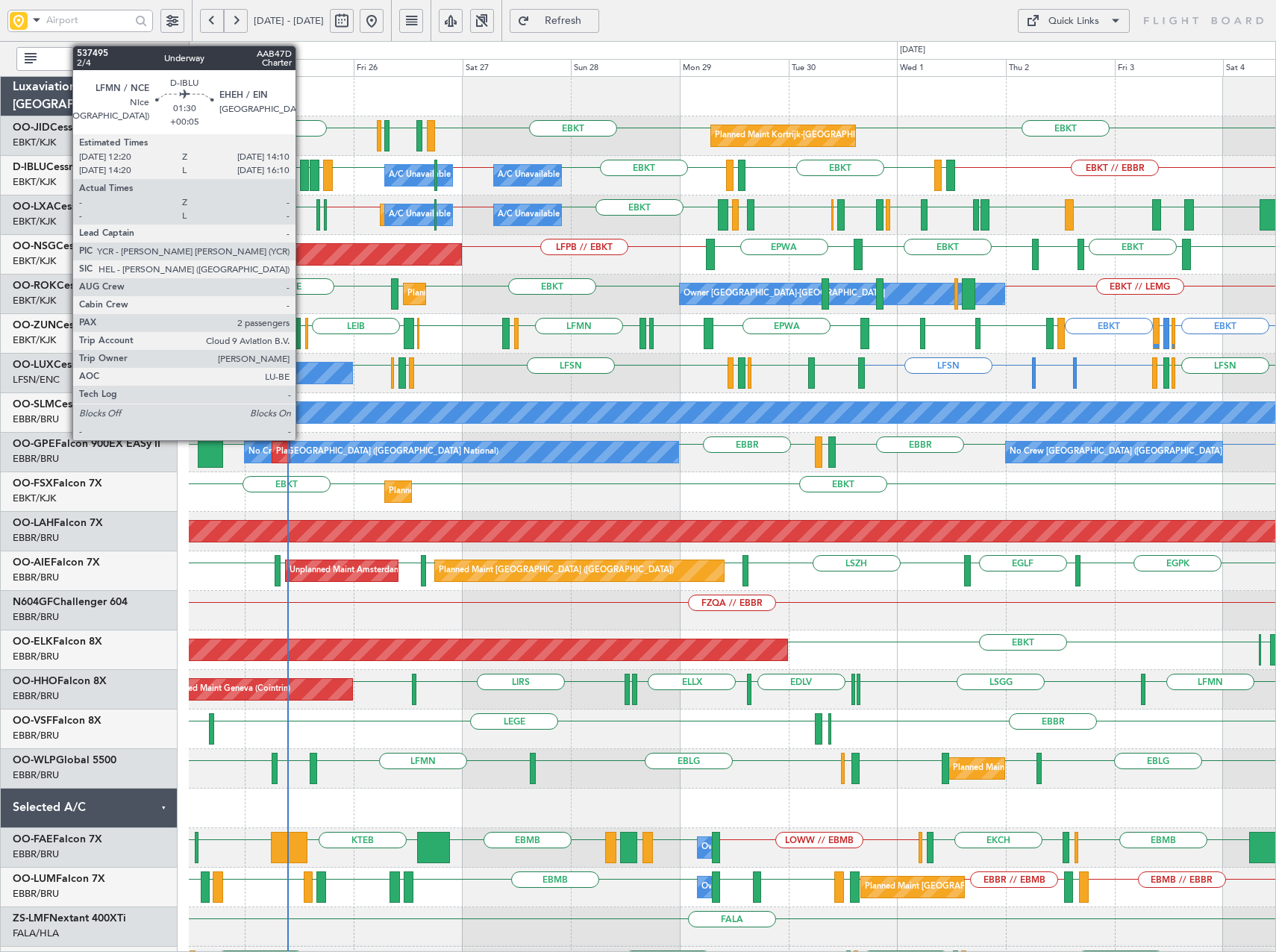
click at [302, 175] on div at bounding box center [304, 175] width 9 height 32
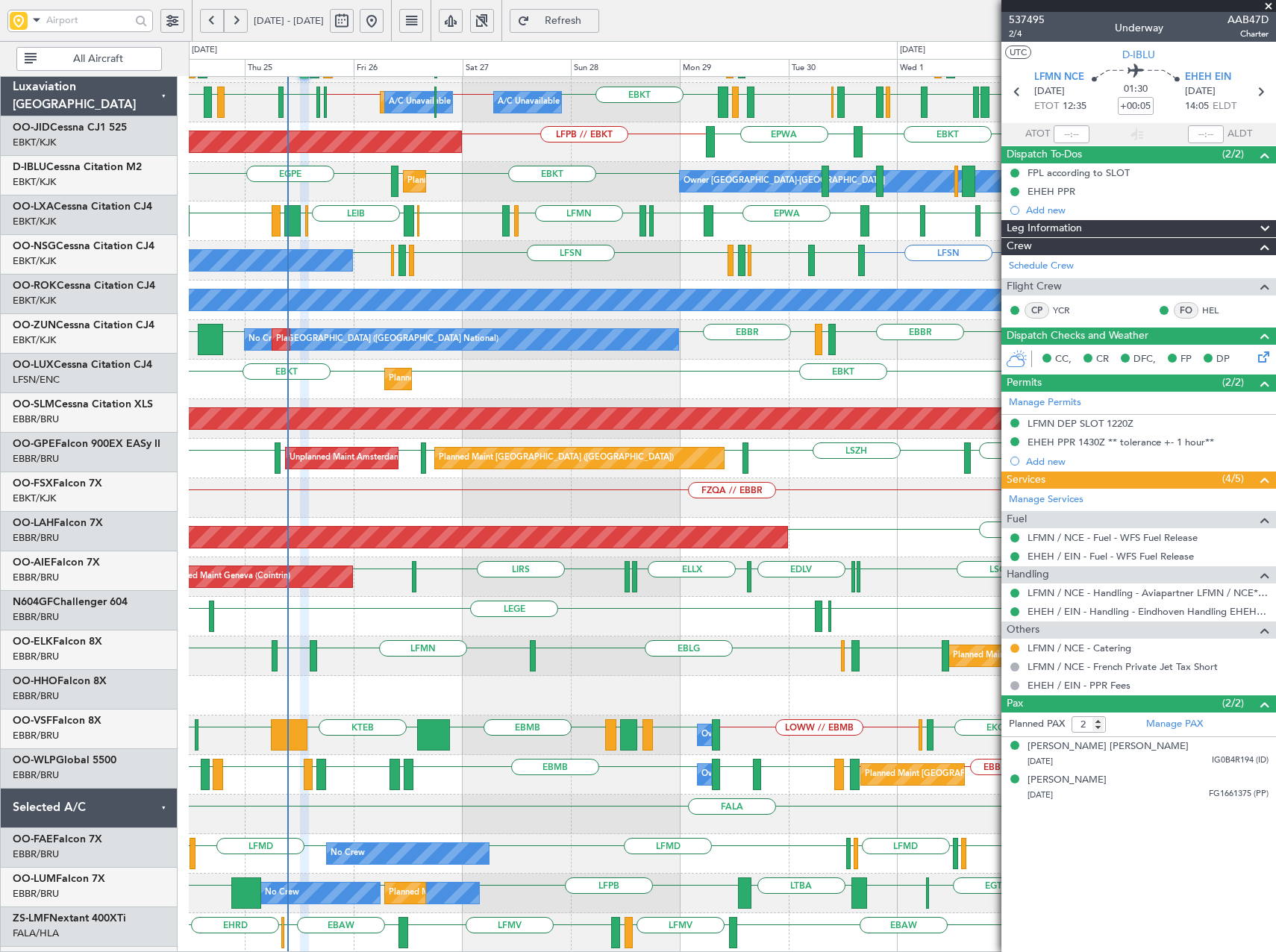
scroll to position [113, 0]
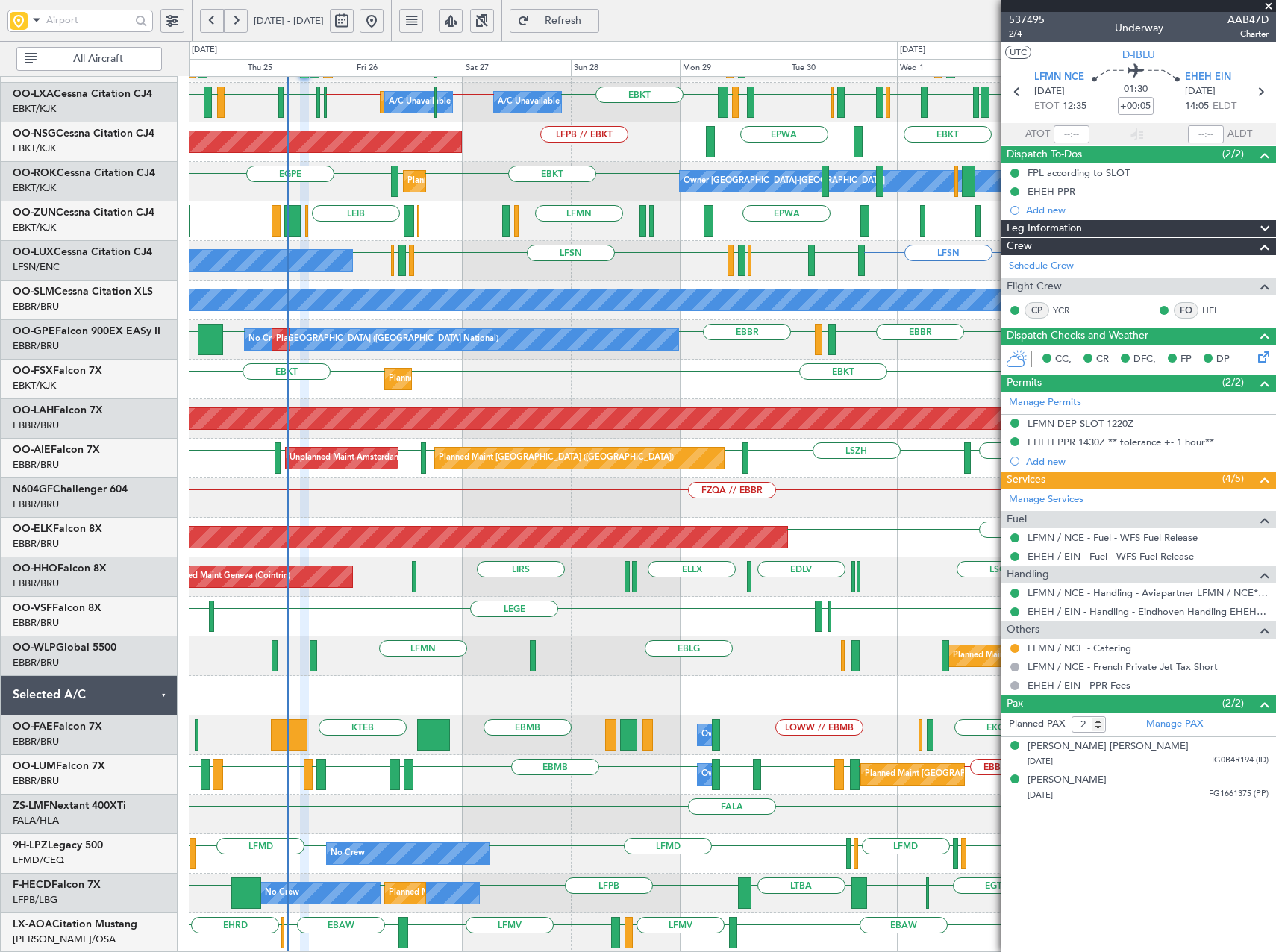
drag, startPoint x: 1270, startPoint y: 3, endPoint x: 1261, endPoint y: 14, distance: 14.2
click at [1270, 3] on span at bounding box center [1268, 7] width 15 height 14
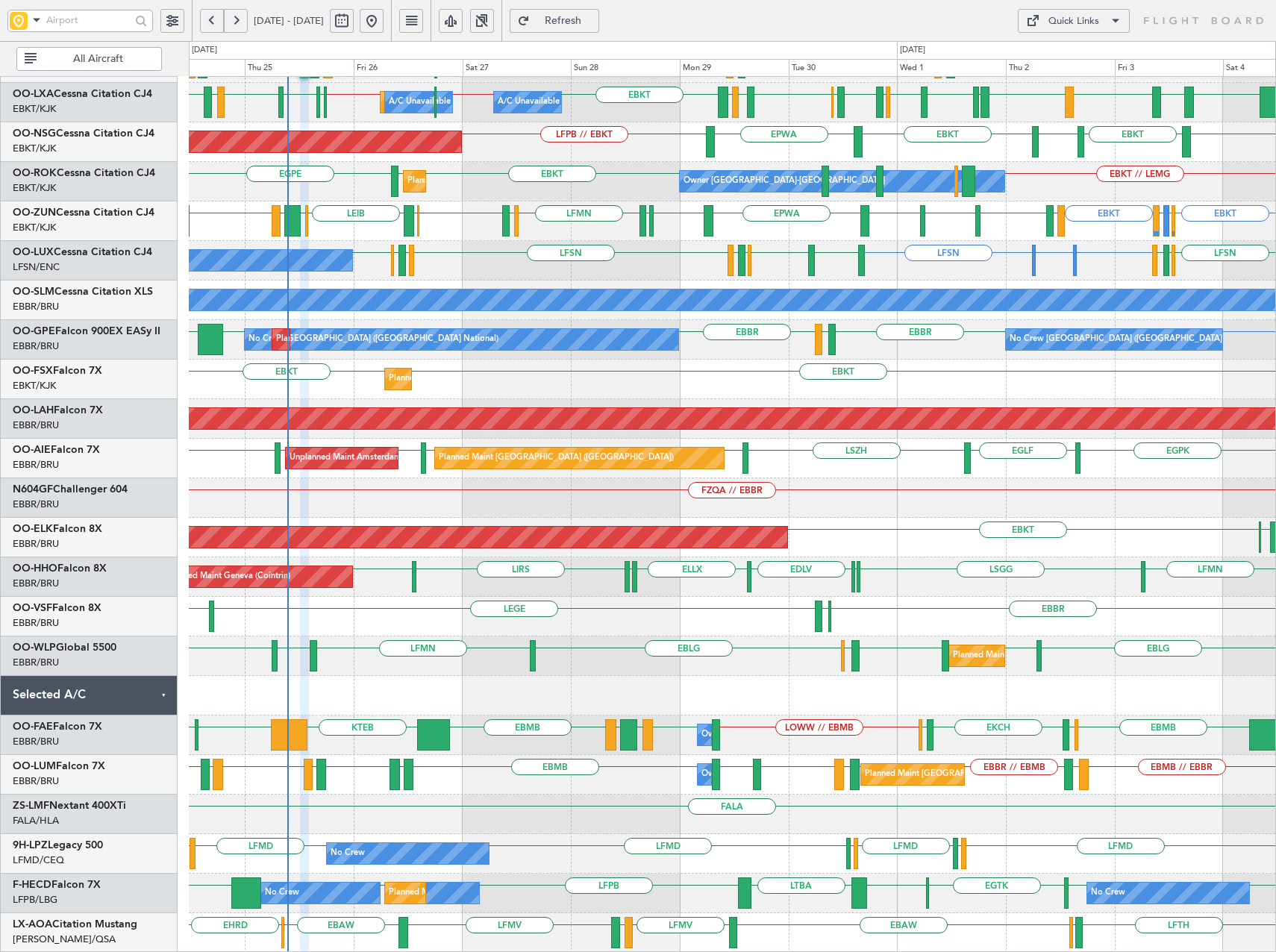
type input "0"
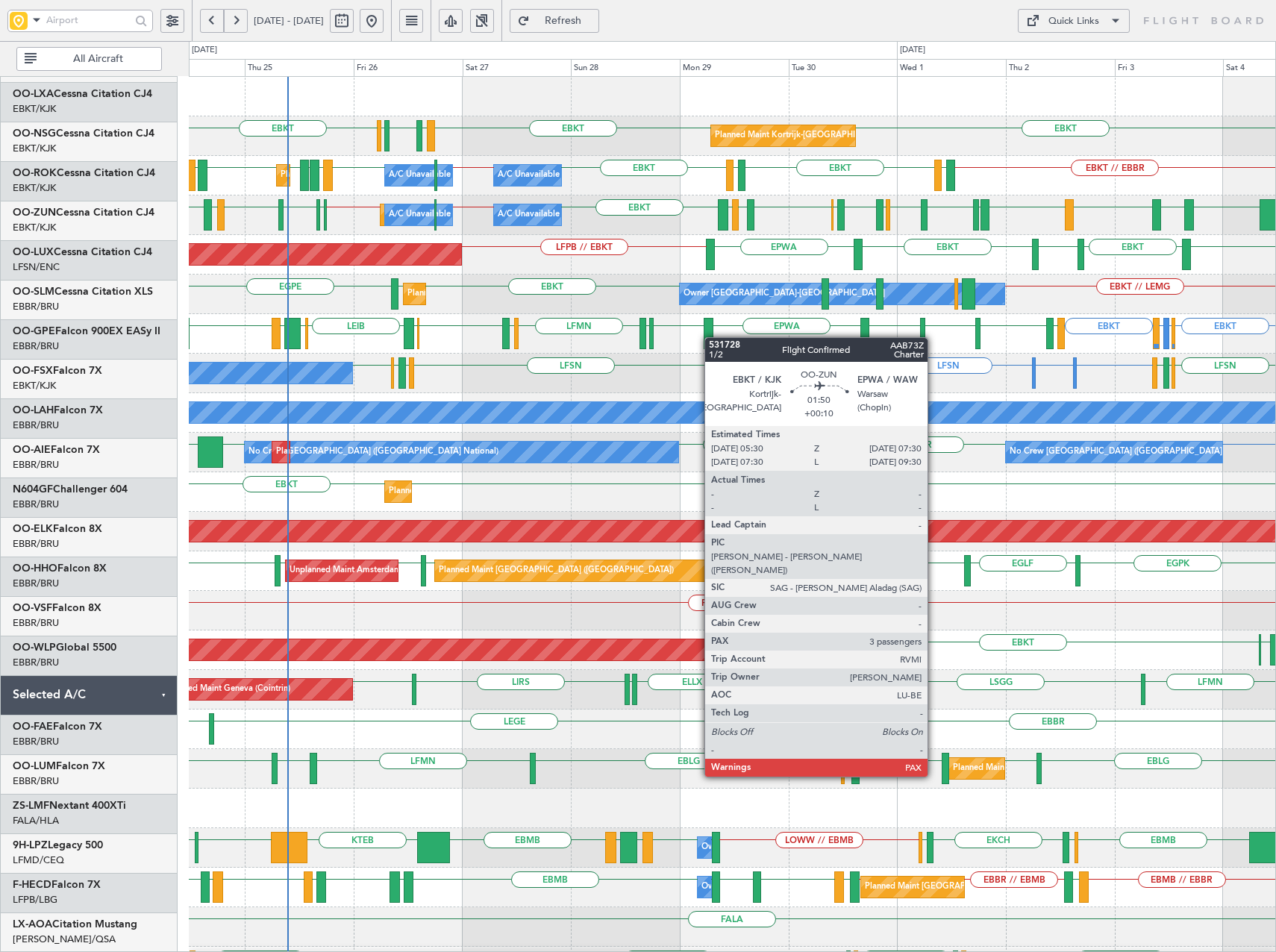
scroll to position [0, 0]
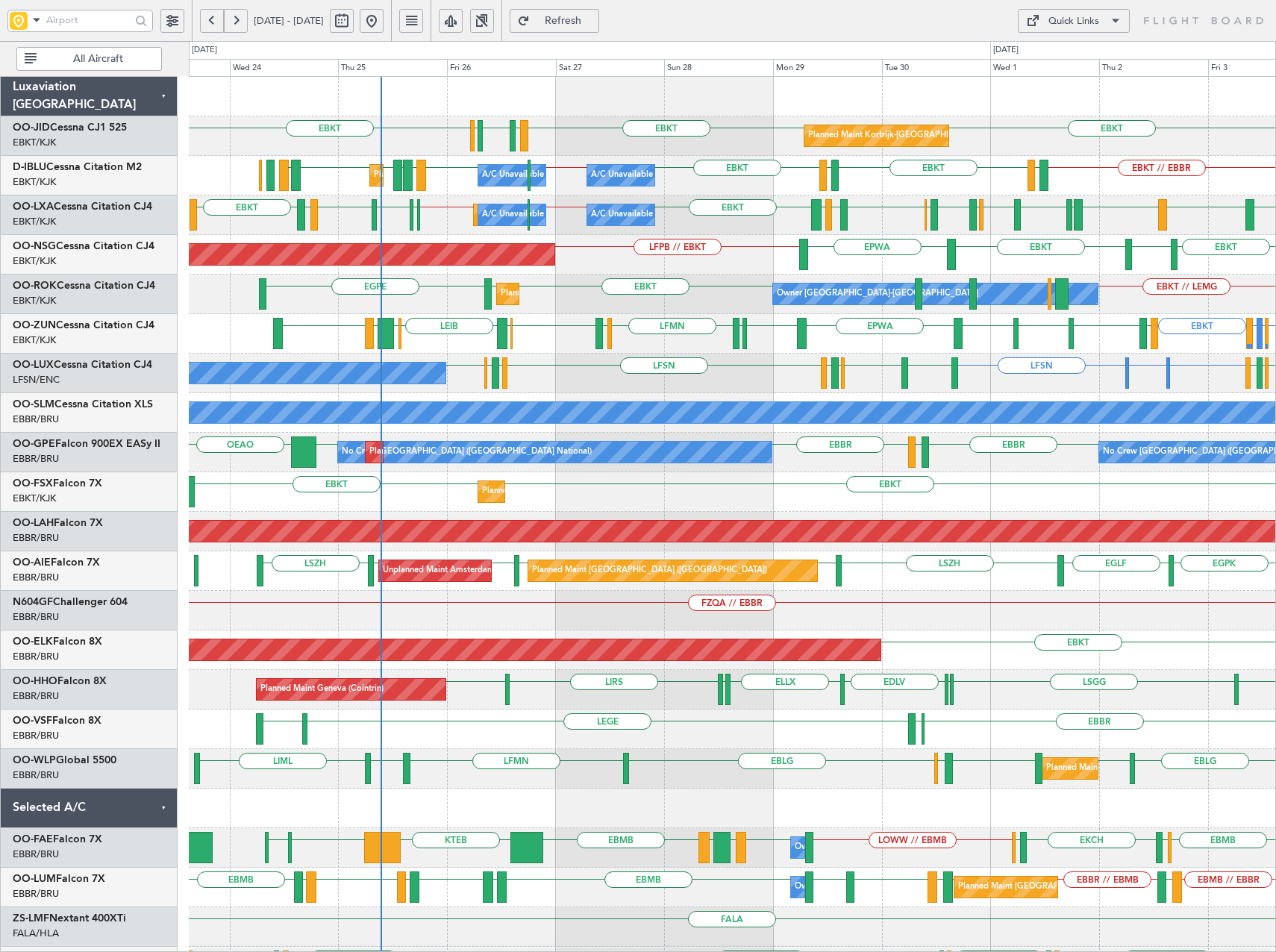
click at [571, 297] on div "EBKT // LEMG EBKT EBKT EGPE Owner Kortrijk-Wevelgem Planned Maint Kortrijk-Weve…" at bounding box center [732, 294] width 1086 height 39
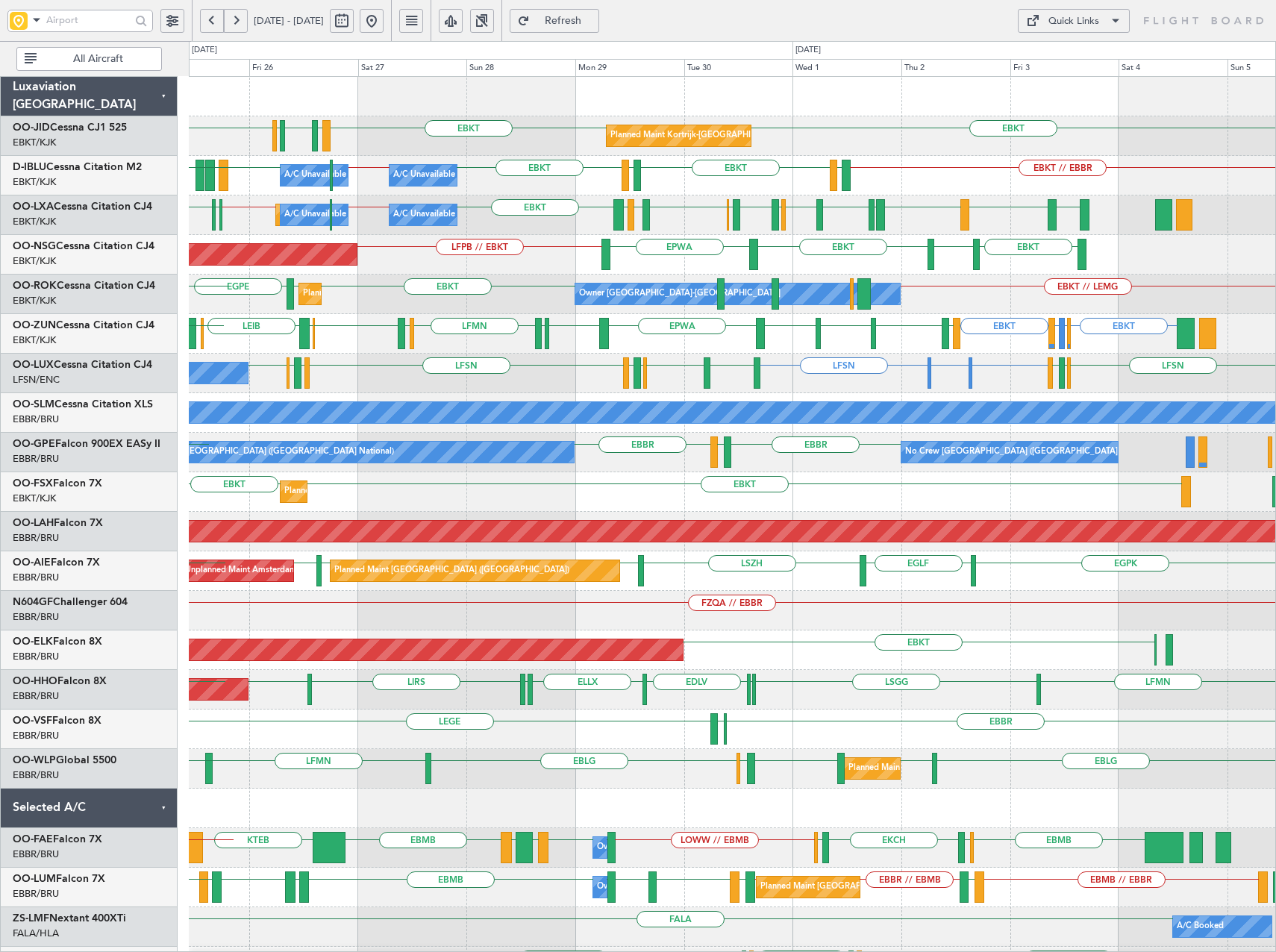
click at [608, 428] on div "EBKT EBKT EBKT LFMN LFBE LFOZ Planned Maint Kortrijk-Wevelgem EBKT // EBBR LFTH…" at bounding box center [732, 571] width 1086 height 989
click at [575, 23] on button "Refresh" at bounding box center [554, 21] width 90 height 24
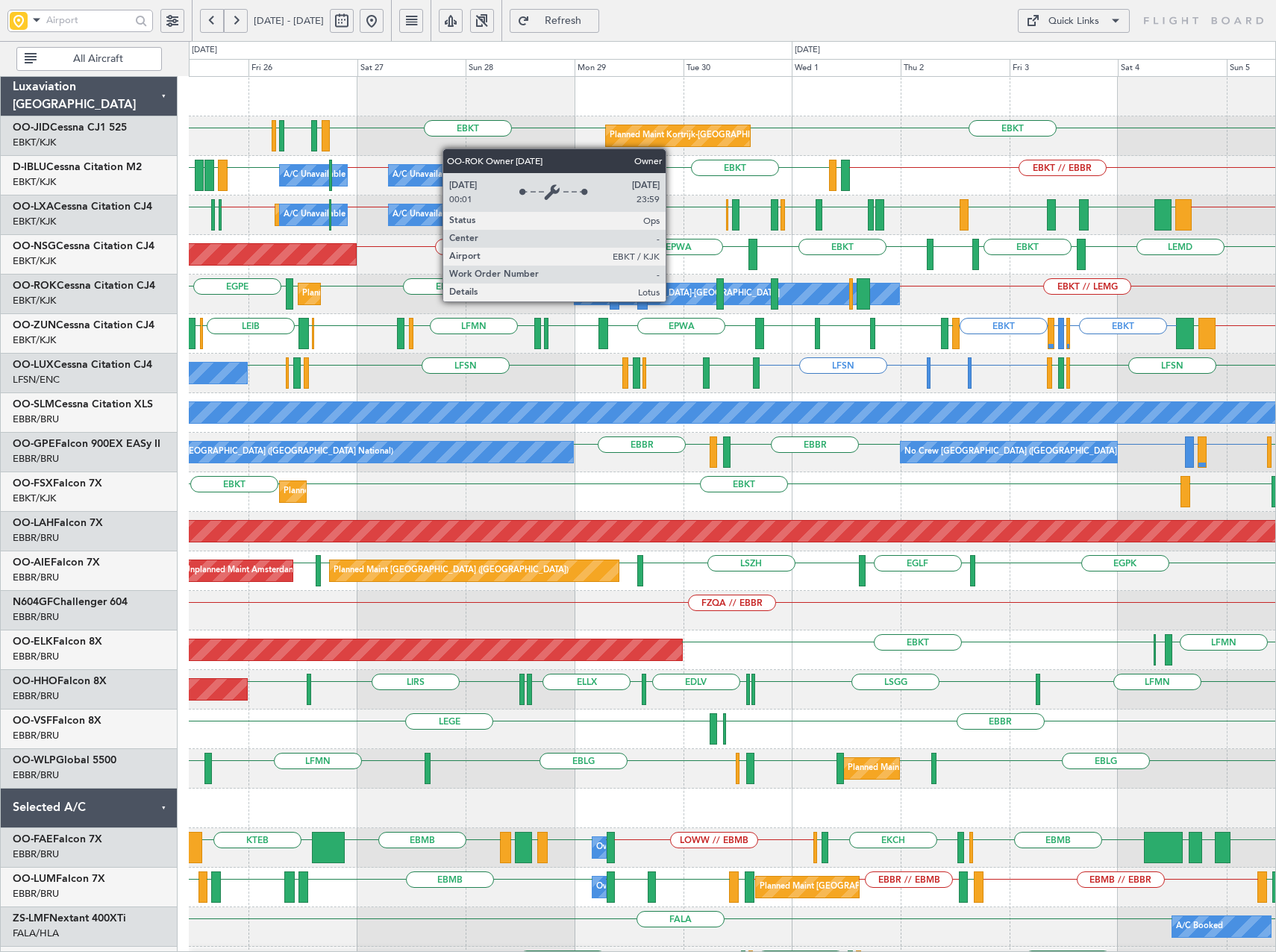
click at [672, 301] on div "Owner Kortrijk-Wevelgem" at bounding box center [679, 294] width 202 height 22
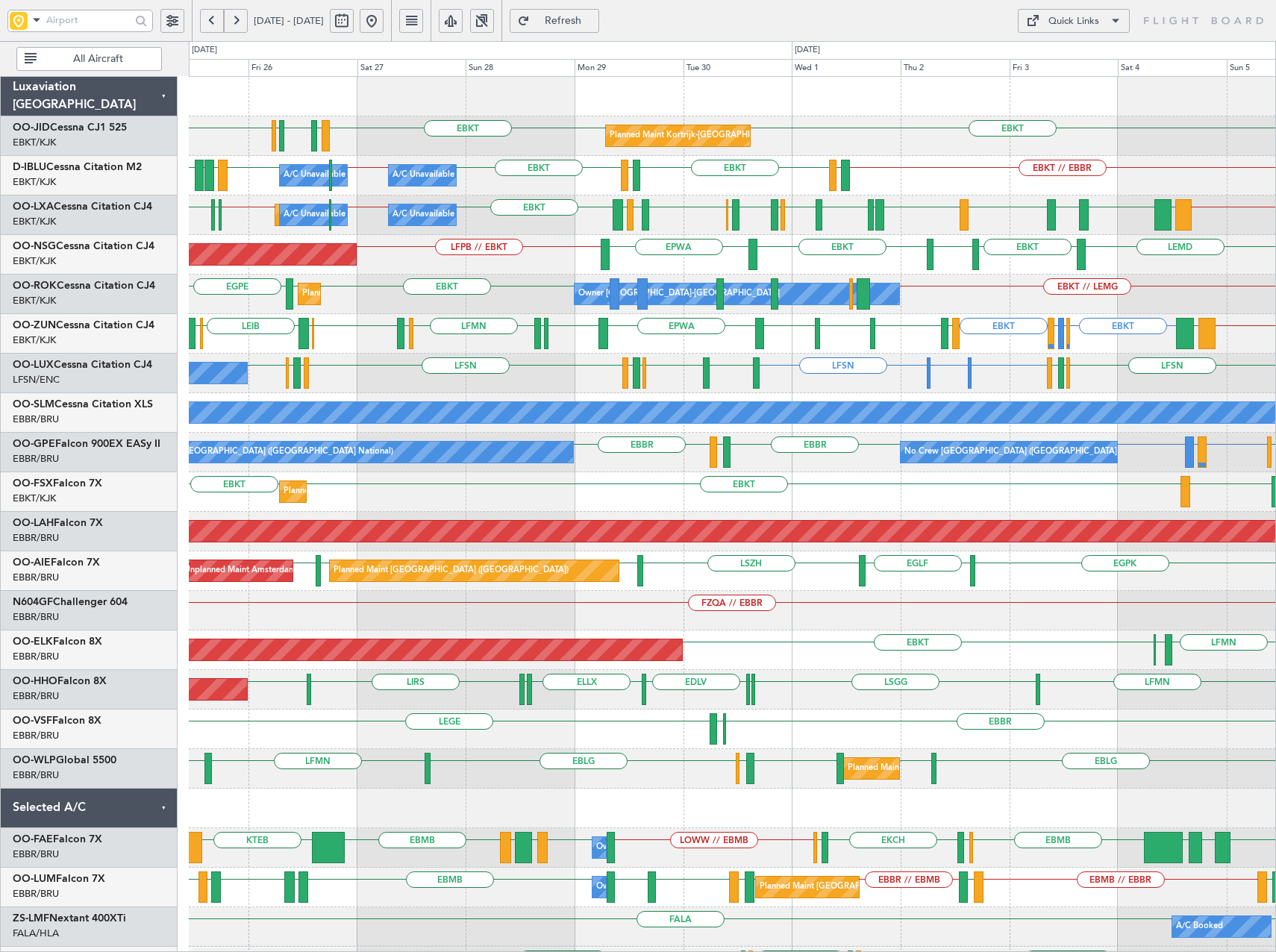
click at [594, 20] on span "Refresh" at bounding box center [564, 21] width 62 height 10
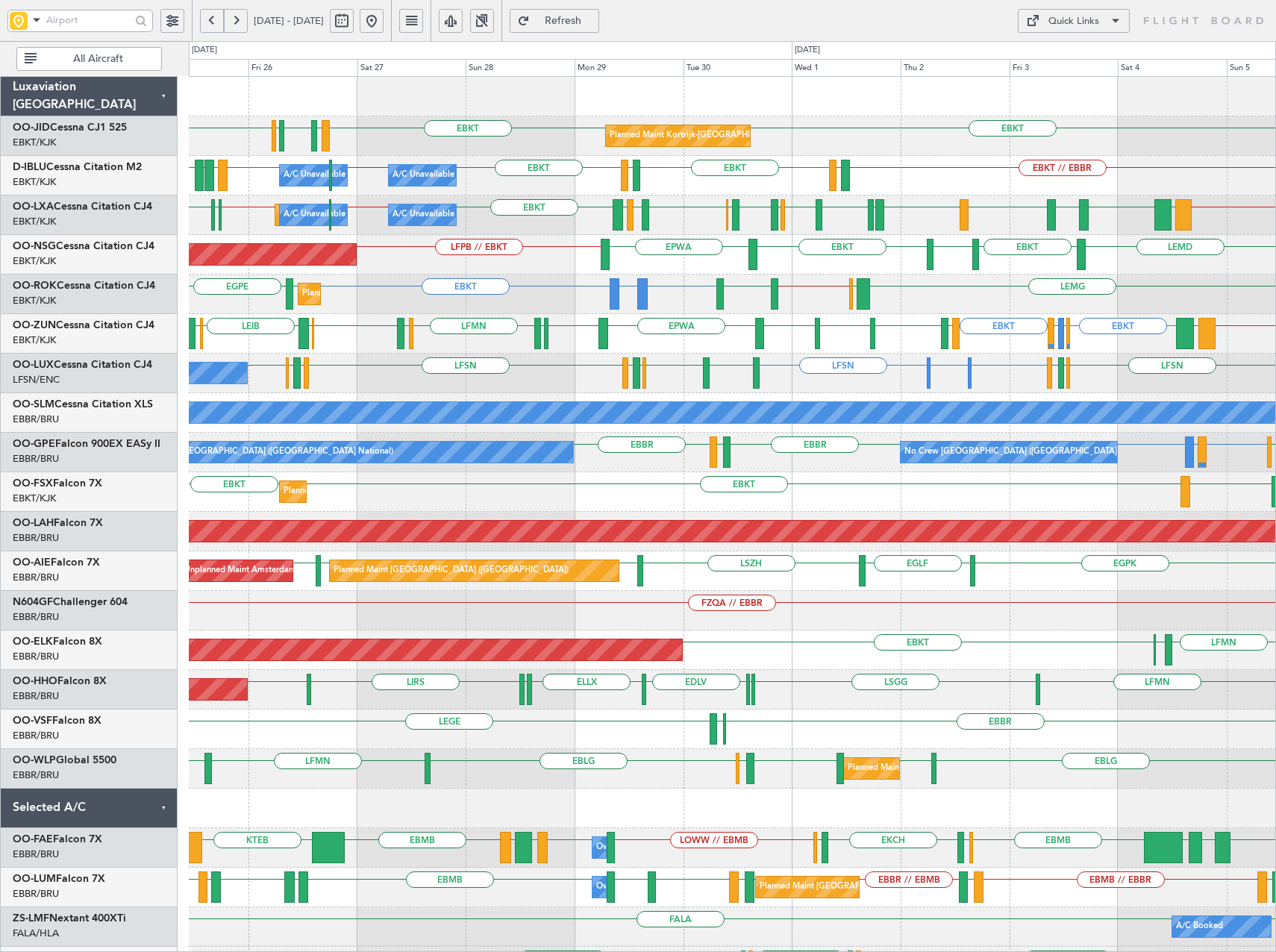
drag, startPoint x: 412, startPoint y: 20, endPoint x: 415, endPoint y: 44, distance: 24.2
click at [383, 23] on button at bounding box center [372, 21] width 24 height 24
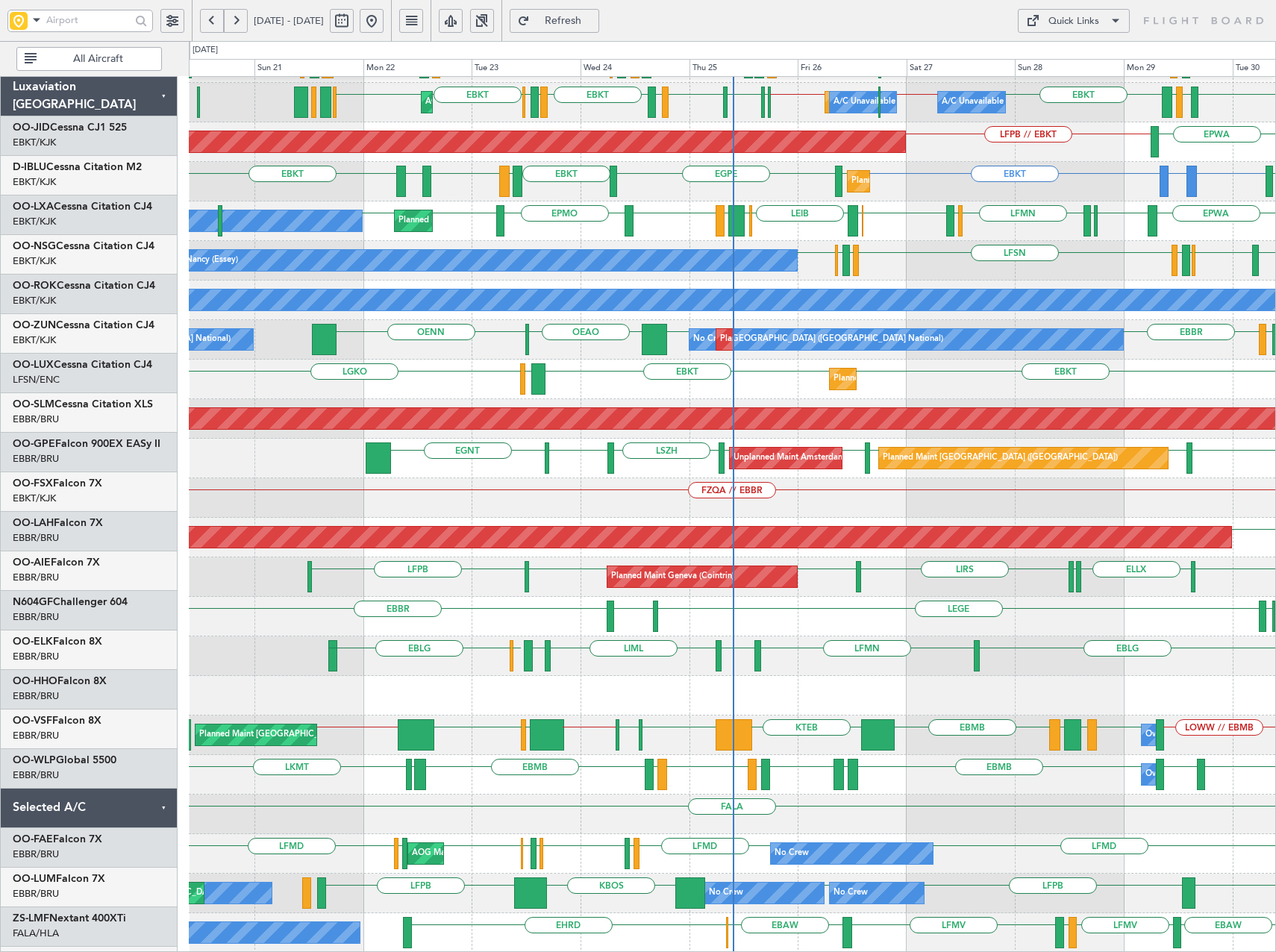
scroll to position [113, 0]
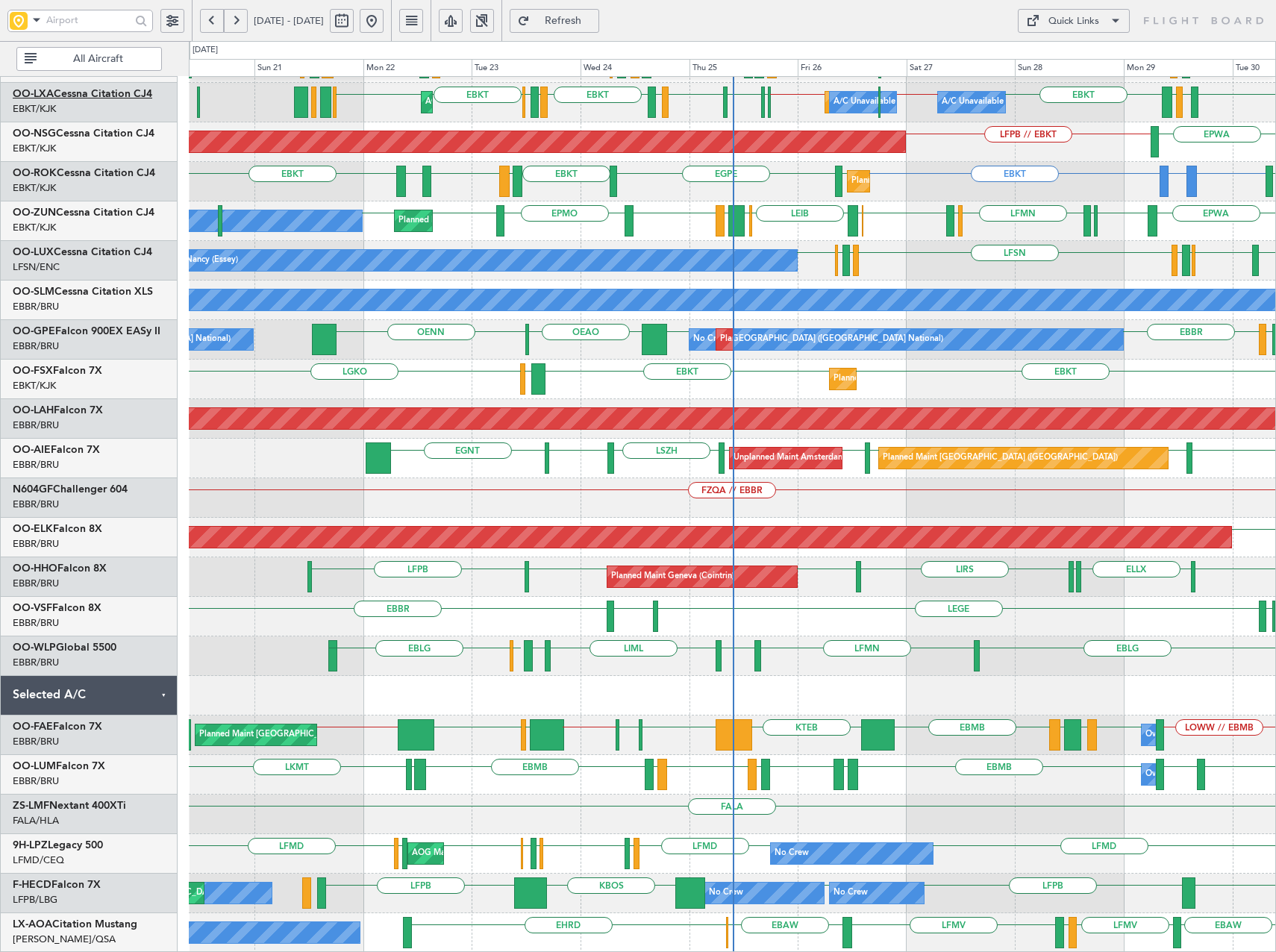
click at [83, 93] on link "OO-LXA Cessna Citation CJ4" at bounding box center [82, 94] width 139 height 10
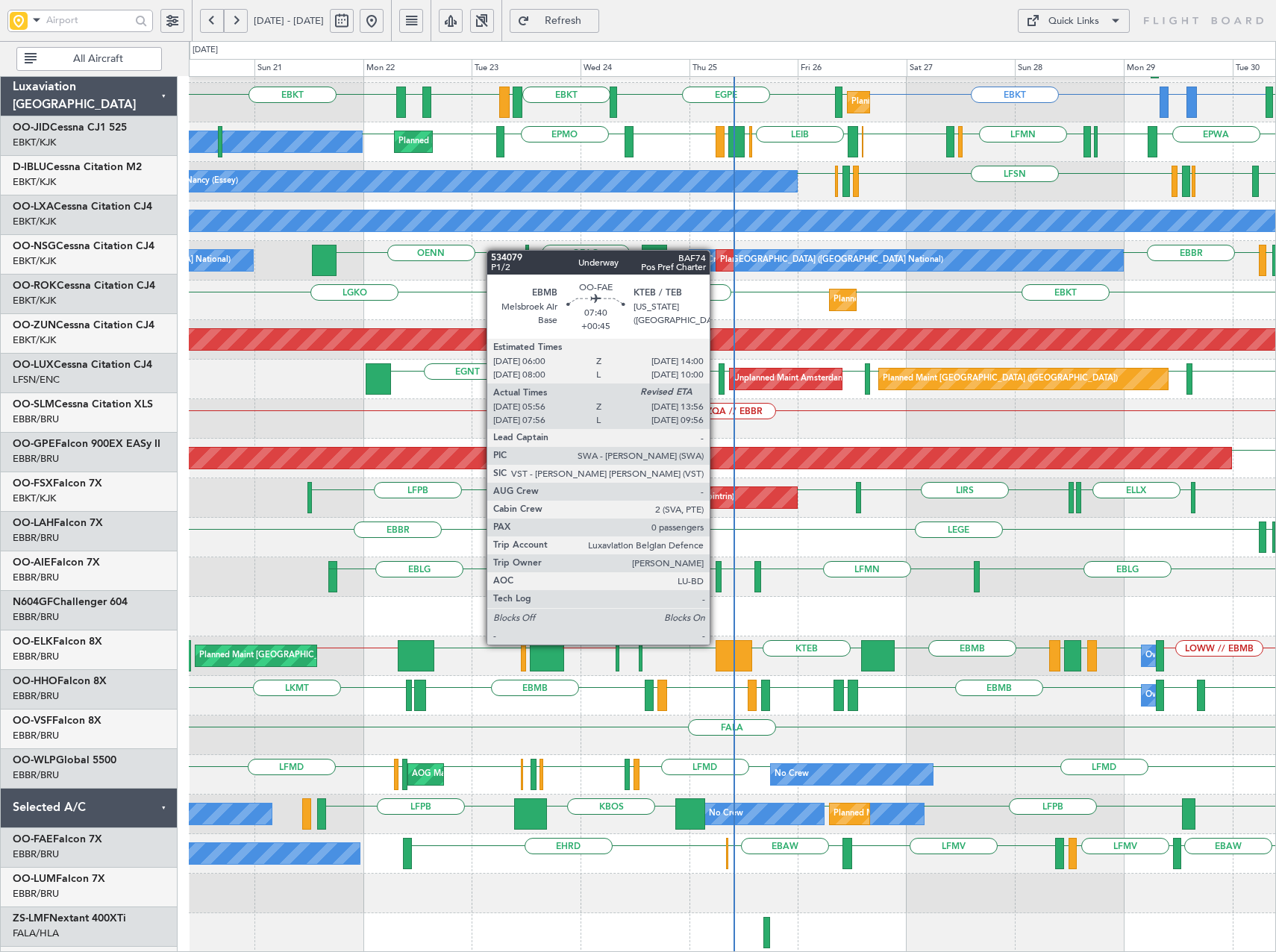
scroll to position [192, 0]
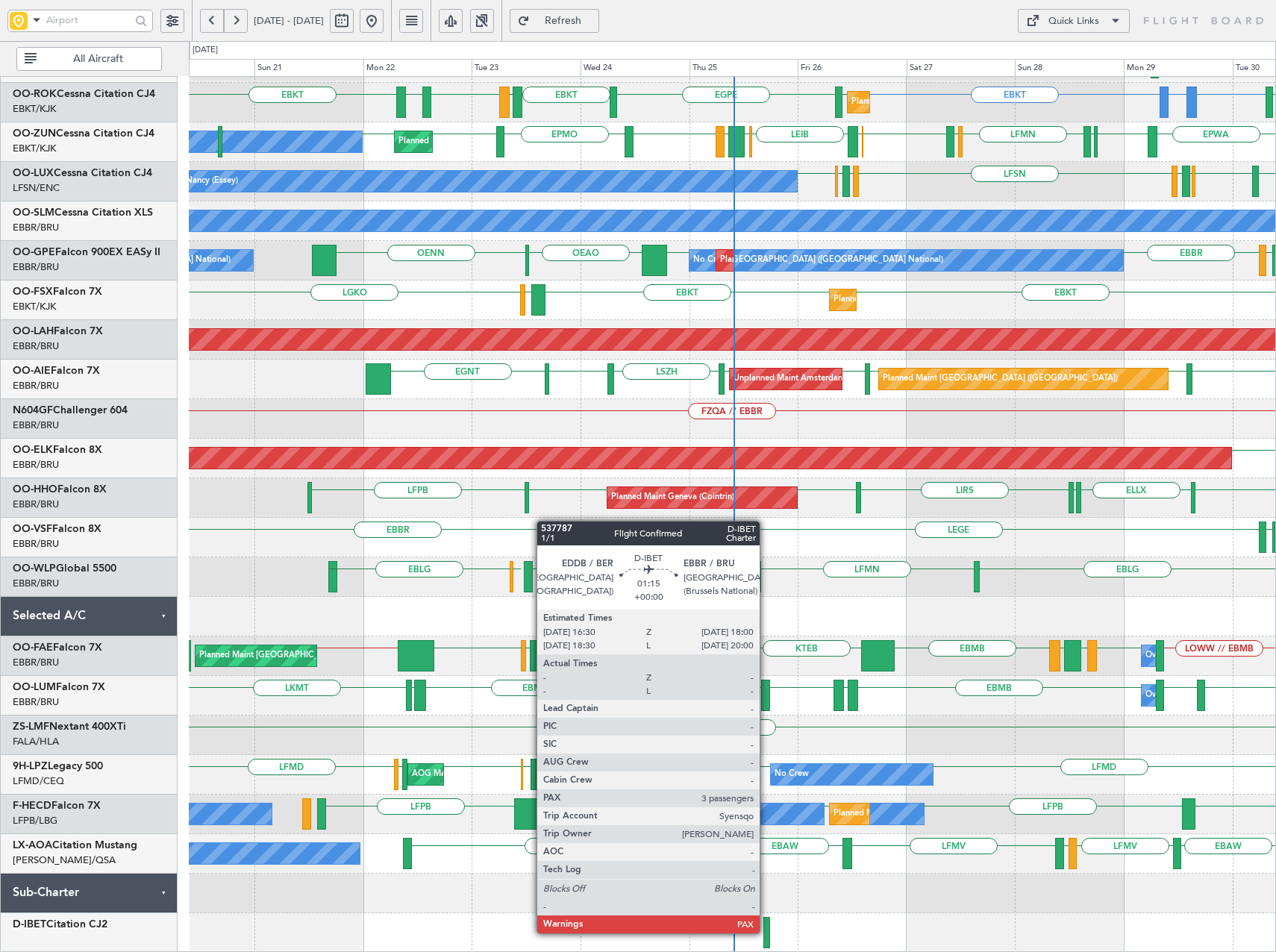
click at [766, 933] on div at bounding box center [767, 932] width 8 height 32
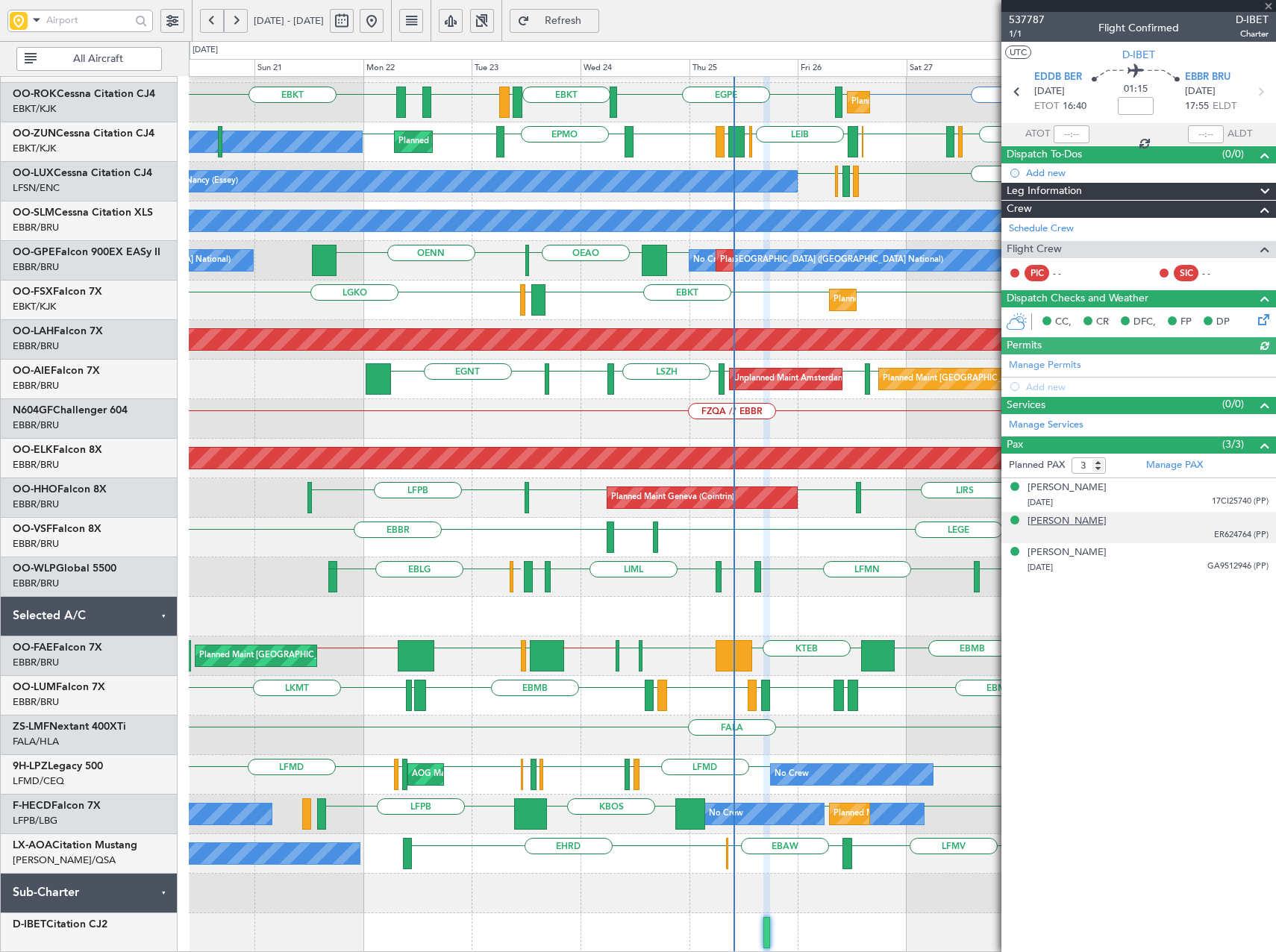
click at [1072, 520] on div "[PERSON_NAME]" at bounding box center [1066, 521] width 79 height 15
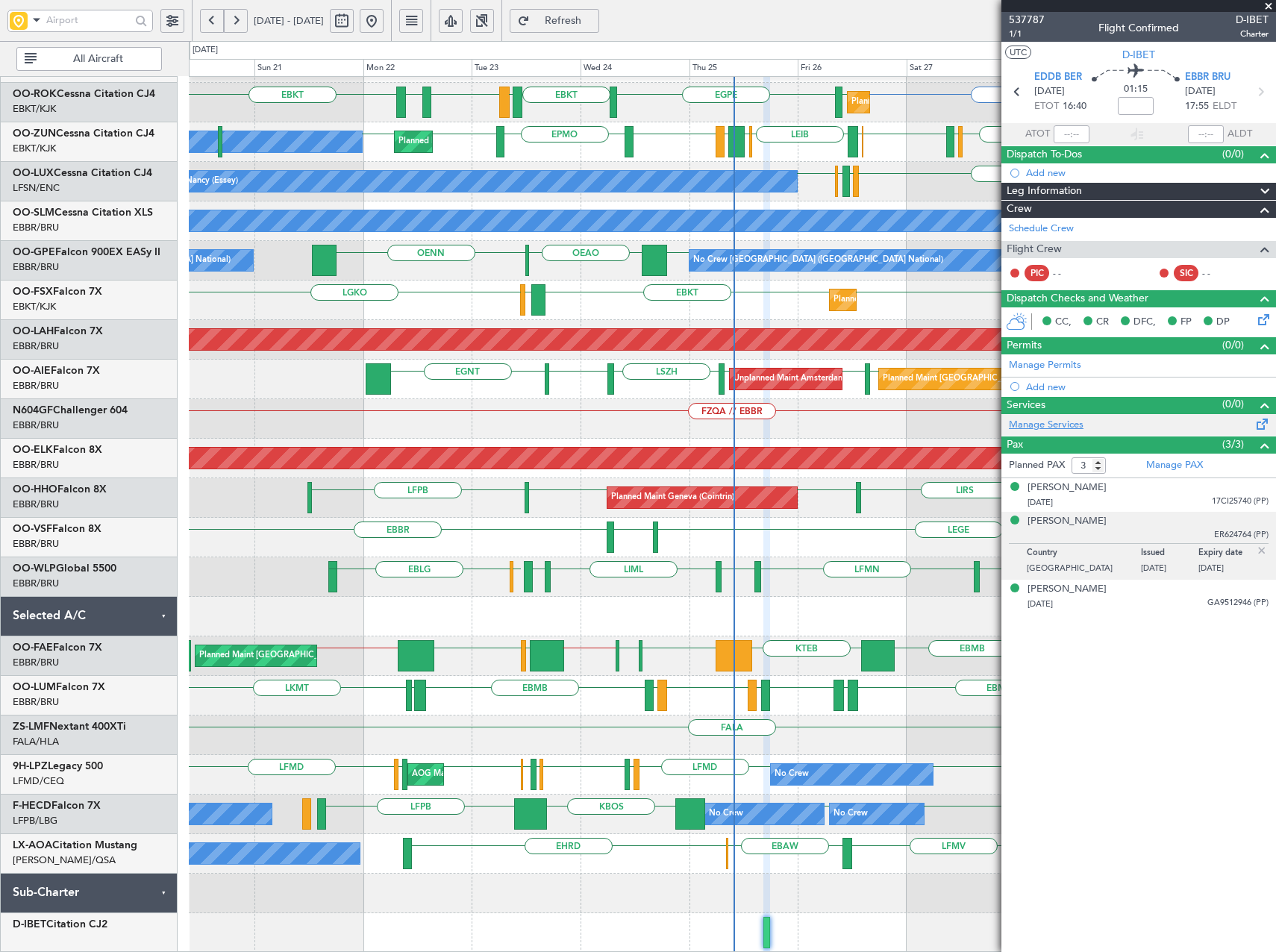
click at [1052, 424] on link "Manage Services" at bounding box center [1046, 425] width 74 height 15
click at [570, 21] on button "Refresh" at bounding box center [554, 21] width 90 height 24
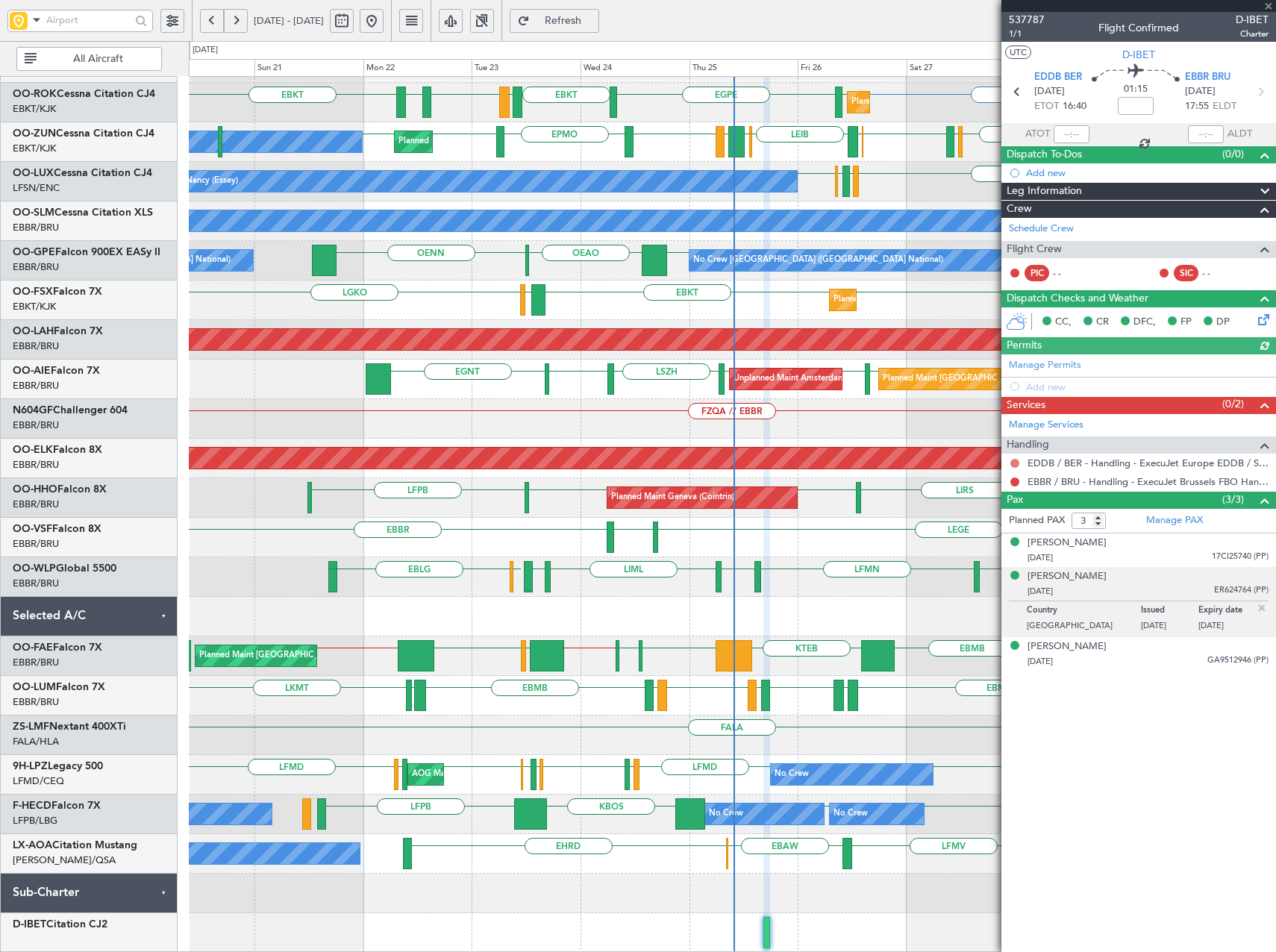
click at [1015, 463] on button at bounding box center [1014, 464] width 9 height 9
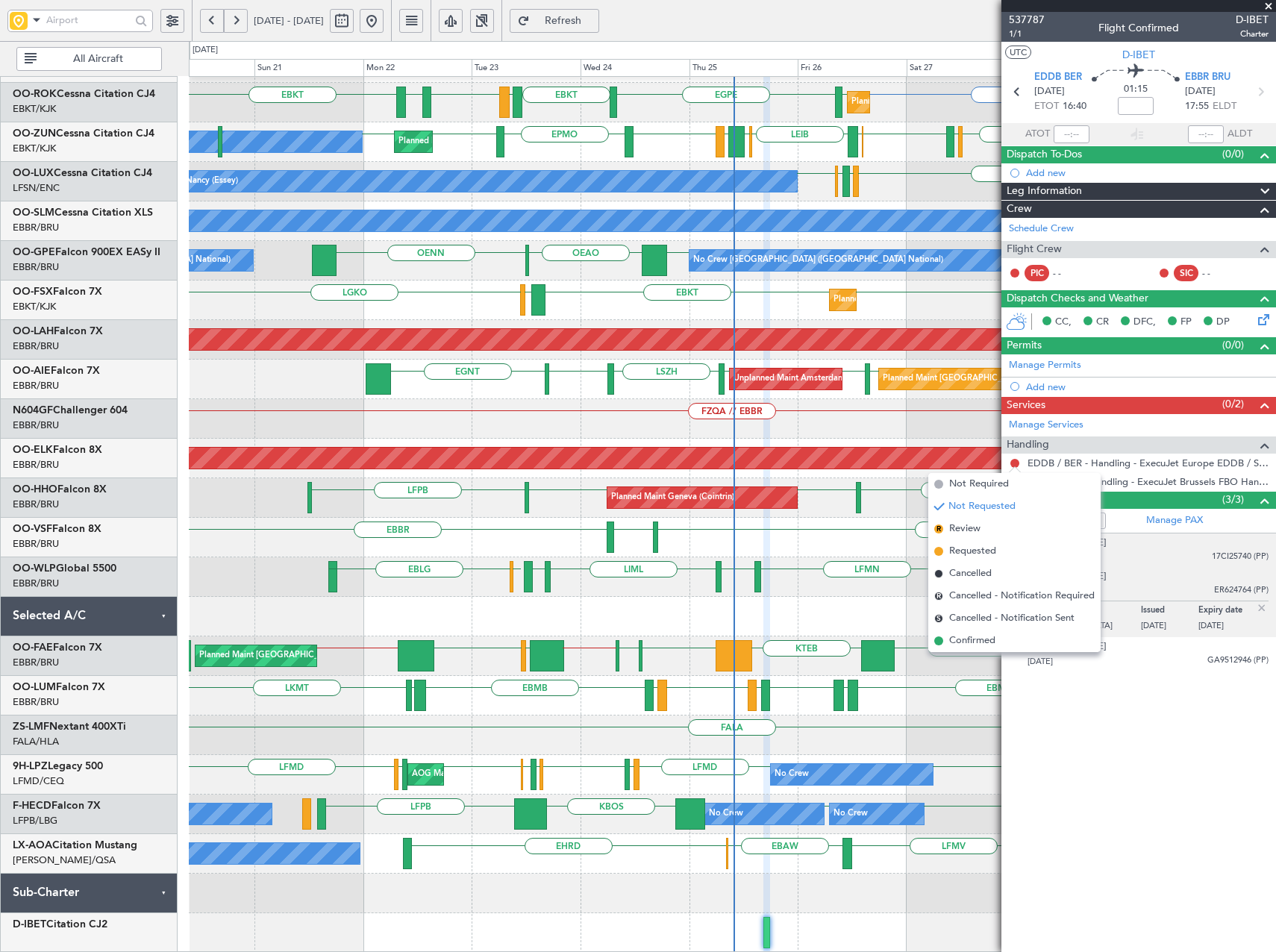
drag, startPoint x: 973, startPoint y: 643, endPoint x: 1022, endPoint y: 552, distance: 103.4
click at [974, 639] on span "Confirmed" at bounding box center [972, 641] width 46 height 15
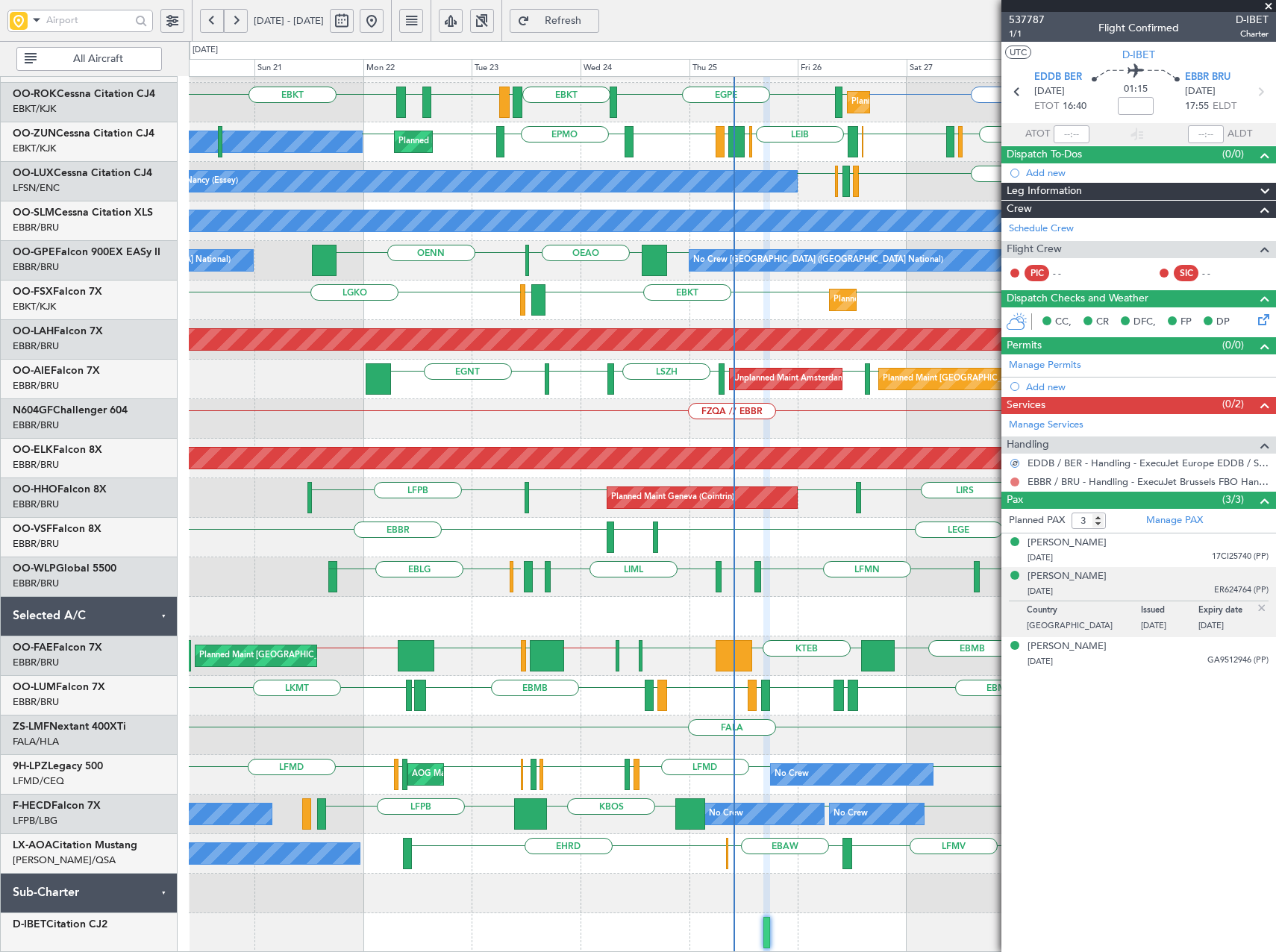
click at [1011, 482] on button at bounding box center [1014, 482] width 9 height 9
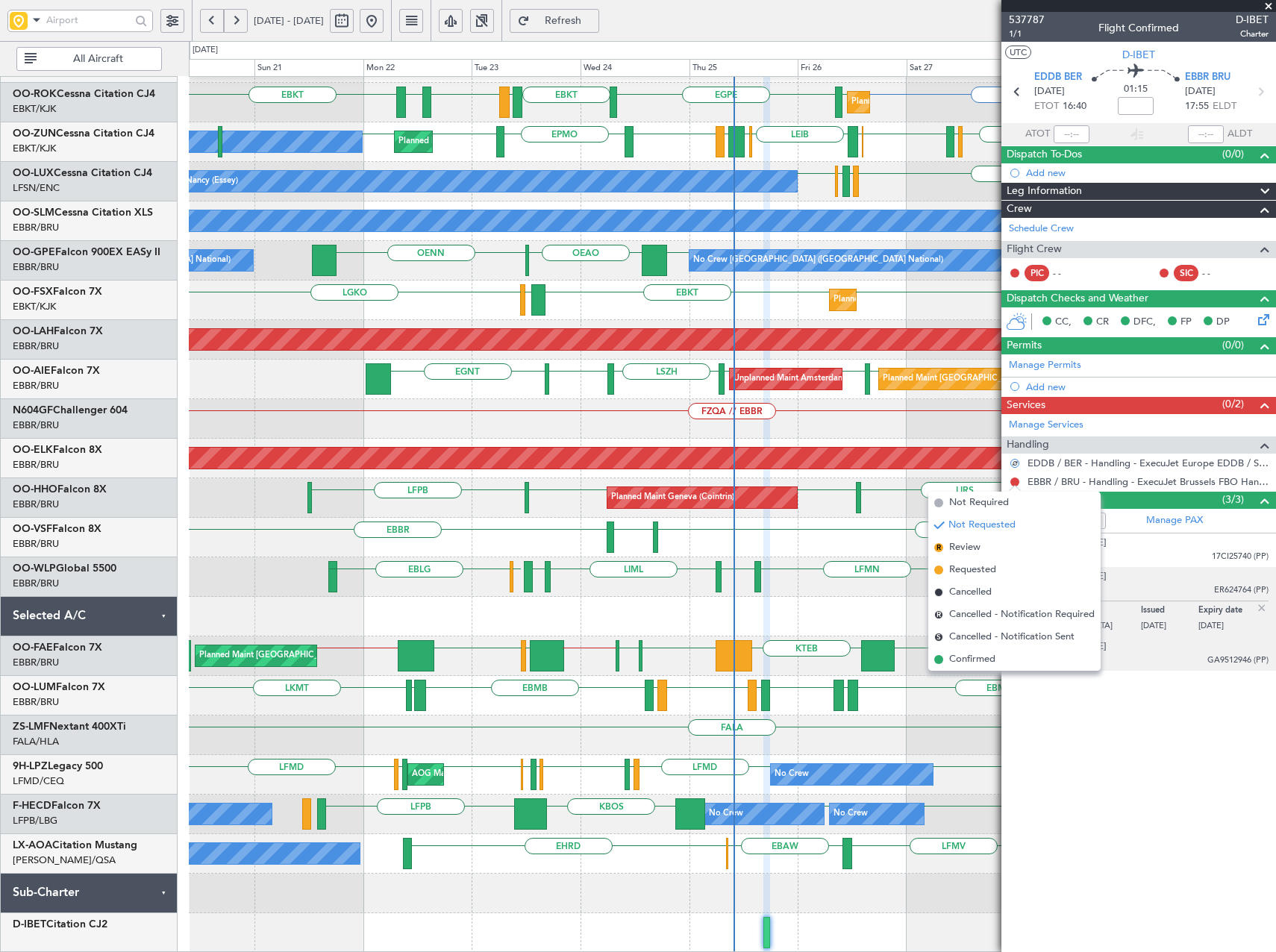
click at [1003, 663] on li "Confirmed" at bounding box center [1014, 659] width 173 height 22
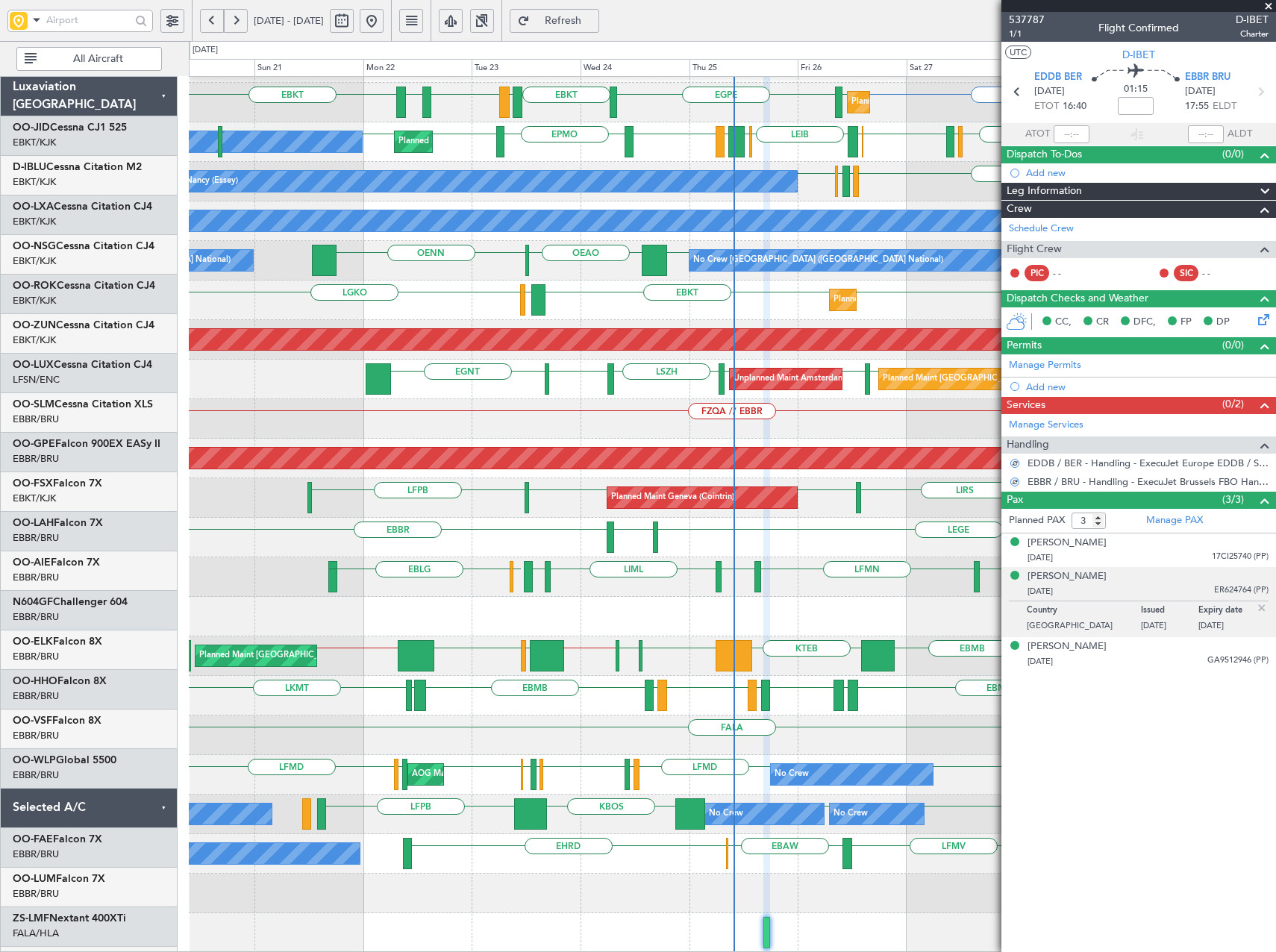
scroll to position [192, 0]
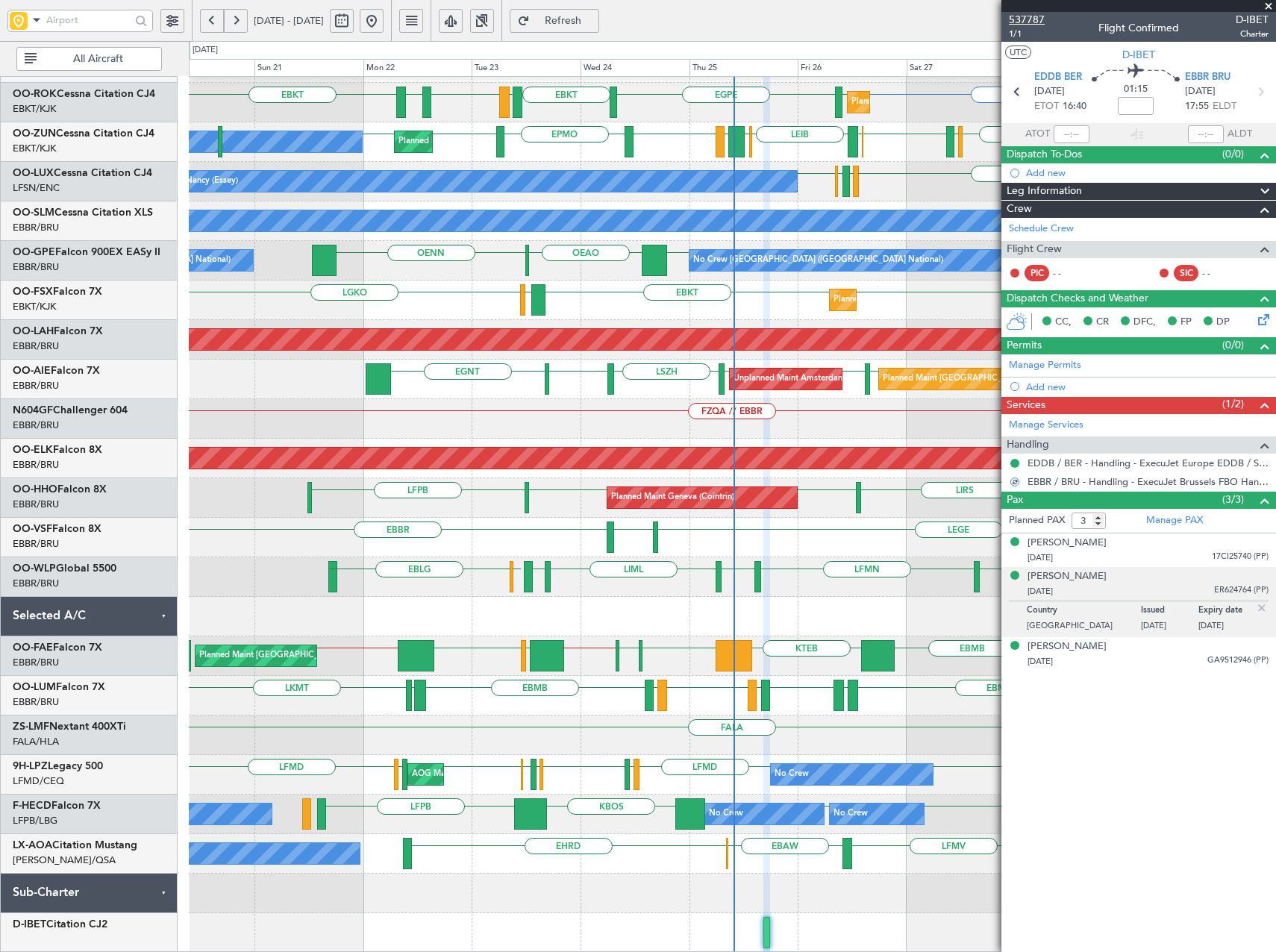
click at [1019, 16] on span "537787" at bounding box center [1027, 20] width 36 height 15
click at [1041, 230] on link "Schedule Crew" at bounding box center [1042, 228] width 65 height 15
click at [1150, 523] on link "Manage PAX" at bounding box center [1174, 520] width 56 height 15
click at [86, 93] on link "OO-ROK Cessna Citation CJ4" at bounding box center [84, 94] width 143 height 10
type input "-00:10"
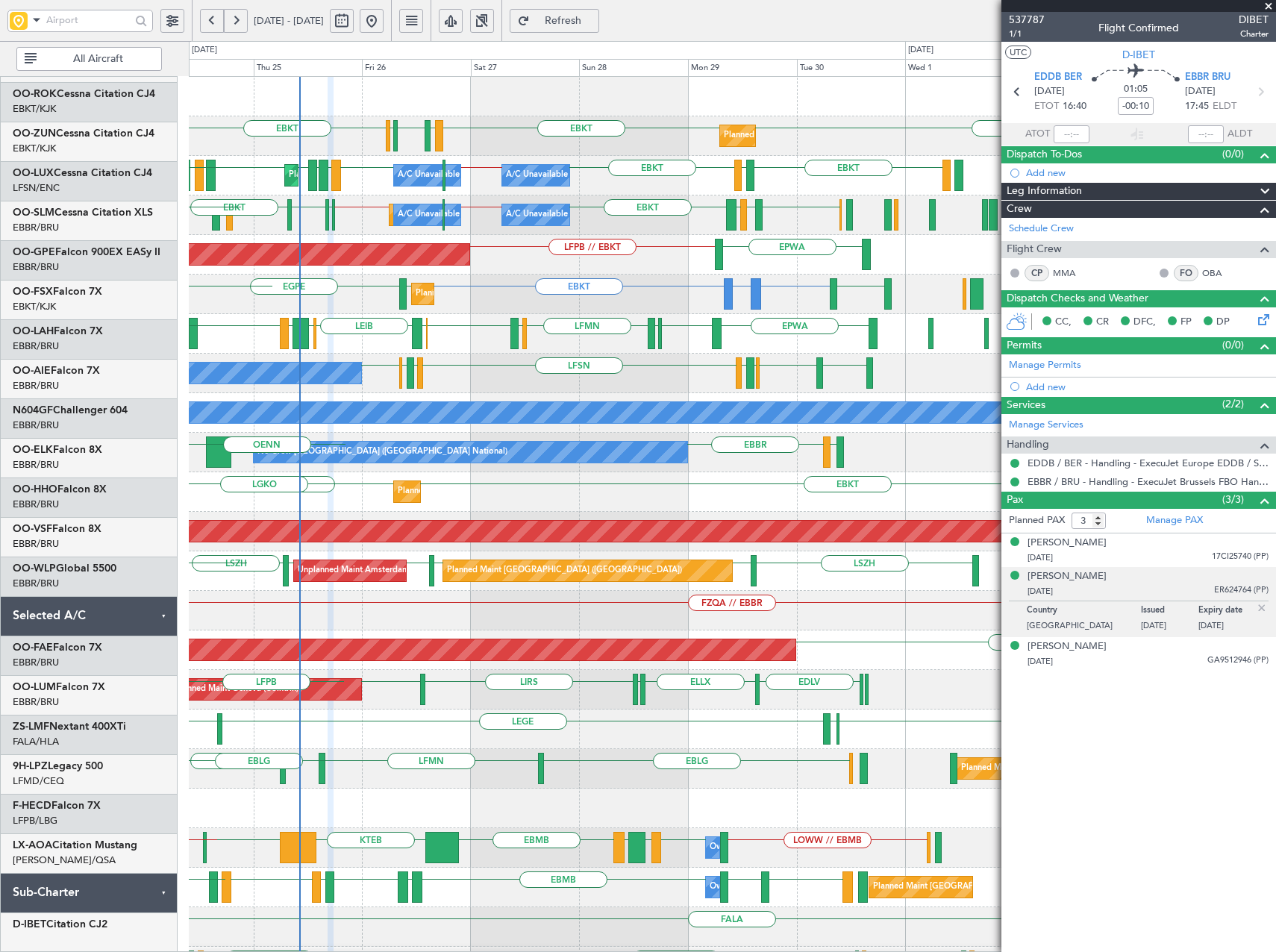
scroll to position [0, 0]
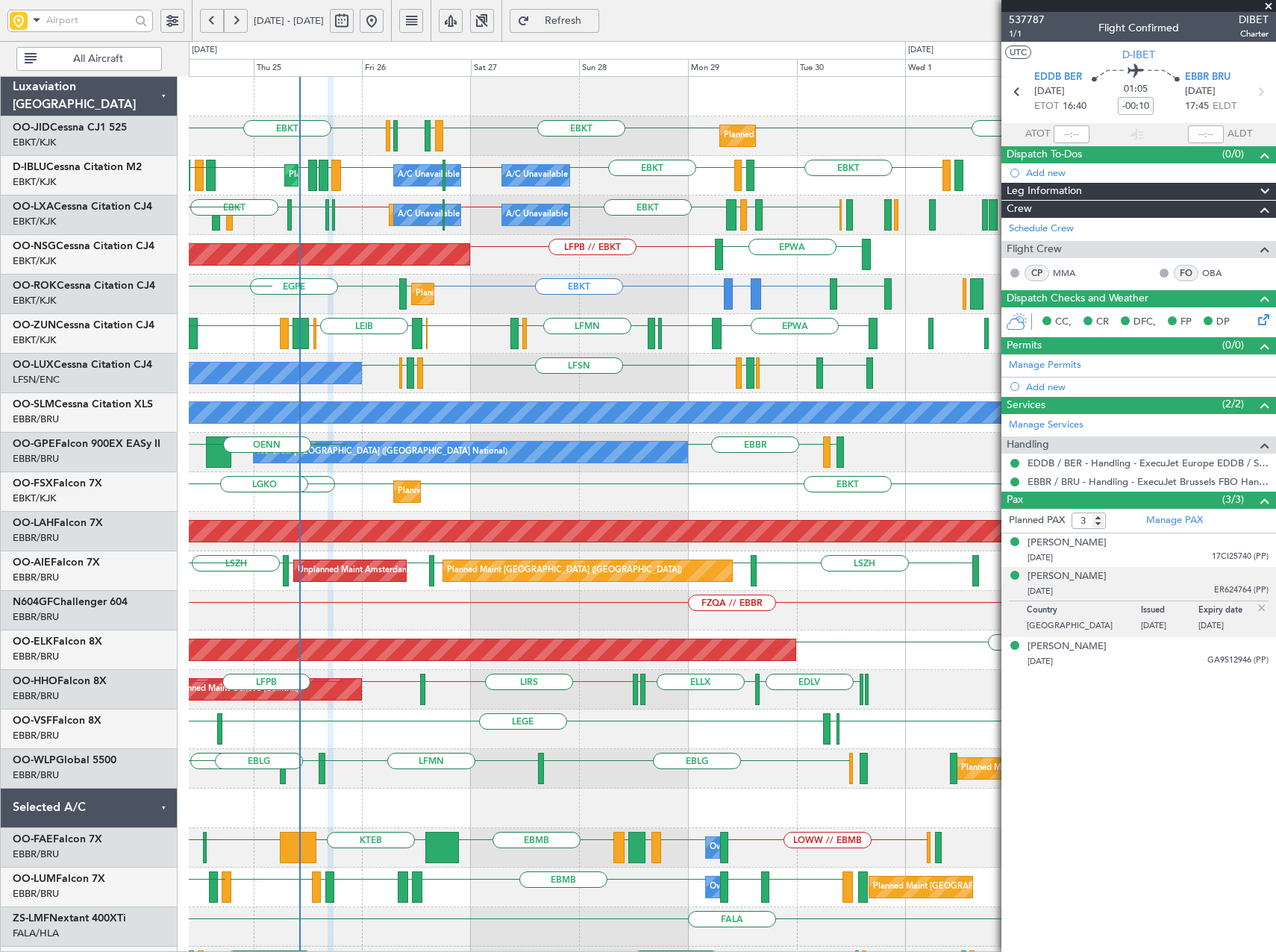
click at [156, 531] on div "EBKT EBKT LFMN LFBE LFOZ EBKT Planned Maint [GEOGRAPHIC_DATA]-[GEOGRAPHIC_DATA]…" at bounding box center [638, 496] width 1276 height 911
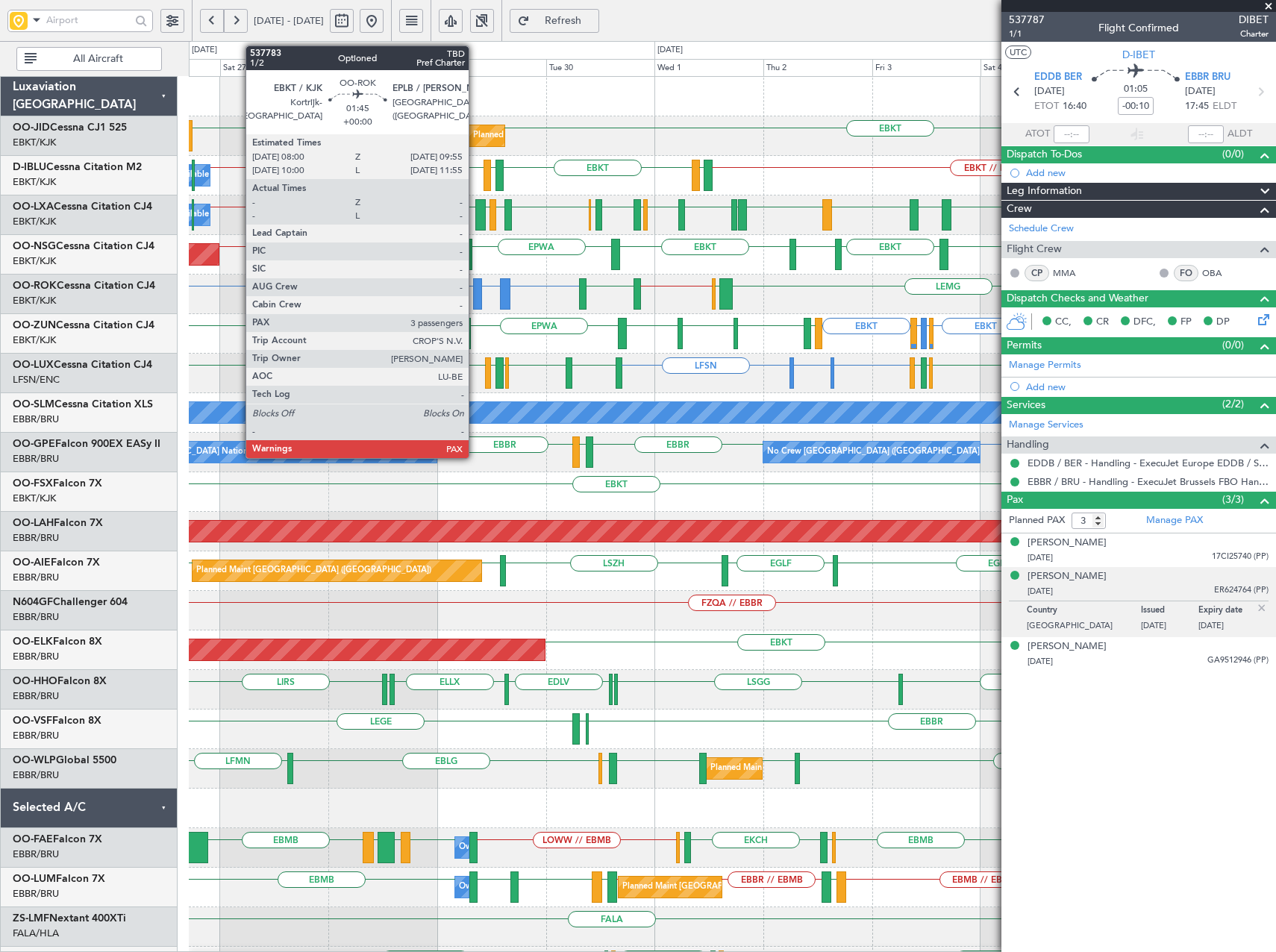
click at [476, 296] on div at bounding box center [477, 293] width 9 height 32
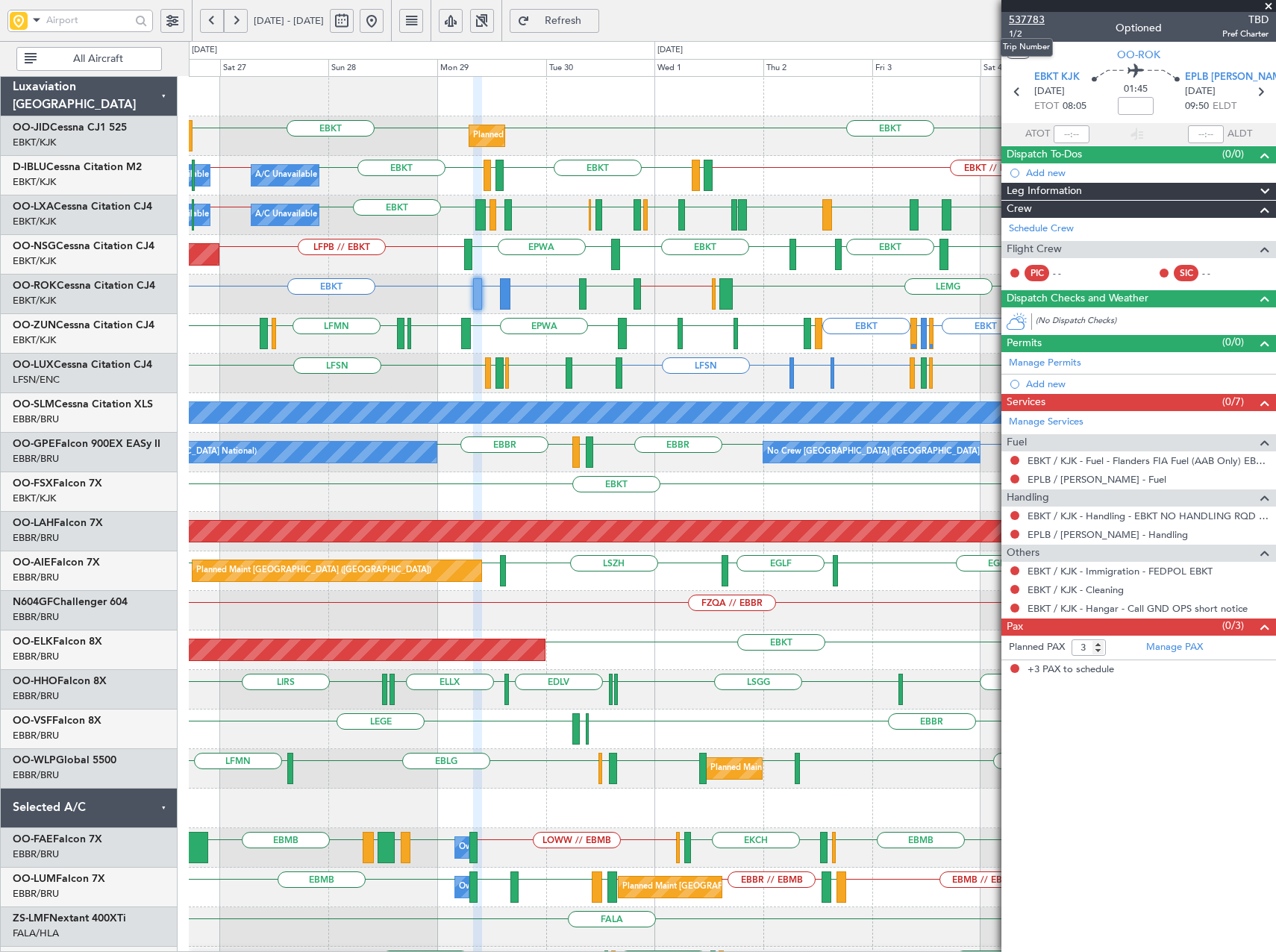
click at [1033, 18] on span "537783" at bounding box center [1027, 20] width 36 height 15
click at [594, 21] on span "Refresh" at bounding box center [564, 21] width 62 height 10
click at [1181, 649] on link "Manage PAX" at bounding box center [1174, 647] width 56 height 15
click at [594, 18] on span "Refresh" at bounding box center [564, 21] width 62 height 10
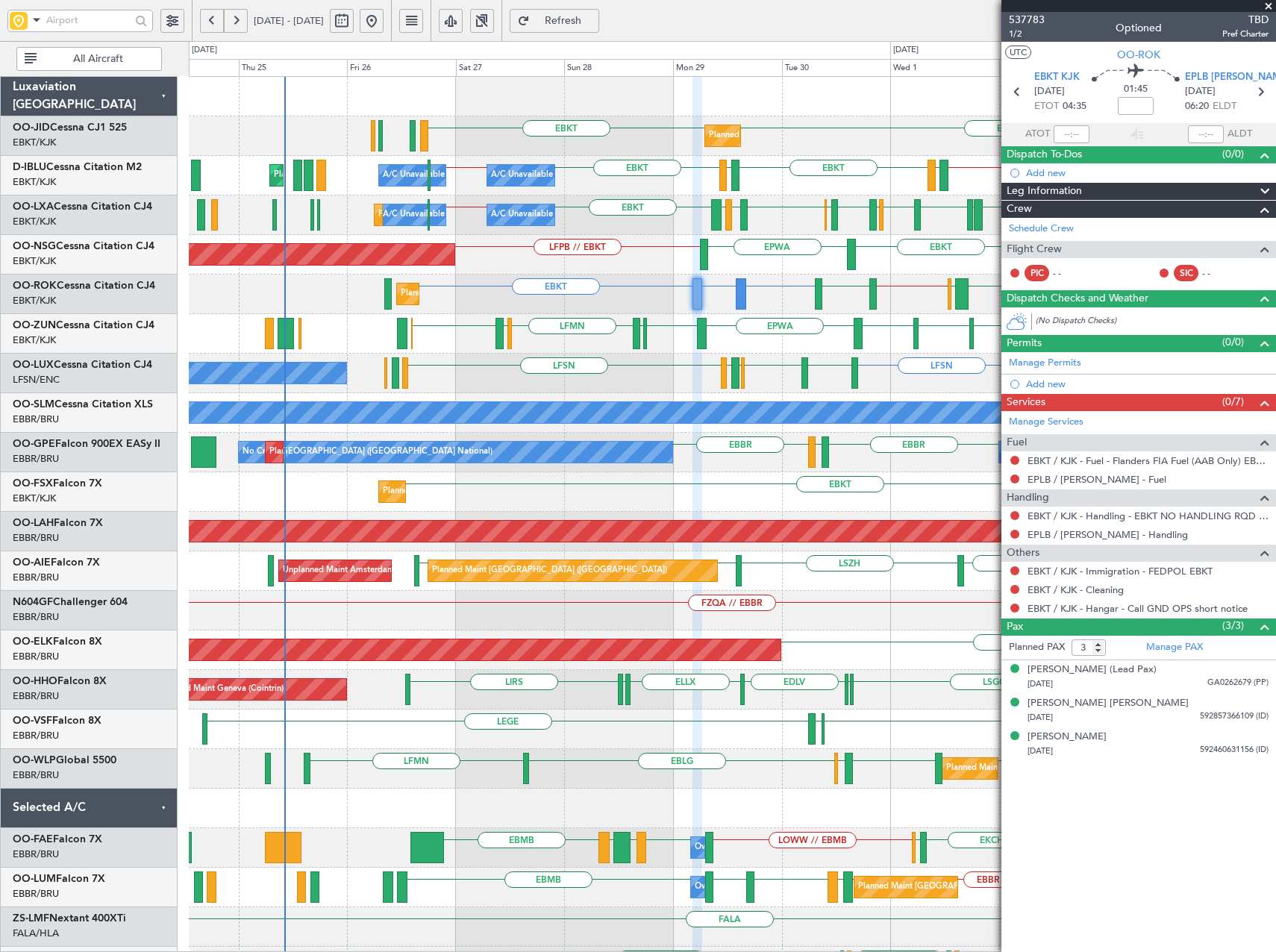
click at [552, 428] on div "EBKT EBKT Planned Maint [GEOGRAPHIC_DATA]-[GEOGRAPHIC_DATA] EBKT // EBBR EBBR /…" at bounding box center [732, 571] width 1086 height 989
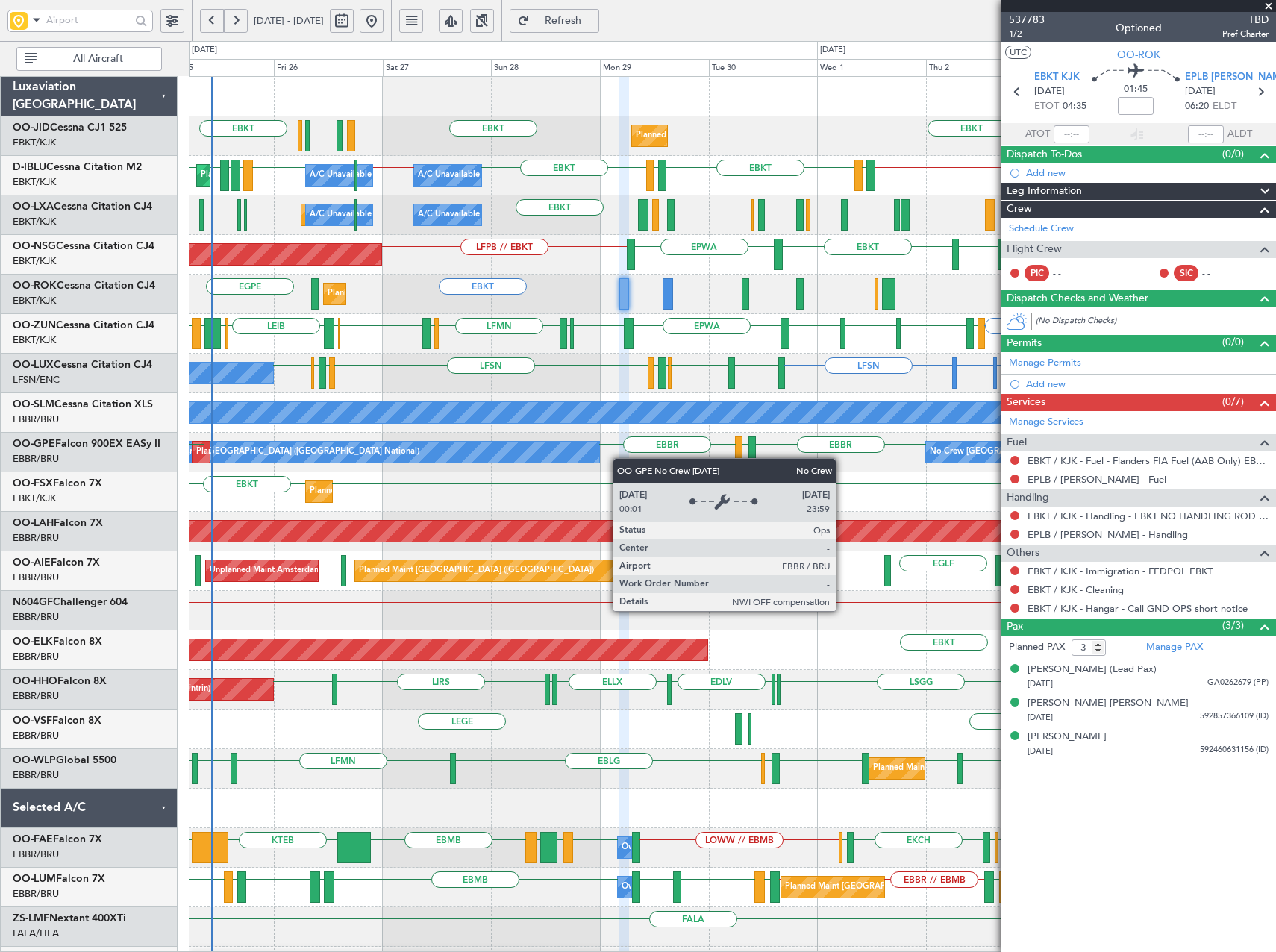
click at [502, 452] on div "EBKT LFOZ LFBE LFMN EBKT Planned Maint [GEOGRAPHIC_DATA]-[GEOGRAPHIC_DATA] EBKT…" at bounding box center [732, 611] width 1086 height 1068
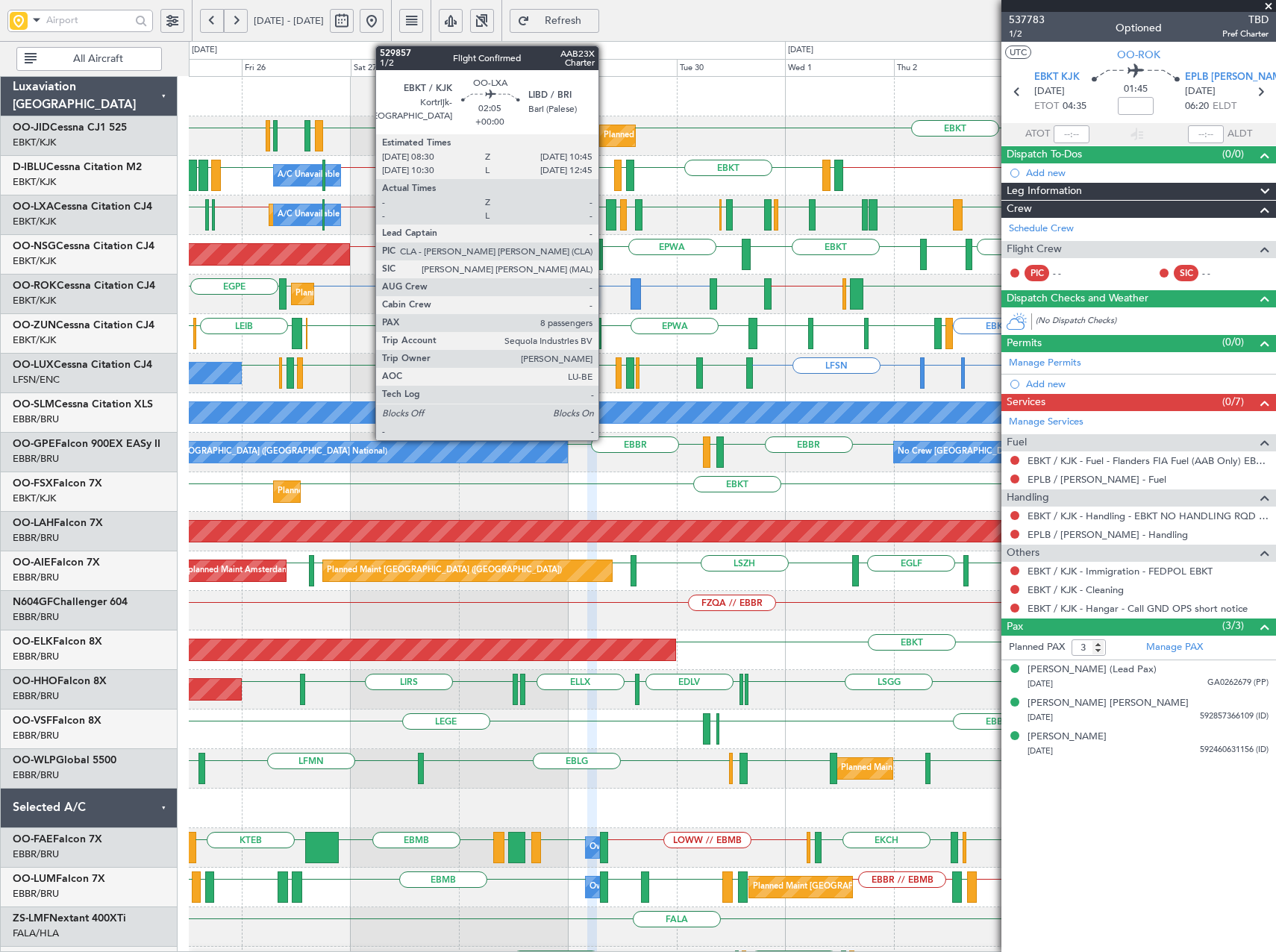
click at [606, 218] on div at bounding box center [611, 215] width 10 height 32
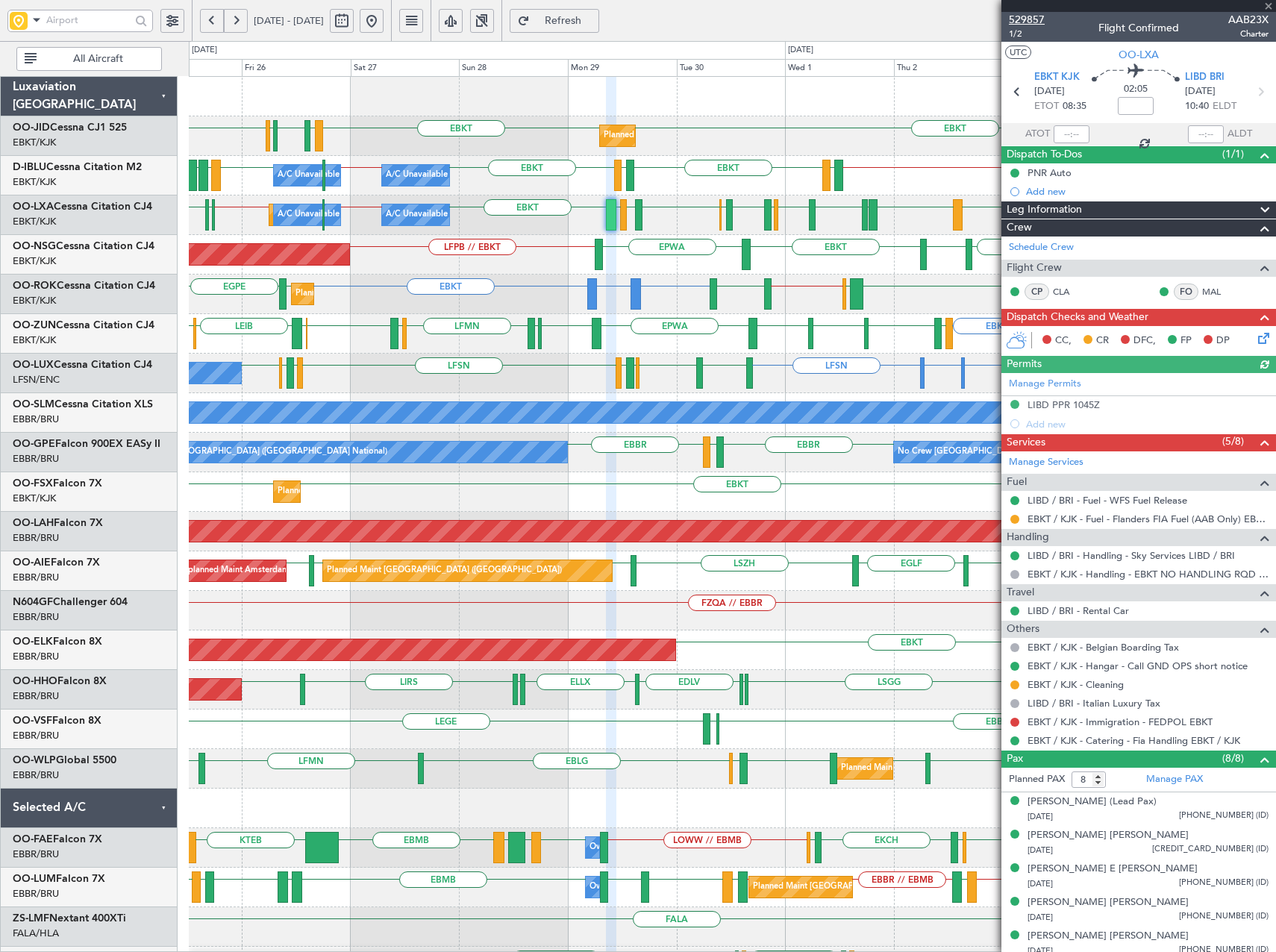
click at [1027, 15] on span "529857" at bounding box center [1027, 20] width 36 height 15
click at [600, 11] on button "Refresh" at bounding box center [554, 21] width 90 height 24
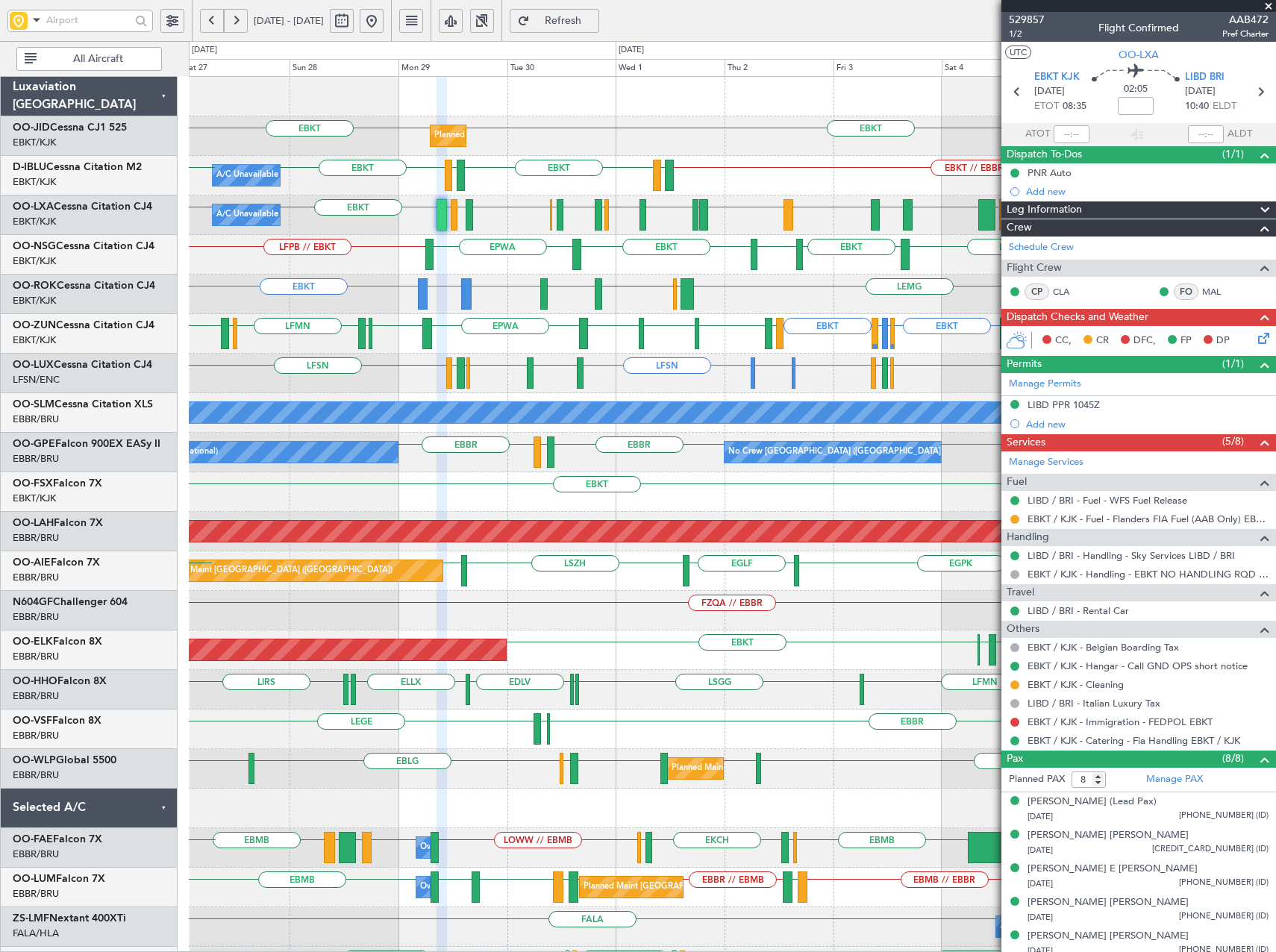
click at [442, 260] on div "LFPB // EBKT LSZM EBKT EPWA LEMD EBKT Planned Maint [GEOGRAPHIC_DATA] ([GEOGRAP…" at bounding box center [732, 255] width 1086 height 39
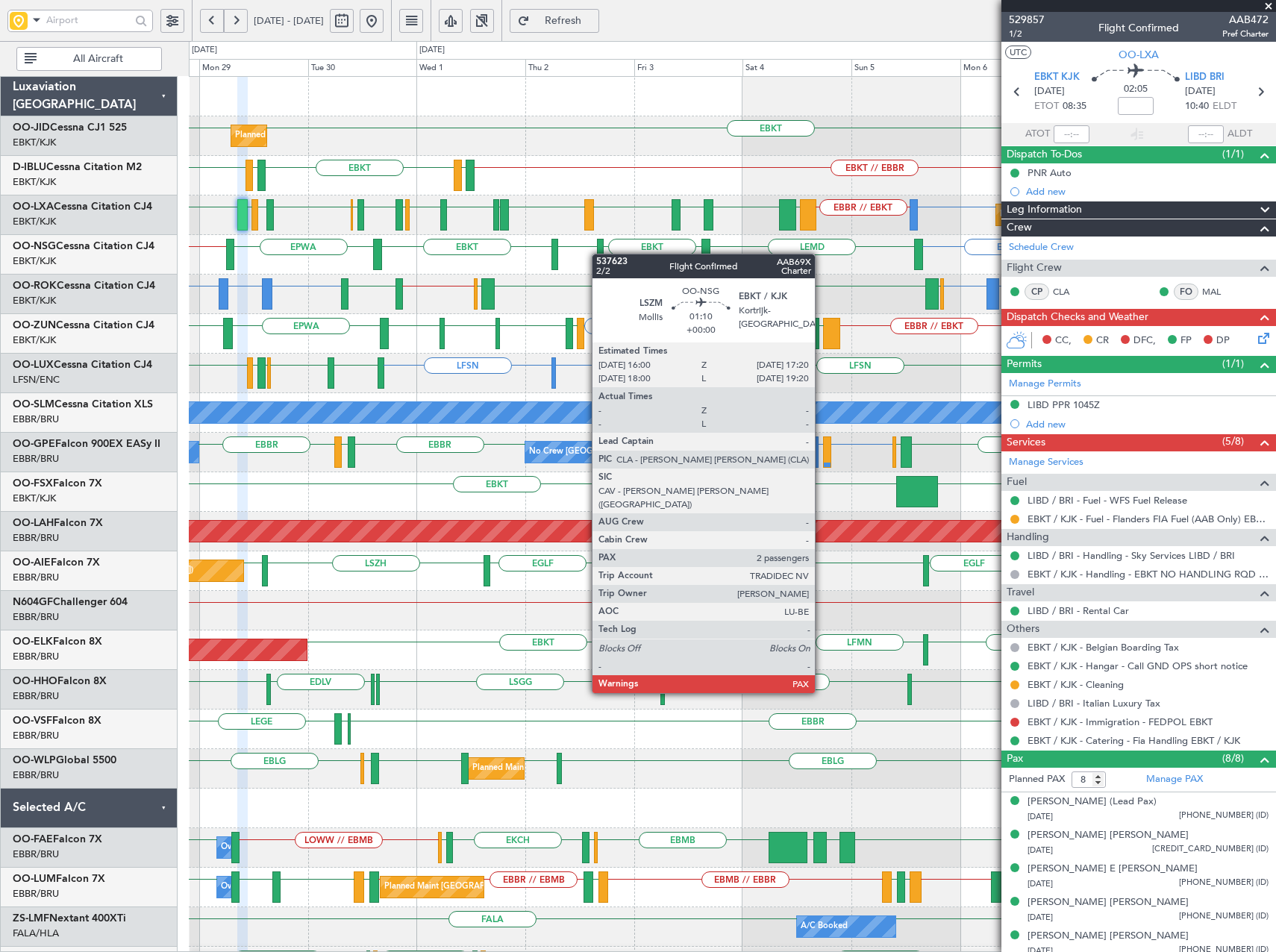
click at [600, 254] on div at bounding box center [600, 254] width 7 height 32
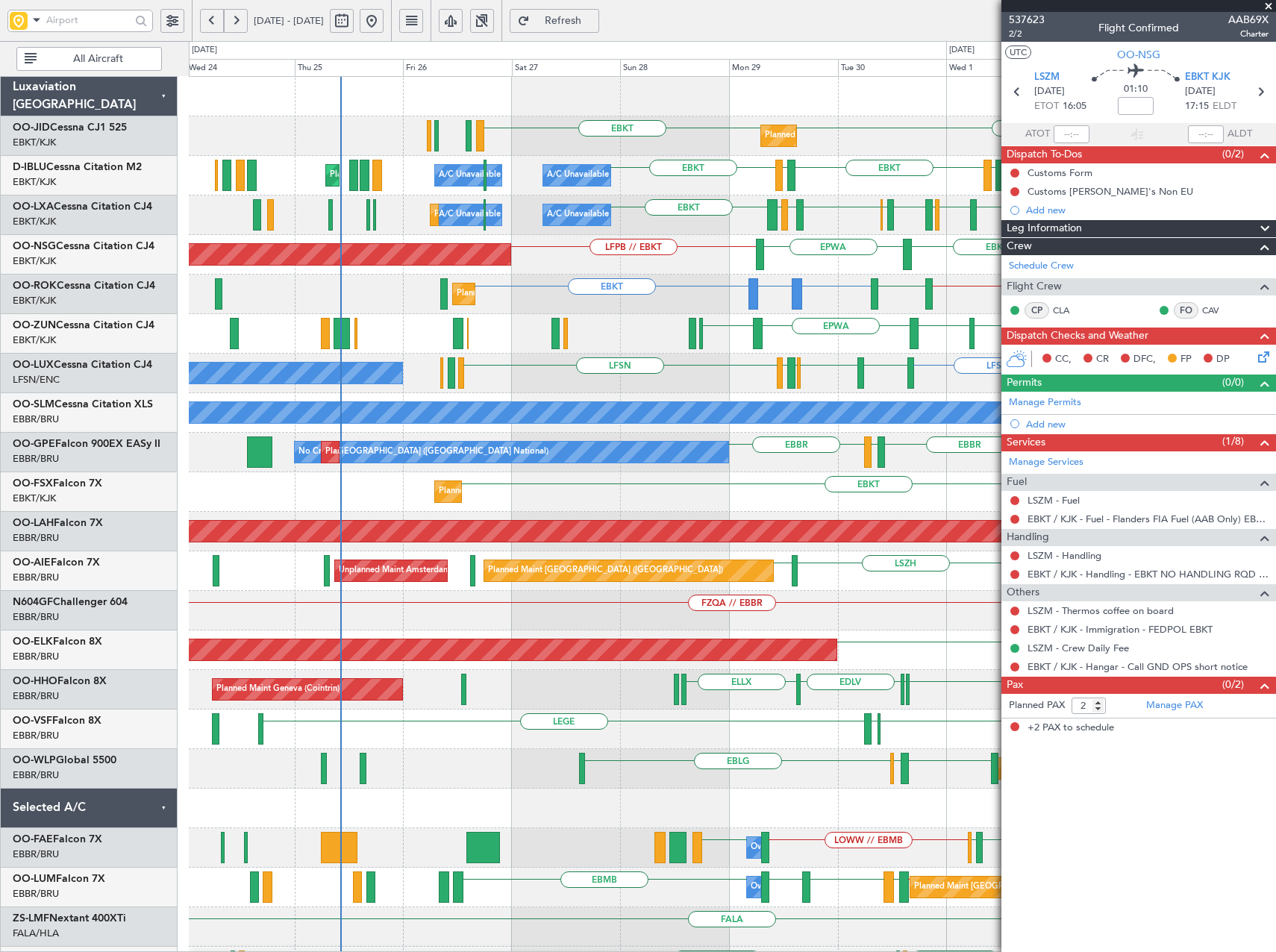
click at [919, 207] on div "EBKT EBKT Planned Maint [GEOGRAPHIC_DATA]-[GEOGRAPHIC_DATA] EBKT // EBBR LFTH E…" at bounding box center [732, 571] width 1086 height 989
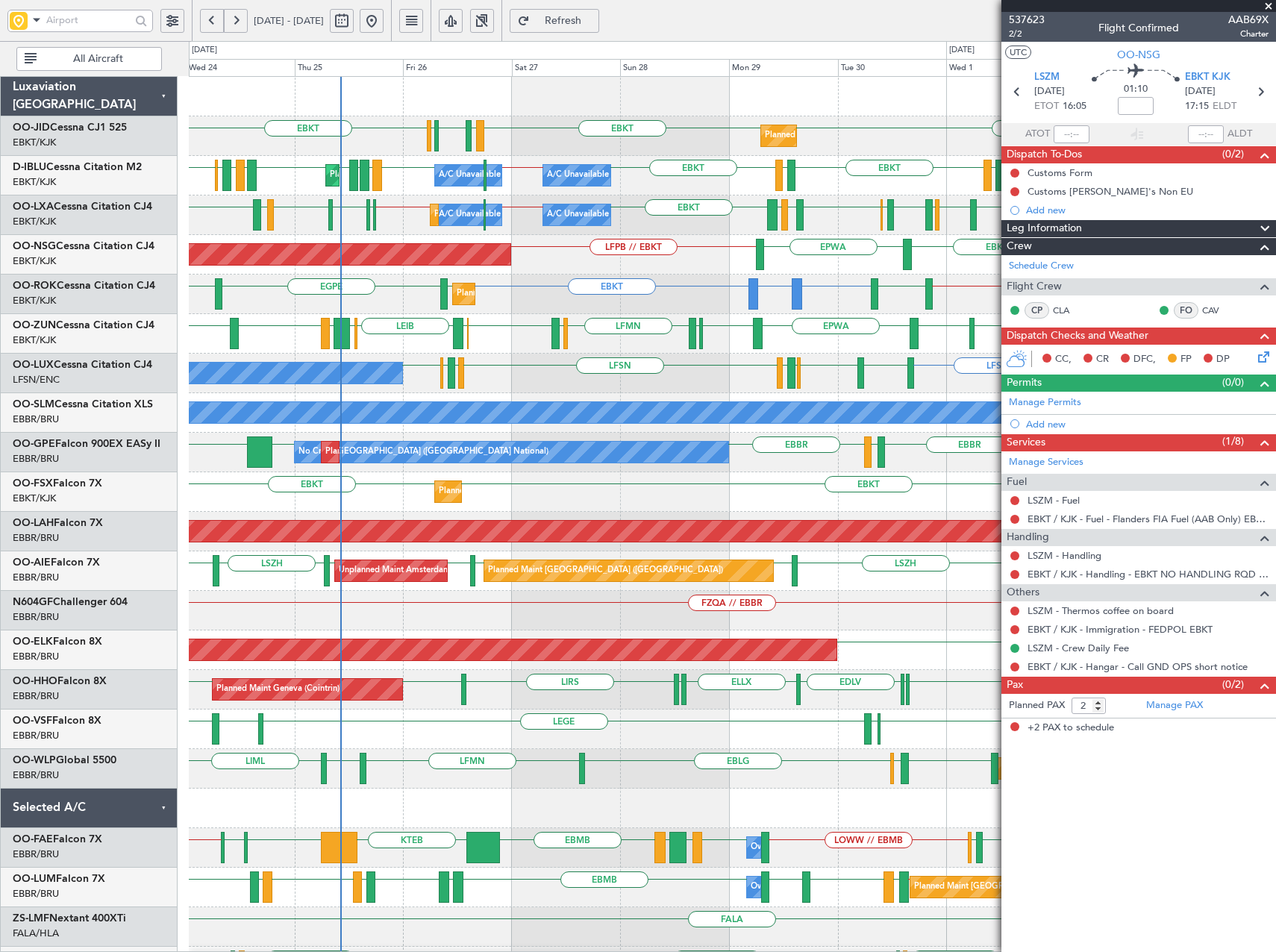
click at [1271, 4] on span at bounding box center [1268, 7] width 15 height 14
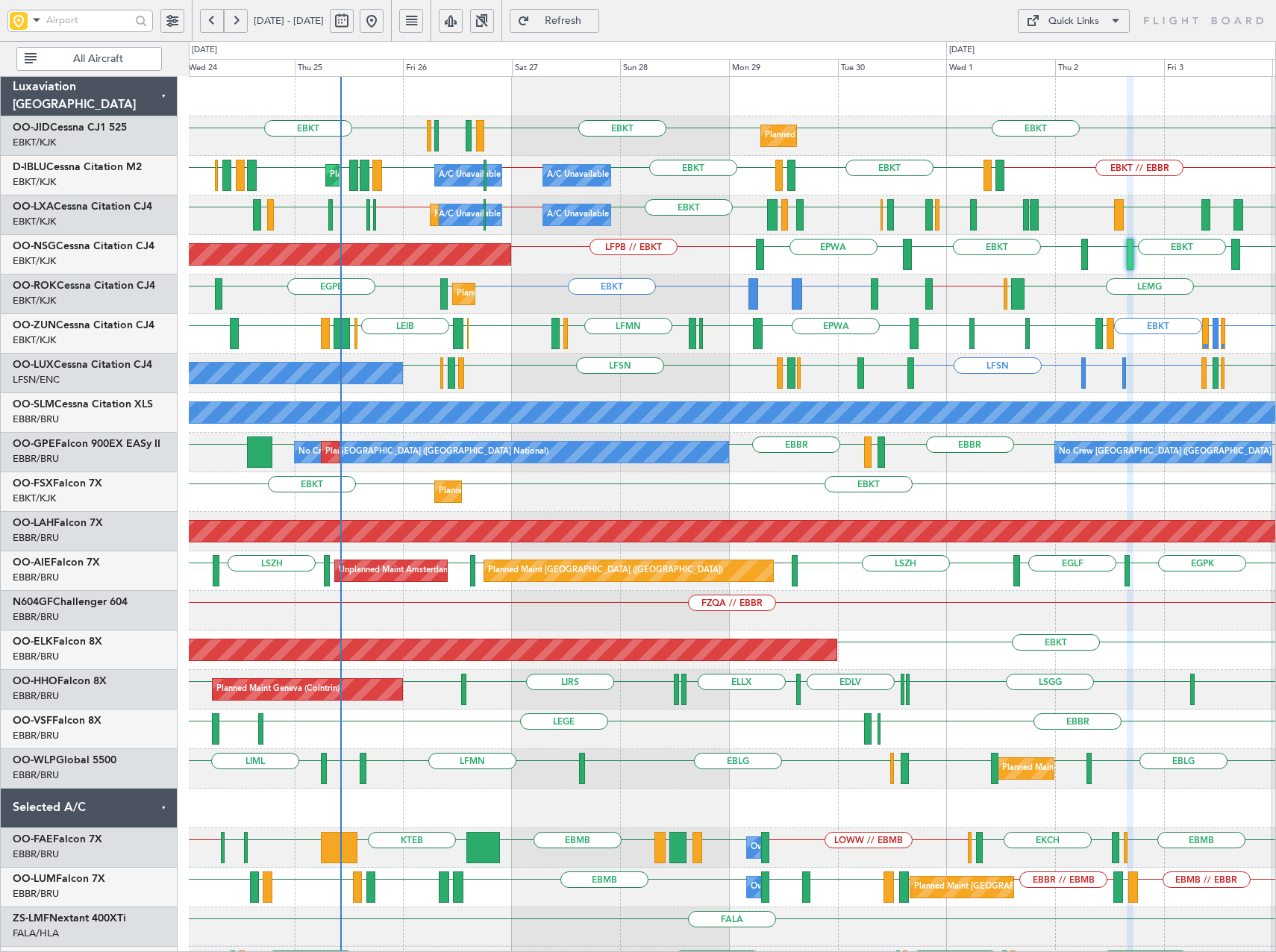
type input "0"
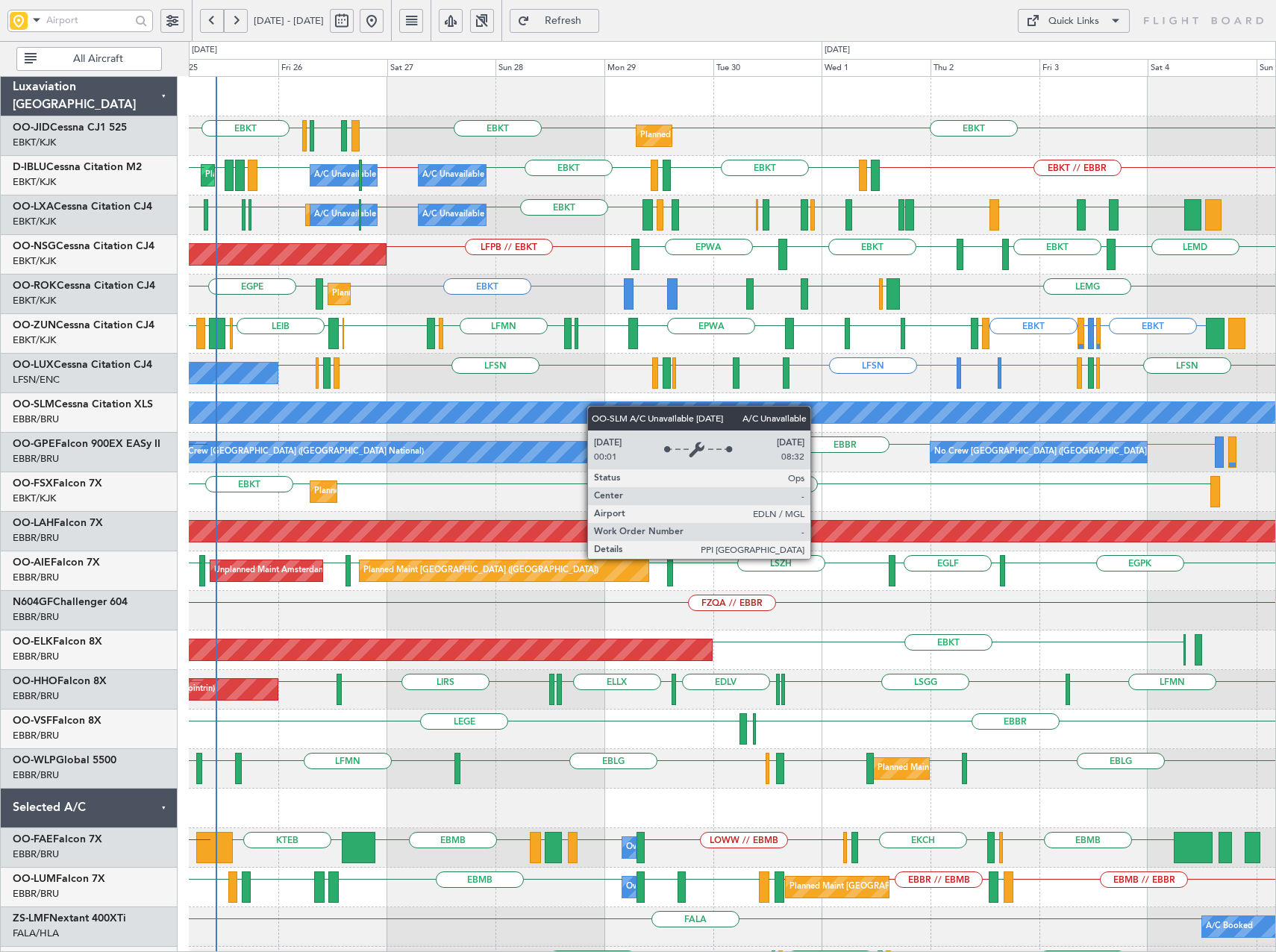
click at [567, 409] on div "EBKT LFMN LFBE LFOZ EBKT EBKT Planned Maint [GEOGRAPHIC_DATA]-[GEOGRAPHIC_DATA]…" at bounding box center [732, 611] width 1086 height 1068
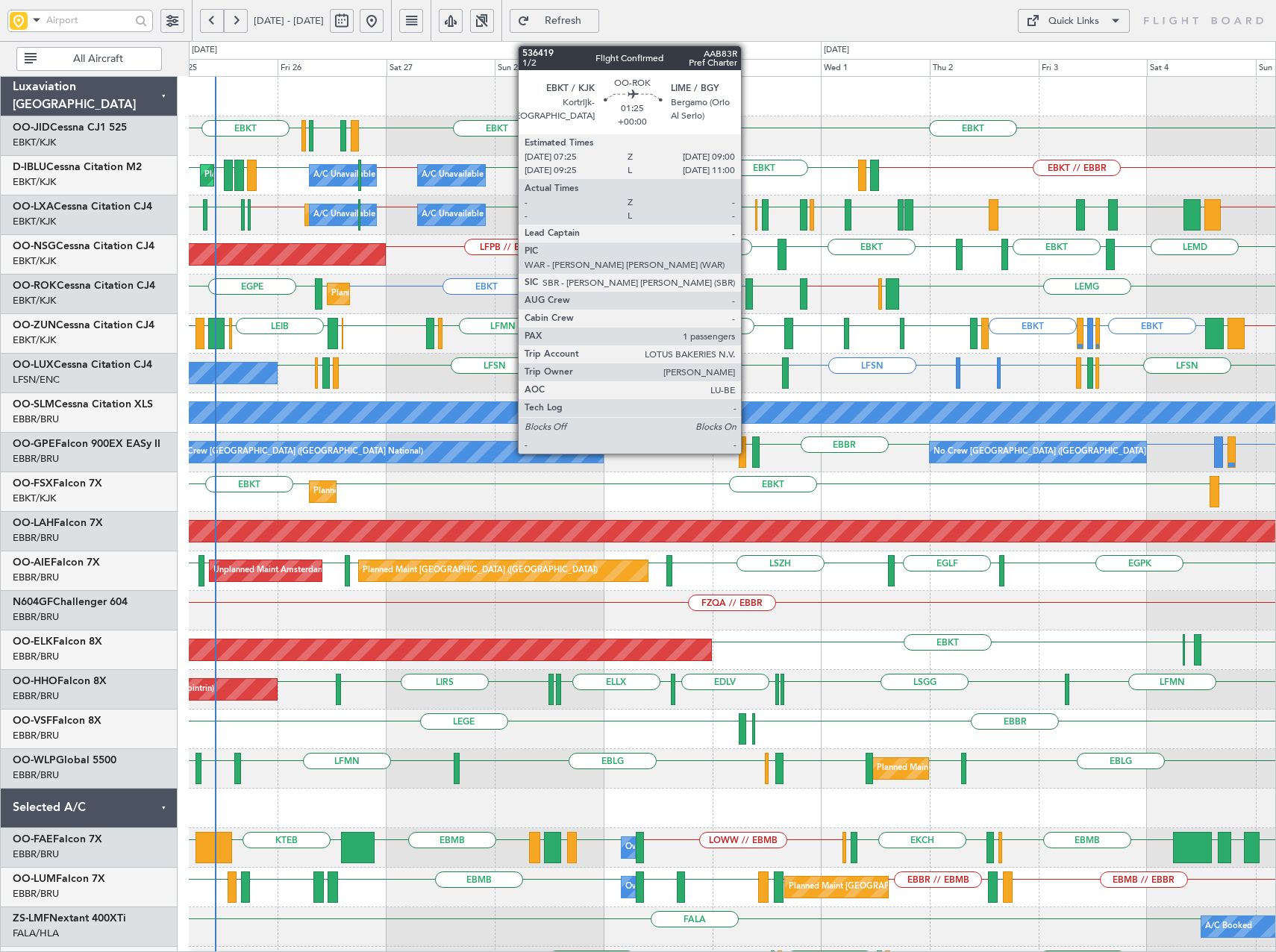
click at [747, 292] on div at bounding box center [749, 293] width 8 height 32
